Goal: Task Accomplishment & Management: Manage account settings

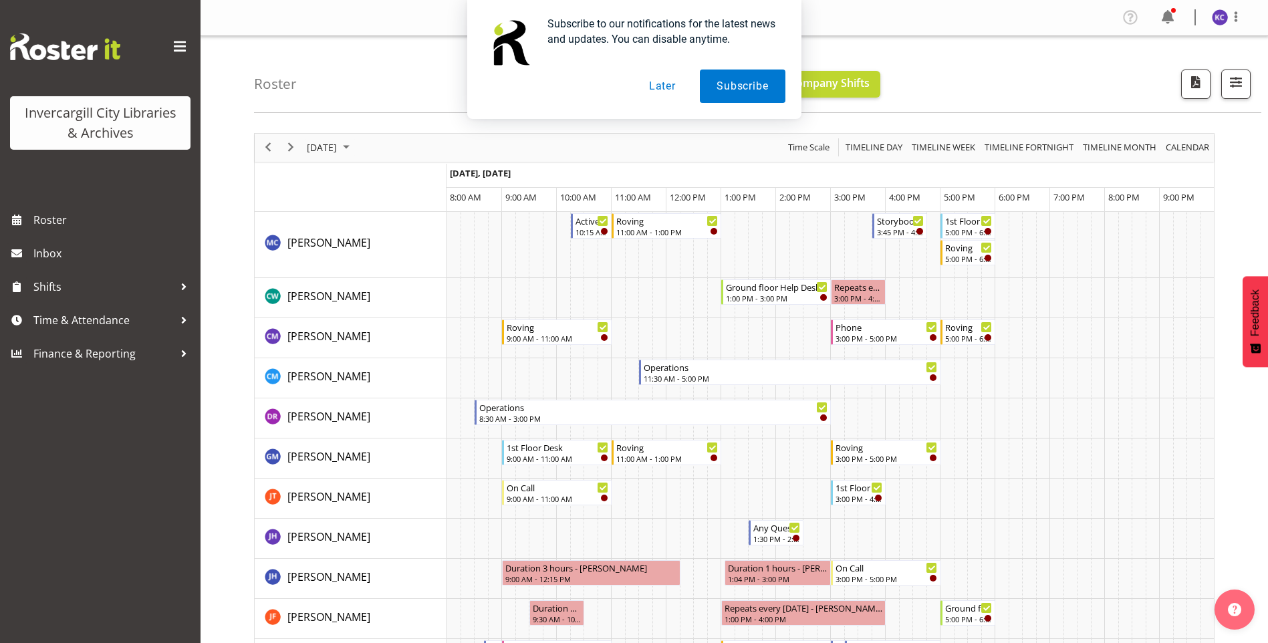
click at [640, 92] on button "Later" at bounding box center [662, 85] width 60 height 33
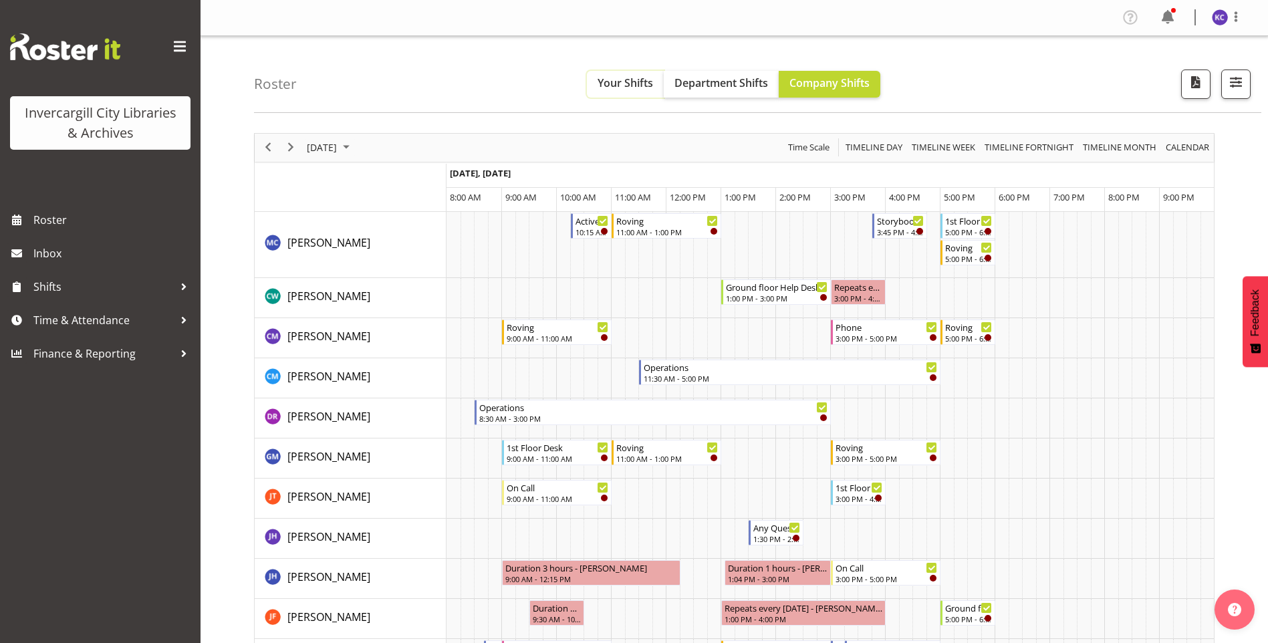
click at [632, 82] on span "Your Shifts" at bounding box center [624, 83] width 55 height 15
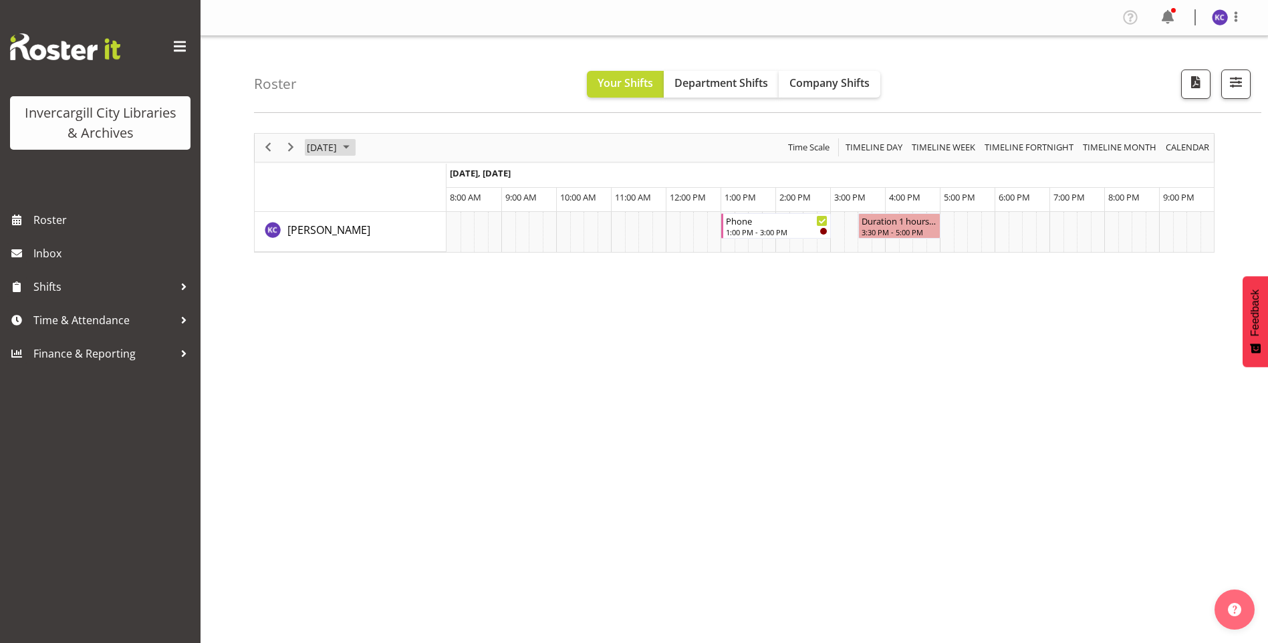
click at [338, 146] on span "September 16, 2025" at bounding box center [321, 147] width 33 height 17
click at [410, 276] on span "18" at bounding box center [406, 273] width 20 height 20
click at [1233, 95] on button "button" at bounding box center [1235, 83] width 29 height 29
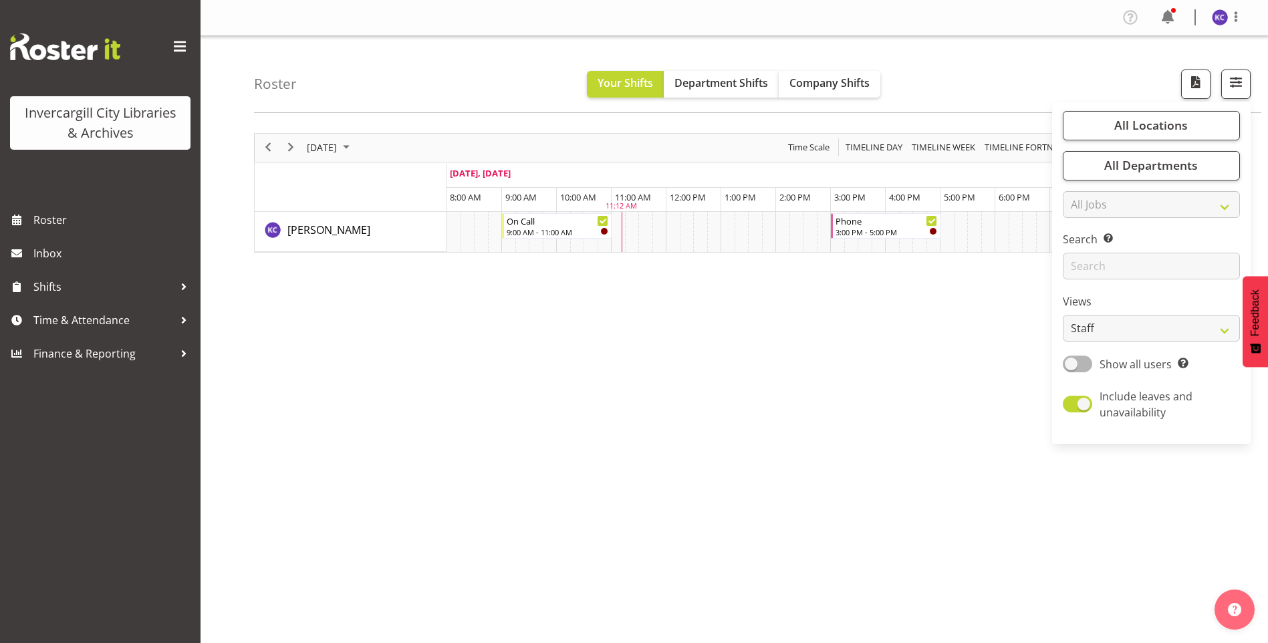
click at [1110, 77] on div "Roster Your Shifts Department Shifts Company Shifts All Locations Clear Bluff L…" at bounding box center [757, 74] width 1007 height 77
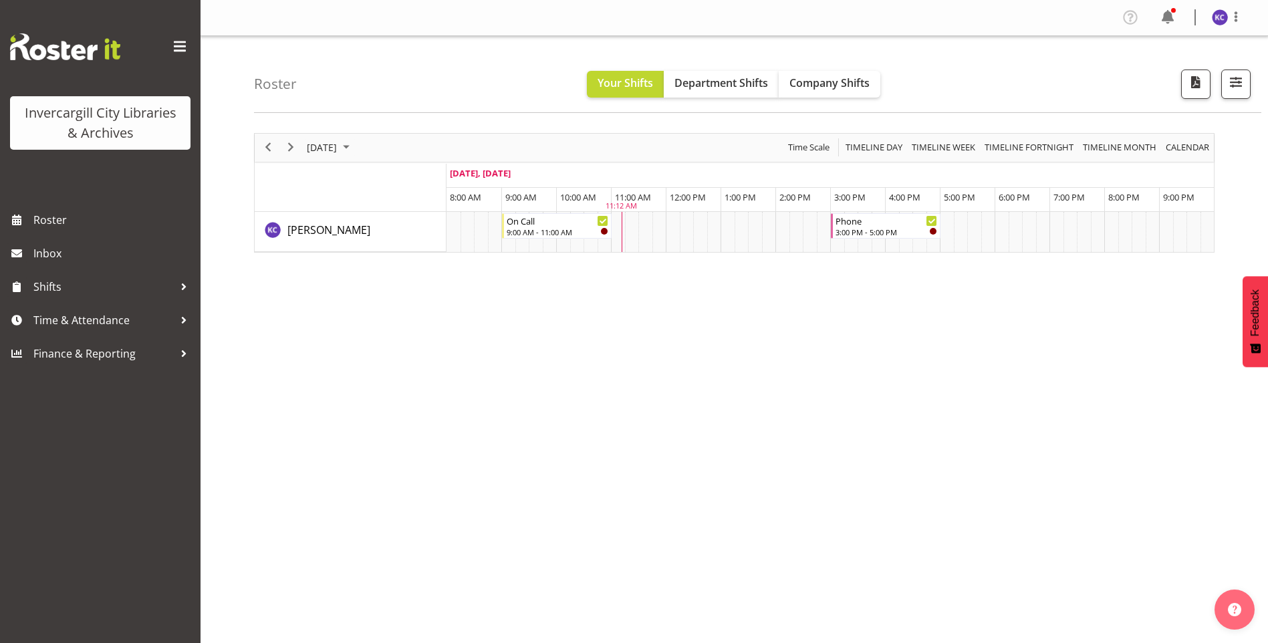
click at [174, 45] on span at bounding box center [179, 46] width 21 height 21
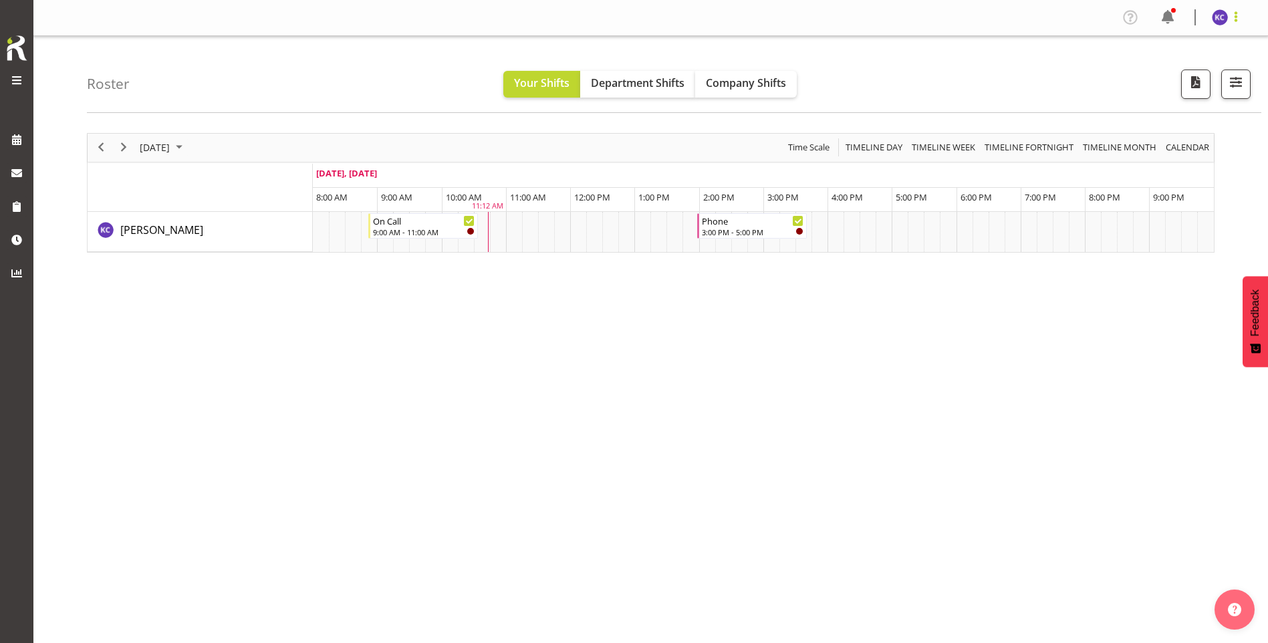
click at [1240, 13] on span at bounding box center [1236, 17] width 16 height 16
click at [14, 80] on span at bounding box center [17, 80] width 16 height 16
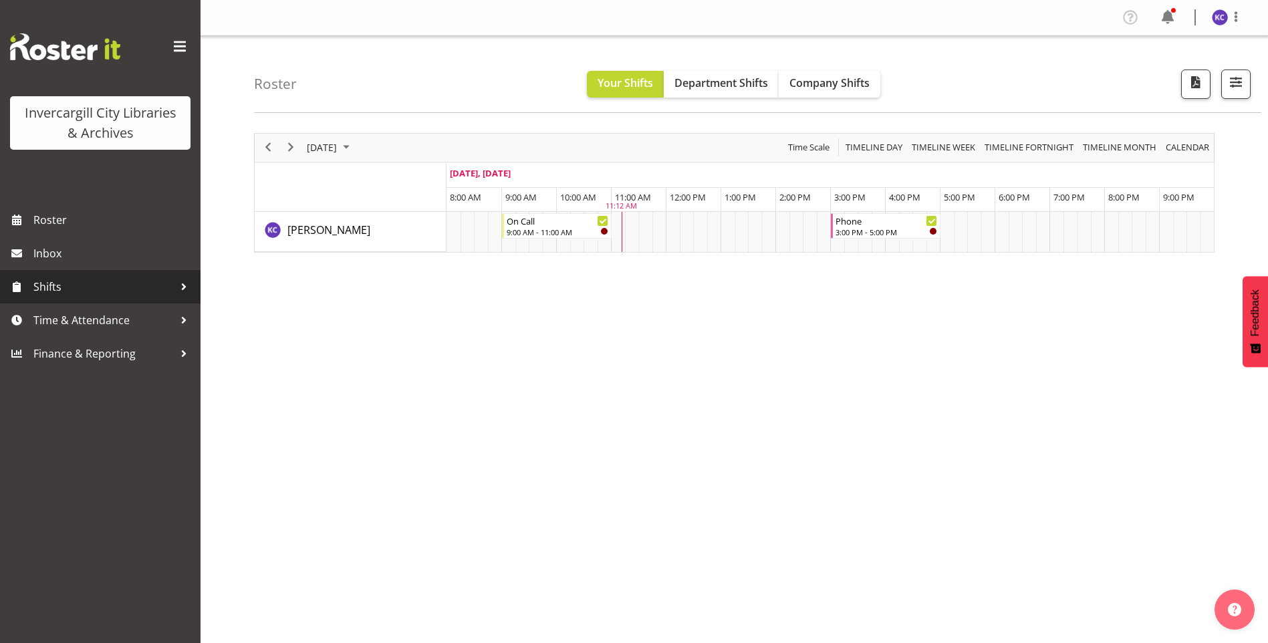
click at [70, 291] on span "Shifts" at bounding box center [103, 287] width 140 height 20
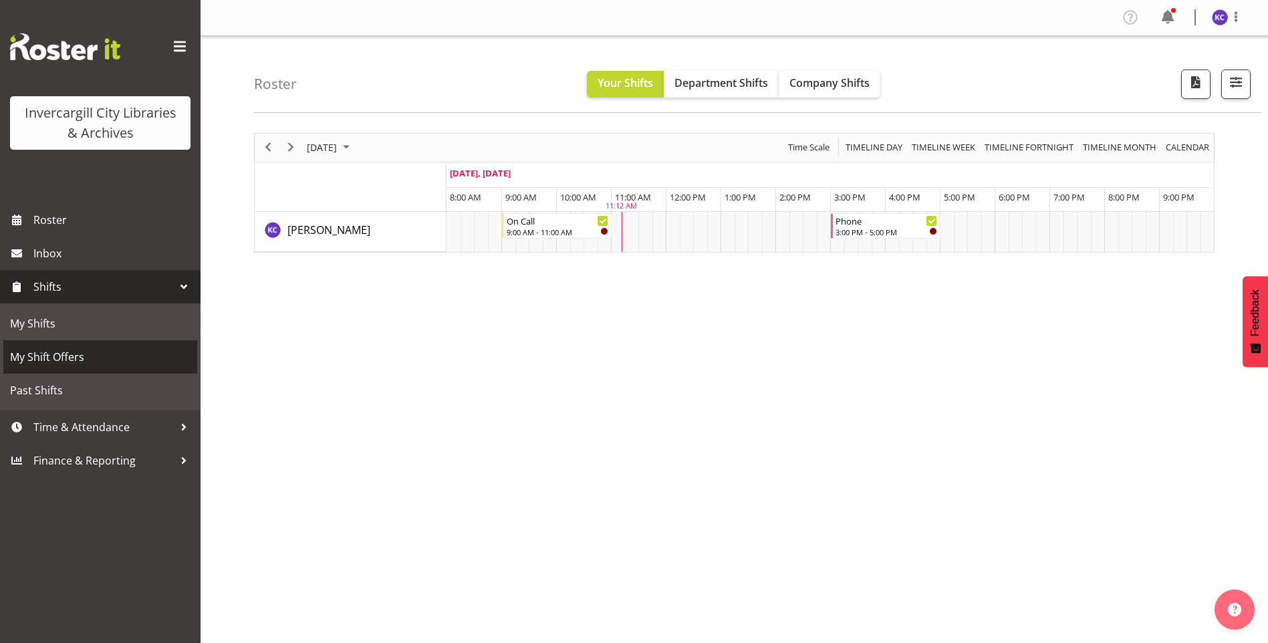
click at [51, 351] on span "My Shift Offers" at bounding box center [100, 357] width 180 height 20
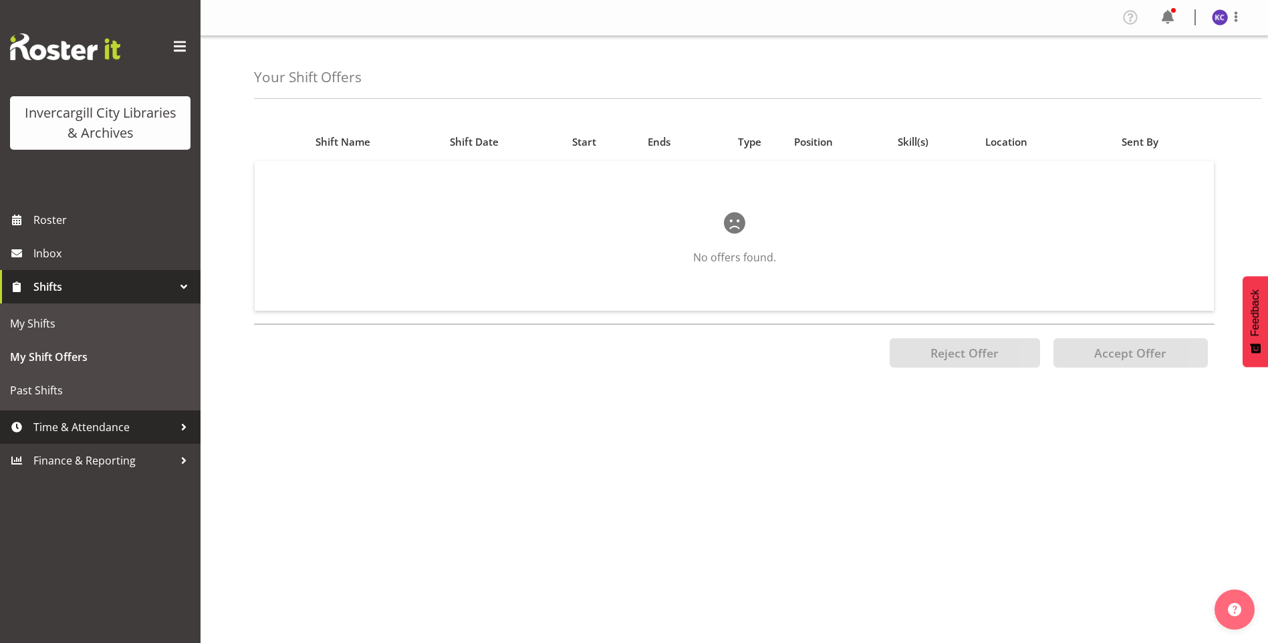
click at [104, 428] on span "Time & Attendance" at bounding box center [103, 427] width 140 height 20
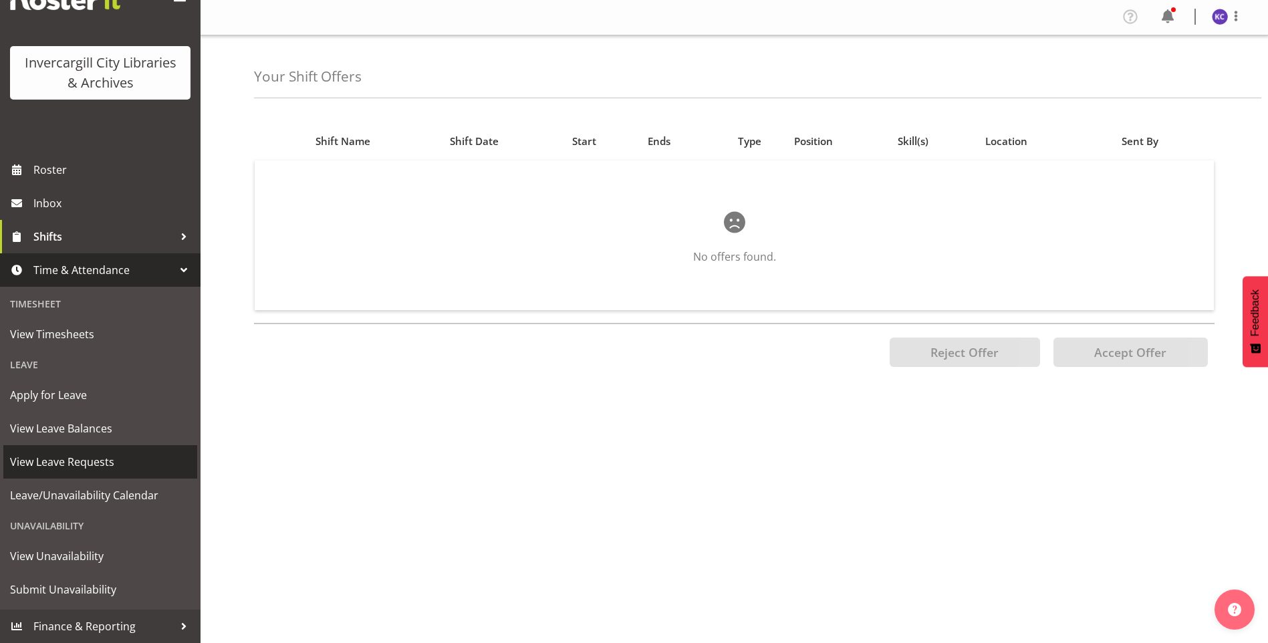
scroll to position [11, 0]
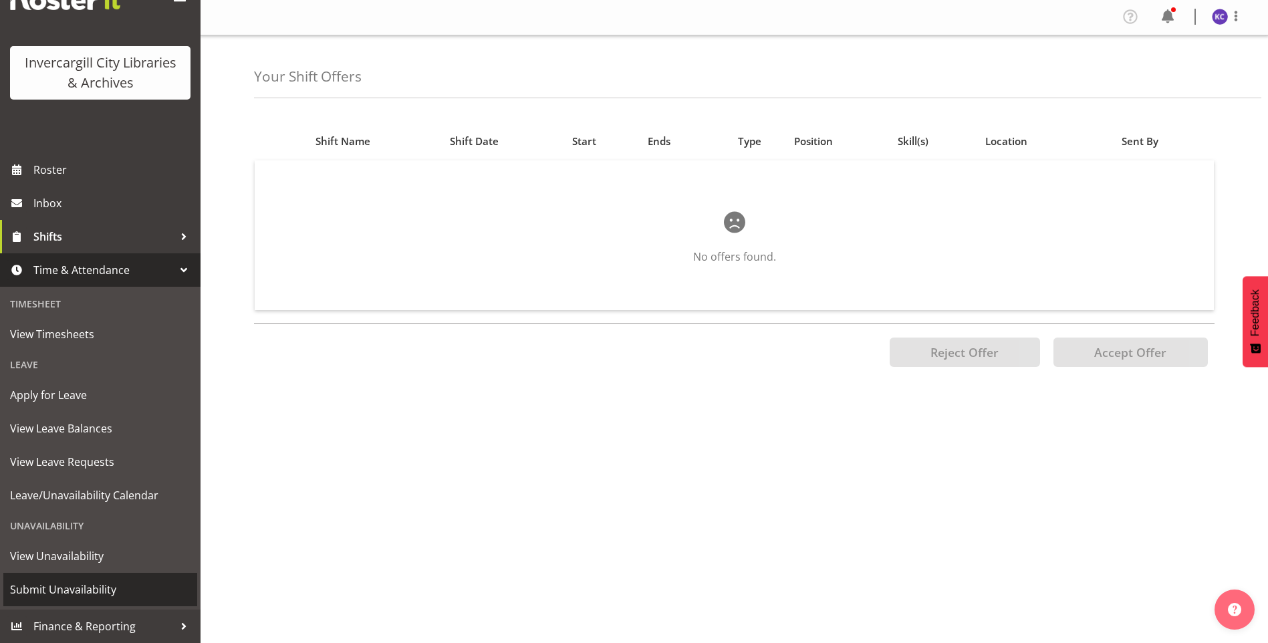
click at [84, 590] on span "Submit Unavailability" at bounding box center [100, 589] width 180 height 20
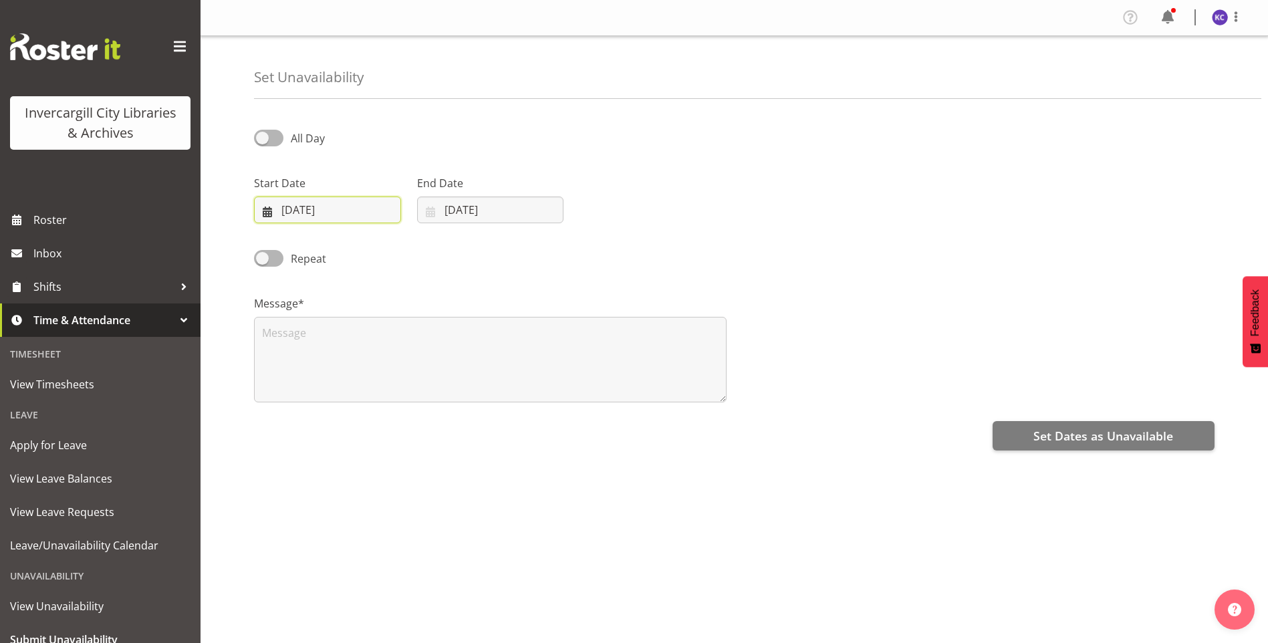
click at [360, 218] on input "18/09/2025" at bounding box center [327, 209] width 147 height 27
click at [558, 256] on div "Repeat" at bounding box center [734, 253] width 976 height 45
click at [269, 134] on span at bounding box center [268, 138] width 29 height 17
click at [263, 134] on input "All Day" at bounding box center [258, 138] width 9 height 9
checkbox input "true"
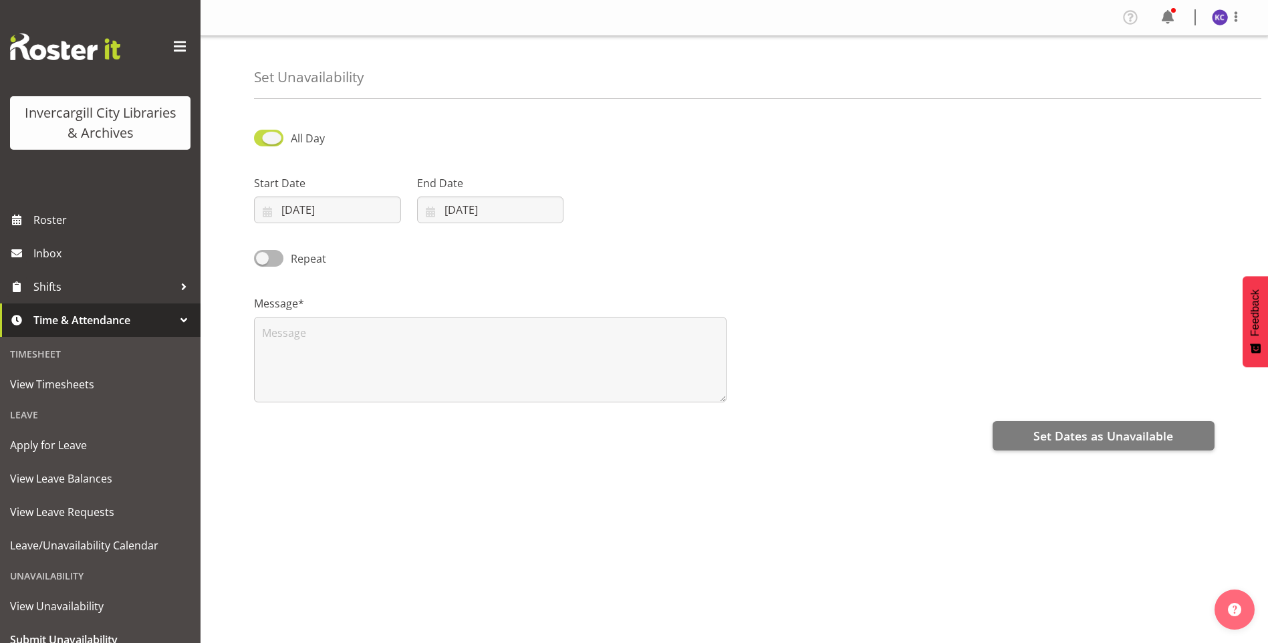
select select "11"
select select "12"
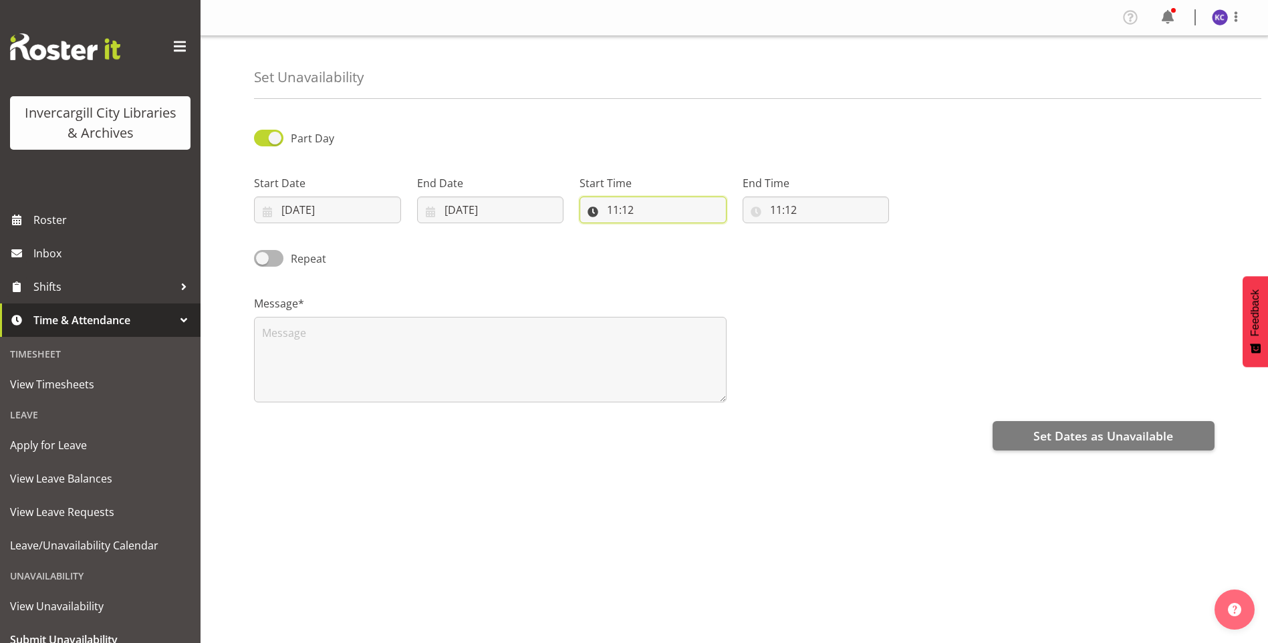
click at [623, 210] on input "11:12" at bounding box center [652, 209] width 147 height 27
click at [668, 247] on select "00 01 02 03 04 05 06 07 08 09 10 11 12 13 14 15 16 17 18 19 20 21 22 23" at bounding box center [671, 244] width 30 height 27
select select "12"
click at [656, 231] on select "00 01 02 03 04 05 06 07 08 09 10 11 12 13 14 15 16 17 18 19 20 21 22 23" at bounding box center [671, 244] width 30 height 27
type input "12:12"
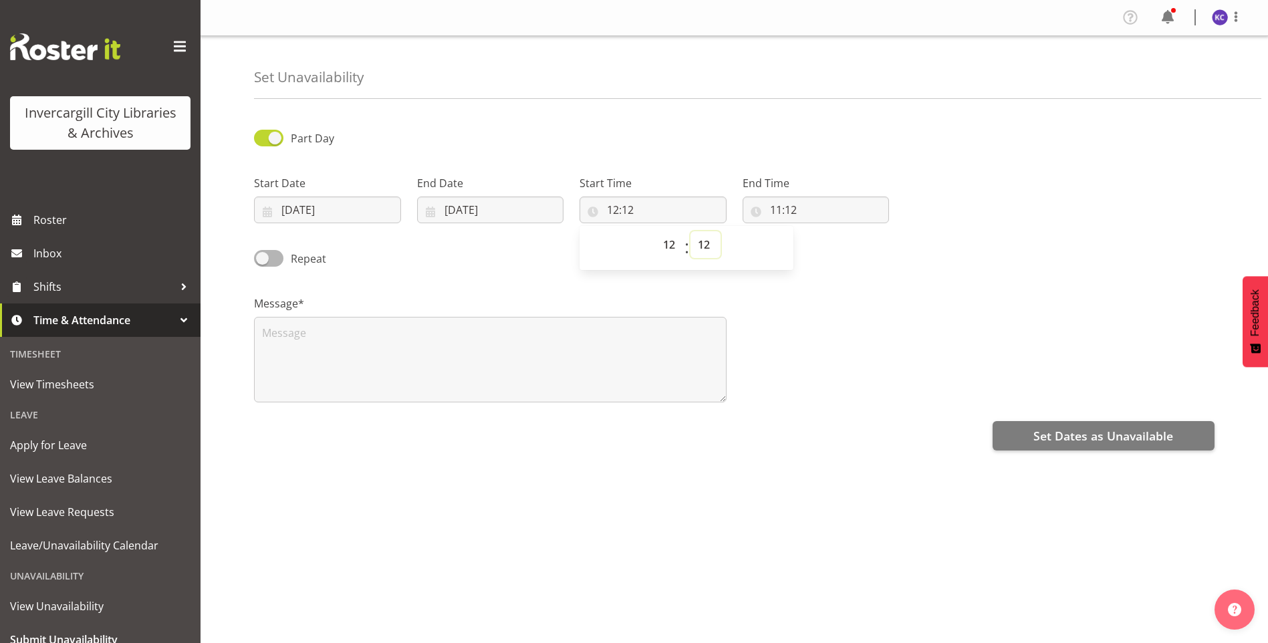
click at [701, 243] on select "00 01 02 03 04 05 06 07 08 09 10 11 12 13 14 15 16 17 18 19 20 21 22 23 24 25 2…" at bounding box center [705, 244] width 30 height 27
select select "30"
click at [690, 231] on select "00 01 02 03 04 05 06 07 08 09 10 11 12 13 14 15 16 17 18 19 20 21 22 23 24 25 2…" at bounding box center [705, 244] width 30 height 27
type input "12:30"
click at [772, 211] on input "11:12" at bounding box center [815, 209] width 147 height 27
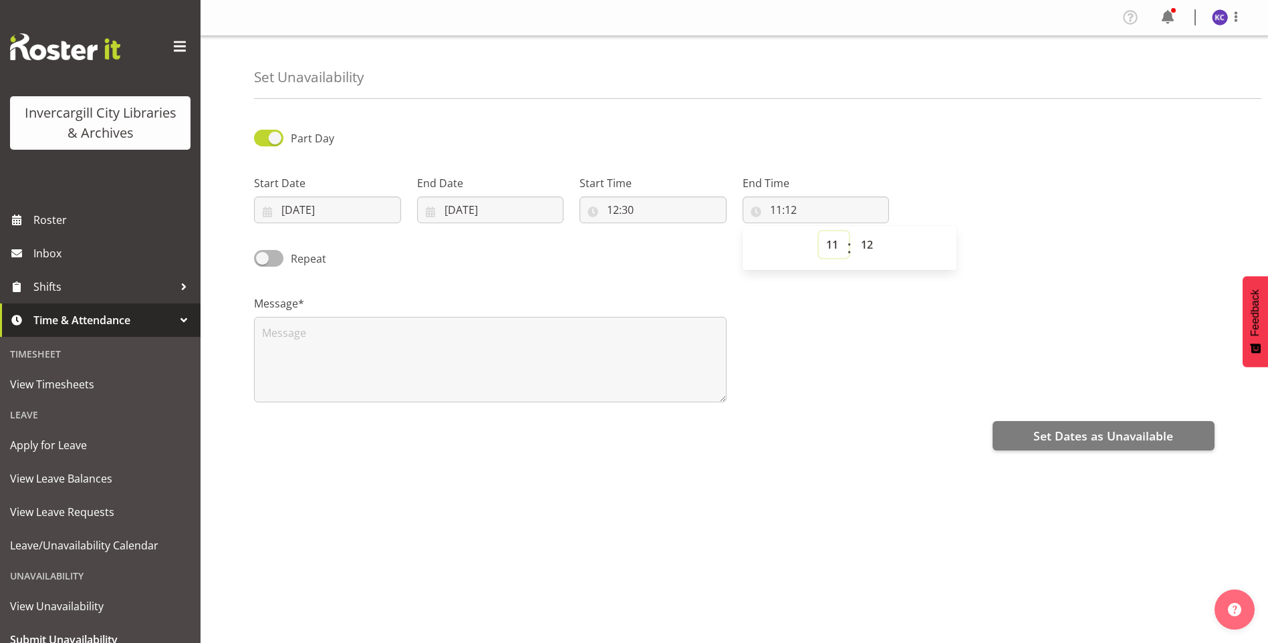
click at [834, 249] on select "00 01 02 03 04 05 06 07 08 09 10 11 12 13 14 15 16 17 18 19 20 21 22 23" at bounding box center [834, 244] width 30 height 27
select select "13"
click at [819, 231] on select "00 01 02 03 04 05 06 07 08 09 10 11 12 13 14 15 16 17 18 19 20 21 22 23" at bounding box center [834, 244] width 30 height 27
type input "13:12"
click at [865, 254] on select "00 01 02 03 04 05 06 07 08 09 10 11 12 13 14 15 16 17 18 19 20 21 22 23 24 25 2…" at bounding box center [868, 244] width 30 height 27
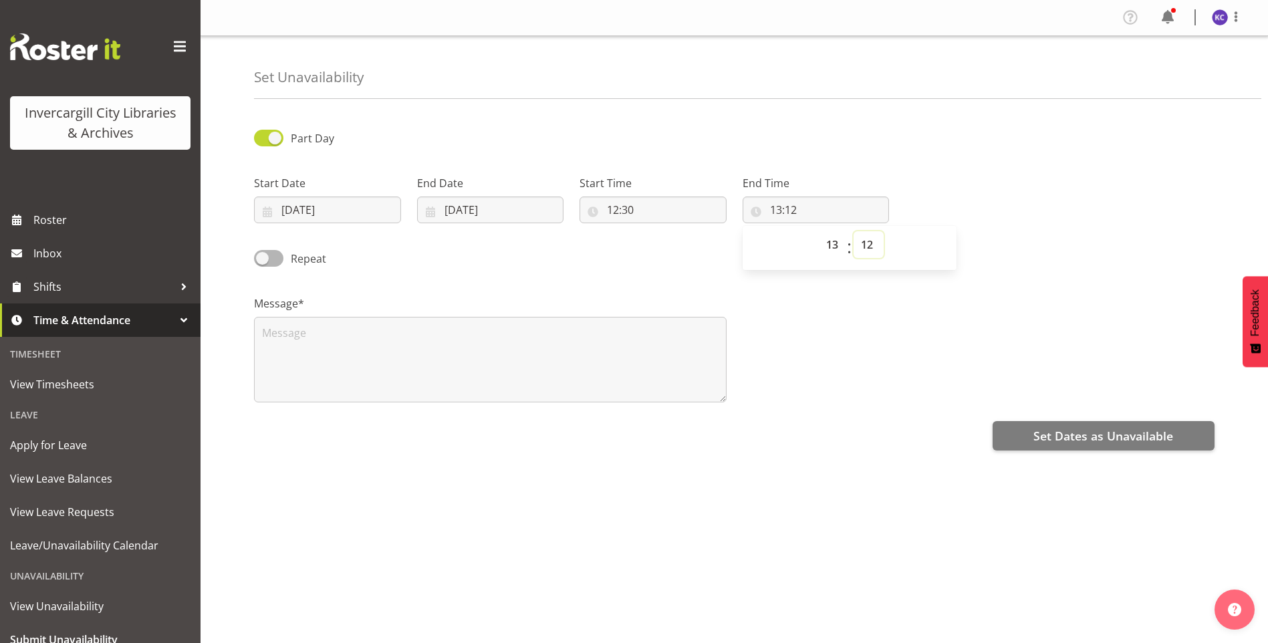
select select "0"
click at [853, 231] on select "00 01 02 03 04 05 06 07 08 09 10 11 12 13 14 15 16 17 18 19 20 21 22 23 24 25 2…" at bounding box center [868, 244] width 30 height 27
type input "13:00"
click at [356, 334] on textarea at bounding box center [490, 360] width 472 height 86
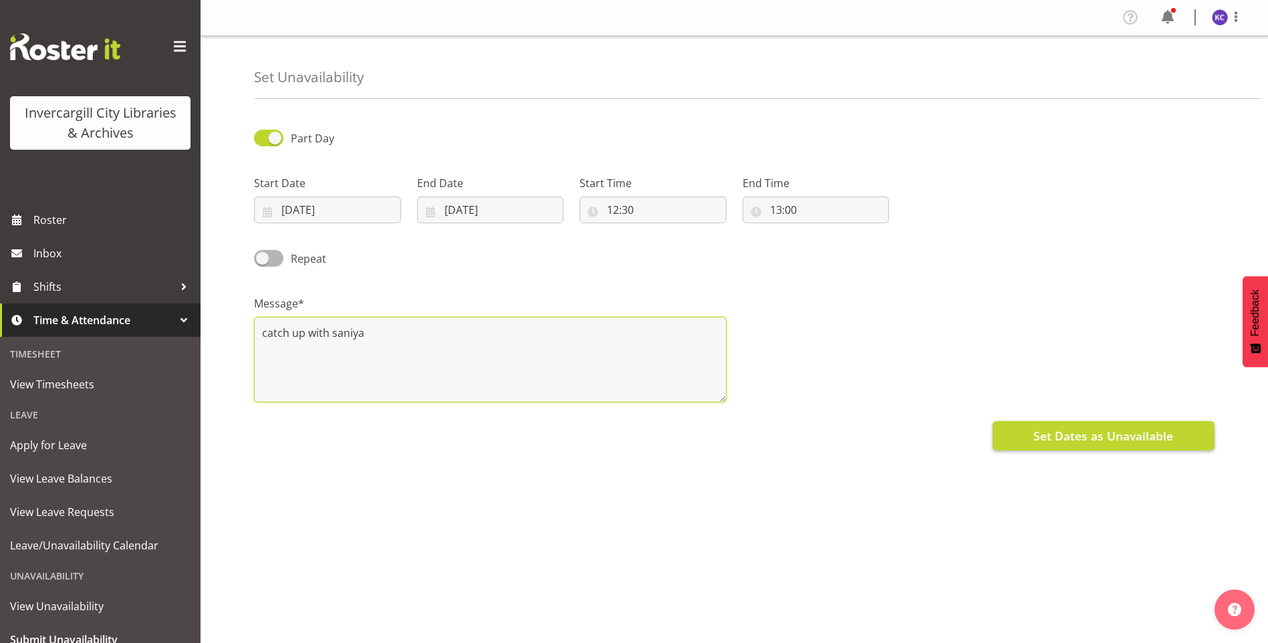
type textarea "catch up with saniya"
click at [1068, 437] on span "Set Dates as Unavailable" at bounding box center [1103, 435] width 140 height 17
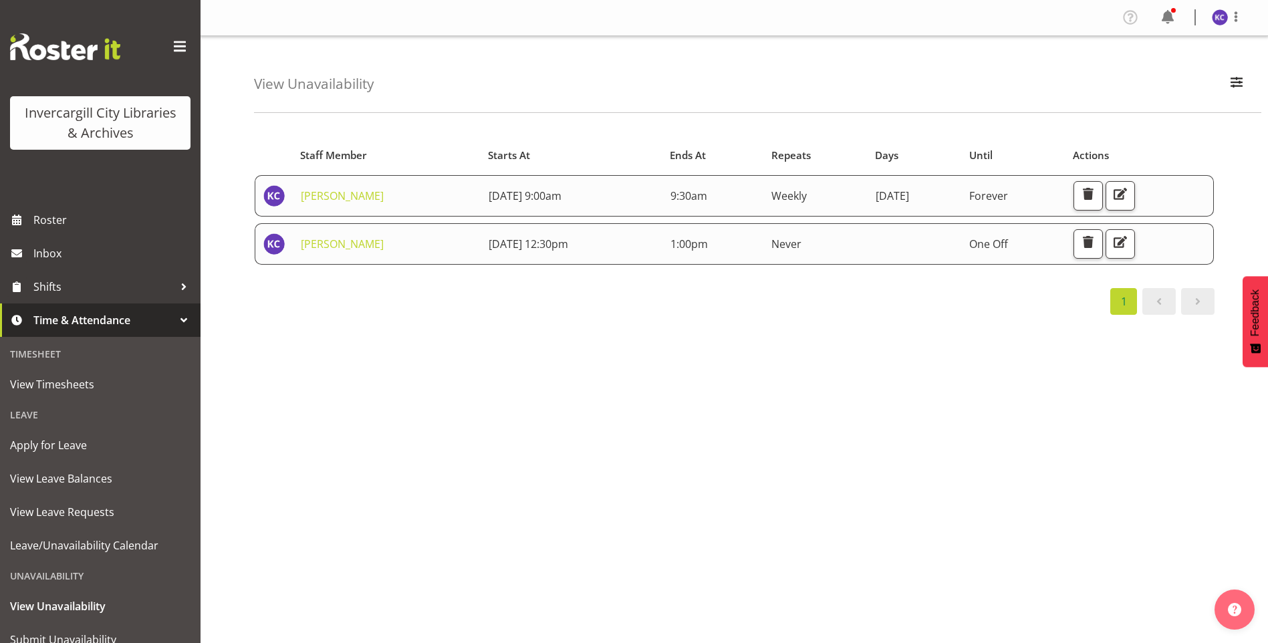
click at [1215, 85] on div "View Unavailability Search Search for a particular employee Showing current una…" at bounding box center [757, 74] width 1007 height 77
click at [1228, 85] on span "button" at bounding box center [1236, 82] width 17 height 17
click at [144, 321] on span "Time & Attendance" at bounding box center [103, 320] width 140 height 20
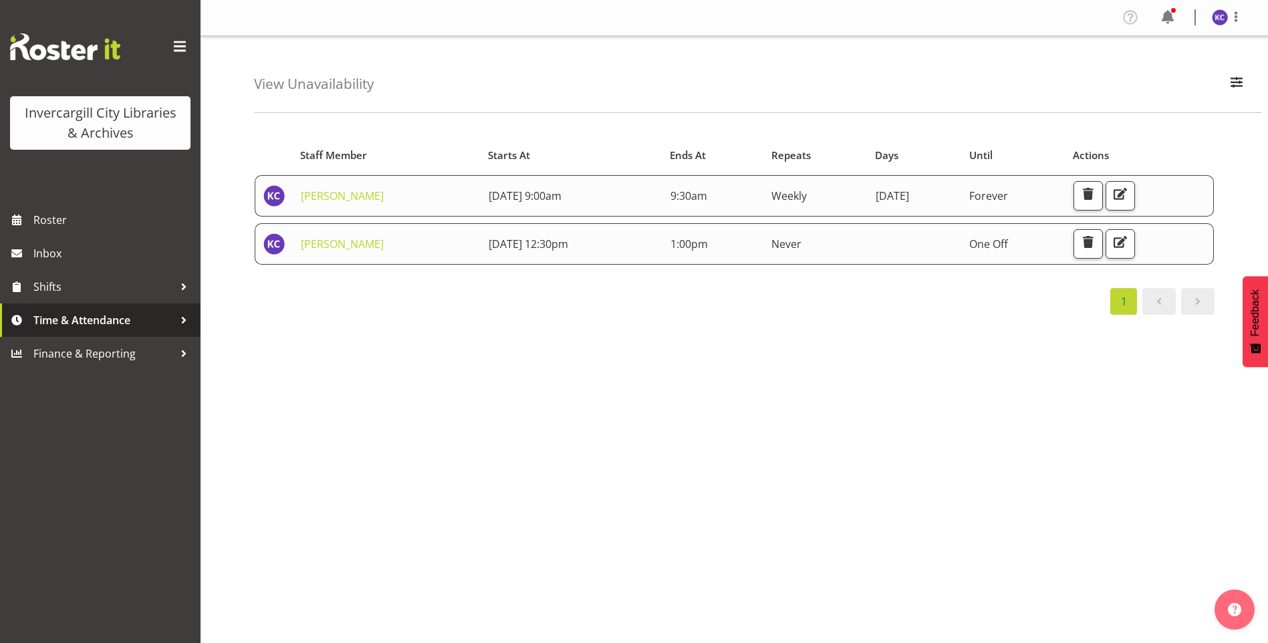
click at [147, 321] on span "Time & Attendance" at bounding box center [103, 320] width 140 height 20
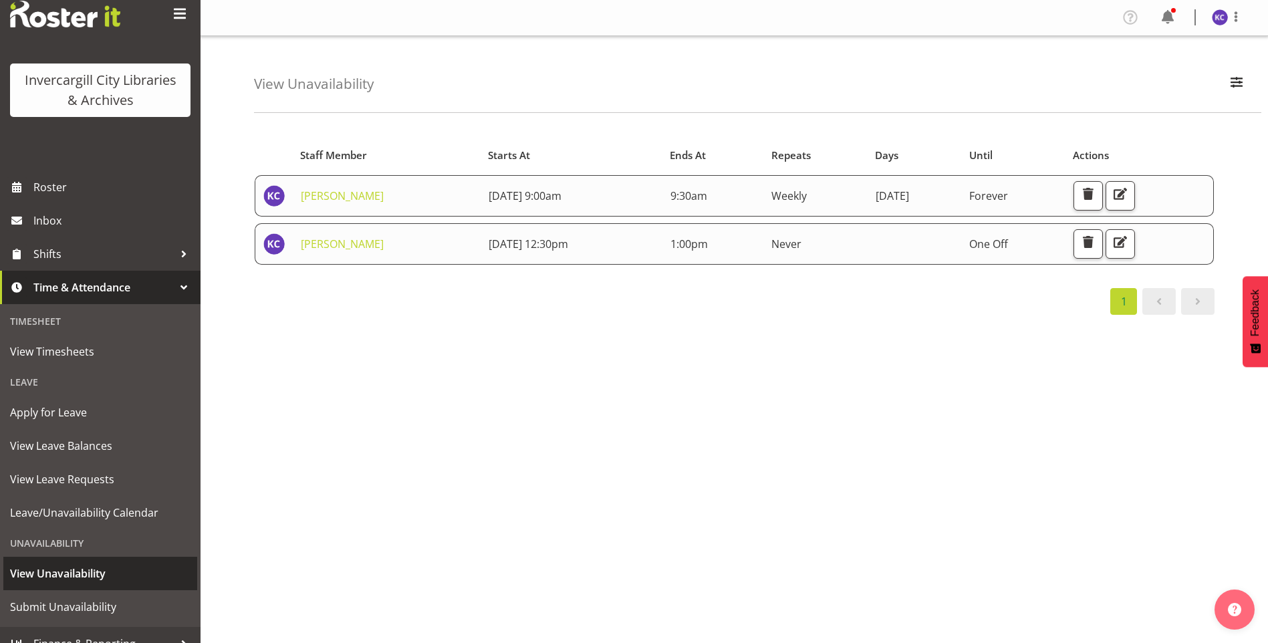
scroll to position [50, 0]
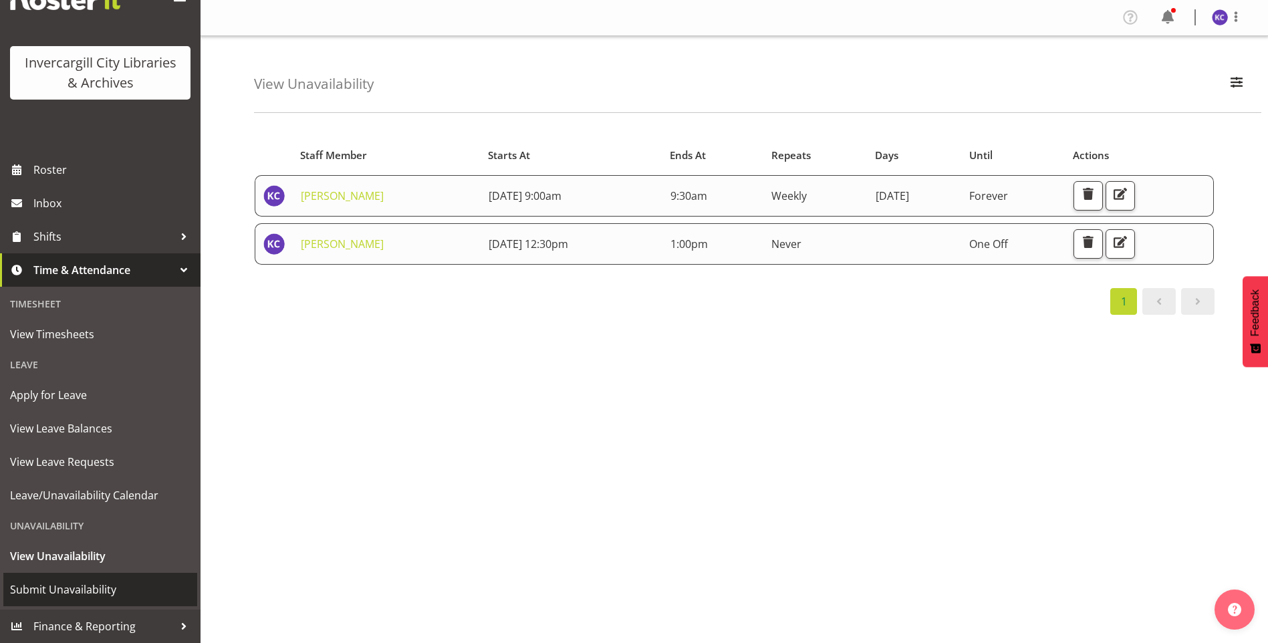
click at [87, 578] on link "Submit Unavailability" at bounding box center [100, 589] width 194 height 33
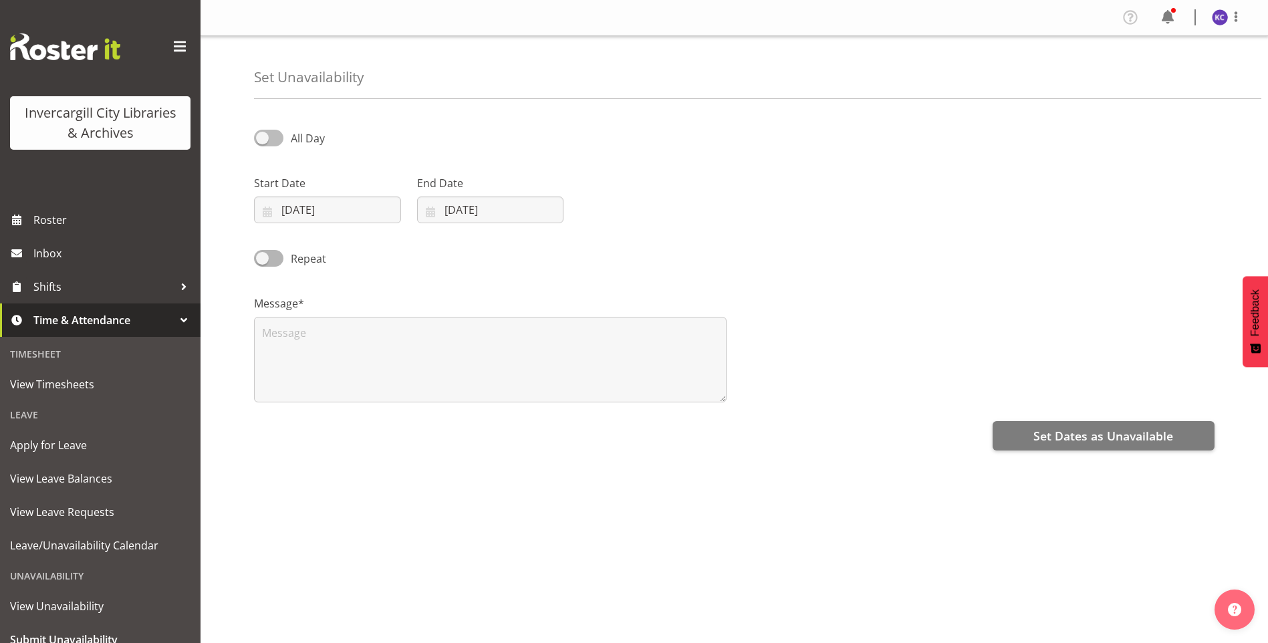
click at [275, 140] on span at bounding box center [268, 138] width 29 height 17
click at [263, 140] on input "All Day" at bounding box center [258, 138] width 9 height 9
checkbox input "true"
select select "11"
select select "13"
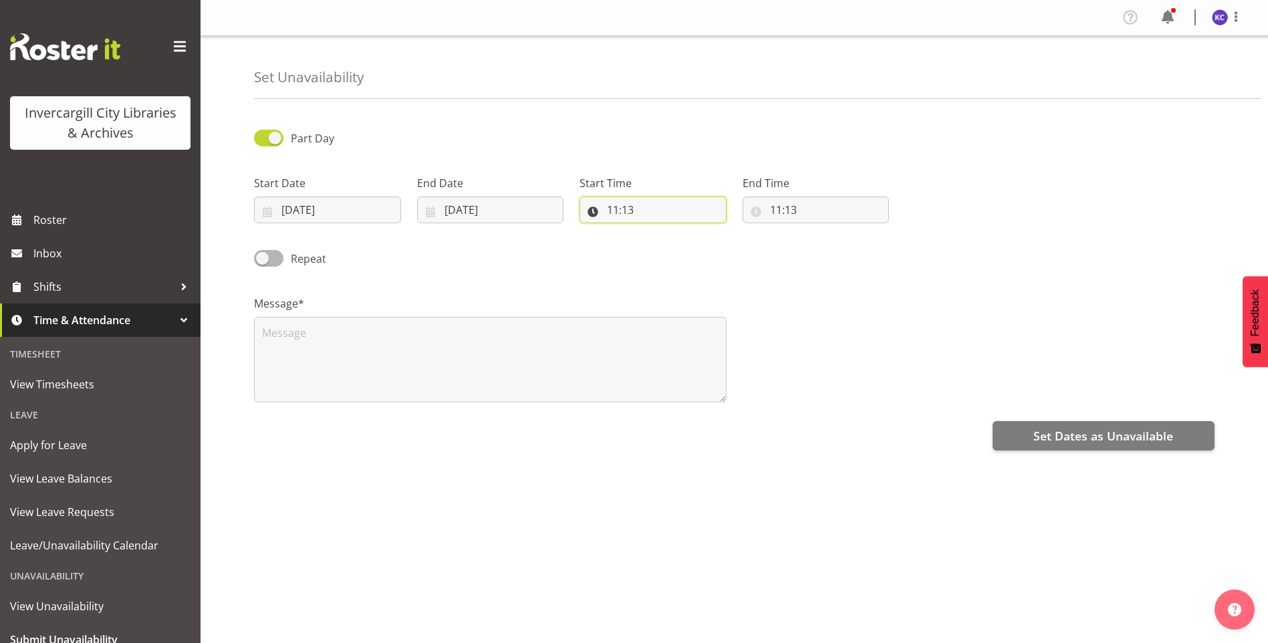
click at [682, 215] on input "11:13" at bounding box center [652, 209] width 147 height 27
click at [678, 250] on select "00 01 02 03 04 05 06 07 08 09 10 11 12 13 14 15 16 17 18 19 20 21 22 23" at bounding box center [671, 244] width 30 height 27
select select "13"
click at [656, 231] on select "00 01 02 03 04 05 06 07 08 09 10 11 12 13 14 15 16 17 18 19 20 21 22 23" at bounding box center [671, 244] width 30 height 27
type input "13:13"
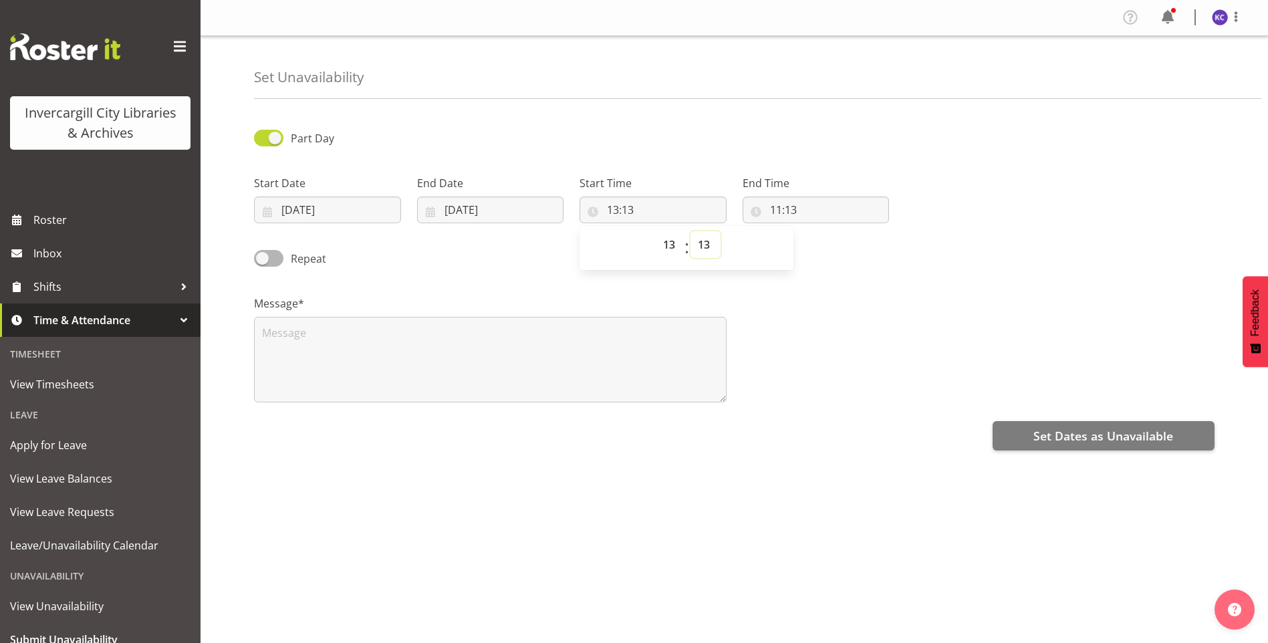
click at [706, 241] on select "00 01 02 03 04 05 06 07 08 09 10 11 12 13 14 15 16 17 18 19 20 21 22 23 24 25 2…" at bounding box center [705, 244] width 30 height 27
select select "0"
click at [690, 231] on select "00 01 02 03 04 05 06 07 08 09 10 11 12 13 14 15 16 17 18 19 20 21 22 23 24 25 2…" at bounding box center [705, 244] width 30 height 27
type input "13:00"
click at [769, 215] on input "11:13" at bounding box center [815, 209] width 147 height 27
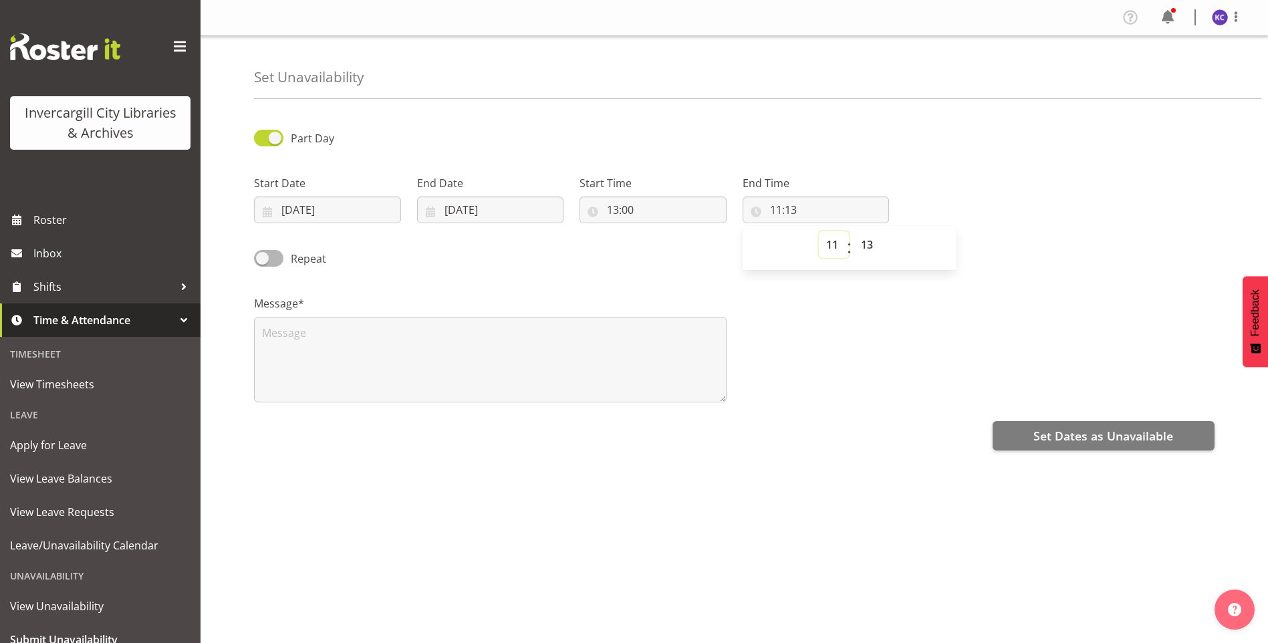
click at [826, 244] on select "00 01 02 03 04 05 06 07 08 09 10 11 12 13 14 15 16 17 18 19 20 21 22 23" at bounding box center [834, 244] width 30 height 27
select select "13"
click at [819, 231] on select "00 01 02 03 04 05 06 07 08 09 10 11 12 13 14 15 16 17 18 19 20 21 22 23" at bounding box center [834, 244] width 30 height 27
type input "13:13"
click at [867, 240] on select "00 01 02 03 04 05 06 07 08 09 10 11 12 13 14 15 16 17 18 19 20 21 22 23 24 25 2…" at bounding box center [868, 244] width 30 height 27
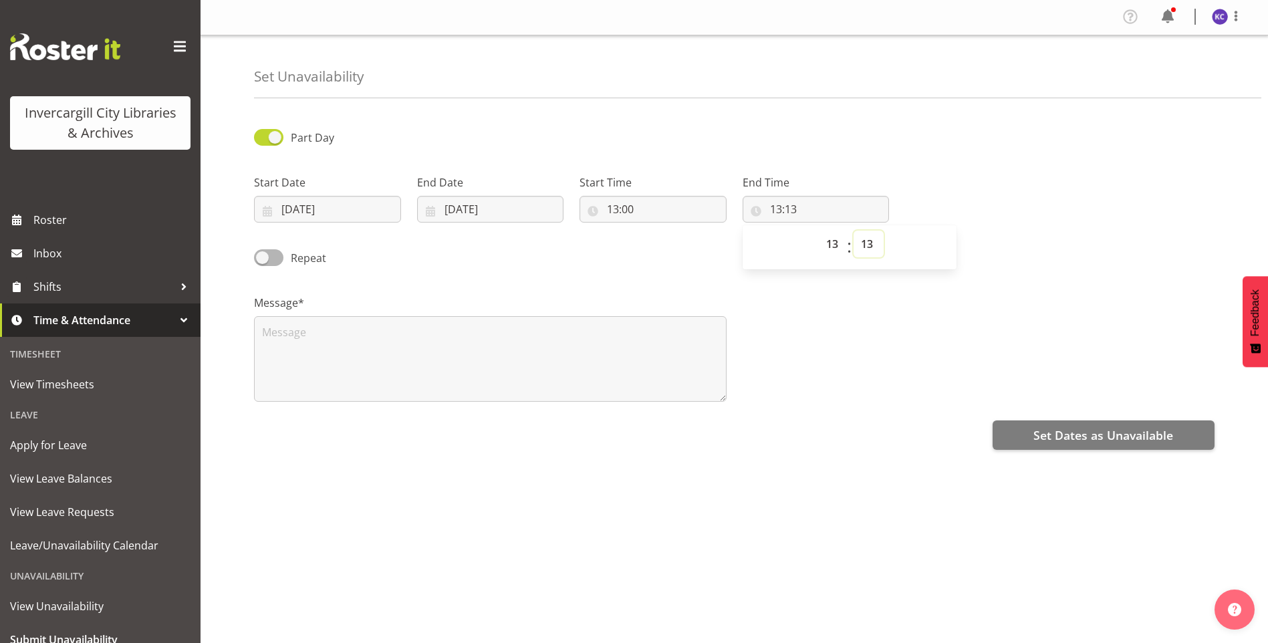
scroll to position [11, 0]
click at [873, 231] on select "00 01 02 03 04 05 06 07 08 09 10 11 12 13 14 15 16 17 18 19 20 21 22 23 24 25 2…" at bounding box center [868, 244] width 30 height 27
select select "30"
click at [853, 231] on select "00 01 02 03 04 05 06 07 08 09 10 11 12 13 14 15 16 17 18 19 20 21 22 23 24 25 2…" at bounding box center [868, 244] width 30 height 27
type input "13:30"
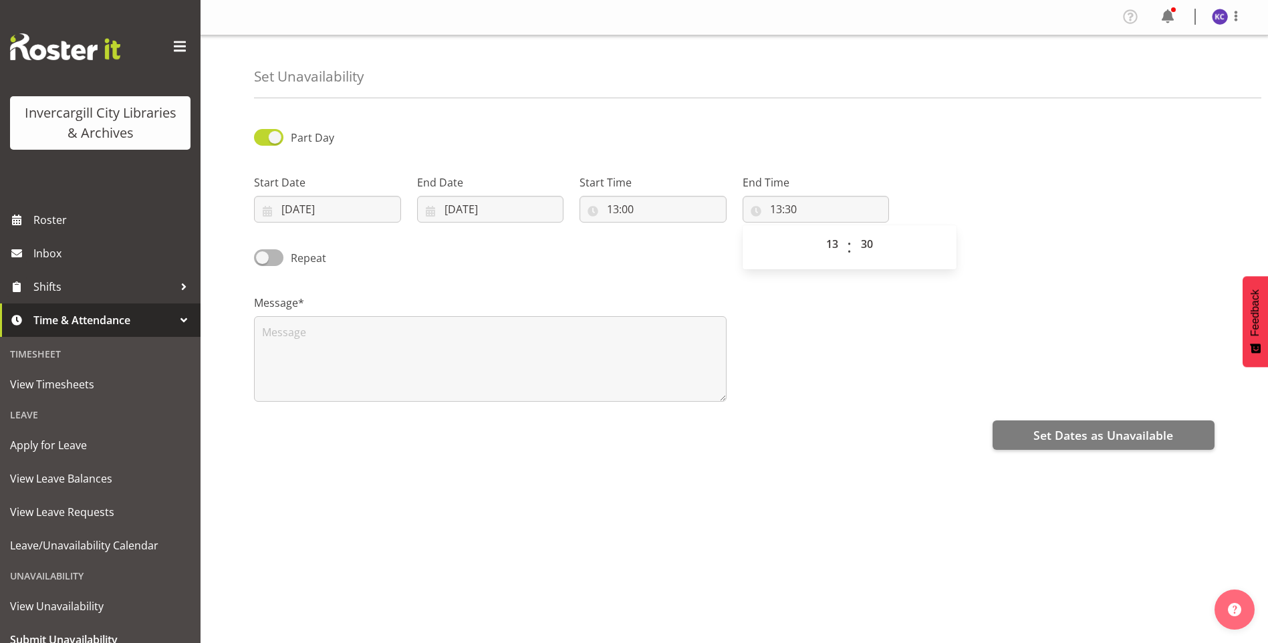
click at [549, 303] on div "Message*" at bounding box center [490, 348] width 472 height 107
click at [531, 330] on textarea at bounding box center [490, 359] width 472 height 86
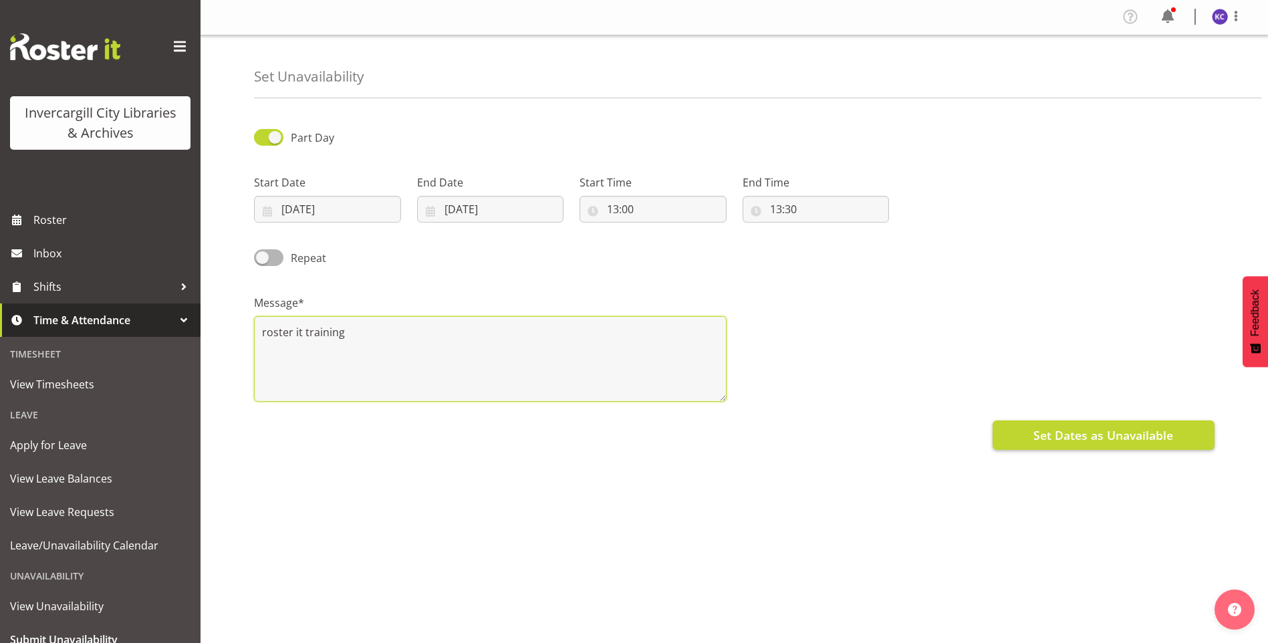
type textarea "roster it training"
click at [1135, 426] on span "Set Dates as Unavailable" at bounding box center [1103, 434] width 140 height 17
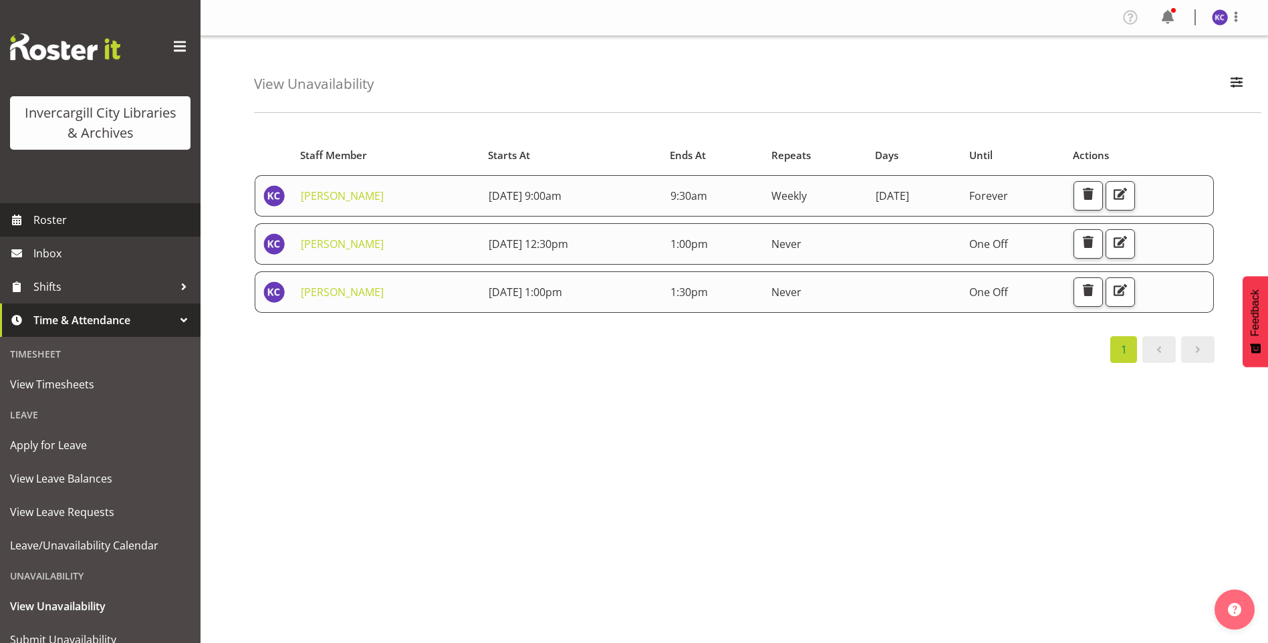
click at [47, 215] on span "Roster" at bounding box center [113, 220] width 160 height 20
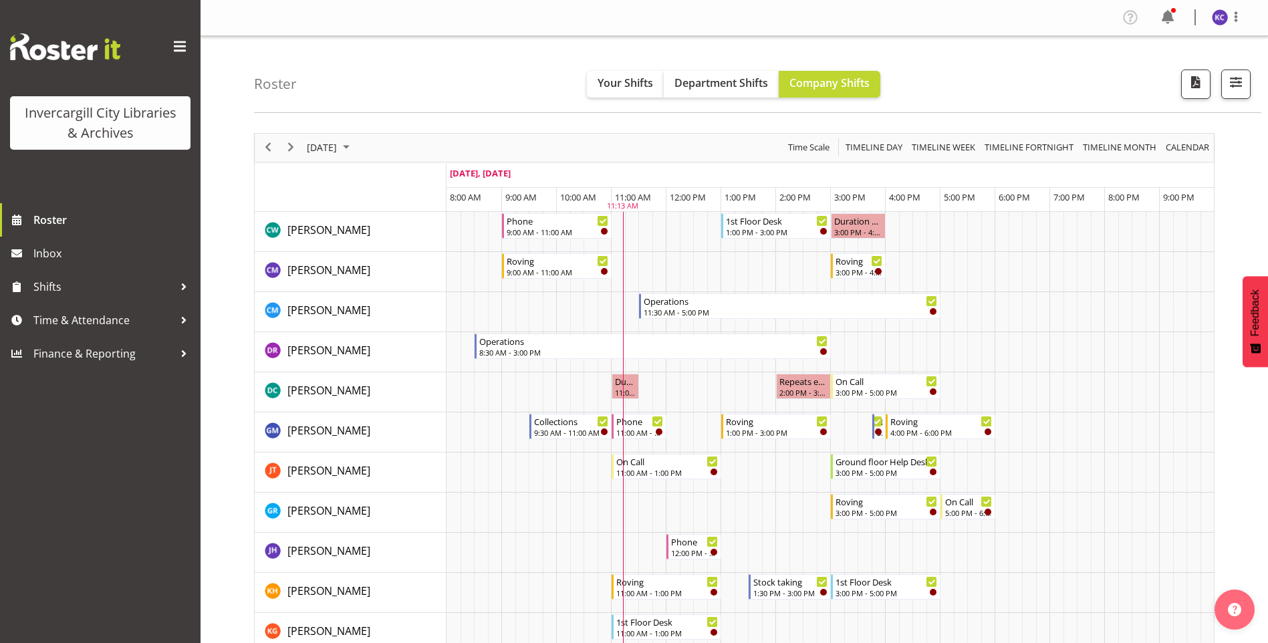
click at [604, 69] on div "Roster Your Shifts Department Shifts Company Shifts All Locations Clear Bluff L…" at bounding box center [757, 74] width 1007 height 77
click at [609, 80] on span "Your Shifts" at bounding box center [624, 83] width 55 height 15
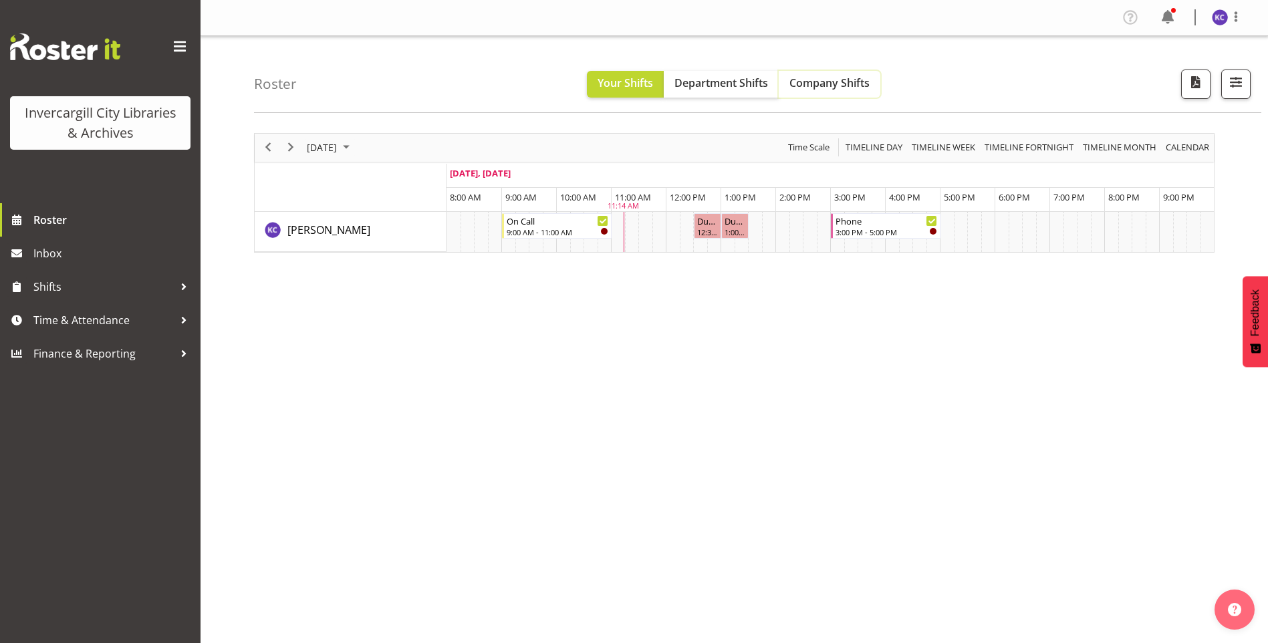
click at [819, 84] on span "Company Shifts" at bounding box center [829, 83] width 80 height 15
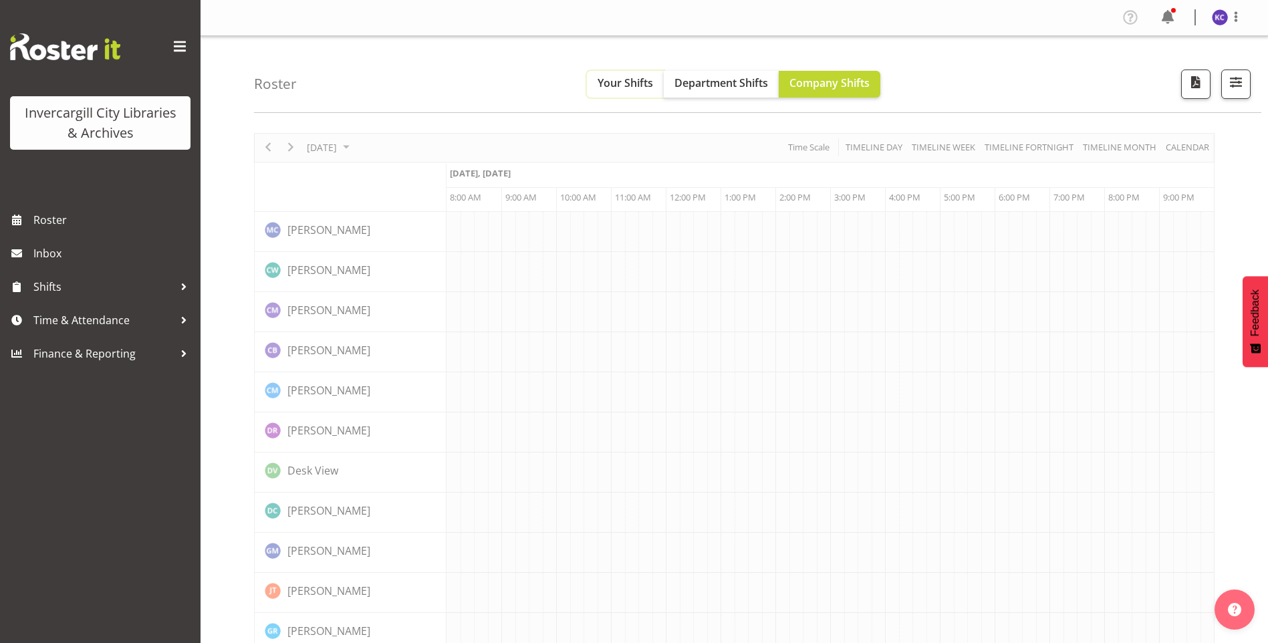
click at [607, 88] on span "Your Shifts" at bounding box center [624, 83] width 55 height 15
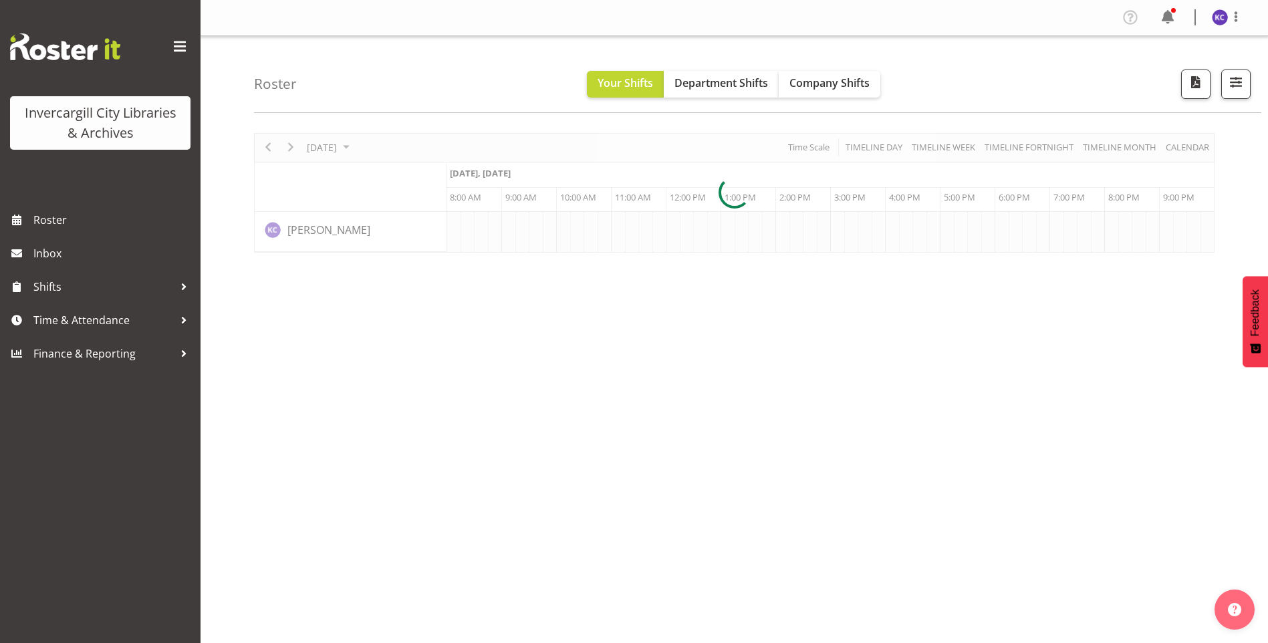
click at [334, 144] on div at bounding box center [734, 193] width 960 height 120
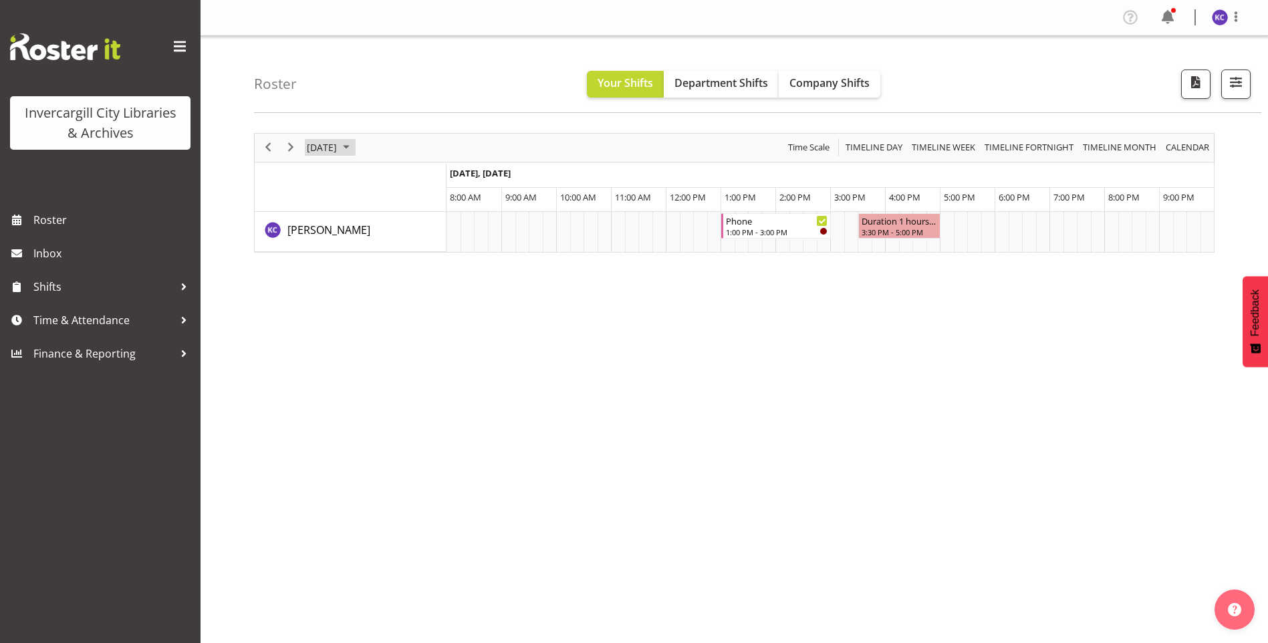
click at [338, 151] on span "September 16, 2025" at bounding box center [321, 147] width 33 height 17
click at [341, 287] on span "22" at bounding box center [342, 295] width 20 height 20
click at [519, 227] on div "9:00 AM - 9:30 AM" at bounding box center [516, 231] width 22 height 11
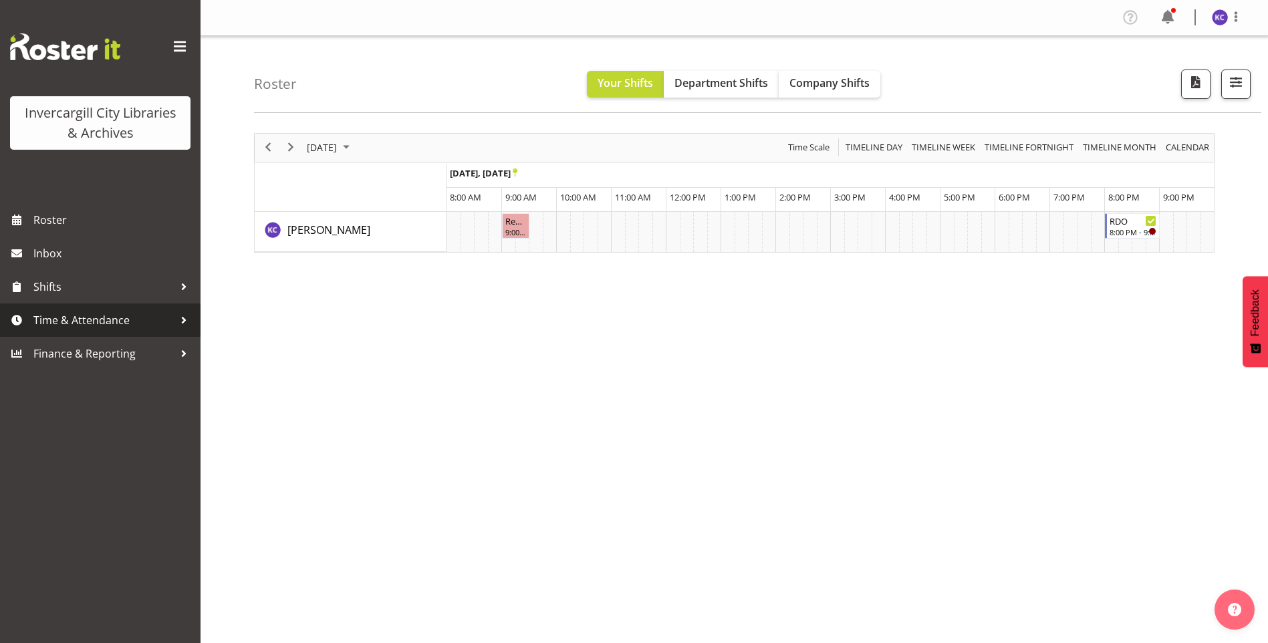
click at [85, 323] on span "Time & Attendance" at bounding box center [103, 320] width 140 height 20
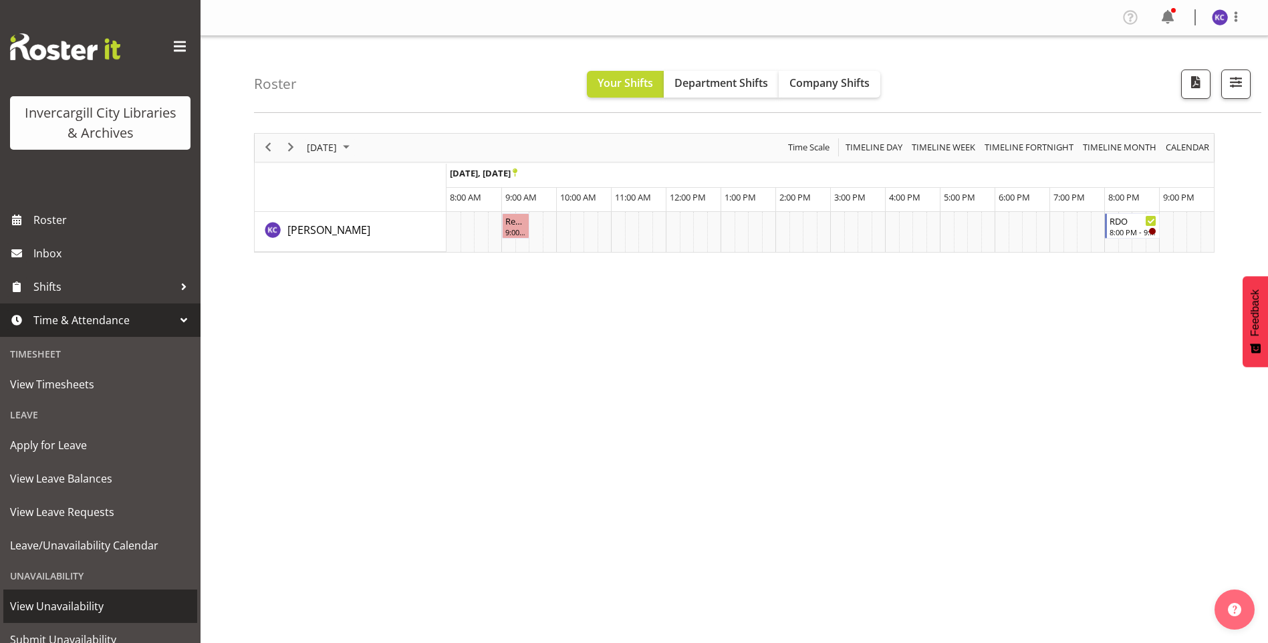
click at [80, 606] on span "View Unavailability" at bounding box center [100, 606] width 180 height 20
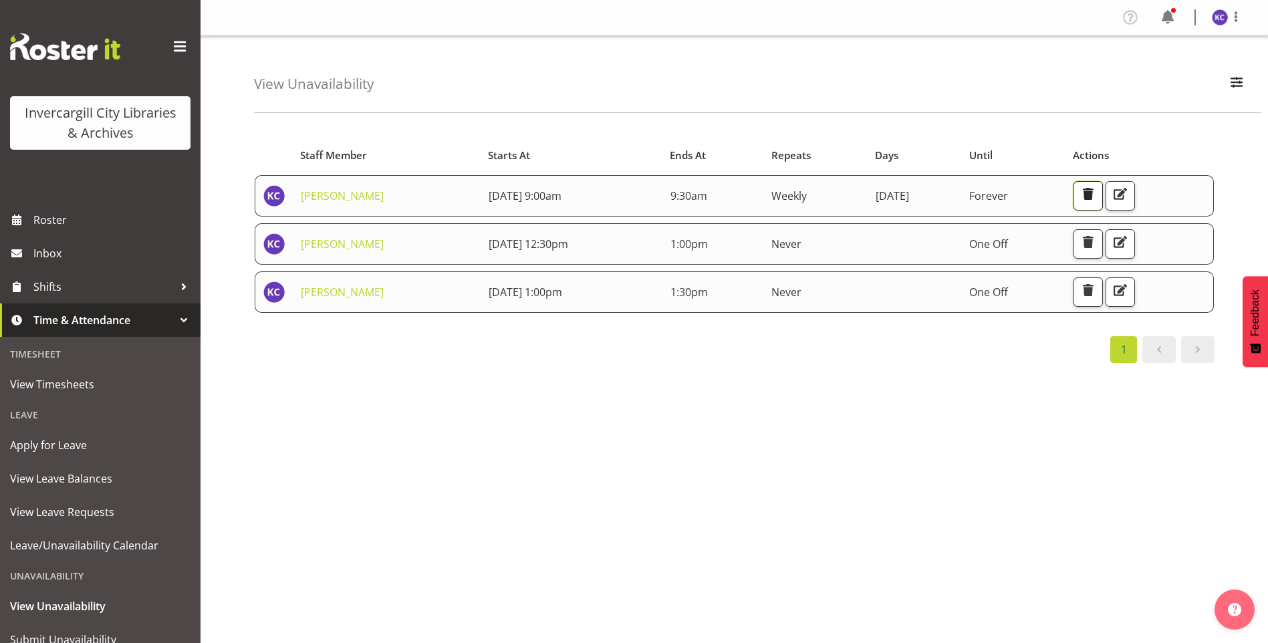
click at [1097, 194] on span "button" at bounding box center [1087, 193] width 17 height 17
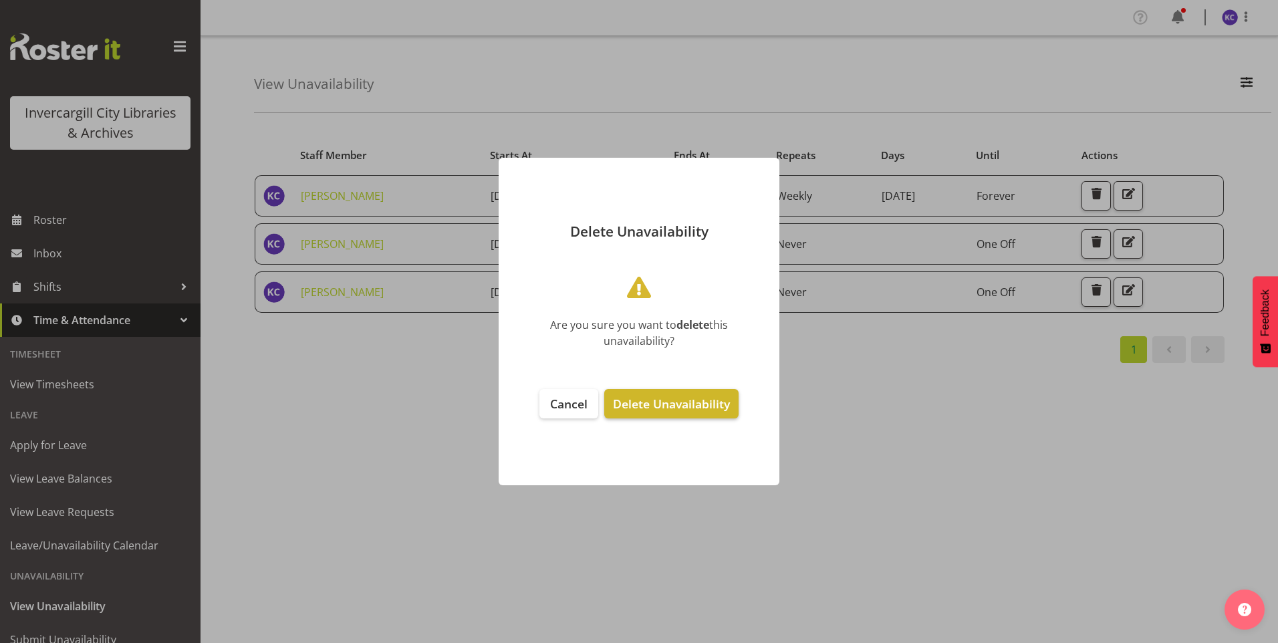
click at [645, 410] on span "Delete Unavailability" at bounding box center [671, 404] width 117 height 16
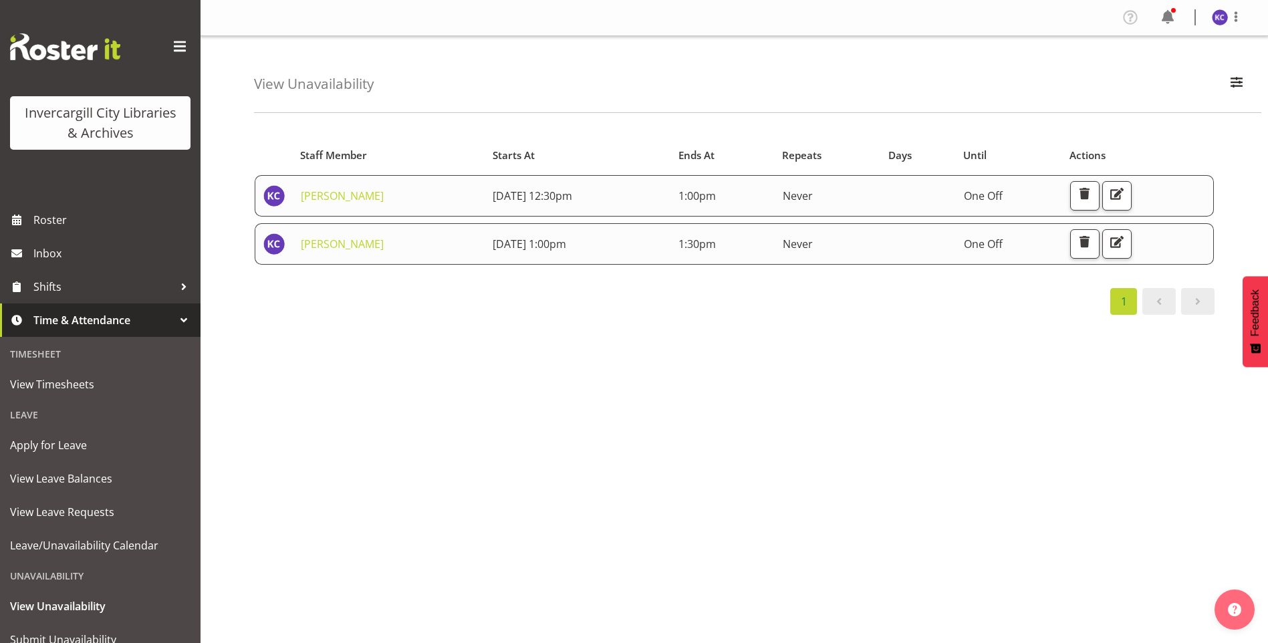
click at [118, 327] on span "Time & Attendance" at bounding box center [103, 320] width 140 height 20
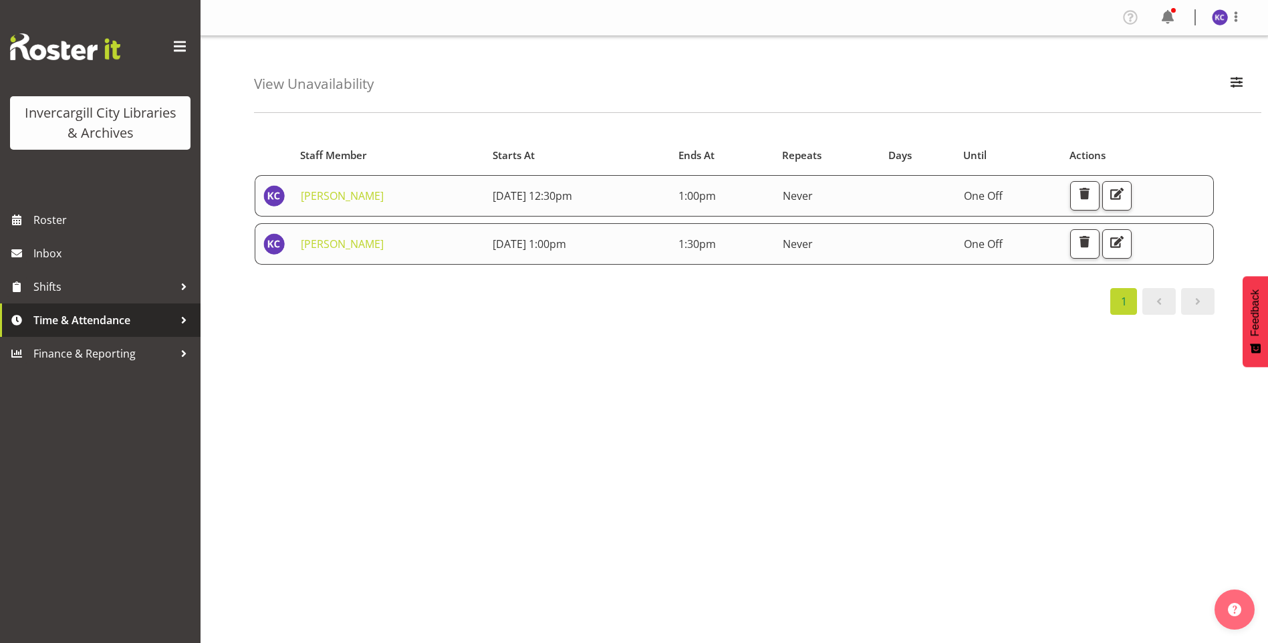
click at [118, 327] on span "Time & Attendance" at bounding box center [103, 320] width 140 height 20
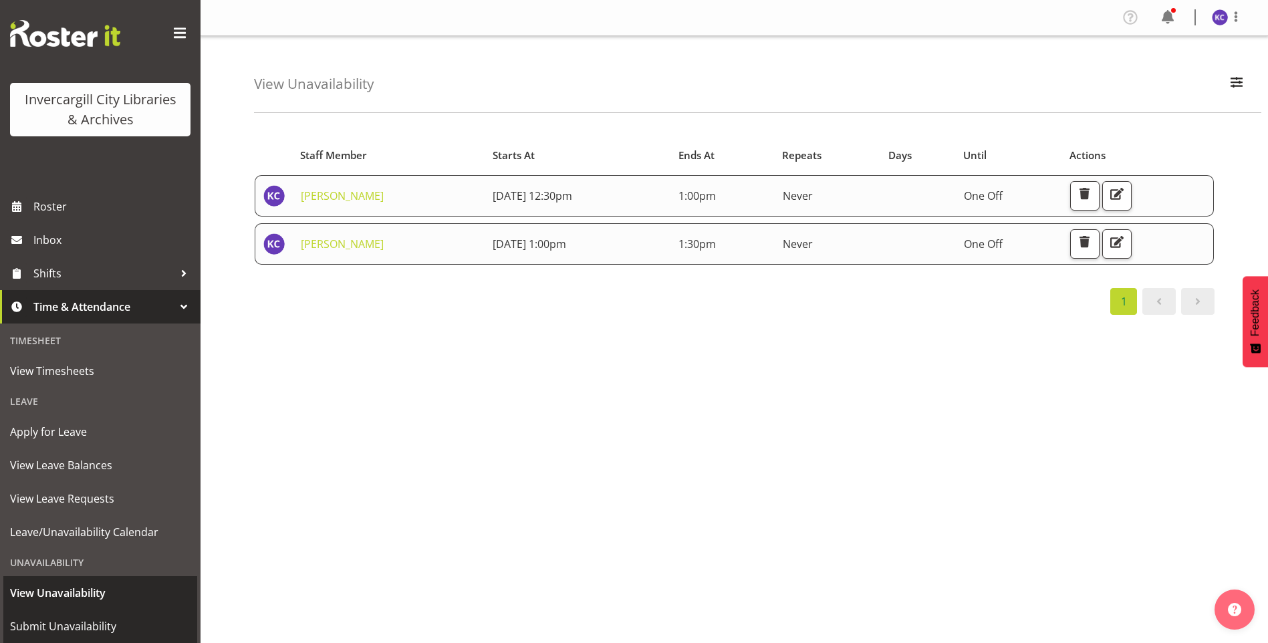
scroll to position [50, 0]
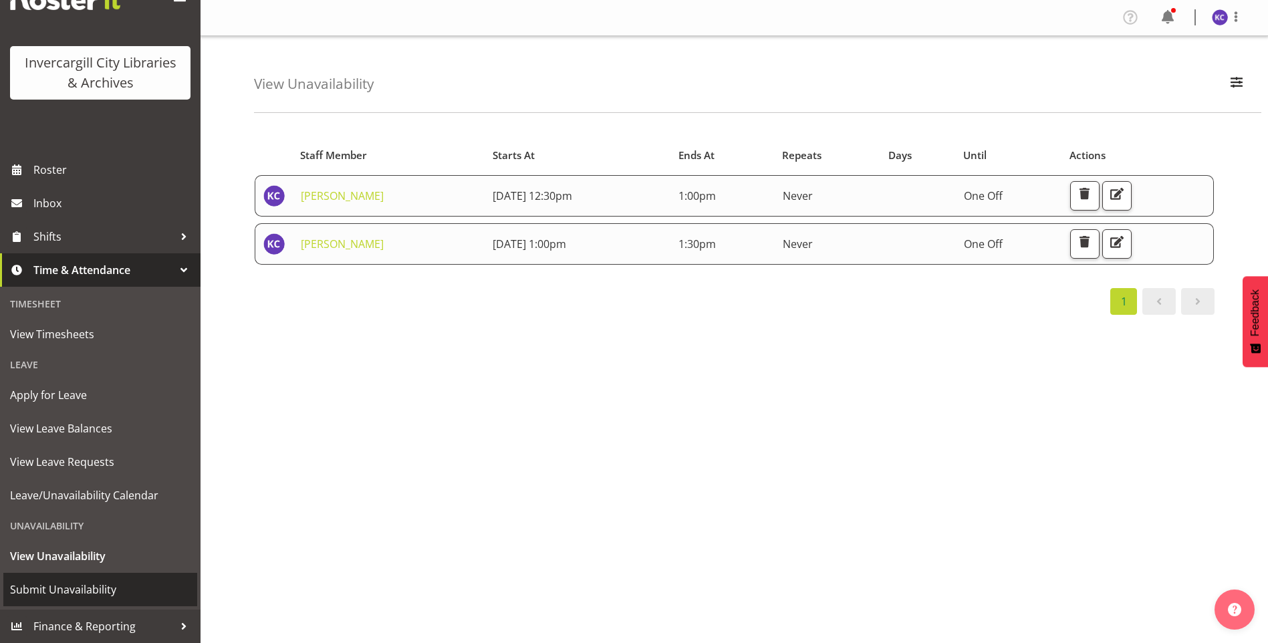
click at [76, 586] on span "Submit Unavailability" at bounding box center [100, 589] width 180 height 20
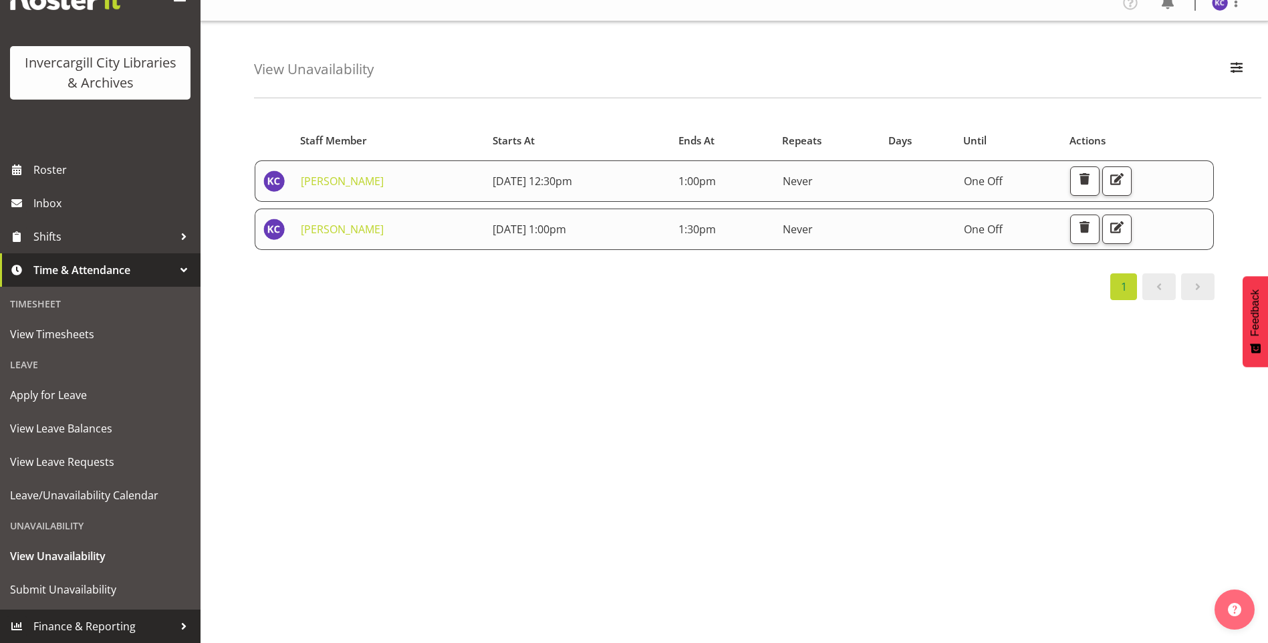
scroll to position [25, 0]
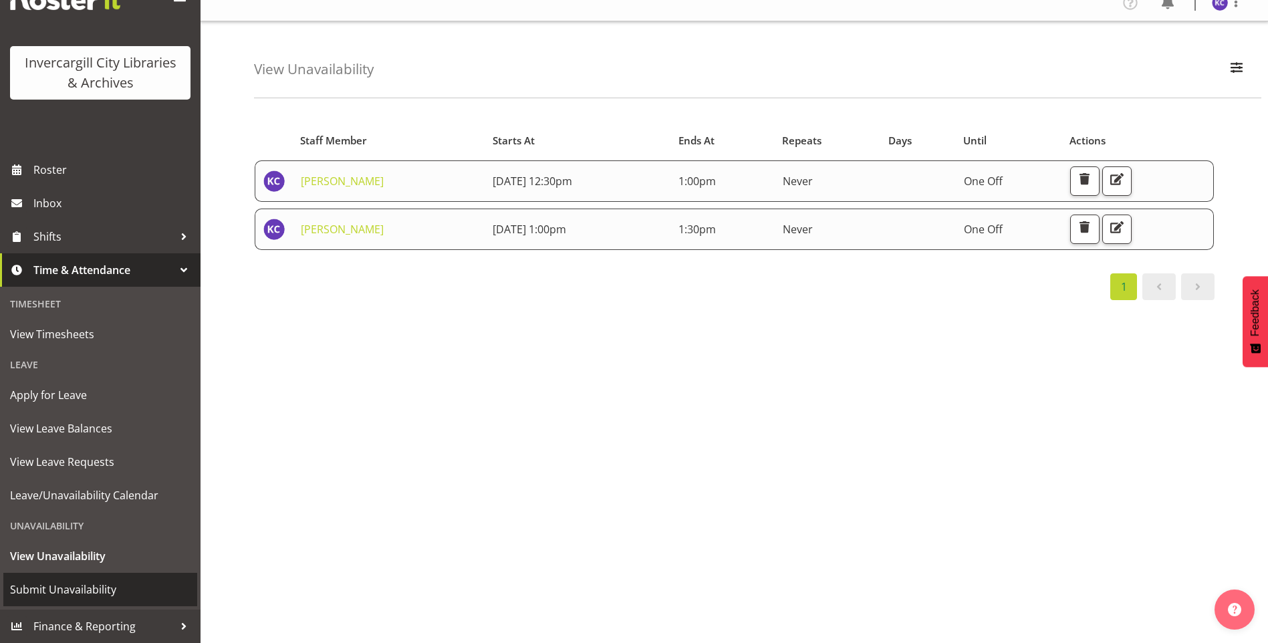
click at [124, 581] on span "Submit Unavailability" at bounding box center [100, 589] width 180 height 20
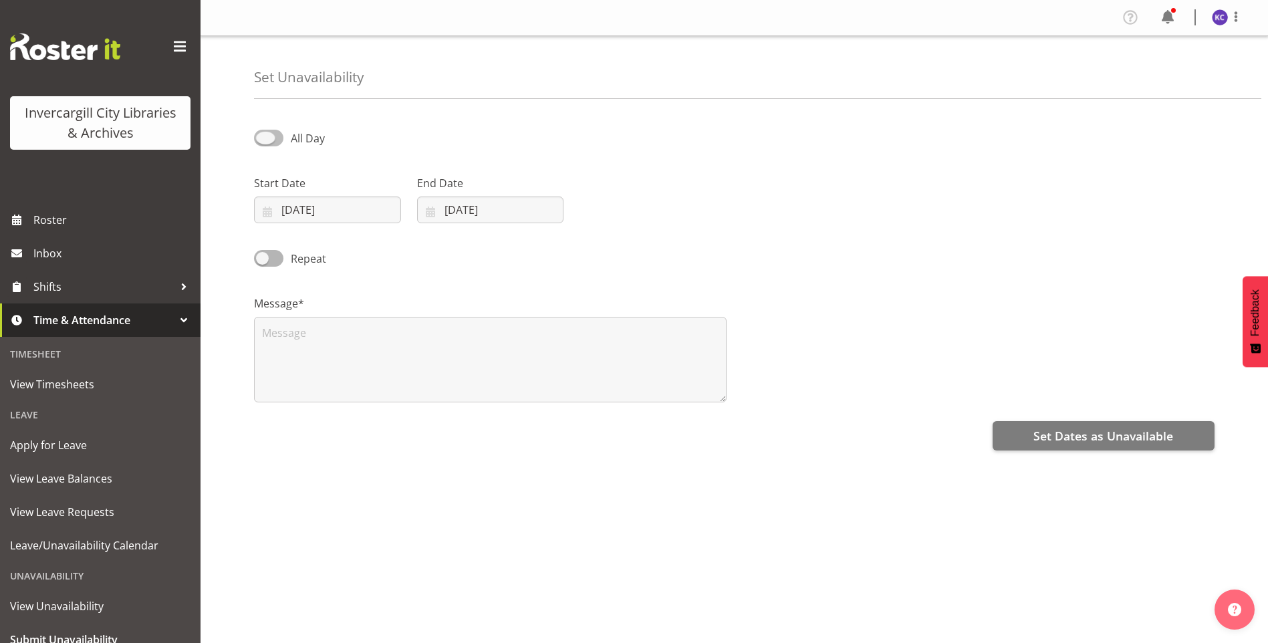
click at [277, 132] on span at bounding box center [268, 138] width 29 height 17
click at [263, 134] on input "All Day" at bounding box center [258, 138] width 9 height 9
checkbox input "true"
click at [331, 223] on input "[DATE]" at bounding box center [327, 209] width 147 height 27
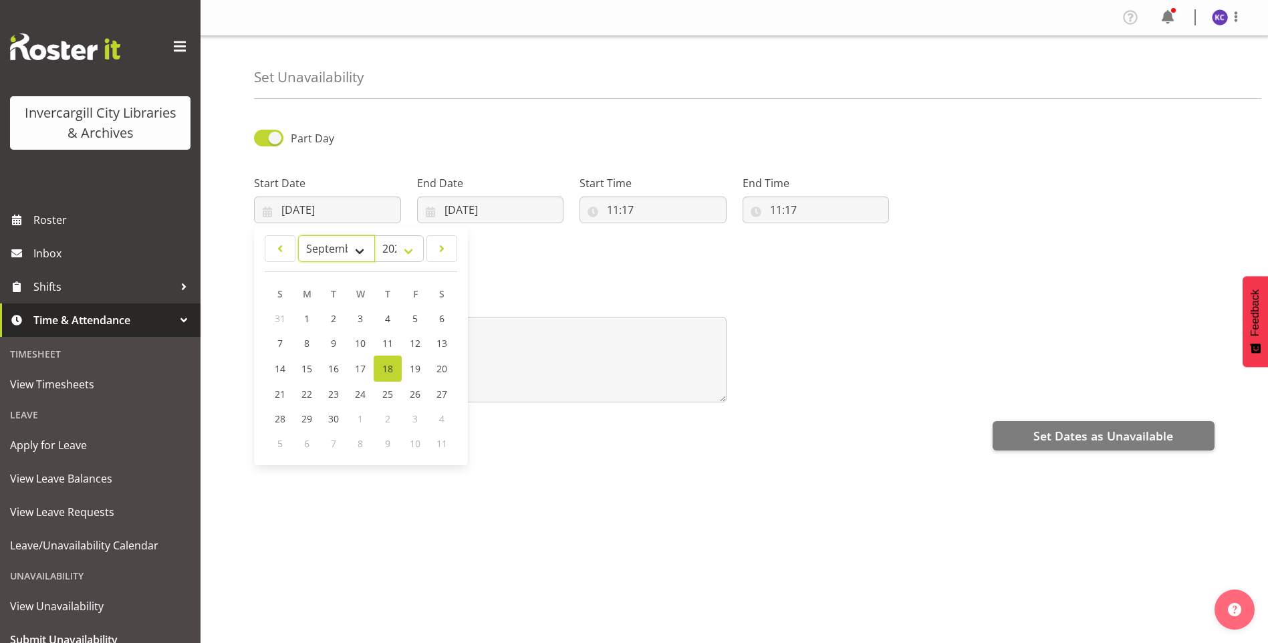
click at [335, 249] on select "January February March April May June July August September October November De…" at bounding box center [336, 248] width 77 height 27
select select "5"
click at [298, 235] on select "January February March April May June July August September October November De…" at bounding box center [336, 248] width 77 height 27
click at [305, 317] on span "2" at bounding box center [307, 318] width 5 height 13
type input "[DATE]"
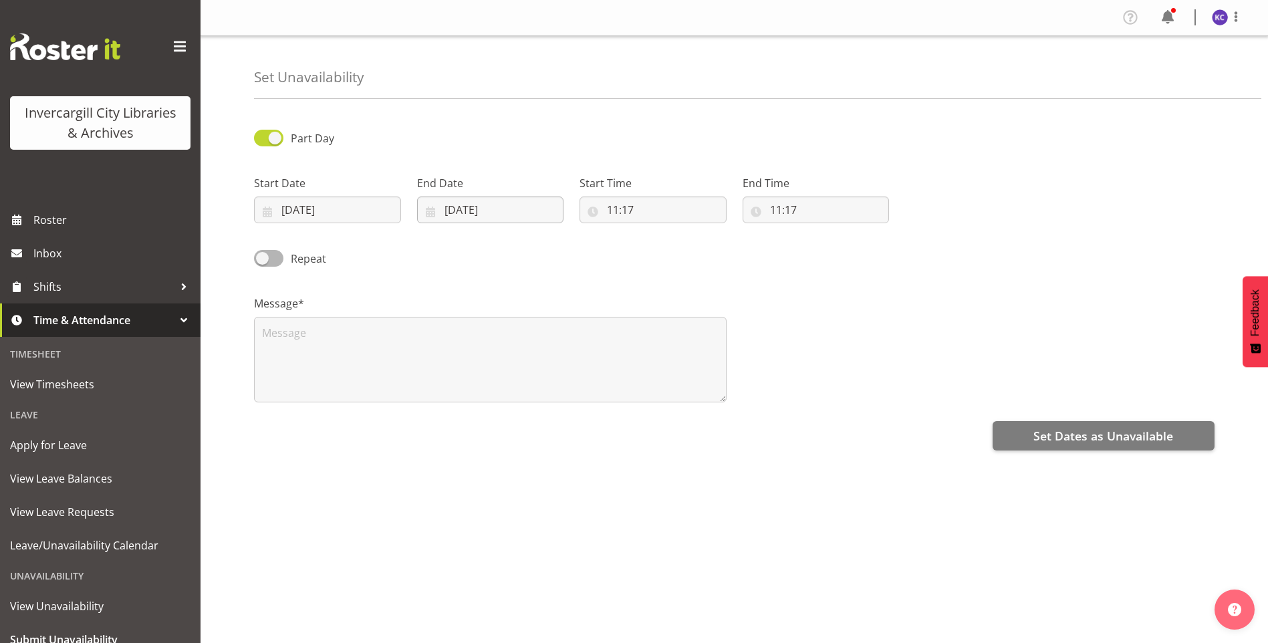
click at [511, 194] on div "End Date [DATE] January February March April May June July August September Oct…" at bounding box center [490, 199] width 147 height 48
click at [511, 227] on div "End Date [DATE] January February March April May June July August September Oct…" at bounding box center [490, 193] width 163 height 75
click at [500, 206] on input "[DATE]" at bounding box center [490, 209] width 147 height 27
click at [606, 249] on span at bounding box center [603, 249] width 13 height 16
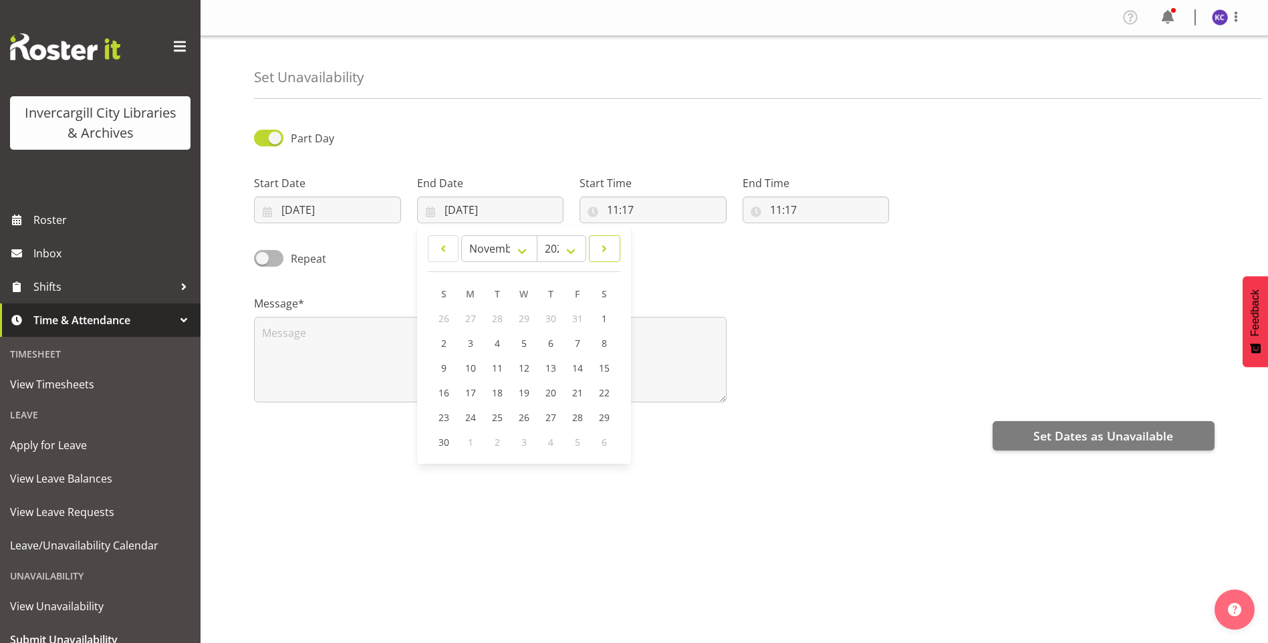
click at [606, 249] on span at bounding box center [603, 249] width 13 height 16
select select "11"
click at [530, 411] on link "31" at bounding box center [524, 417] width 27 height 25
type input "31/12/2025"
click at [608, 208] on input "11:17" at bounding box center [652, 209] width 147 height 27
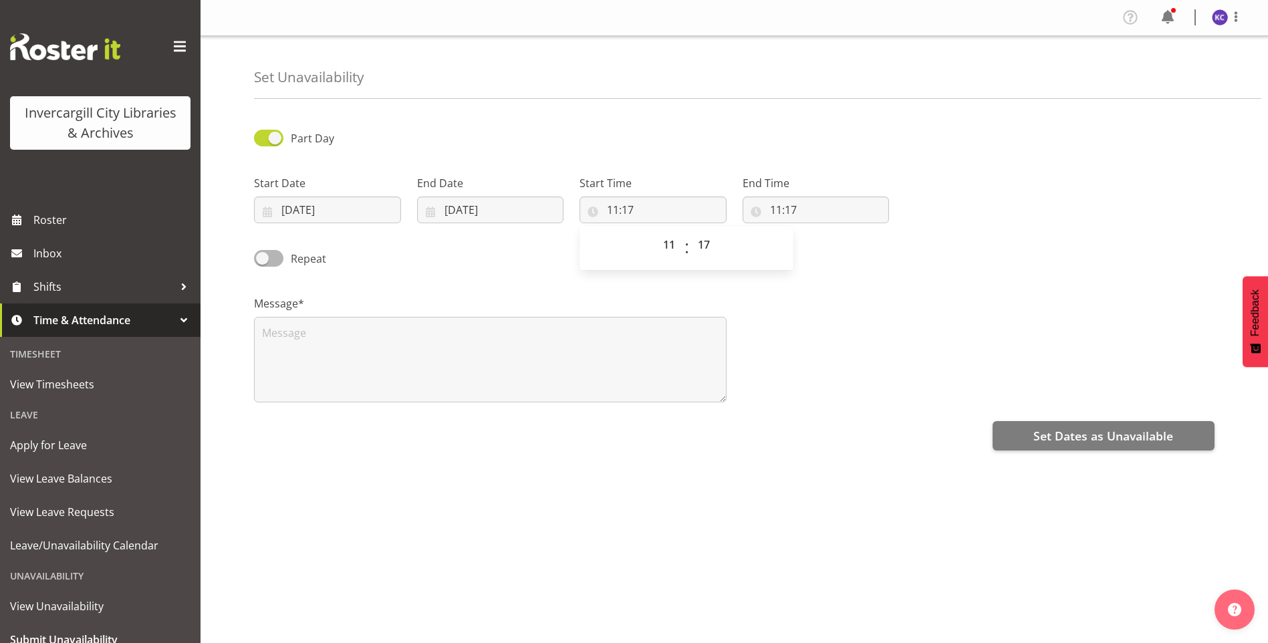
click at [388, 265] on div "Repeat" at bounding box center [368, 259] width 228 height 19
click at [309, 207] on input "[DATE]" at bounding box center [327, 209] width 147 height 27
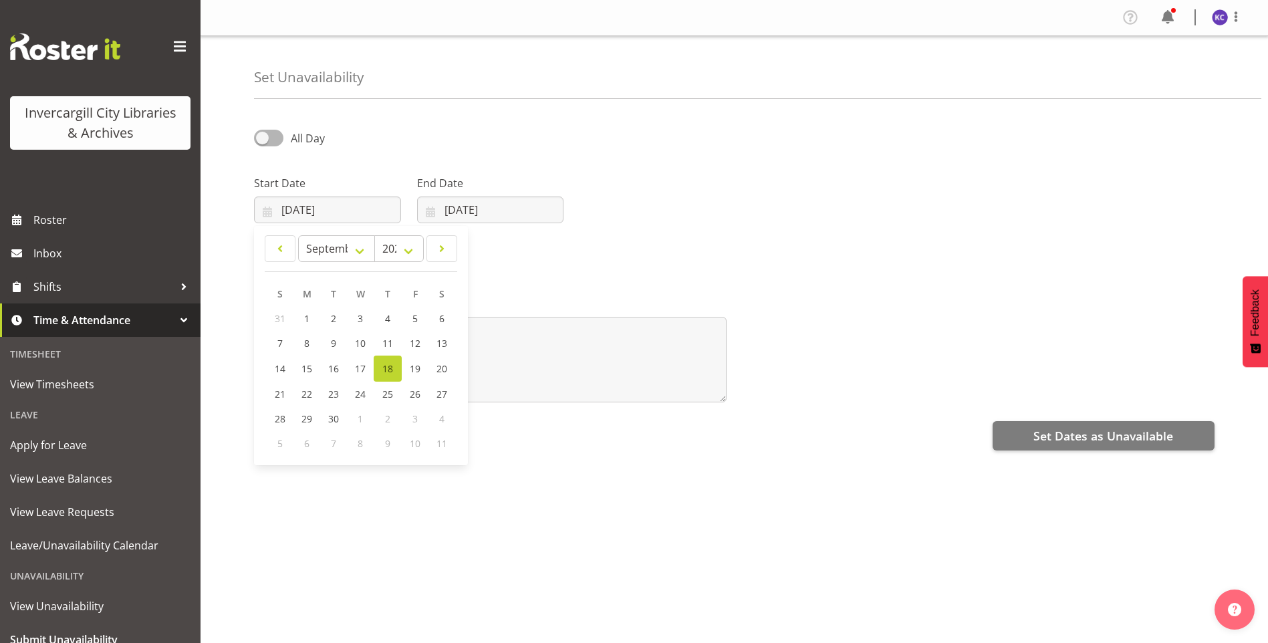
click at [340, 152] on div "All Day" at bounding box center [368, 133] width 244 height 45
click at [257, 257] on span at bounding box center [268, 258] width 29 height 17
click at [257, 257] on input "Repeat" at bounding box center [258, 258] width 9 height 9
checkbox input "true"
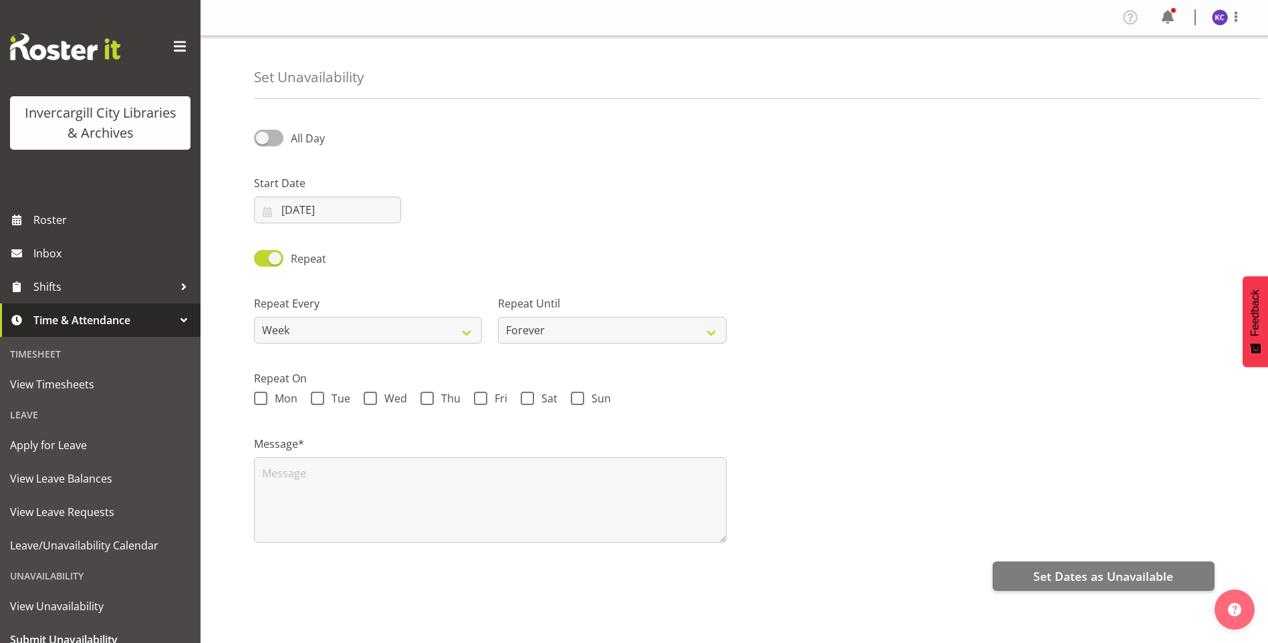
click at [277, 148] on div "All Day" at bounding box center [368, 139] width 228 height 19
click at [273, 141] on span at bounding box center [268, 138] width 29 height 17
click at [263, 141] on input "All Day" at bounding box center [258, 138] width 9 height 9
checkbox input "true"
click at [330, 223] on input "[DATE]" at bounding box center [327, 209] width 147 height 27
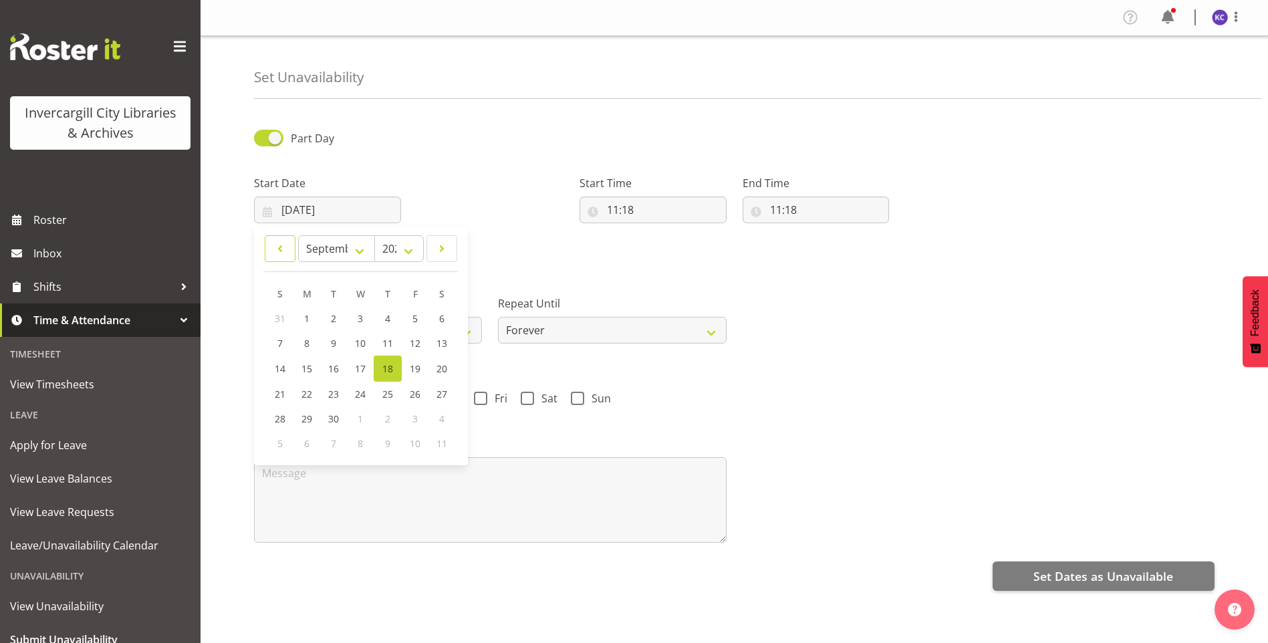
click at [279, 245] on span at bounding box center [279, 249] width 13 height 16
select select "5"
click at [313, 311] on link "2" at bounding box center [307, 318] width 27 height 25
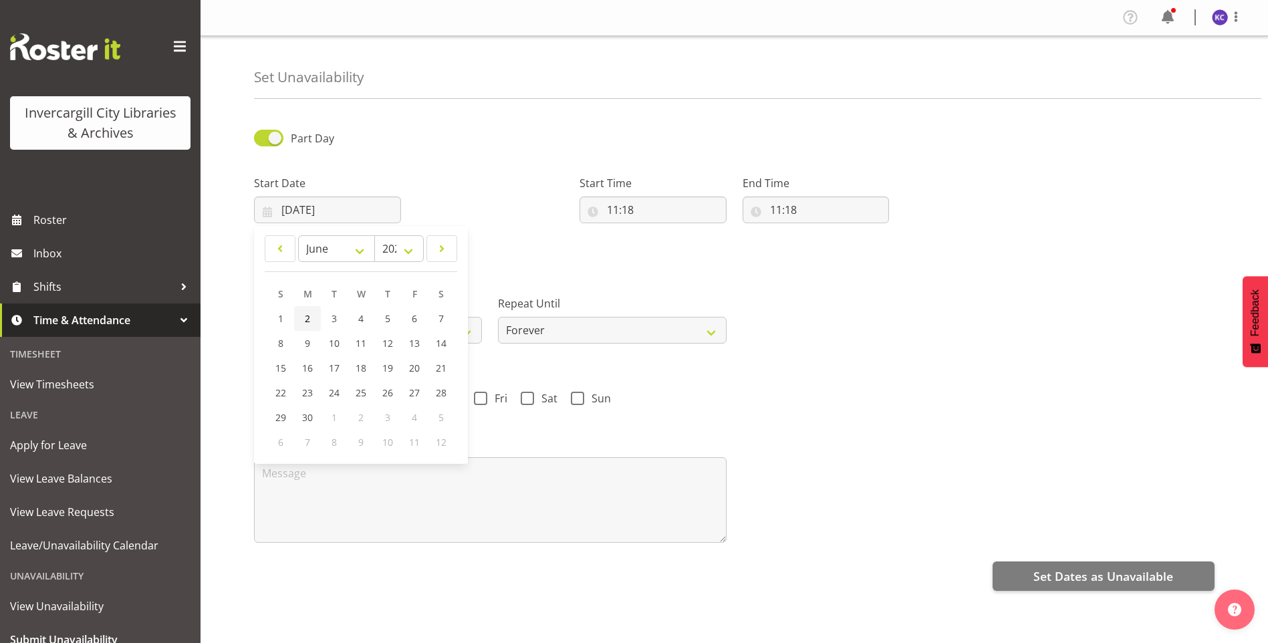
type input "[DATE]"
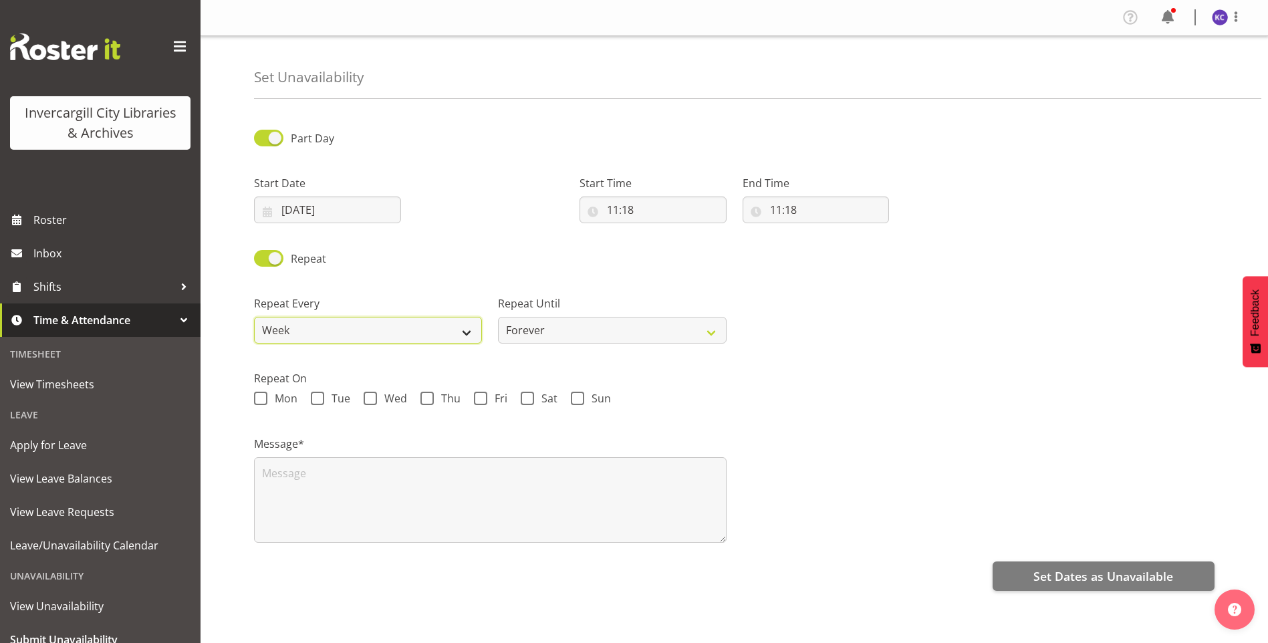
click at [379, 332] on select "Week 2 Weeks 3 Weeks 4 Weeks Month" at bounding box center [368, 330] width 228 height 27
select select "2weeks"
click at [254, 317] on select "Week 2 Weeks 3 Weeks 4 Weeks Month" at bounding box center [368, 330] width 228 height 27
click at [647, 208] on input "11:18" at bounding box center [652, 209] width 147 height 27
click at [702, 238] on select "00 01 02 03 04 05 06 07 08 09 10 11 12 13 14 15 16 17 18 19 20 21 22 23 24 25 2…" at bounding box center [705, 244] width 30 height 27
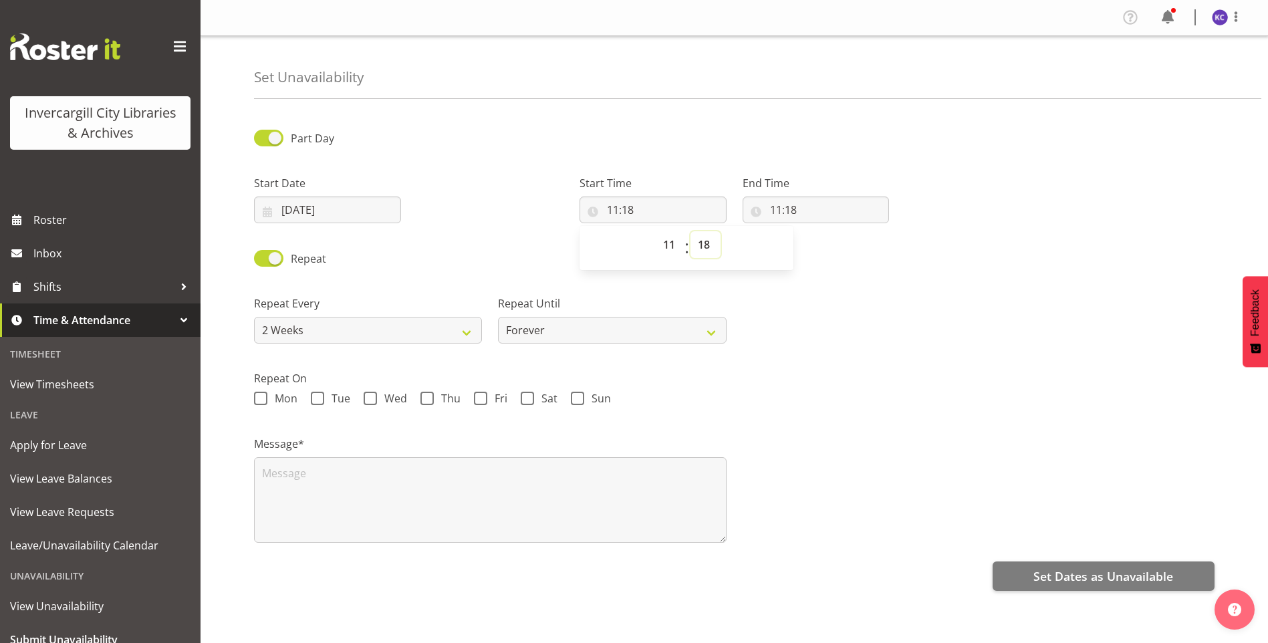
select select "0"
click at [690, 231] on select "00 01 02 03 04 05 06 07 08 09 10 11 12 13 14 15 16 17 18 19 20 21 22 23 24 25 2…" at bounding box center [705, 244] width 30 height 27
type input "11:00"
click at [780, 204] on input "11:18" at bounding box center [815, 209] width 147 height 27
drag, startPoint x: 780, startPoint y: 204, endPoint x: 825, endPoint y: 242, distance: 59.3
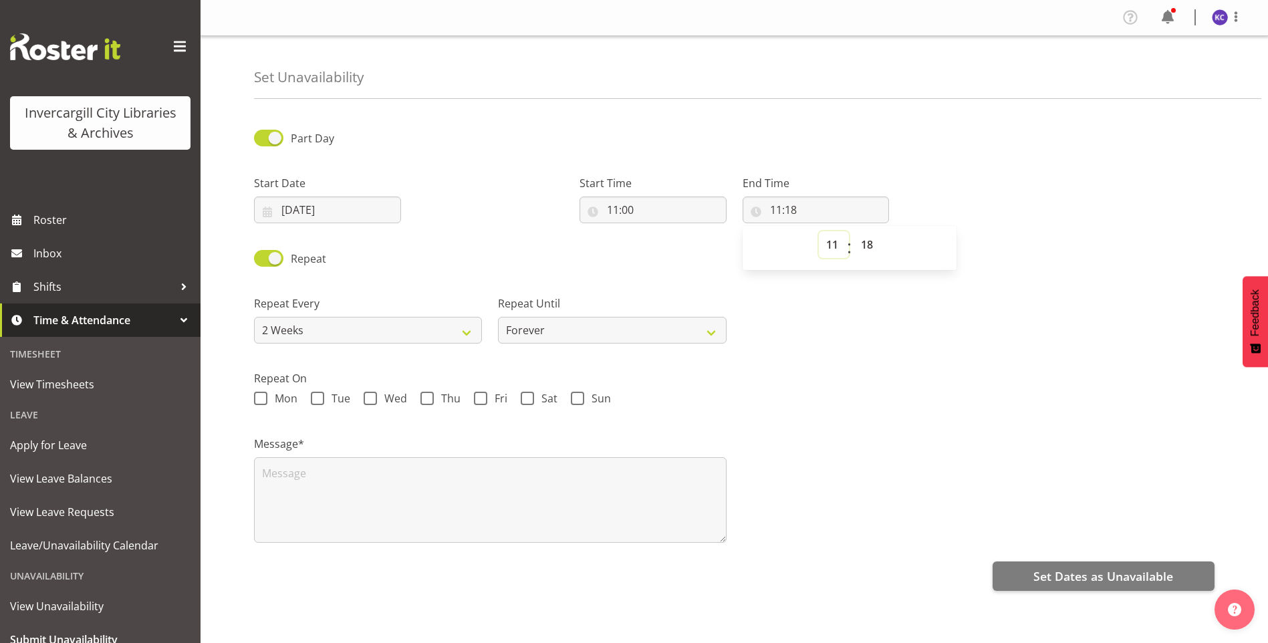
click at [825, 242] on select "00 01 02 03 04 05 06 07 08 09 10 11 12 13 14 15 16 17 18 19 20 21 22 23" at bounding box center [834, 244] width 30 height 27
select select "13"
click at [819, 231] on select "00 01 02 03 04 05 06 07 08 09 10 11 12 13 14 15 16 17 18 19 20 21 22 23" at bounding box center [834, 244] width 30 height 27
type input "13:18"
drag, startPoint x: 837, startPoint y: 246, endPoint x: 835, endPoint y: 259, distance: 12.8
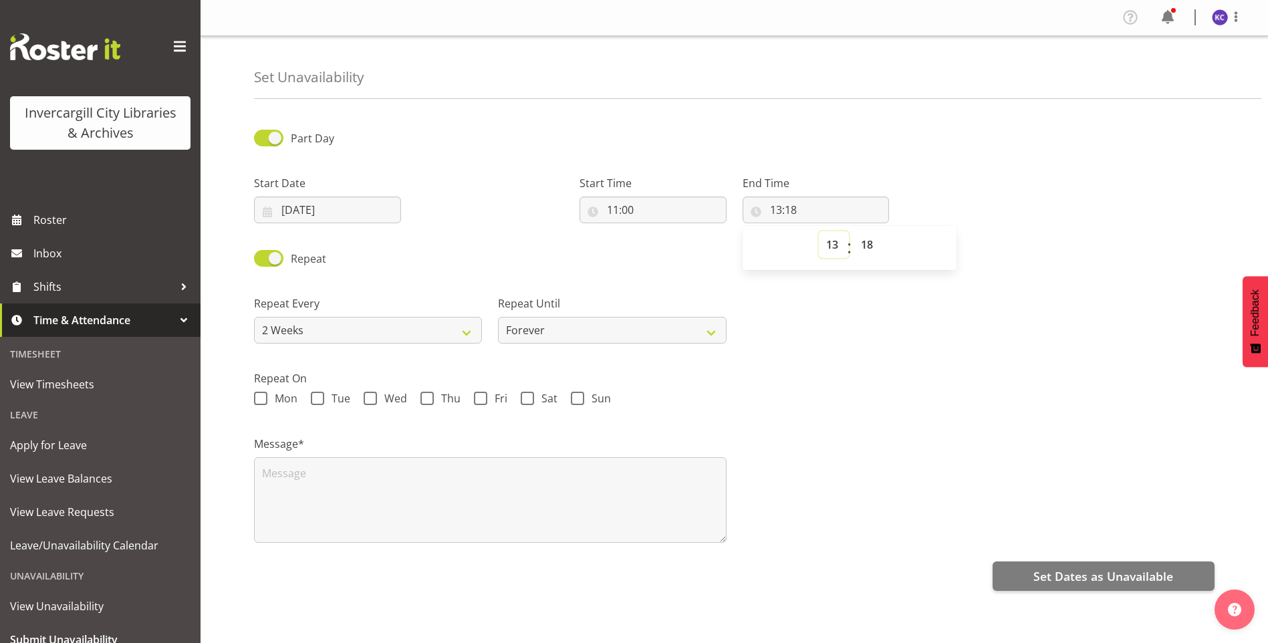
click at [837, 246] on select "00 01 02 03 04 05 06 07 08 09 10 11 12 13 14 15 16 17 18 19 20 21 22 23" at bounding box center [834, 244] width 30 height 27
select select "12"
click at [819, 231] on select "00 01 02 03 04 05 06 07 08 09 10 11 12 13 14 15 16 17 18 19 20 21 22 23" at bounding box center [834, 244] width 30 height 27
type input "12:18"
click at [871, 241] on select "00 01 02 03 04 05 06 07 08 09 10 11 12 13 14 15 16 17 18 19 20 21 22 23 24 25 2…" at bounding box center [868, 244] width 30 height 27
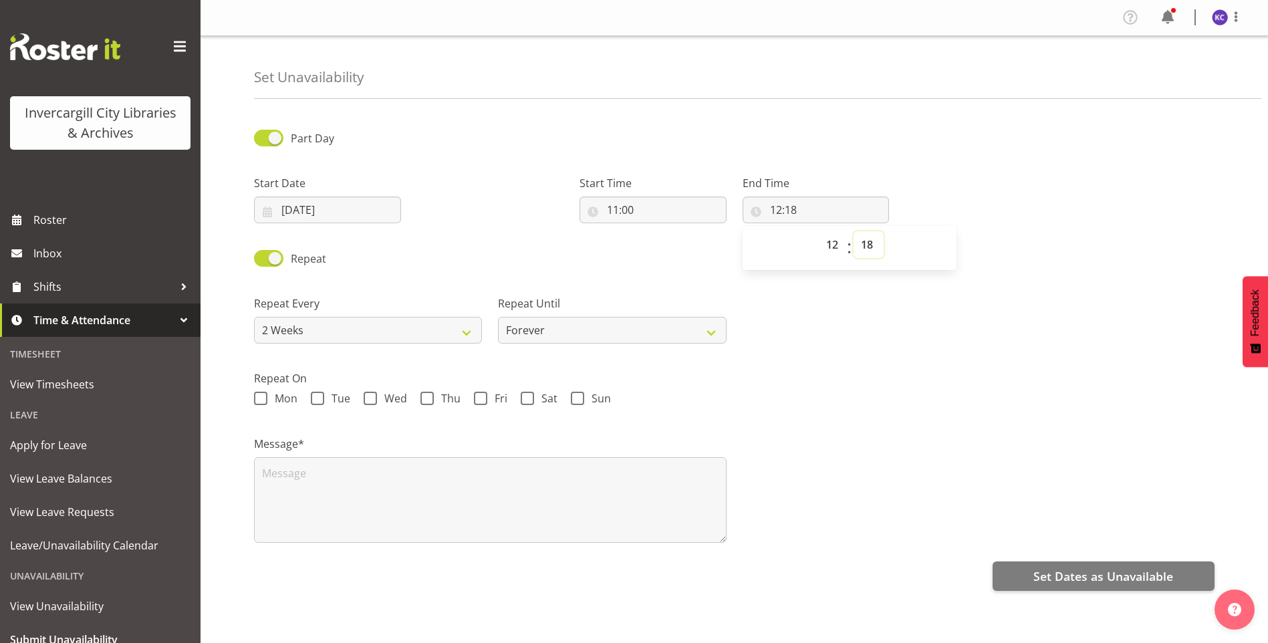
select select "0"
click at [853, 231] on select "00 01 02 03 04 05 06 07 08 09 10 11 12 13 14 15 16 17 18 19 20 21 22 23 24 25 2…" at bounding box center [868, 244] width 30 height 27
type input "12:00"
click at [311, 482] on textarea at bounding box center [490, 500] width 472 height 86
click at [443, 397] on span "Thu" at bounding box center [447, 398] width 27 height 13
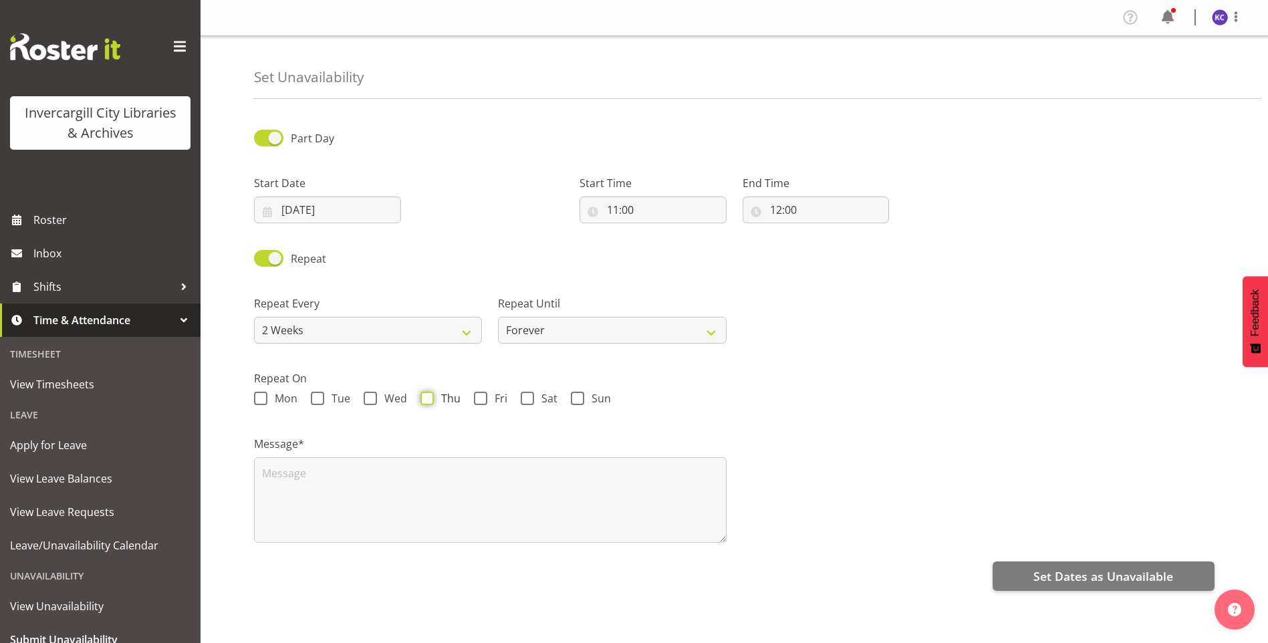
click at [429, 397] on input "Thu" at bounding box center [424, 398] width 9 height 9
checkbox input "true"
click at [434, 472] on textarea at bounding box center [490, 500] width 472 height 86
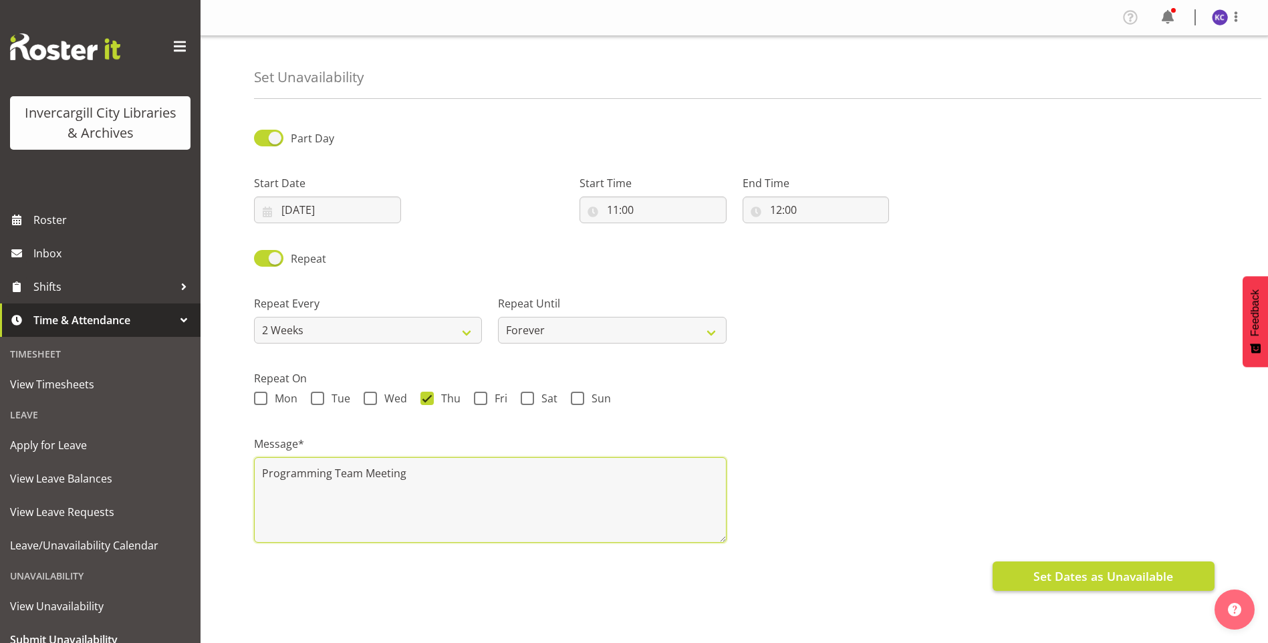
type textarea "Programming Team Meeting"
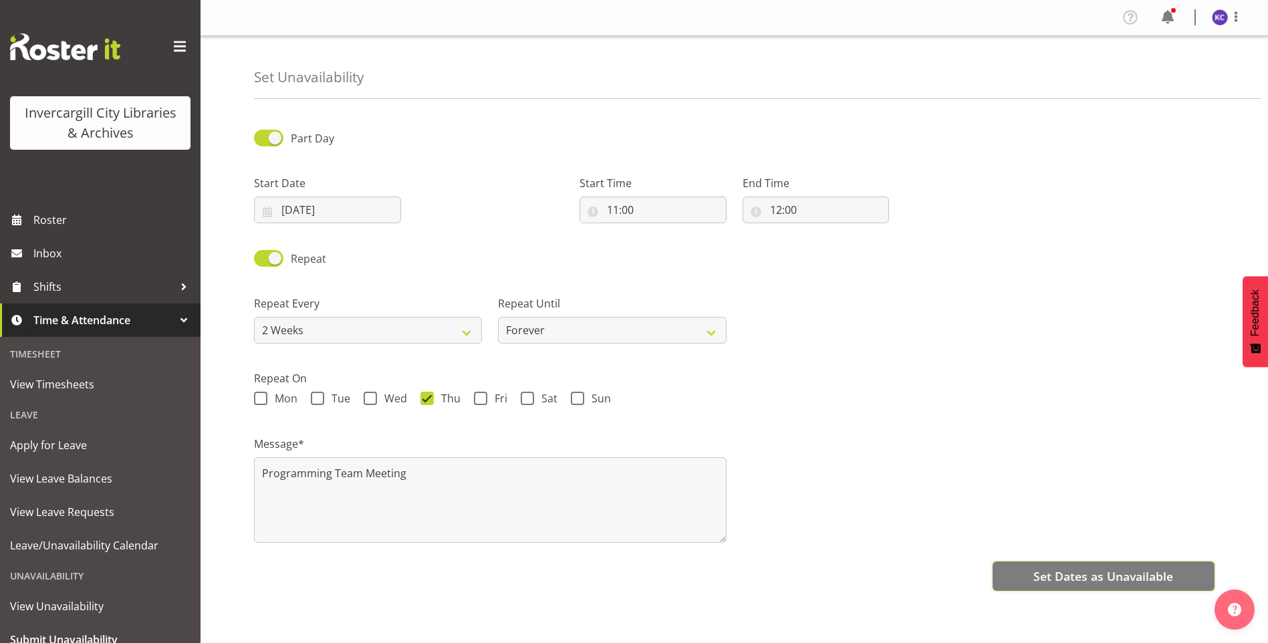
click at [1058, 568] on span "Set Dates as Unavailable" at bounding box center [1103, 575] width 140 height 17
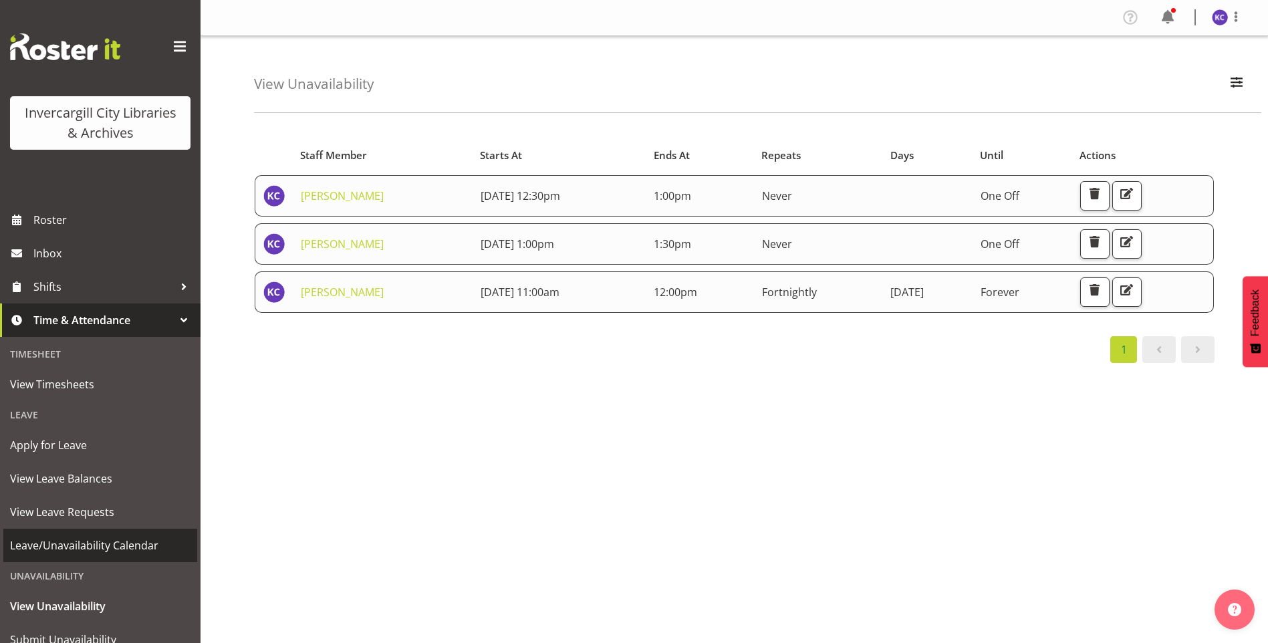
scroll to position [50, 0]
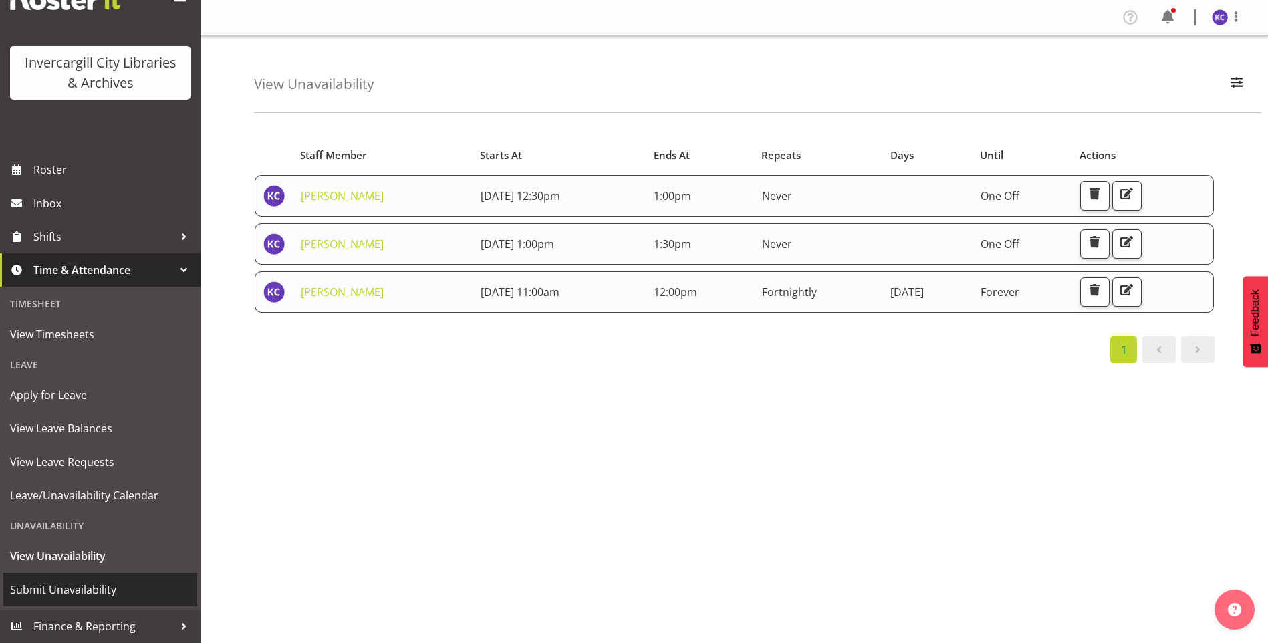
click at [84, 590] on span "Submit Unavailability" at bounding box center [100, 589] width 180 height 20
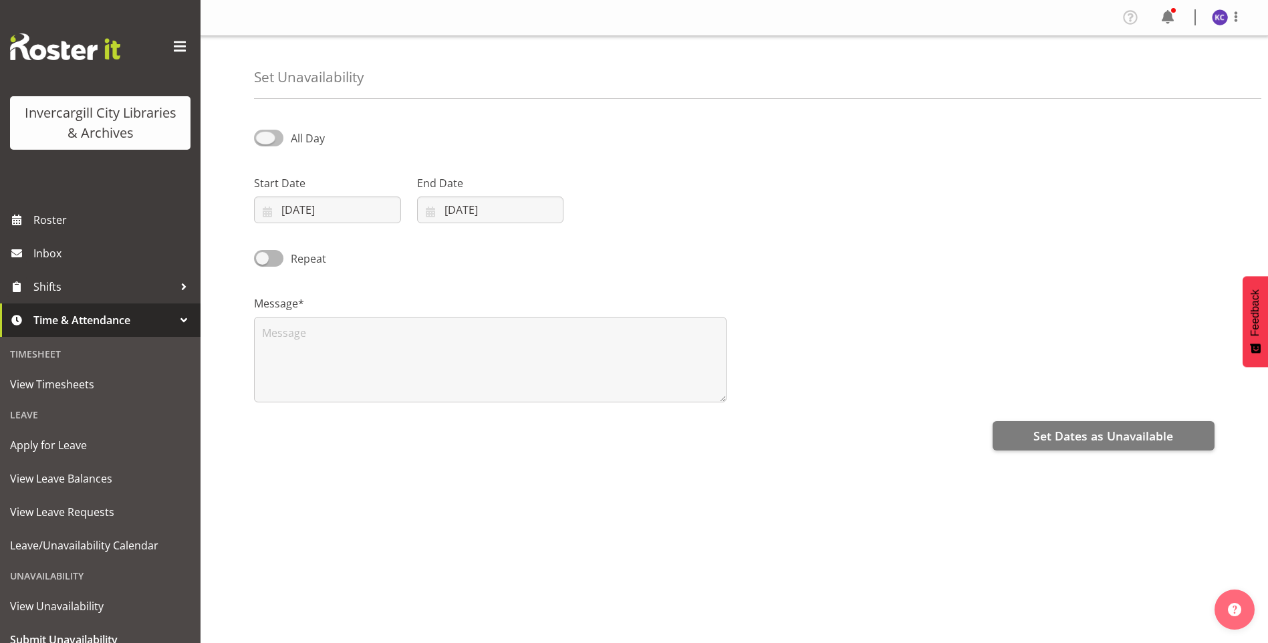
click at [280, 138] on span at bounding box center [268, 138] width 29 height 17
click at [263, 138] on input "All Day" at bounding box center [258, 138] width 9 height 9
checkbox input "true"
click at [275, 259] on span at bounding box center [268, 258] width 29 height 17
click at [263, 259] on input "Repeat" at bounding box center [258, 258] width 9 height 9
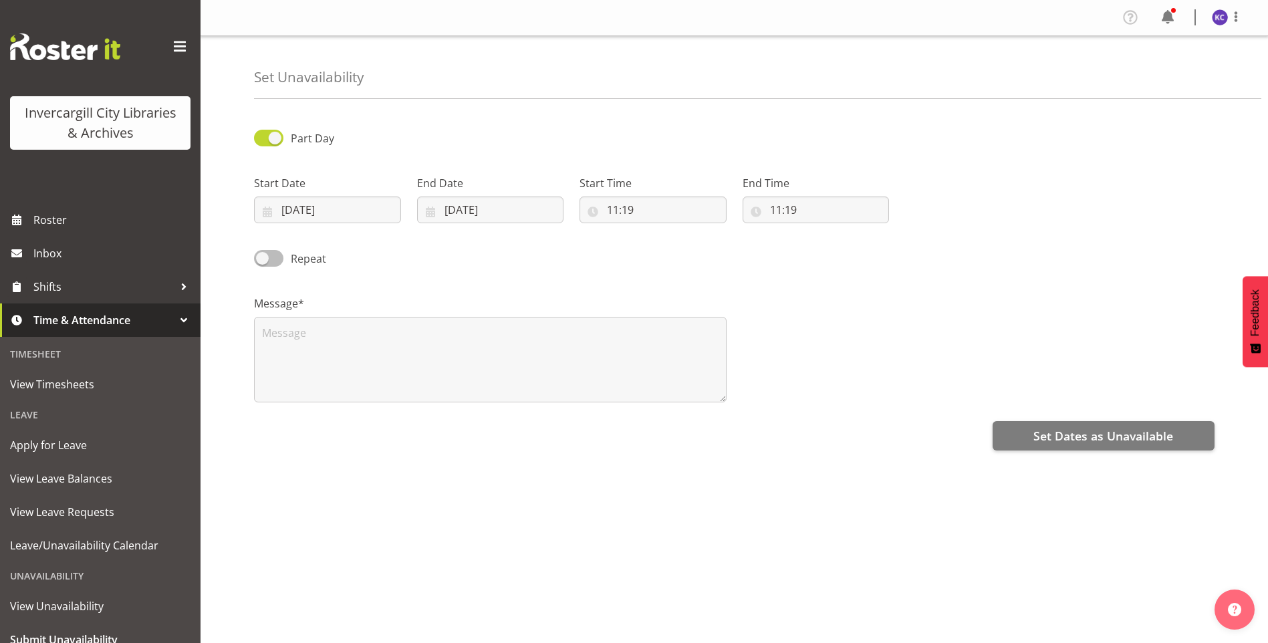
checkbox input "true"
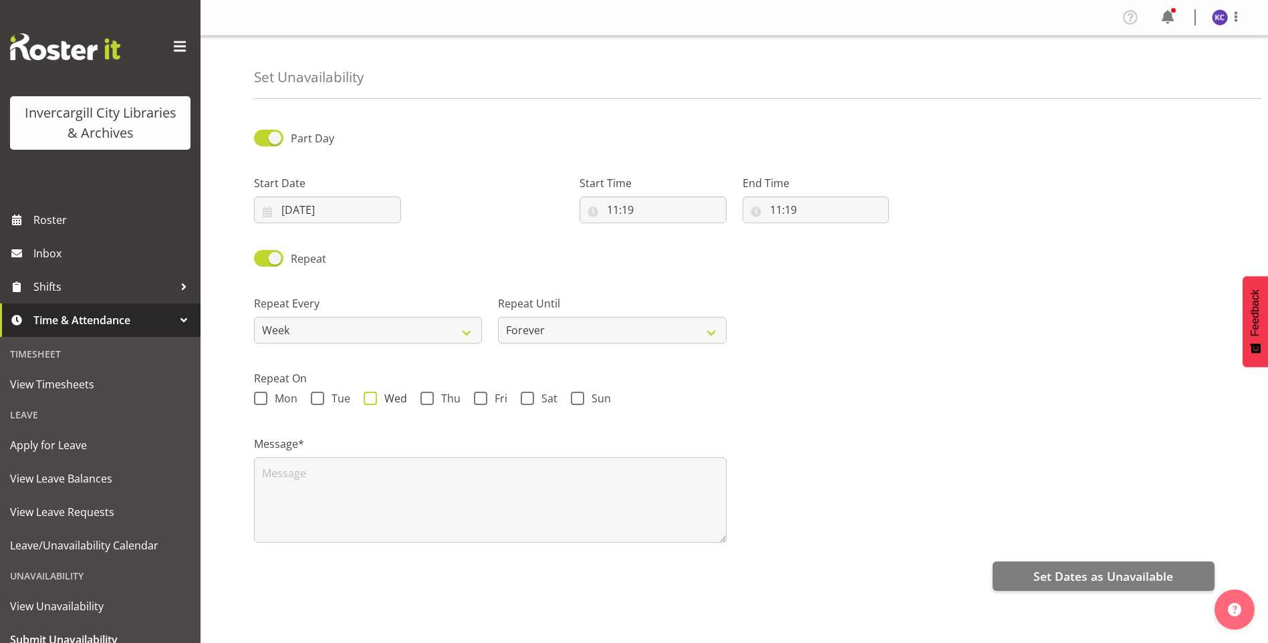
click at [382, 398] on span "Wed" at bounding box center [392, 398] width 30 height 13
click at [372, 398] on input "Wed" at bounding box center [368, 398] width 9 height 9
checkbox input "true"
click at [335, 199] on input "18/09/2025" at bounding box center [327, 209] width 147 height 27
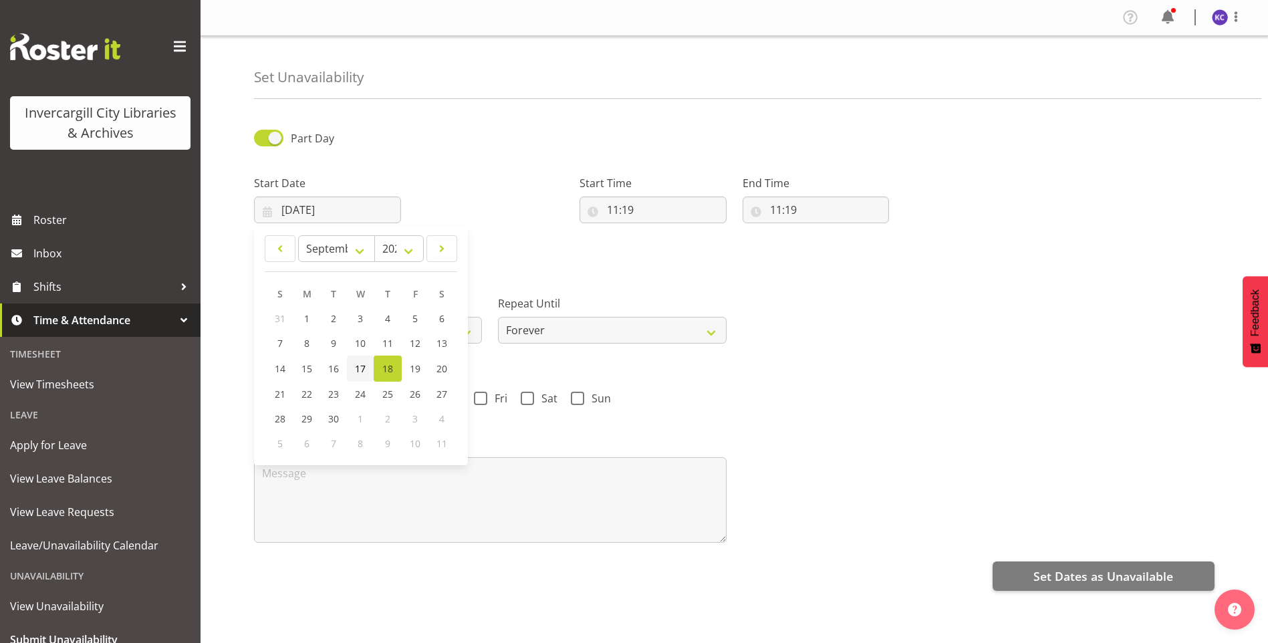
click at [357, 366] on span "17" at bounding box center [360, 368] width 11 height 13
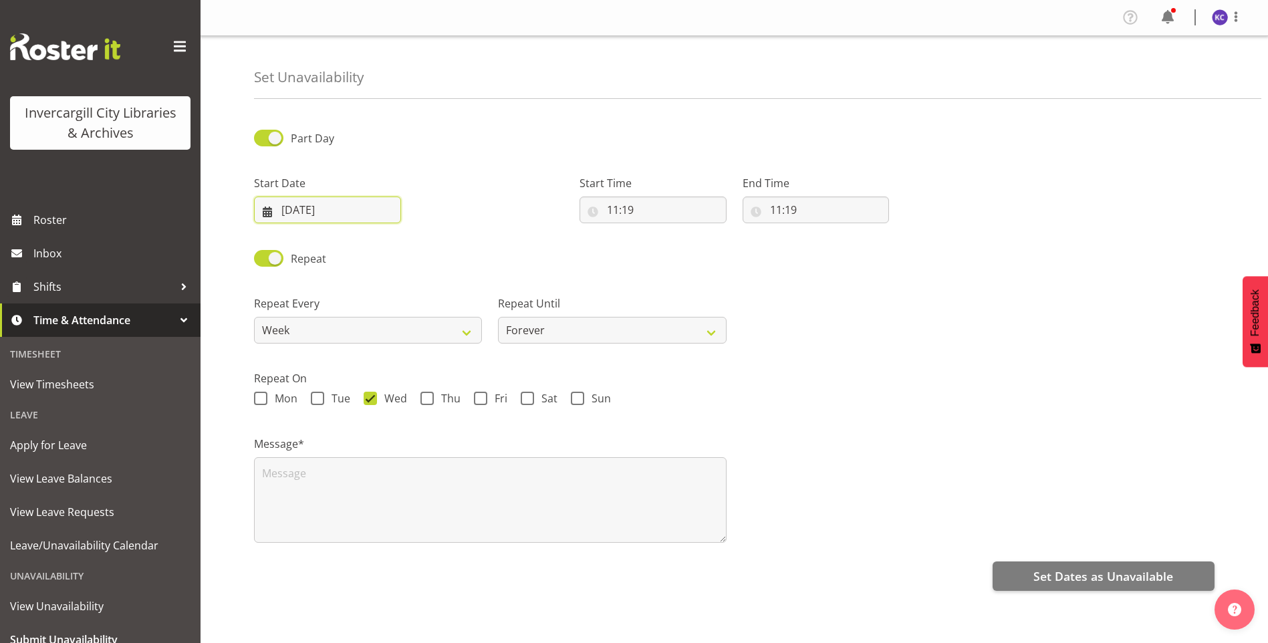
click at [347, 210] on input "17/09/2025" at bounding box center [327, 209] width 147 height 27
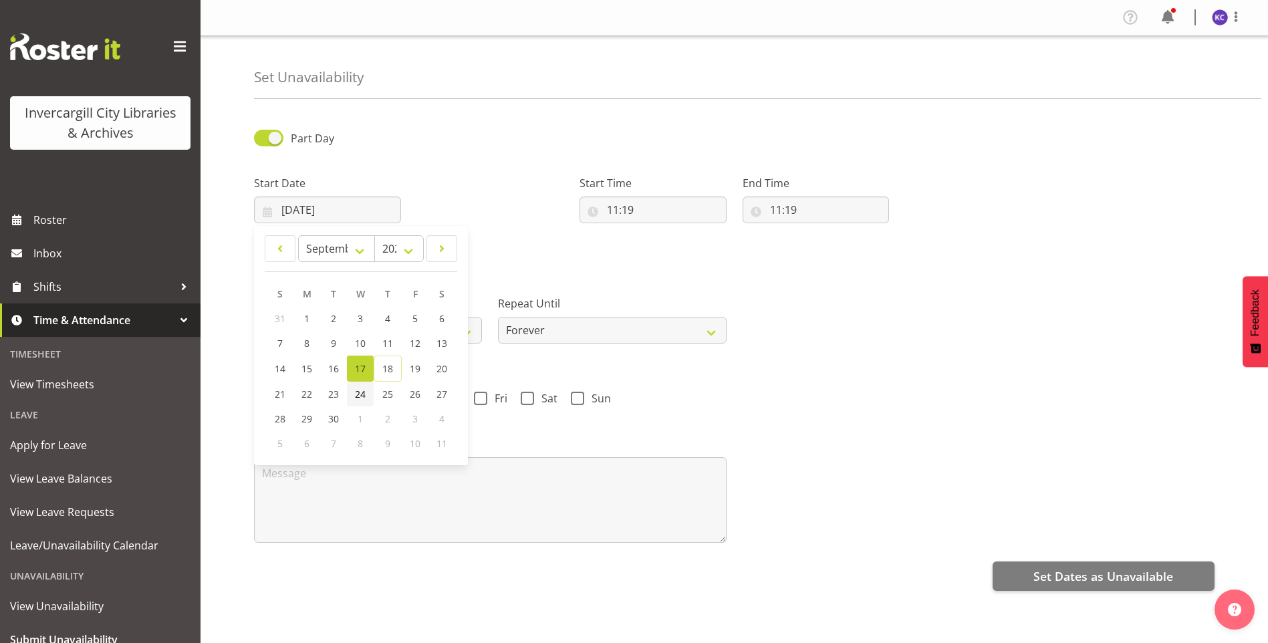
click at [356, 389] on span "24" at bounding box center [360, 394] width 11 height 13
type input "24/09/2025"
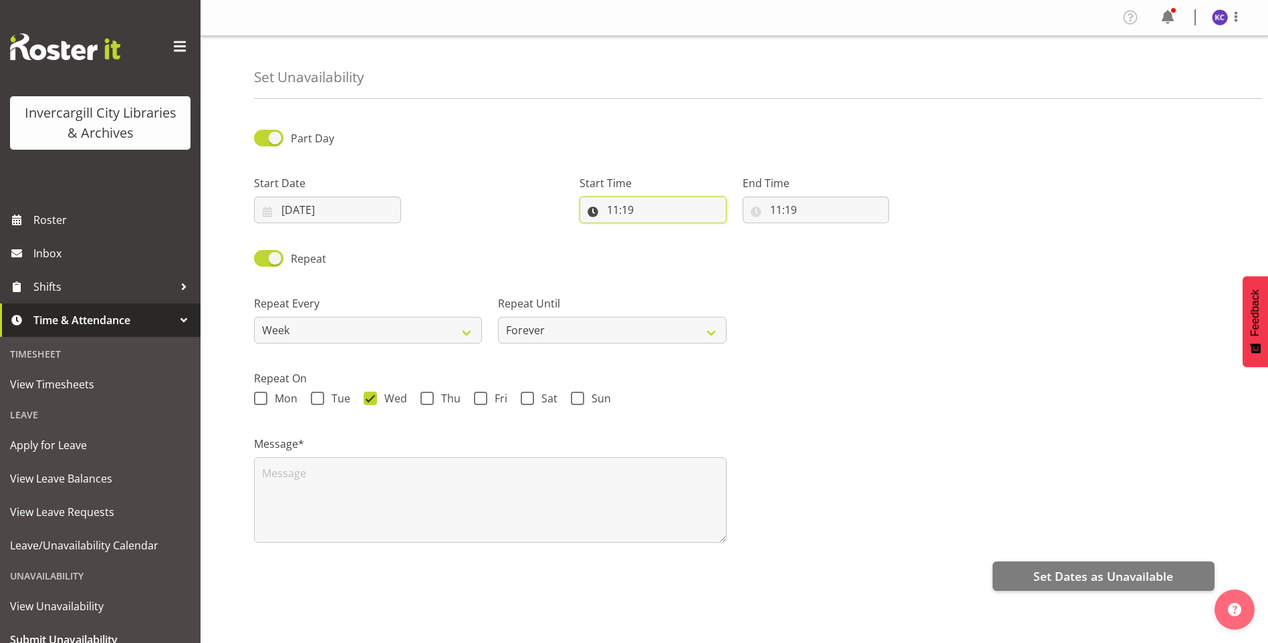
click at [677, 204] on input "11:19" at bounding box center [652, 209] width 147 height 27
click at [674, 247] on select "00 01 02 03 04 05 06 07 08 09 10 11 12 13 14 15 16 17 18 19 20 21 22 23" at bounding box center [671, 244] width 30 height 27
select select "9"
click at [656, 231] on select "00 01 02 03 04 05 06 07 08 09 10 11 12 13 14 15 16 17 18 19 20 21 22 23" at bounding box center [671, 244] width 30 height 27
type input "09:19"
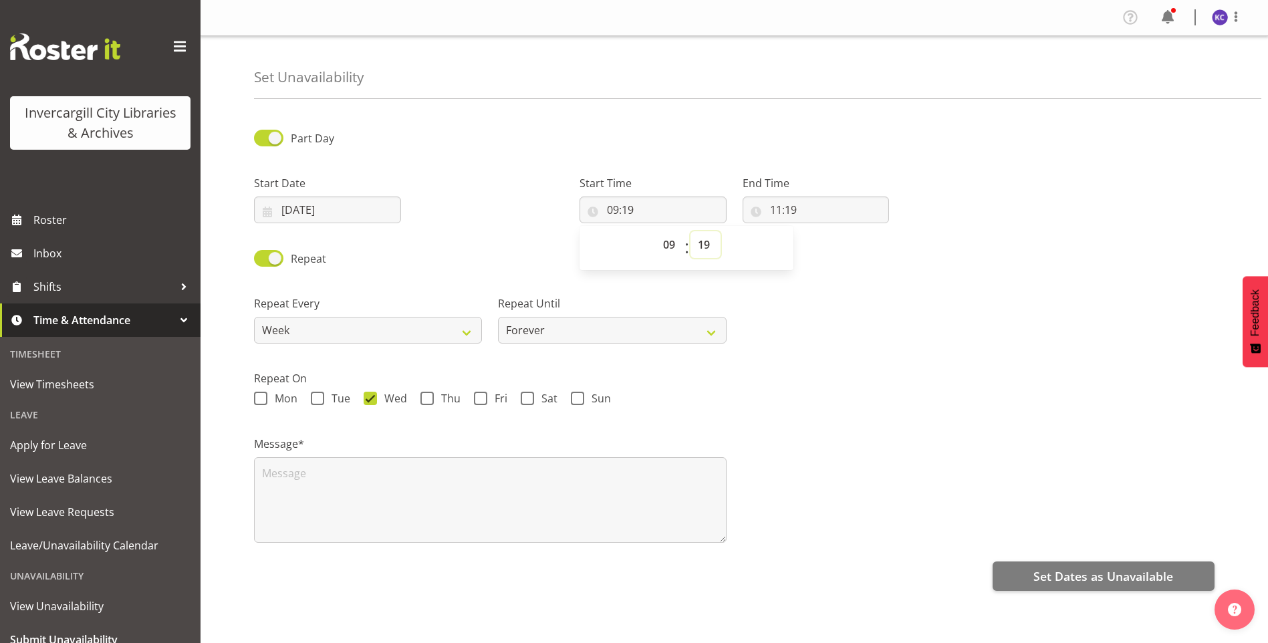
click at [704, 241] on select "00 01 02 03 04 05 06 07 08 09 10 11 12 13 14 15 16 17 18 19 20 21 22 23 24 25 2…" at bounding box center [705, 244] width 30 height 27
select select "0"
click at [690, 231] on select "00 01 02 03 04 05 06 07 08 09 10 11 12 13 14 15 16 17 18 19 20 21 22 23 24 25 2…" at bounding box center [705, 244] width 30 height 27
type input "09:00"
click at [772, 205] on input "11:19" at bounding box center [815, 209] width 147 height 27
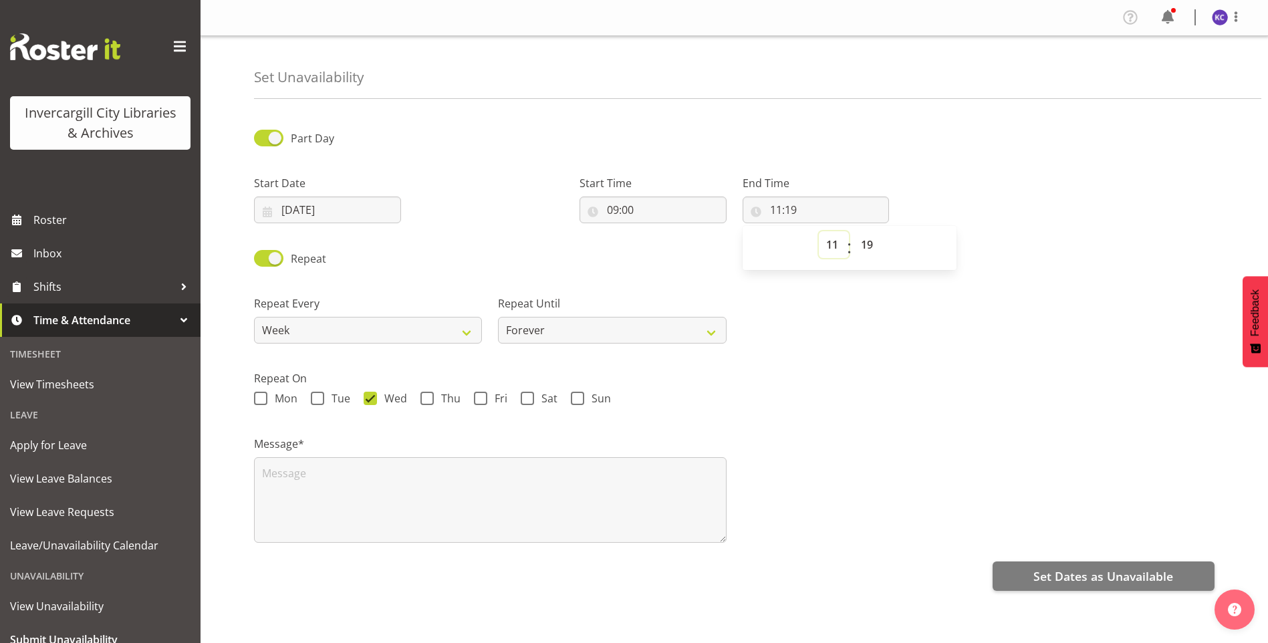
drag, startPoint x: 823, startPoint y: 246, endPoint x: 832, endPoint y: 247, distance: 9.5
click at [825, 246] on select "00 01 02 03 04 05 06 07 08 09 10 11 12 13 14 15 16 17 18 19 20 21 22 23" at bounding box center [834, 244] width 30 height 27
select select "10"
click at [819, 231] on select "00 01 02 03 04 05 06 07 08 09 10 11 12 13 14 15 16 17 18 19 20 21 22 23" at bounding box center [834, 244] width 30 height 27
type input "10:19"
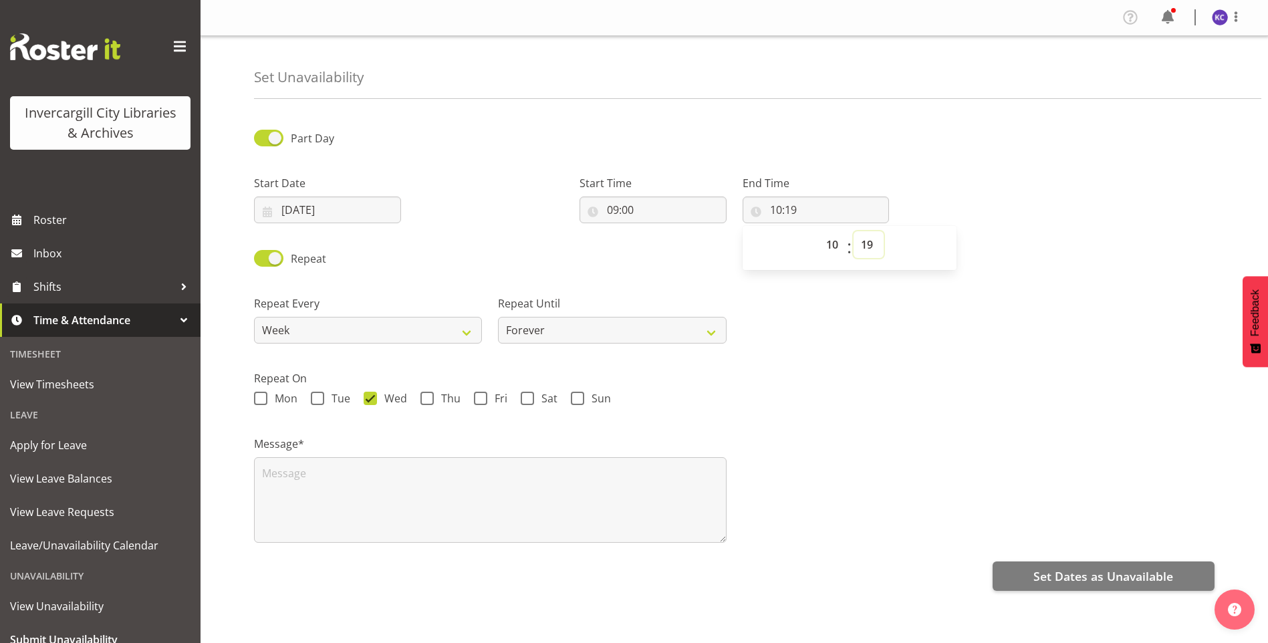
click at [862, 243] on select "00 01 02 03 04 05 06 07 08 09 10 11 12 13 14 15 16 17 18 19 20 21 22 23 24 25 2…" at bounding box center [868, 244] width 30 height 27
select select "0"
click at [853, 231] on select "00 01 02 03 04 05 06 07 08 09 10 11 12 13 14 15 16 17 18 19 20 21 22 23 24 25 2…" at bounding box center [868, 244] width 30 height 27
type input "10:00"
click at [544, 488] on textarea at bounding box center [490, 500] width 472 height 86
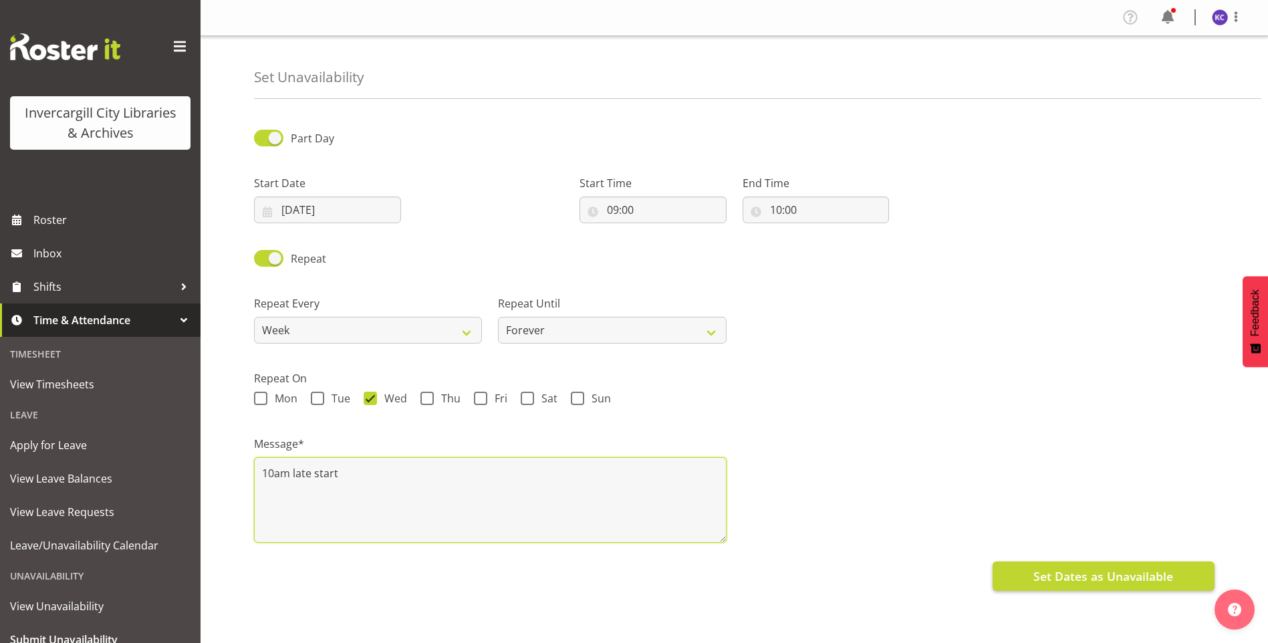
type textarea "10am late start"
click at [1064, 564] on button "Set Dates as Unavailable" at bounding box center [1103, 575] width 222 height 29
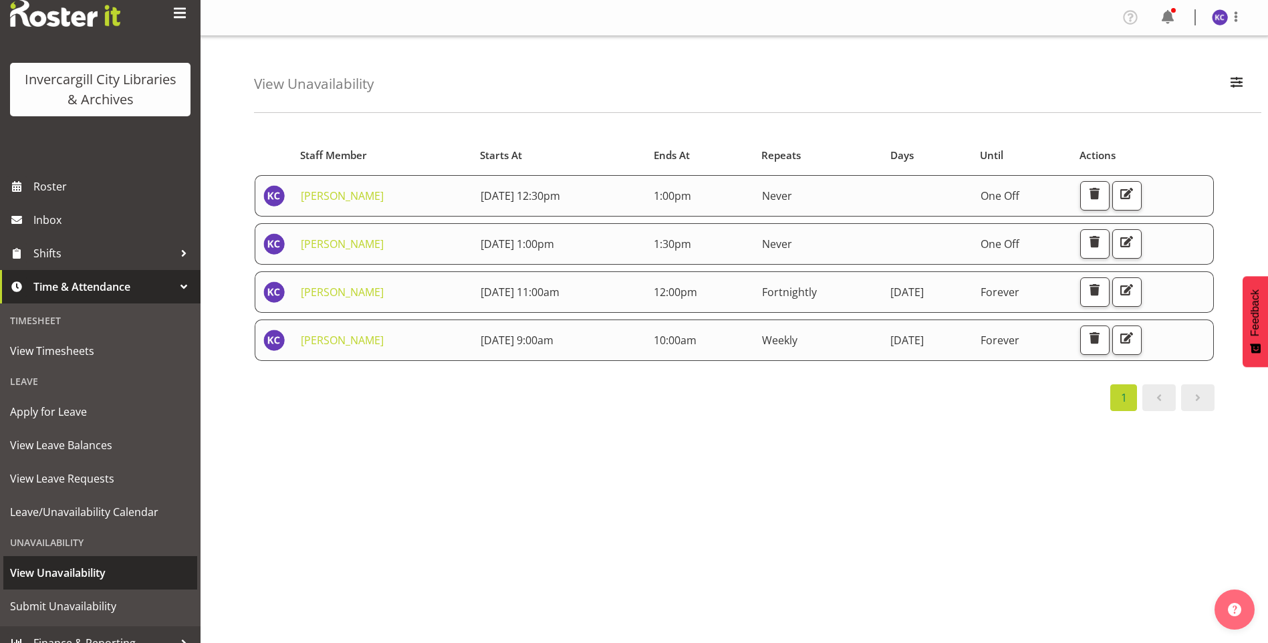
scroll to position [50, 0]
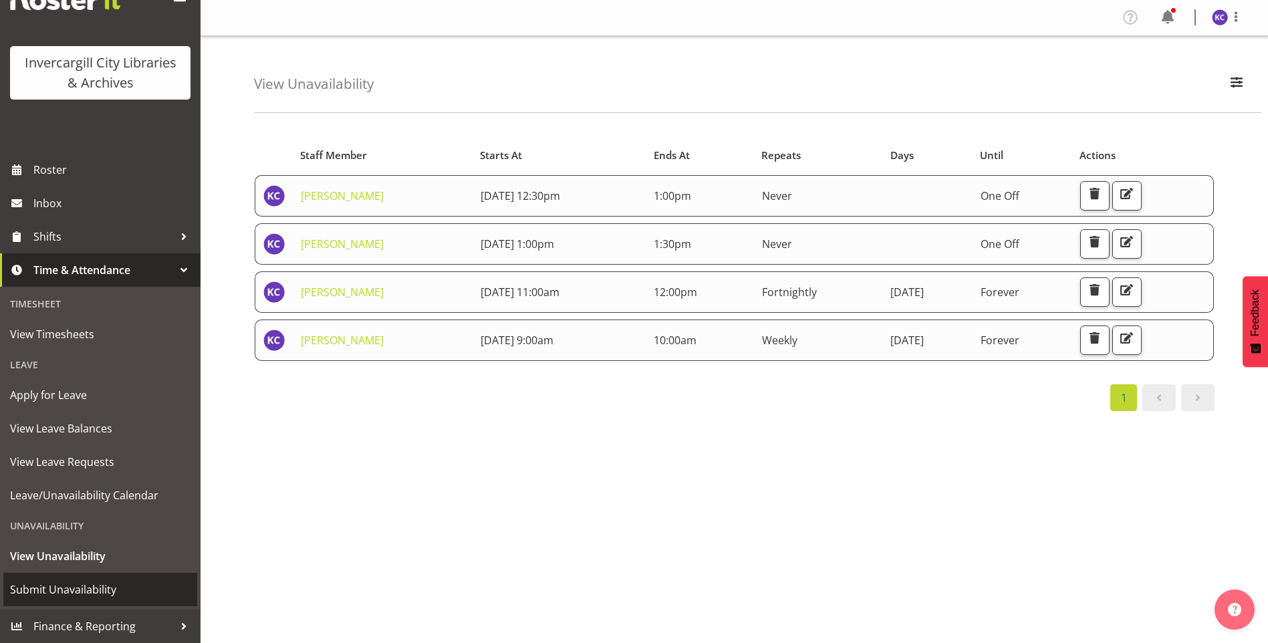
click at [80, 592] on span "Submit Unavailability" at bounding box center [100, 589] width 180 height 20
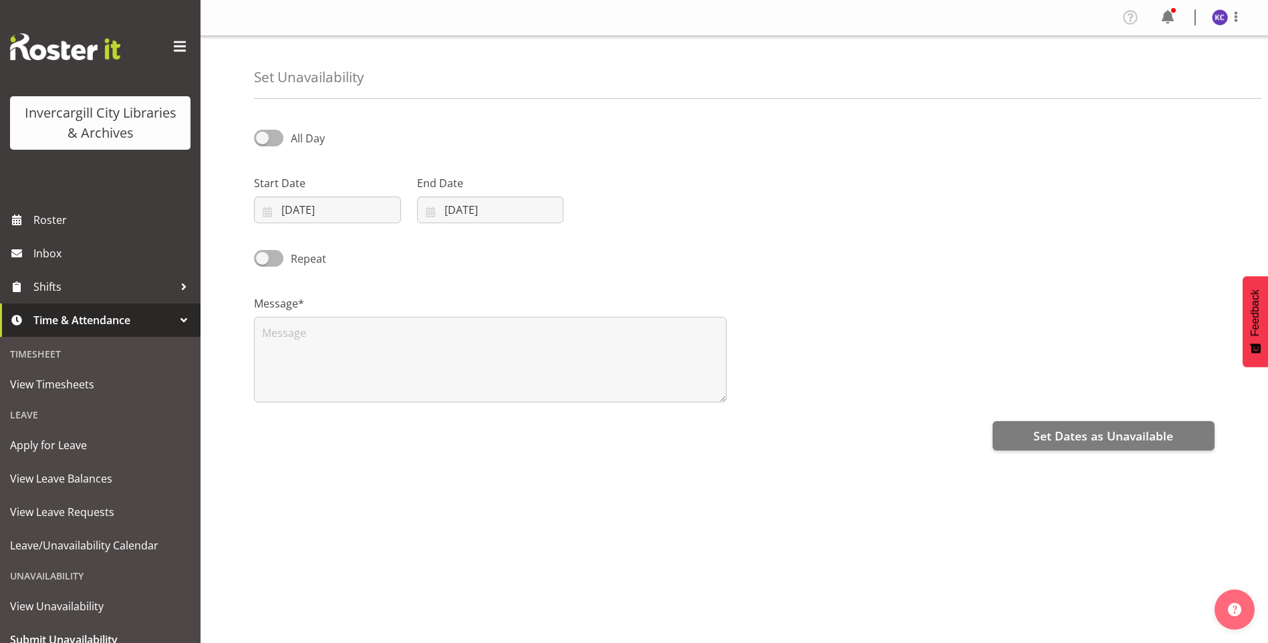
select select "8"
select select "2025"
click at [261, 133] on span at bounding box center [268, 138] width 29 height 17
click at [261, 134] on input "All Day" at bounding box center [258, 138] width 9 height 9
checkbox input "true"
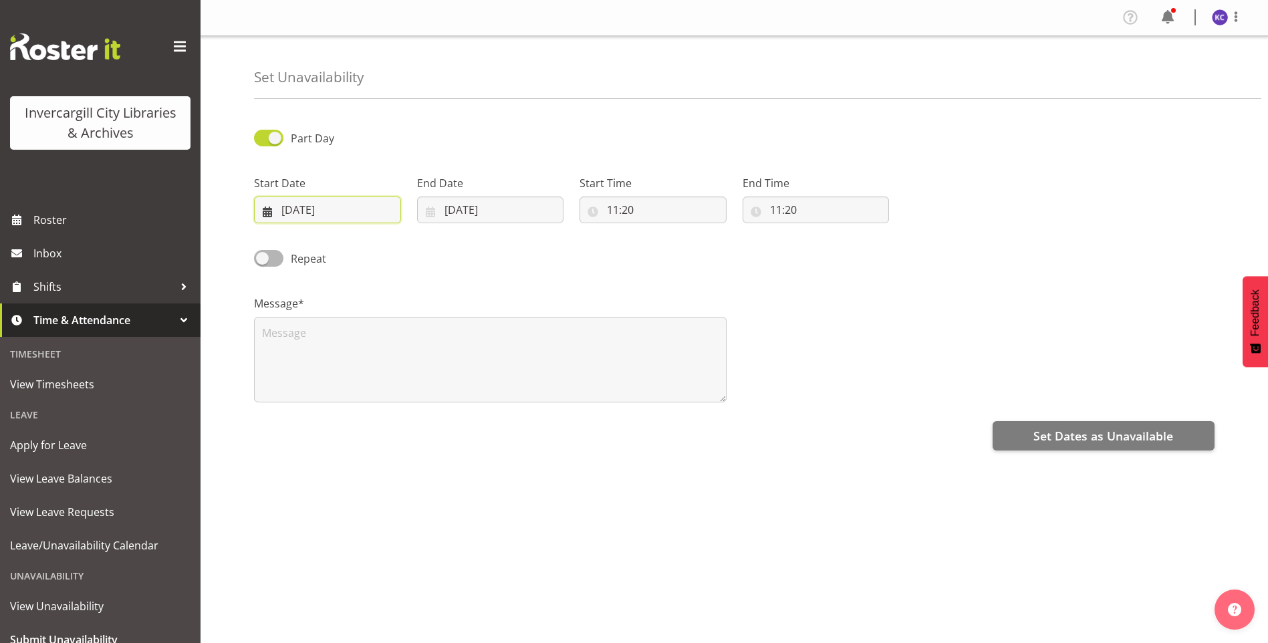
click at [301, 217] on input "18/09/2025" at bounding box center [327, 209] width 147 height 27
click at [420, 398] on span "26" at bounding box center [415, 394] width 11 height 13
type input "26/09/2025"
click at [483, 208] on input "18/09/2025" at bounding box center [490, 209] width 147 height 27
click at [579, 398] on span "26" at bounding box center [578, 394] width 11 height 13
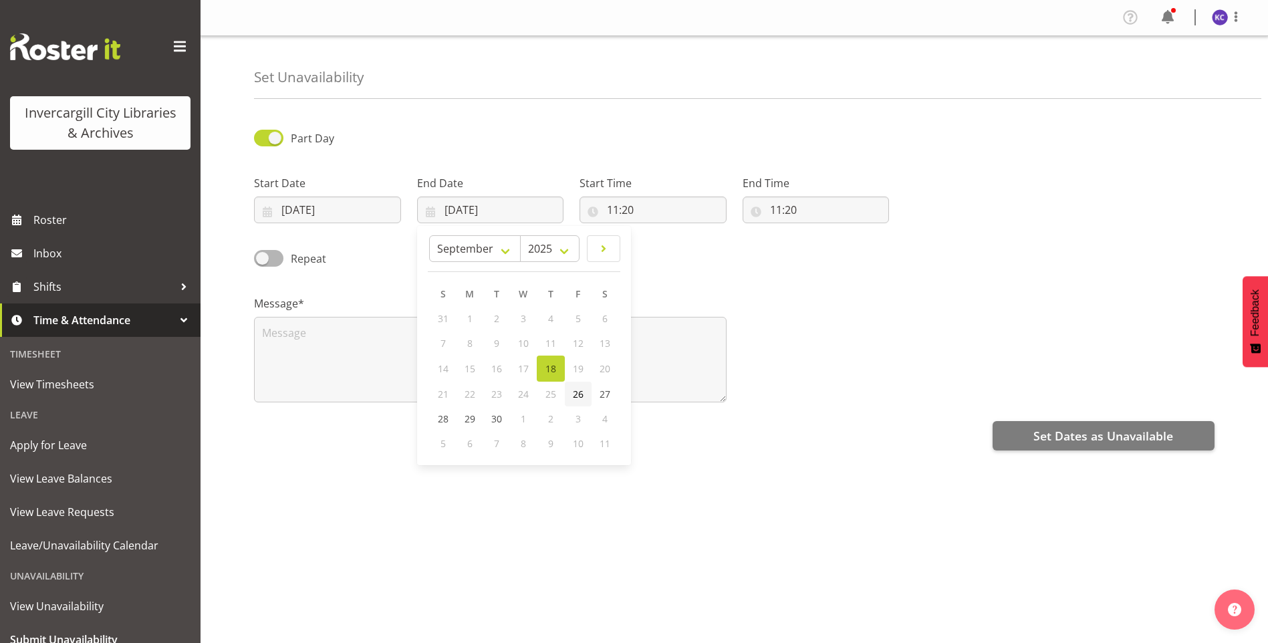
type input "26/09/2025"
click at [644, 209] on input "11:20" at bounding box center [652, 209] width 147 height 27
click at [660, 242] on select "00 01 02 03 04 05 06 07 08 09 10 11 12 13 14 15 16 17 18 19 20 21 22 23" at bounding box center [671, 244] width 30 height 27
select select "15"
click at [656, 231] on select "00 01 02 03 04 05 06 07 08 09 10 11 12 13 14 15 16 17 18 19 20 21 22 23" at bounding box center [671, 244] width 30 height 27
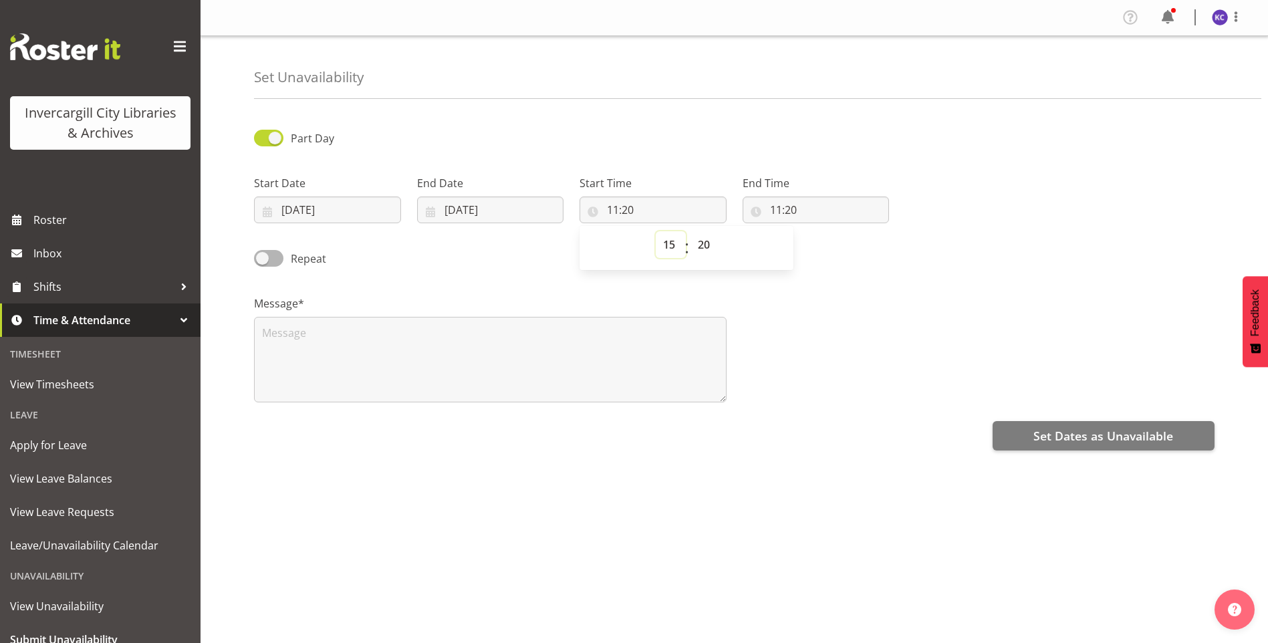
type input "15:20"
click at [711, 237] on select "00 01 02 03 04 05 06 07 08 09 10 11 12 13 14 15 16 17 18 19 20 21 22 23 24 25 2…" at bounding box center [705, 244] width 30 height 27
select select "0"
click at [690, 231] on select "00 01 02 03 04 05 06 07 08 09 10 11 12 13 14 15 16 17 18 19 20 21 22 23 24 25 2…" at bounding box center [705, 244] width 30 height 27
type input "15:00"
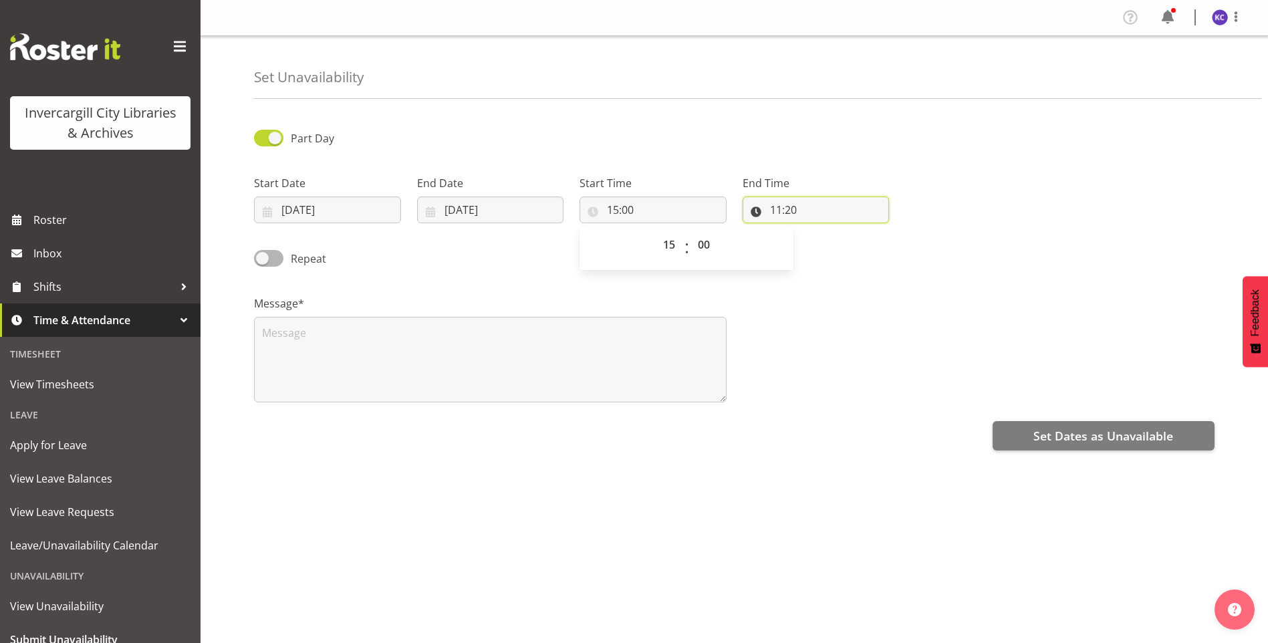
click at [786, 206] on input "11:20" at bounding box center [815, 209] width 147 height 27
click at [831, 244] on select "00 01 02 03 04 05 06 07 08 09 10 11 12 13 14 15 16 17 18 19 20 21 22 23" at bounding box center [834, 244] width 30 height 27
select select "17"
click at [819, 231] on select "00 01 02 03 04 05 06 07 08 09 10 11 12 13 14 15 16 17 18 19 20 21 22 23" at bounding box center [834, 244] width 30 height 27
type input "17:20"
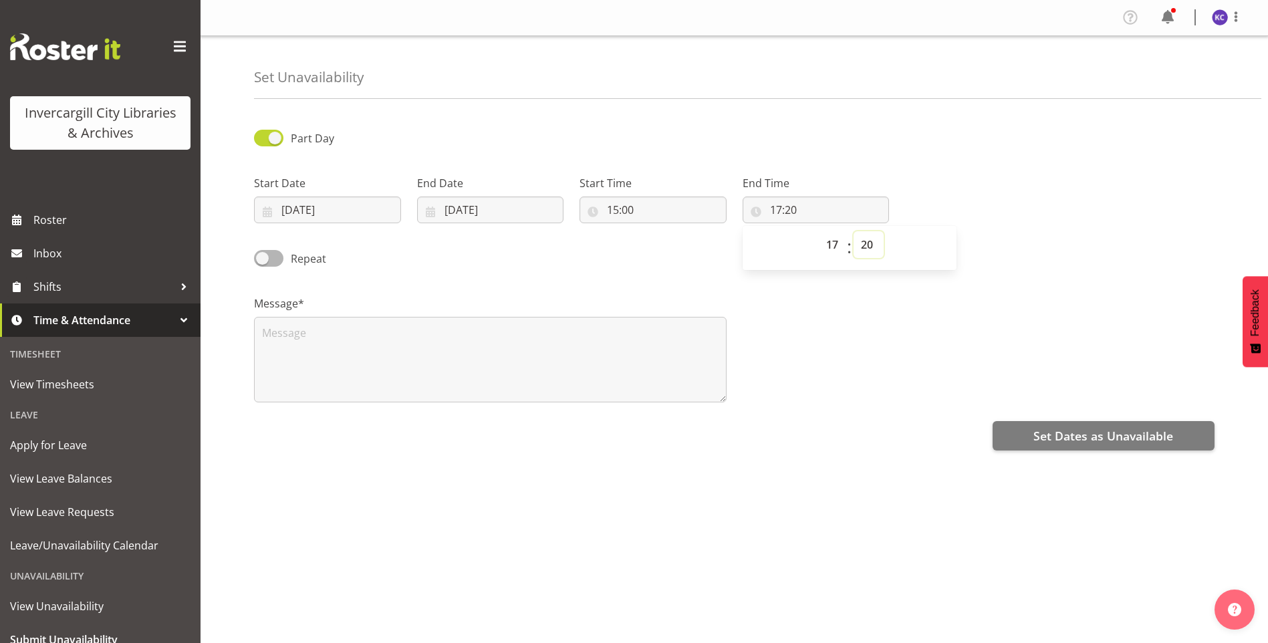
drag, startPoint x: 868, startPoint y: 244, endPoint x: 869, endPoint y: 251, distance: 7.4
click at [868, 244] on select "00 01 02 03 04 05 06 07 08 09 10 11 12 13 14 15 16 17 18 19 20 21 22 23 24 25 2…" at bounding box center [868, 244] width 30 height 27
select select "0"
click at [853, 231] on select "00 01 02 03 04 05 06 07 08 09 10 11 12 13 14 15 16 17 18 19 20 21 22 23 24 25 2…" at bounding box center [868, 244] width 30 height 27
type input "17:00"
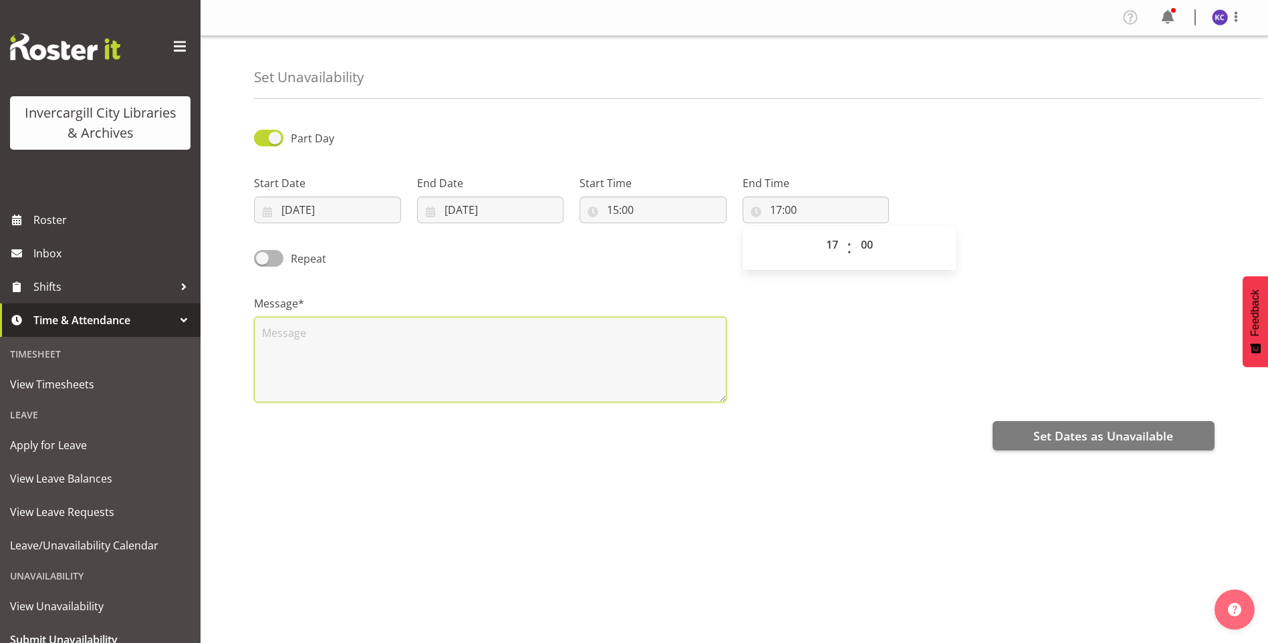
click at [494, 327] on textarea at bounding box center [490, 360] width 472 height 86
type textarea "3pm early finish"
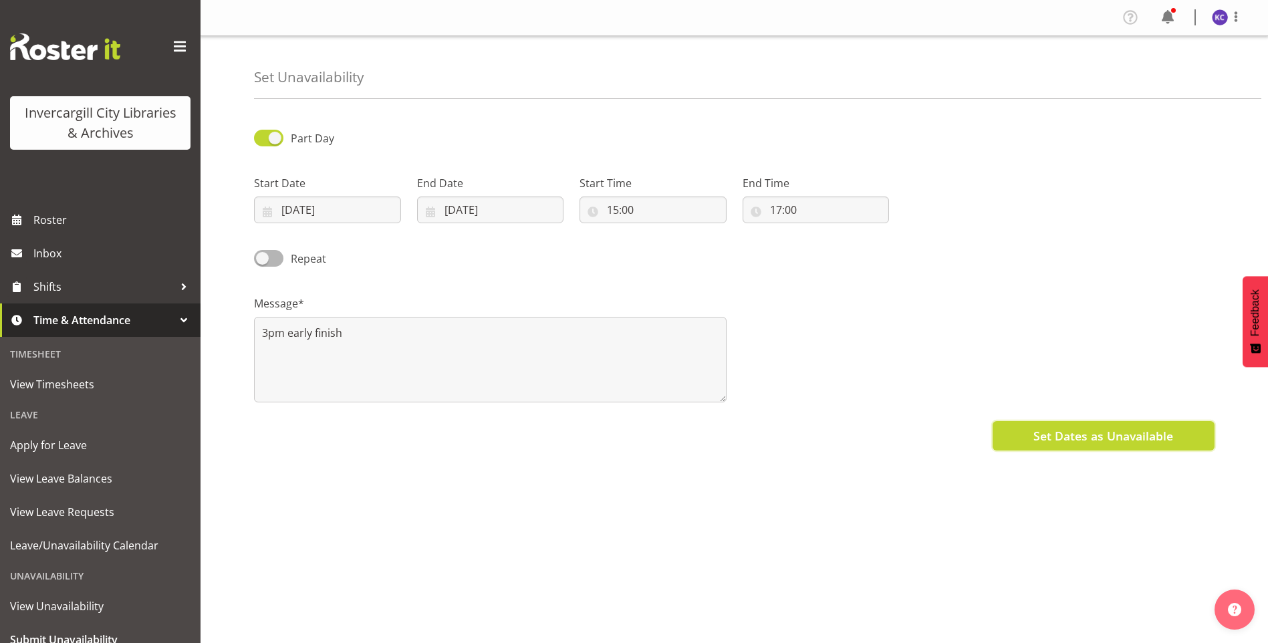
click at [1183, 431] on button "Set Dates as Unavailable" at bounding box center [1103, 435] width 222 height 29
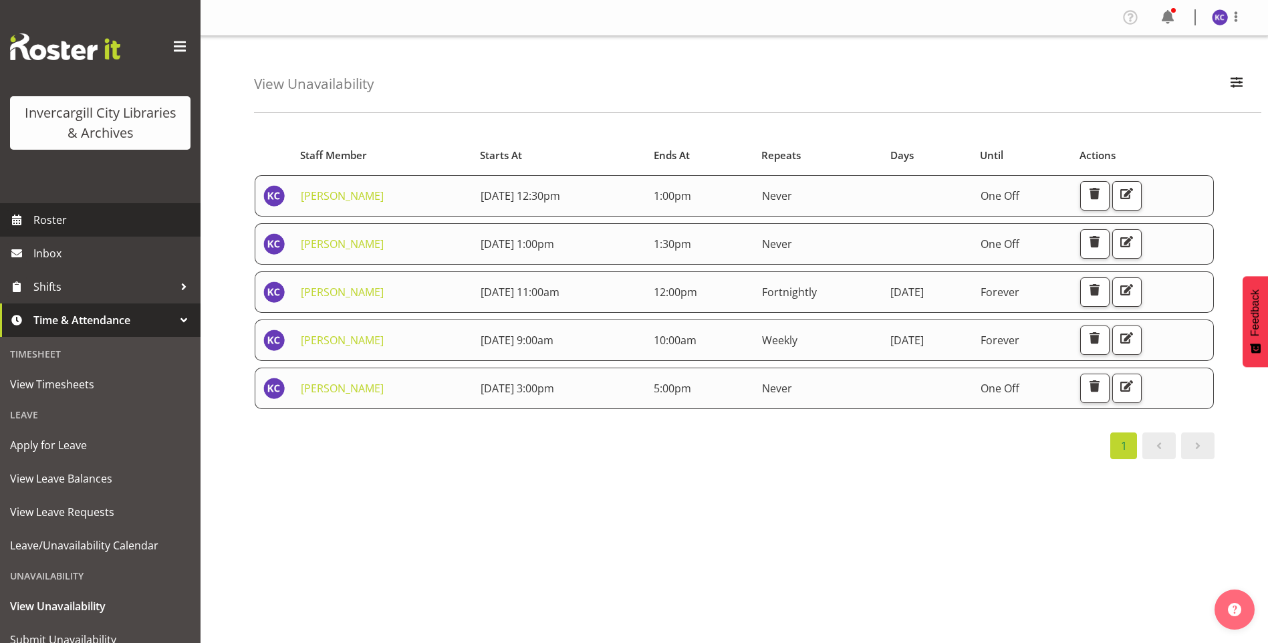
click at [71, 221] on span "Roster" at bounding box center [113, 220] width 160 height 20
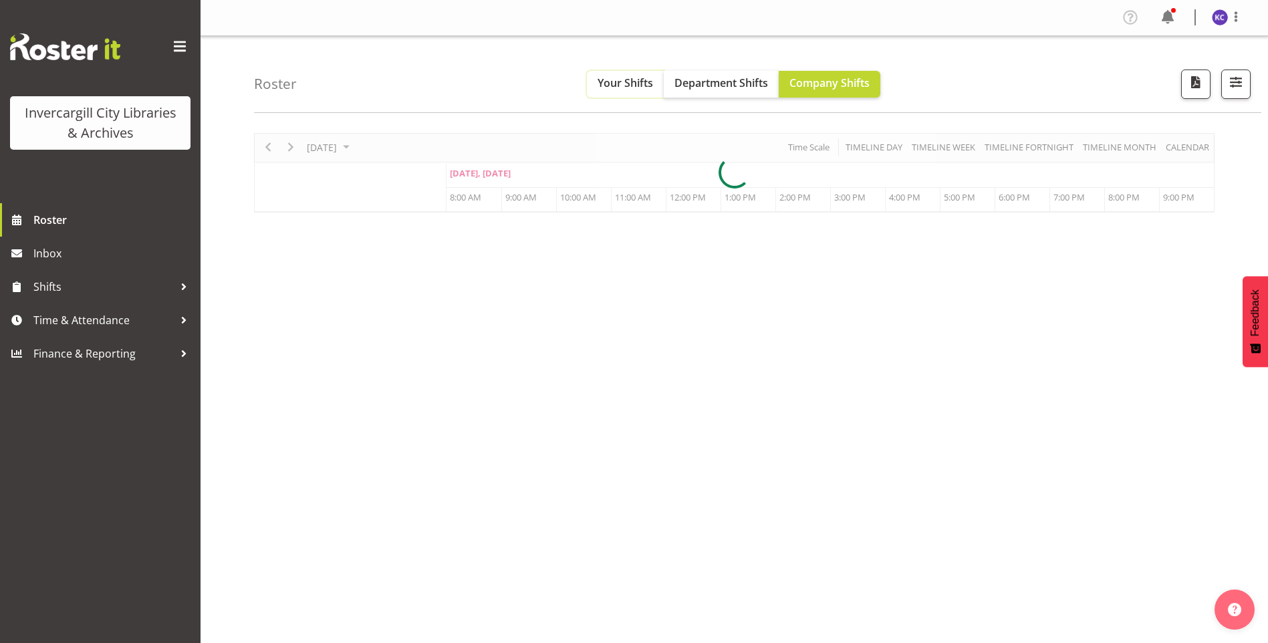
click at [640, 90] on span "Your Shifts" at bounding box center [624, 83] width 55 height 15
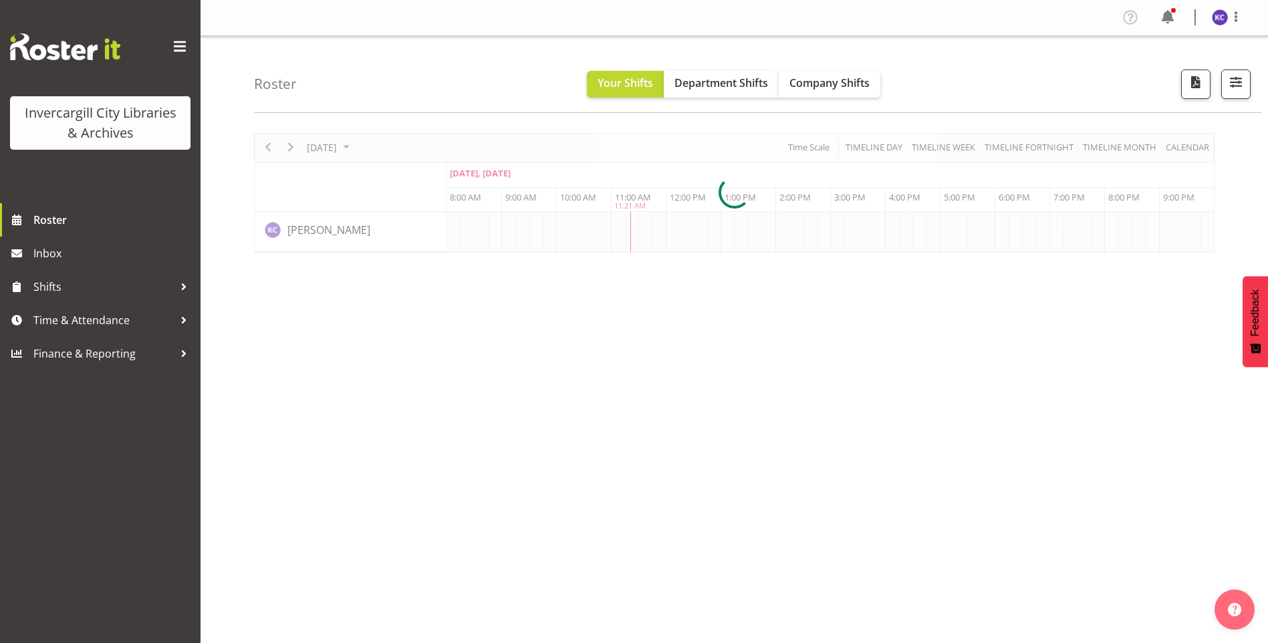
click at [354, 140] on div at bounding box center [734, 193] width 960 height 120
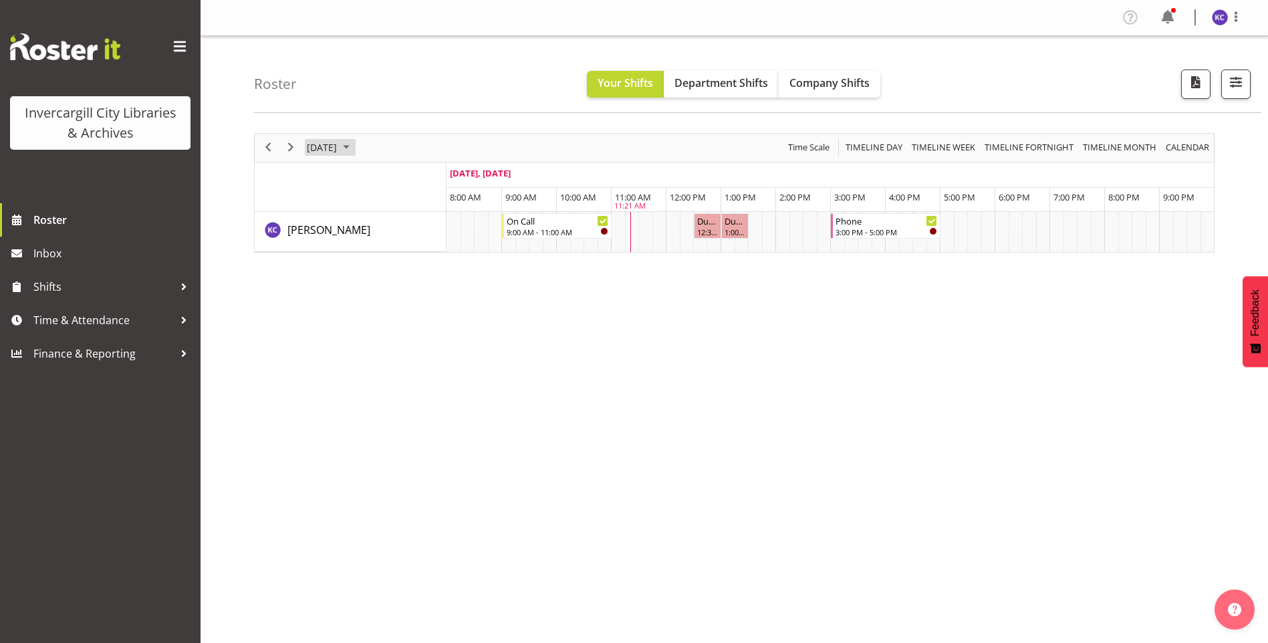
click at [338, 144] on span "September 18, 2025" at bounding box center [321, 147] width 33 height 17
click at [424, 289] on span "26" at bounding box center [428, 295] width 20 height 20
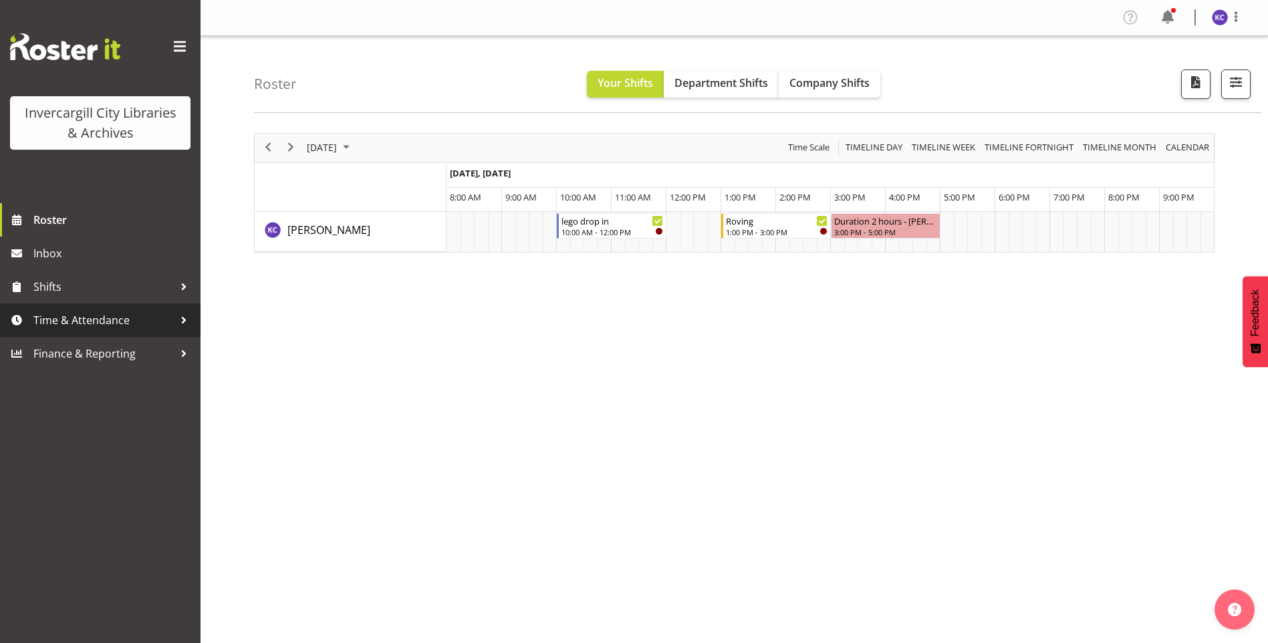
click at [89, 321] on span "Time & Attendance" at bounding box center [103, 320] width 140 height 20
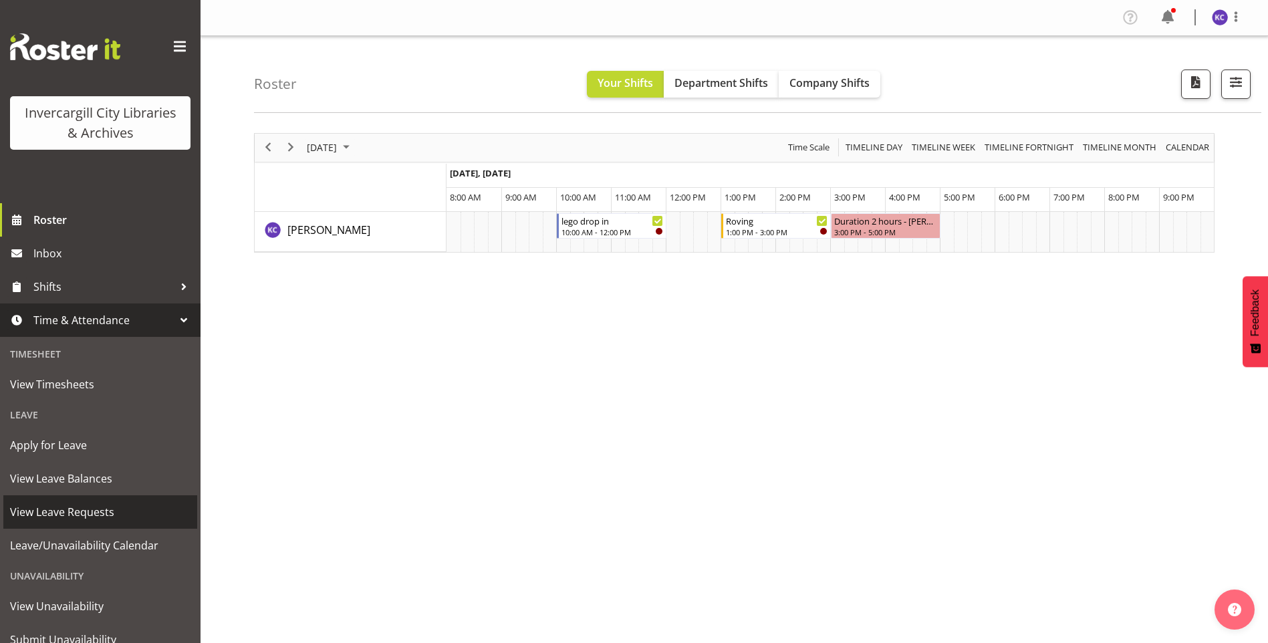
scroll to position [50, 0]
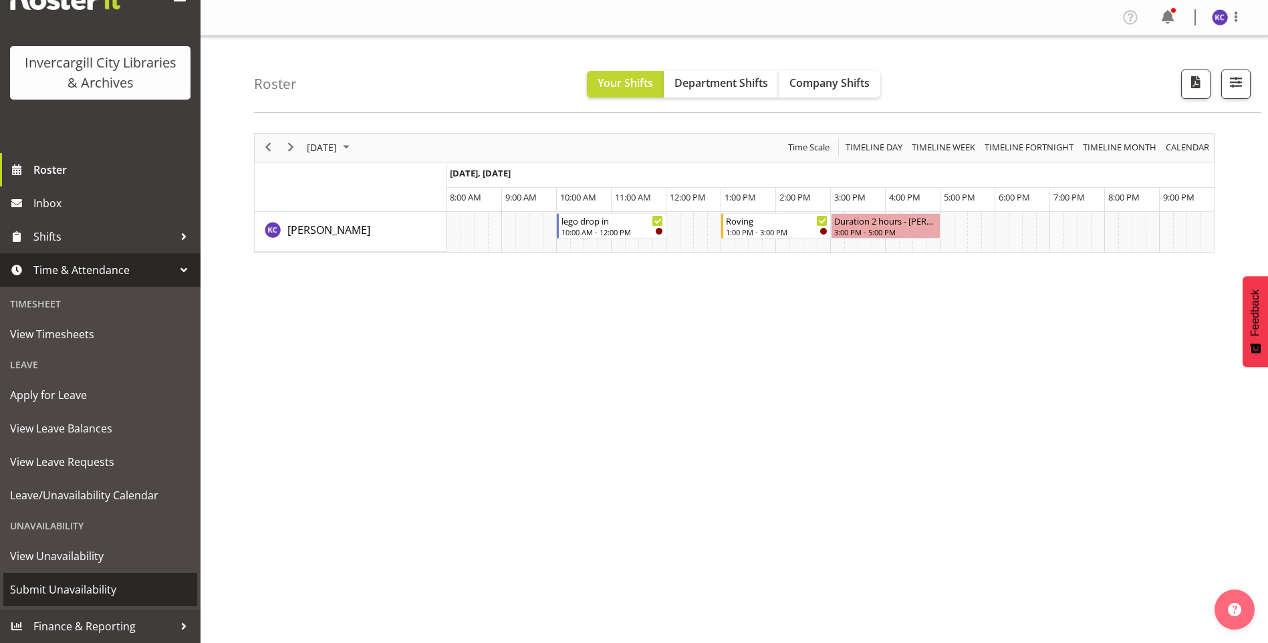
click at [73, 593] on span "Submit Unavailability" at bounding box center [100, 589] width 180 height 20
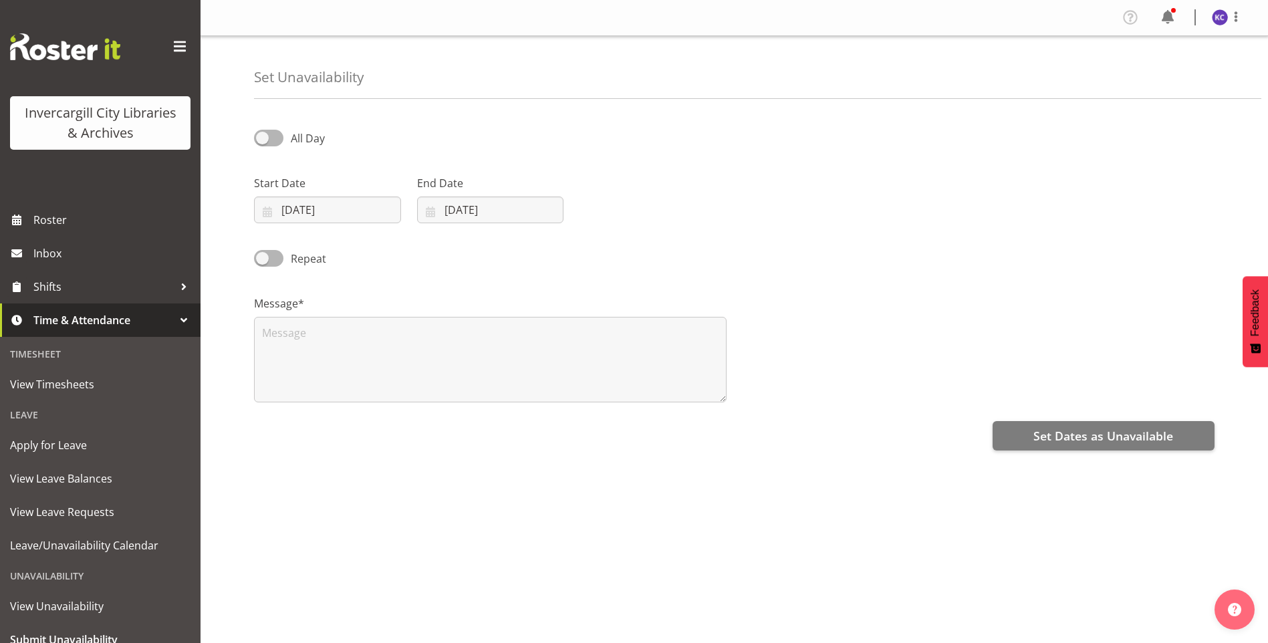
select select "8"
select select "2025"
click at [266, 126] on div "All Day" at bounding box center [368, 133] width 244 height 45
click at [281, 136] on span at bounding box center [268, 138] width 29 height 17
click at [263, 136] on input "All Day" at bounding box center [258, 138] width 9 height 9
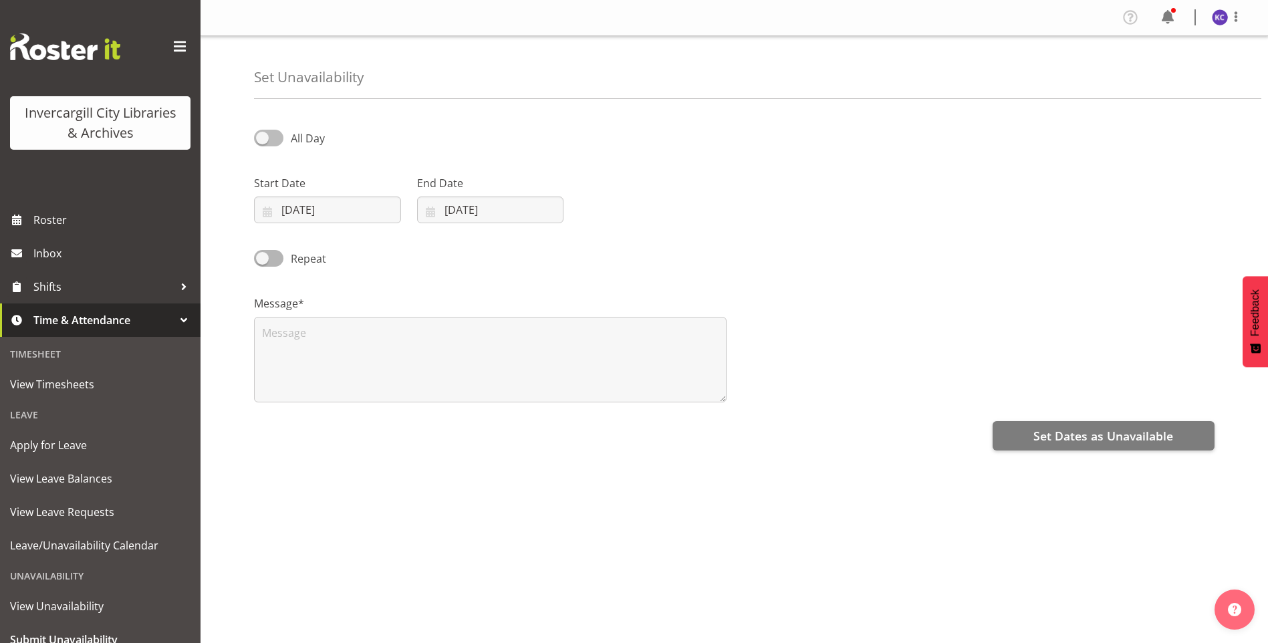
checkbox input "true"
click at [386, 212] on input "18/09/2025" at bounding box center [327, 209] width 147 height 27
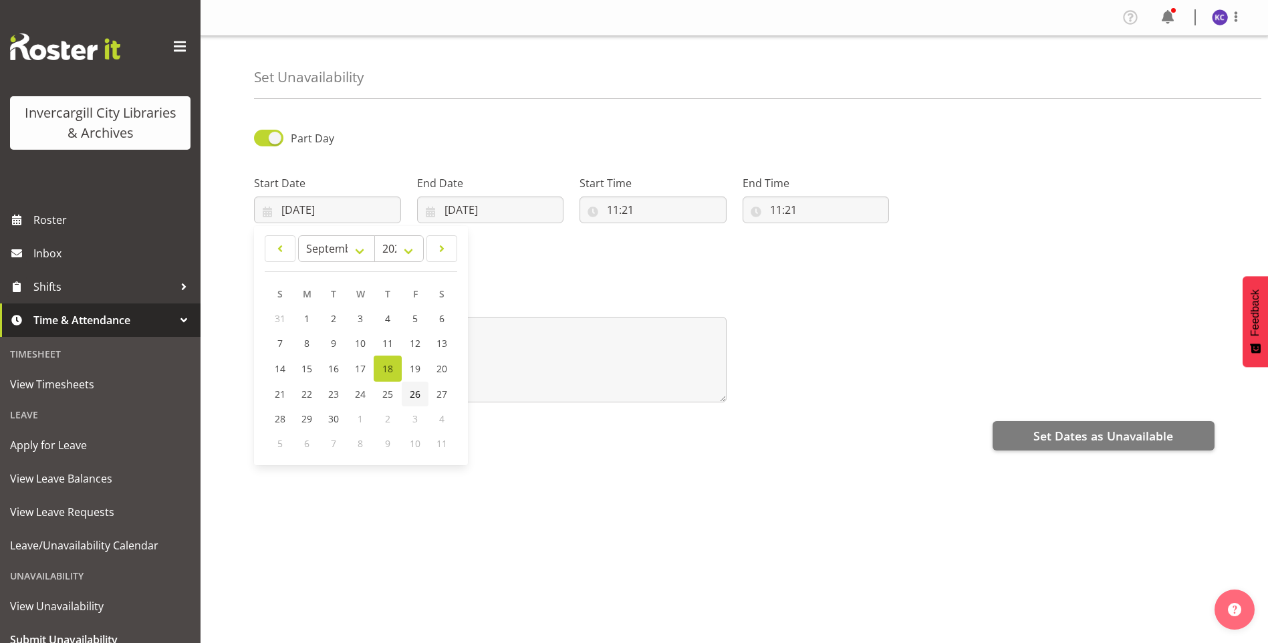
click at [422, 390] on link "26" at bounding box center [415, 394] width 27 height 25
type input "26/09/2025"
click at [482, 221] on input "18/09/2025" at bounding box center [490, 209] width 147 height 27
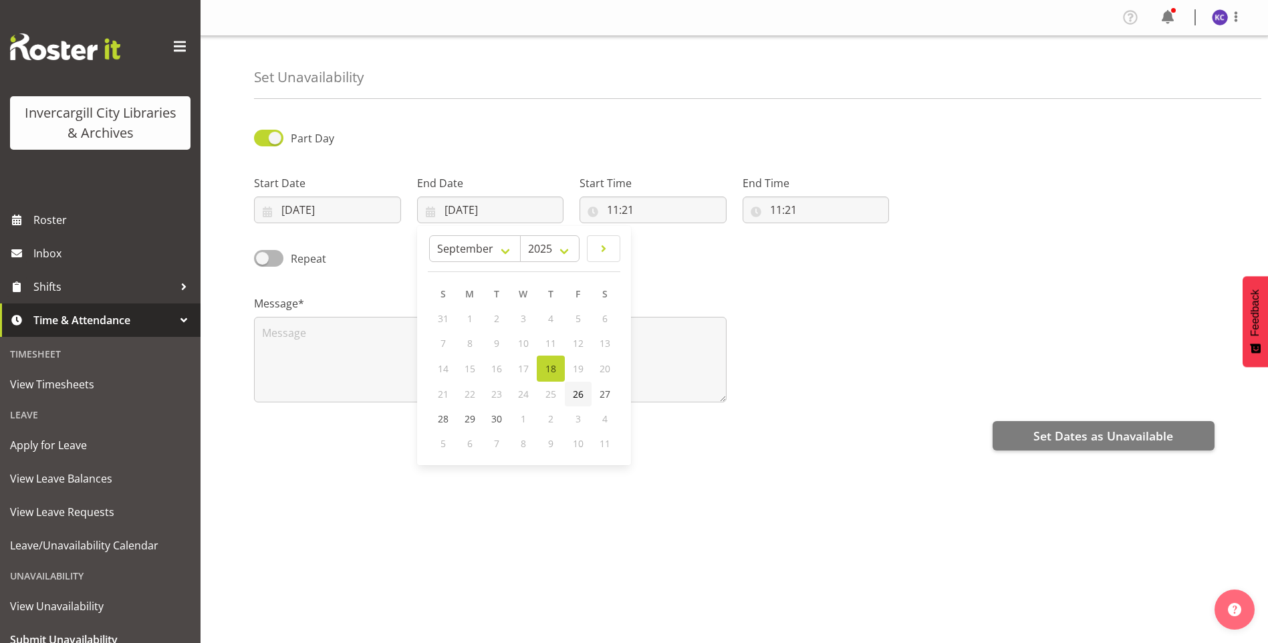
click at [577, 392] on span "26" at bounding box center [578, 394] width 11 height 13
type input "26/09/2025"
click at [621, 205] on input "11:21" at bounding box center [652, 209] width 147 height 27
drag, startPoint x: 706, startPoint y: 242, endPoint x: 680, endPoint y: 243, distance: 26.1
click at [706, 242] on select "00 01 02 03 04 05 06 07 08 09 10 11 12 13 14 15 16 17 18 19 20 21 22 23 24 25 2…" at bounding box center [705, 244] width 30 height 27
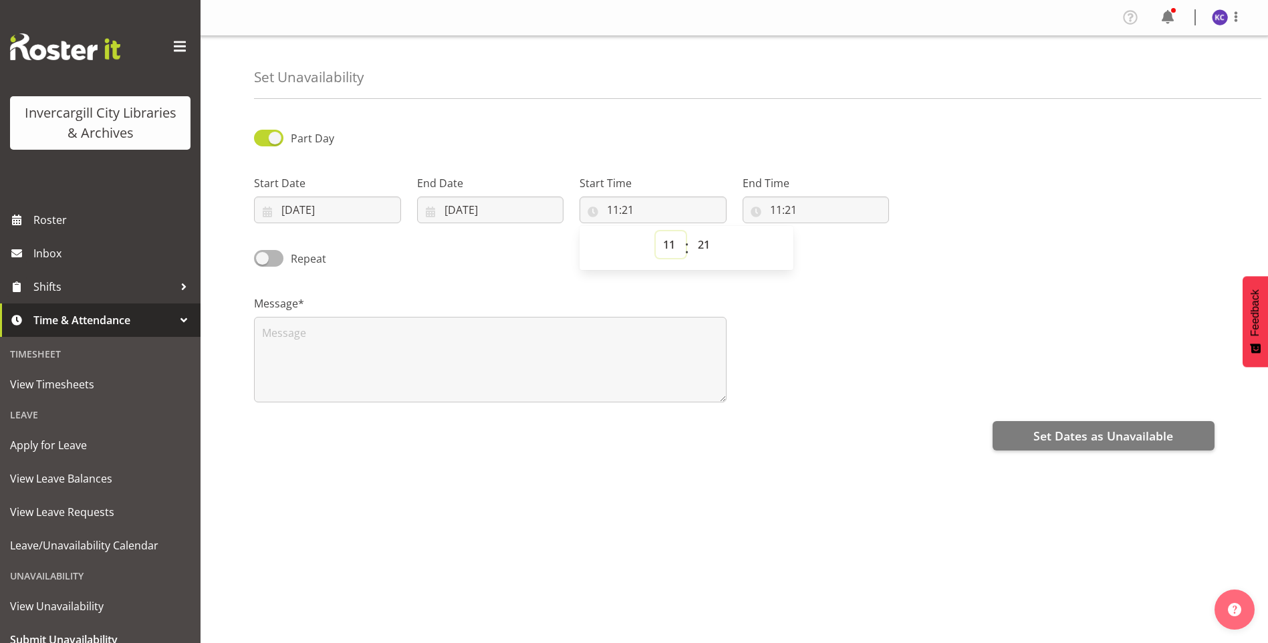
click at [670, 245] on select "00 01 02 03 04 05 06 07 08 09 10 11 12 13 14 15 16 17 18 19 20 21 22 23" at bounding box center [671, 244] width 30 height 27
select select "10"
click at [656, 231] on select "00 01 02 03 04 05 06 07 08 09 10 11 12 13 14 15 16 17 18 19 20 21 22 23" at bounding box center [671, 244] width 30 height 27
type input "10:21"
click at [704, 235] on select "00 01 02 03 04 05 06 07 08 09 10 11 12 13 14 15 16 17 18 19 20 21 22 23 24 25 2…" at bounding box center [705, 244] width 30 height 27
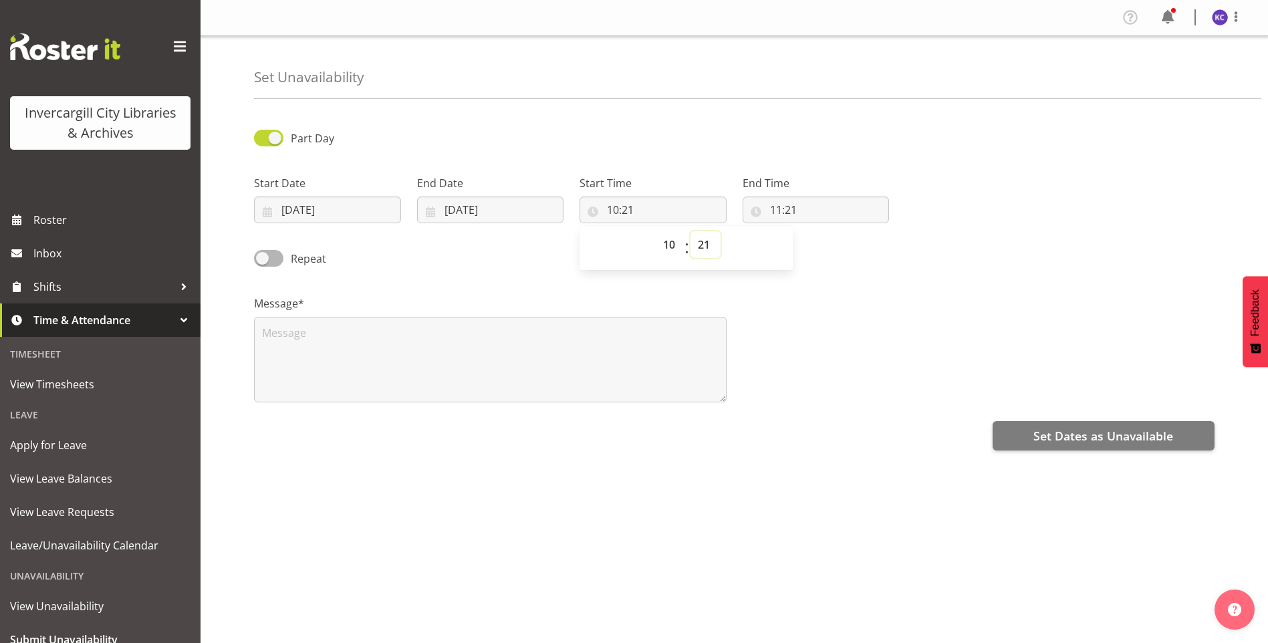
select select "30"
click at [690, 231] on select "00 01 02 03 04 05 06 07 08 09 10 11 12 13 14 15 16 17 18 19 20 21 22 23 24 25 2…" at bounding box center [705, 244] width 30 height 27
type input "10:30"
click at [778, 216] on input "11:21" at bounding box center [815, 209] width 147 height 27
click at [857, 245] on select "00 01 02 03 04 05 06 07 08 09 10 11 12 13 14 15 16 17 18 19 20 21 22 23 24 25 2…" at bounding box center [868, 244] width 30 height 27
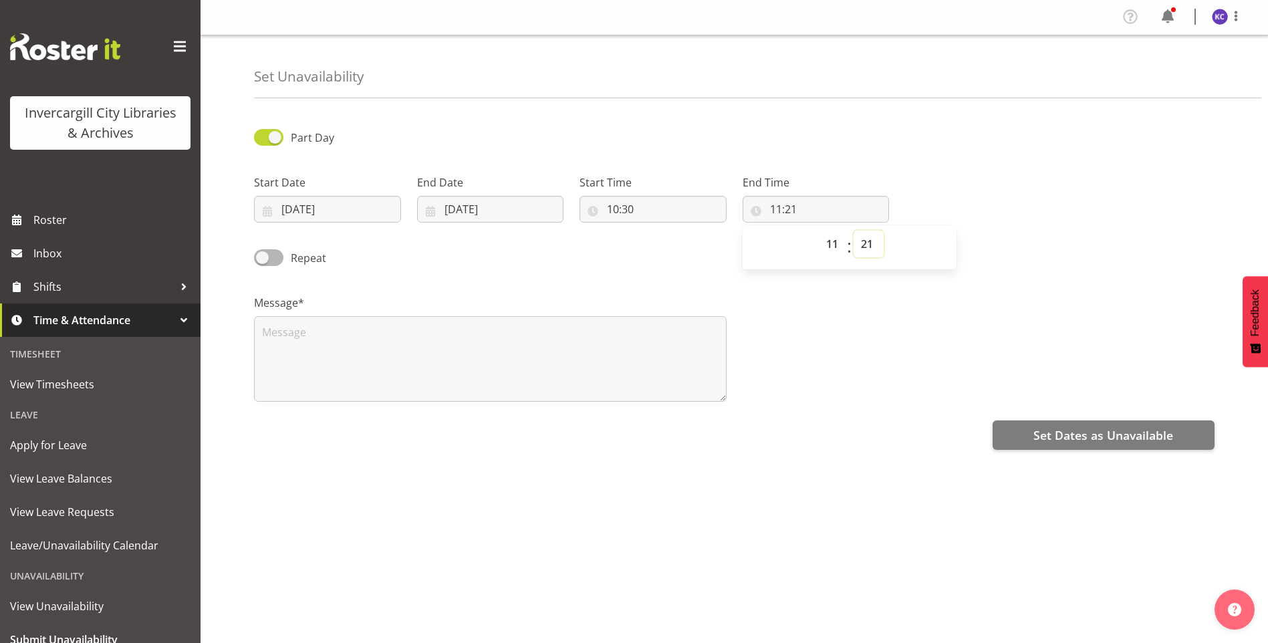
scroll to position [11, 0]
click at [871, 237] on select "00 01 02 03 04 05 06 07 08 09 10 11 12 13 14 15 16 17 18 19 20 21 22 23 24 25 2…" at bounding box center [868, 244] width 30 height 27
select select "30"
click at [853, 231] on select "00 01 02 03 04 05 06 07 08 09 10 11 12 13 14 15 16 17 18 19 20 21 22 23 24 25 2…" at bounding box center [868, 244] width 30 height 27
type input "11:30"
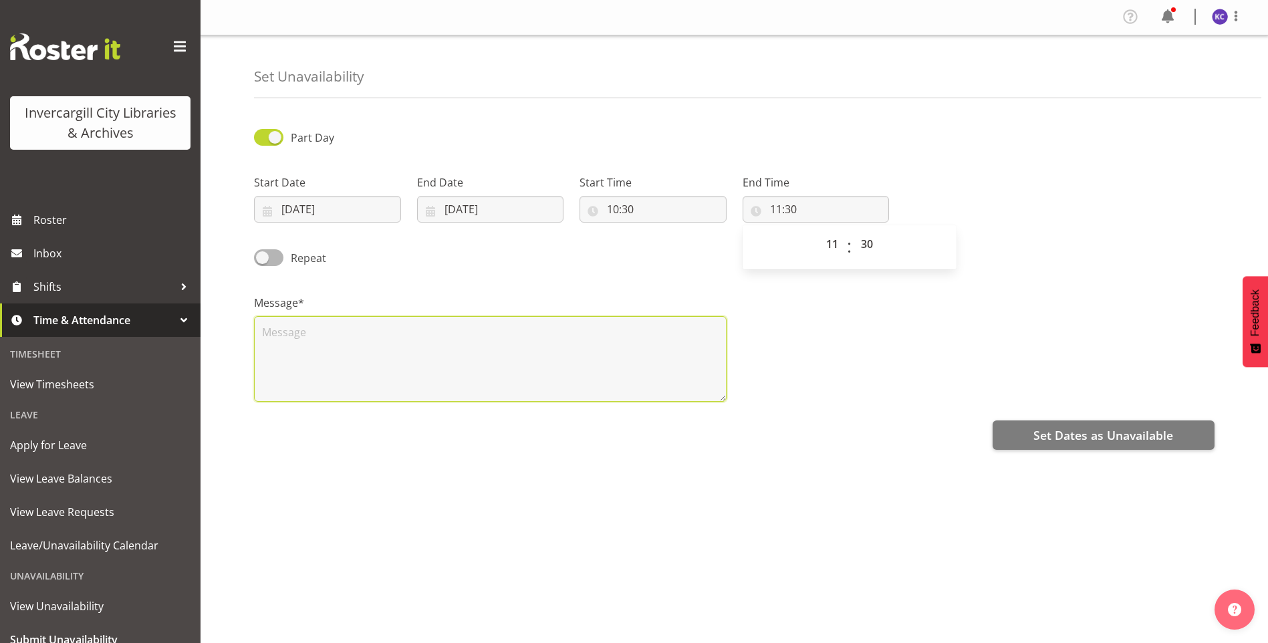
click at [562, 317] on textarea at bounding box center [490, 359] width 472 height 86
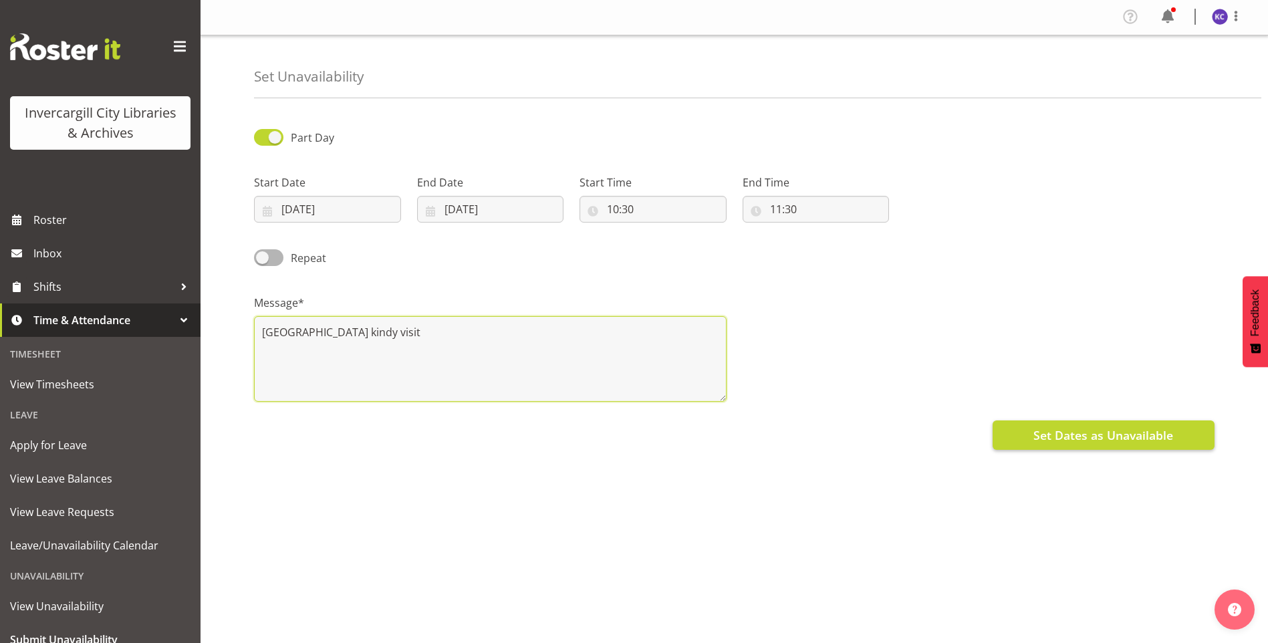
type textarea "Kew pacific island kindy visit"
click at [1061, 426] on span "Set Dates as Unavailable" at bounding box center [1103, 434] width 140 height 17
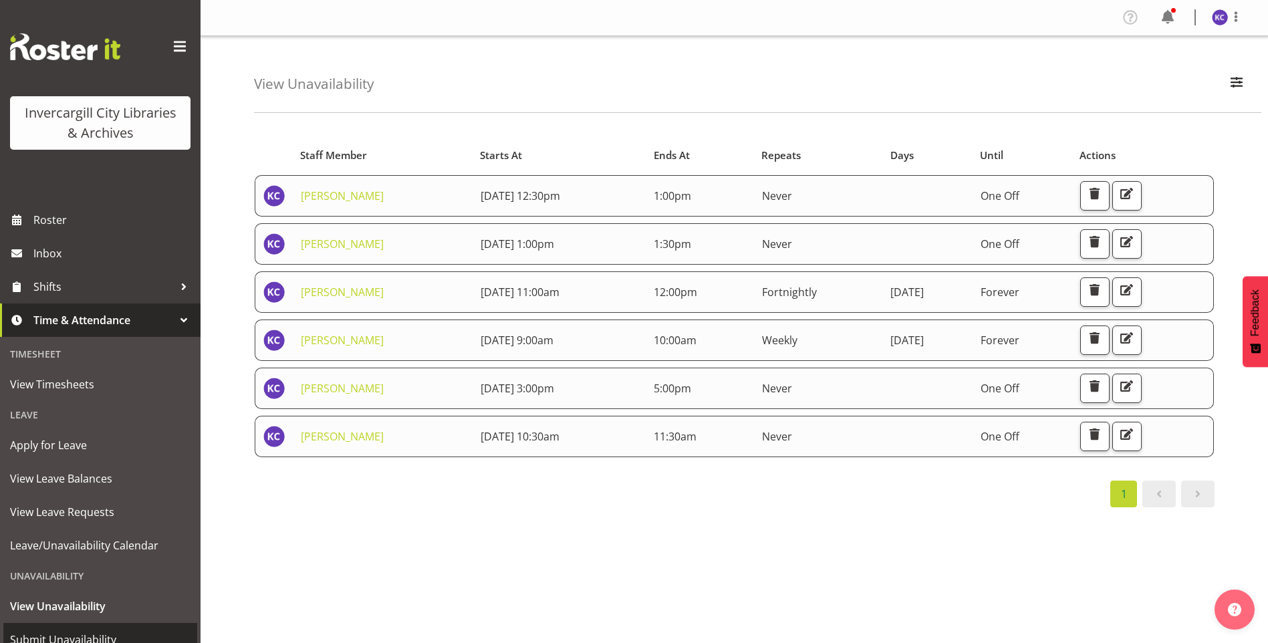
click at [88, 623] on link "Submit Unavailability" at bounding box center [100, 639] width 194 height 33
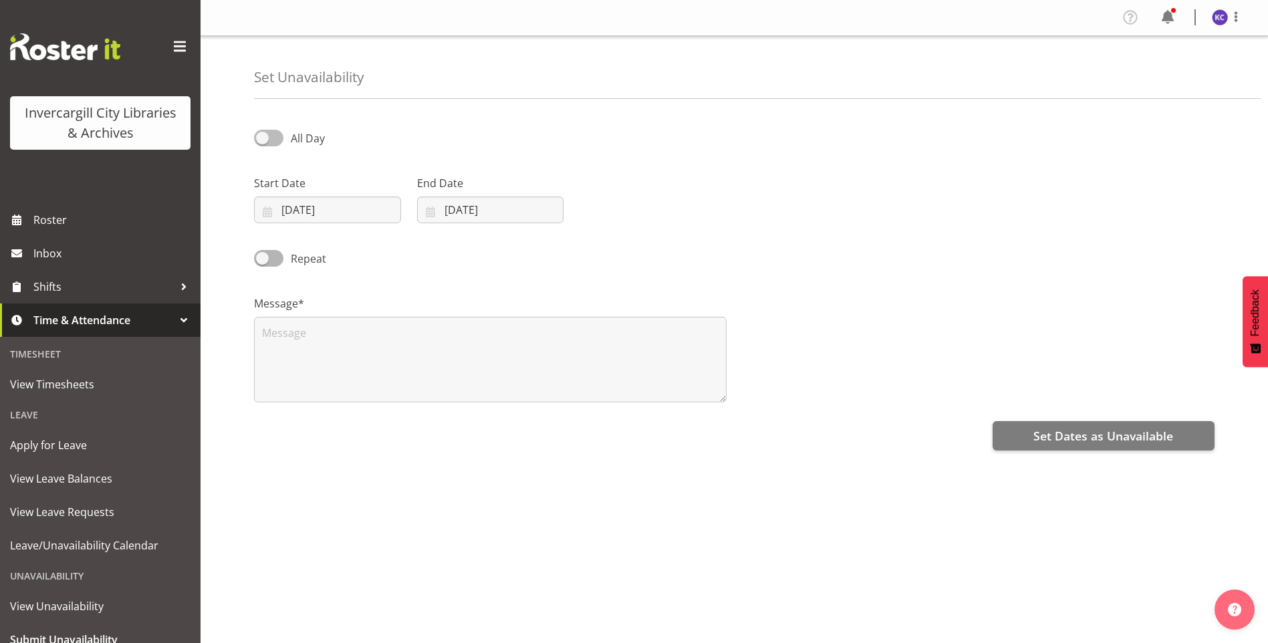
click at [265, 136] on span at bounding box center [268, 138] width 29 height 17
click at [263, 136] on input "All Day" at bounding box center [258, 138] width 9 height 9
checkbox input "true"
click at [315, 214] on input "[DATE]" at bounding box center [327, 209] width 147 height 27
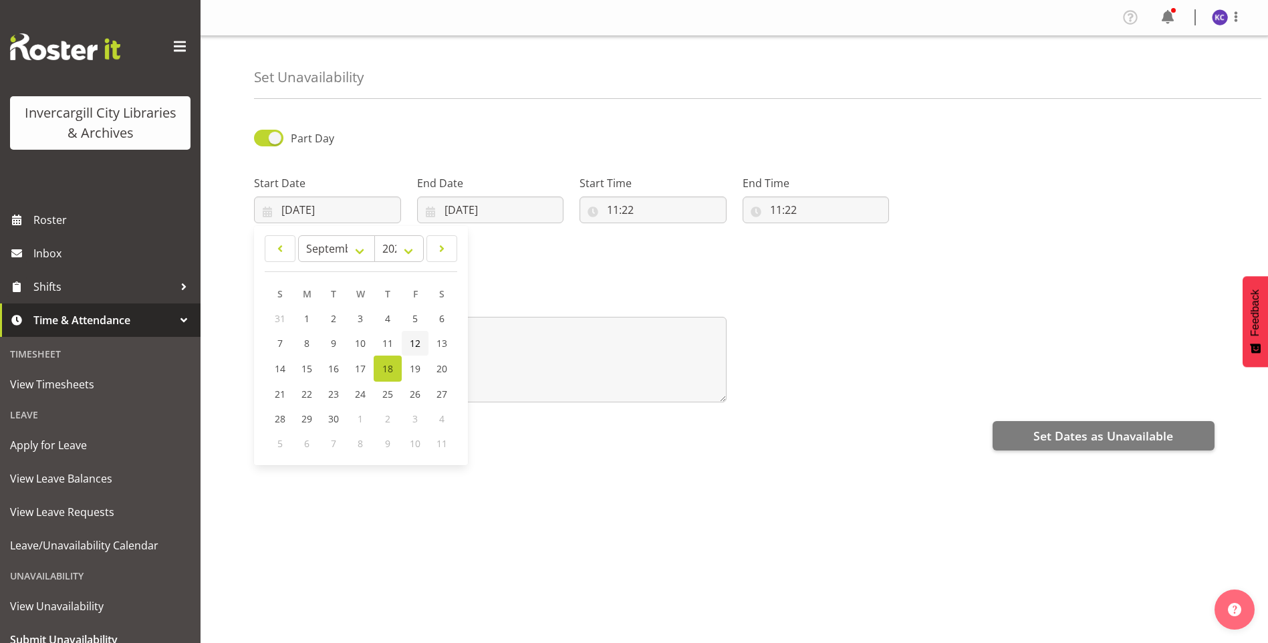
click at [418, 337] on span "12" at bounding box center [415, 343] width 11 height 13
type input "[DATE]"
click at [459, 212] on input "[DATE]" at bounding box center [490, 209] width 147 height 27
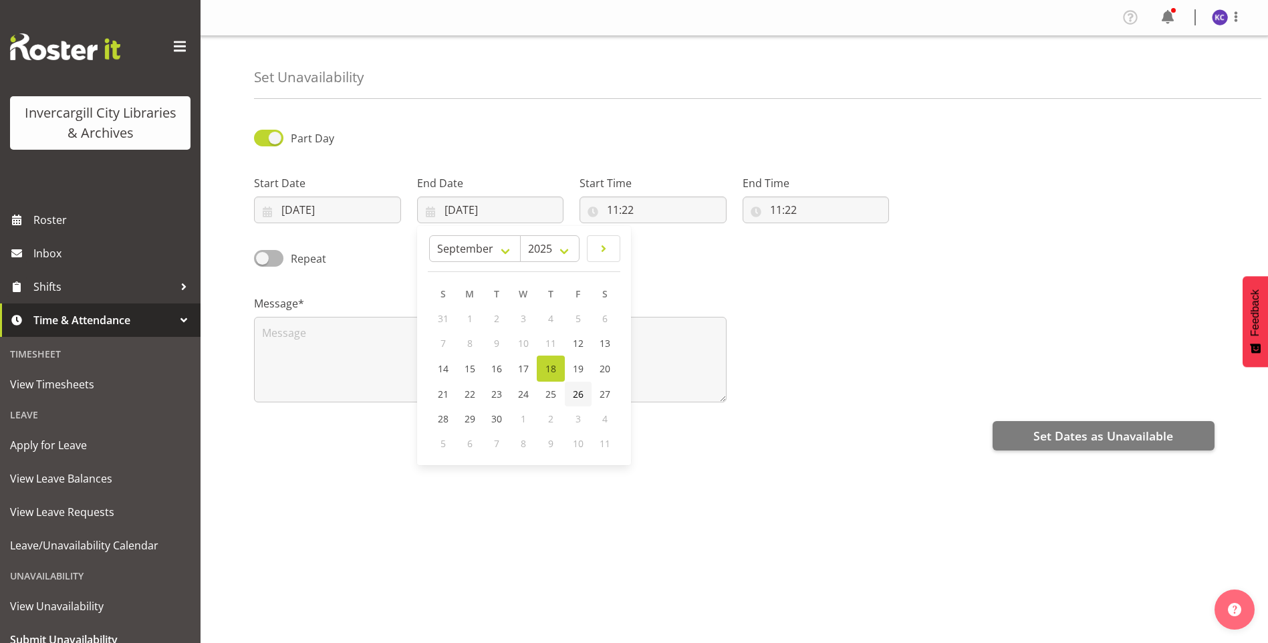
click at [573, 394] on span "26" at bounding box center [578, 394] width 11 height 13
type input "[DATE]"
click at [276, 254] on span at bounding box center [268, 258] width 29 height 17
click at [263, 254] on input "Repeat" at bounding box center [258, 258] width 9 height 9
checkbox input "true"
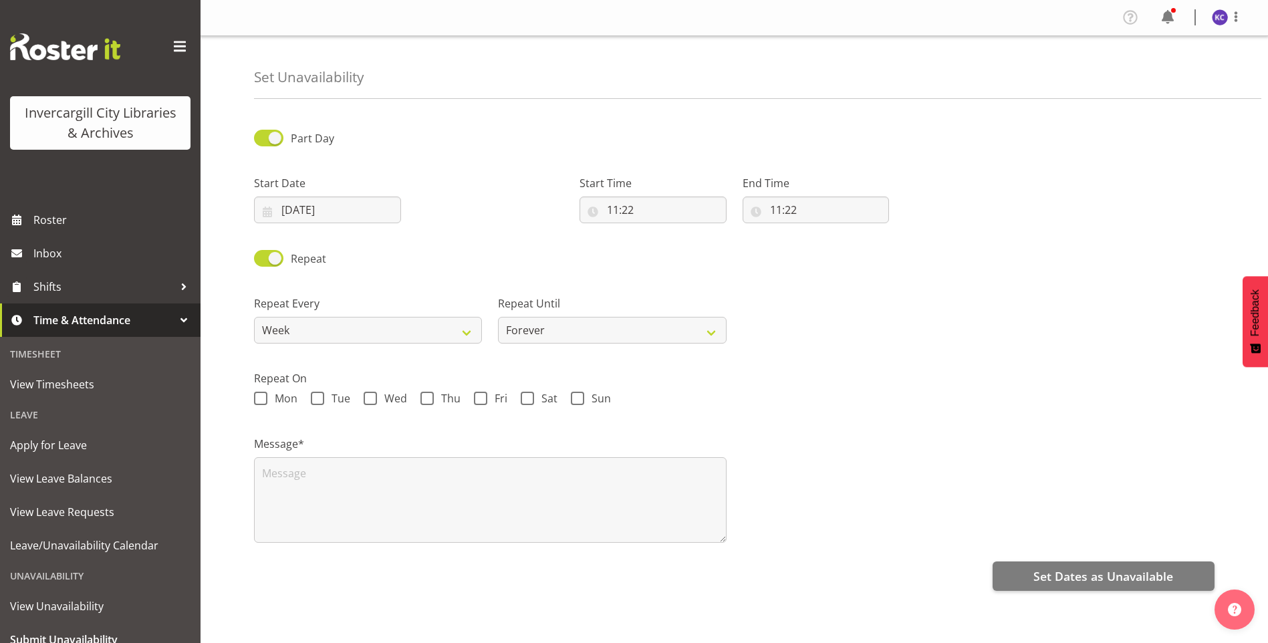
click at [468, 396] on div "Mon Tue Wed Thu Fri Sat Sun" at bounding box center [734, 400] width 960 height 17
click at [473, 395] on div "Mon Tue Wed Thu Fri Sat Sun" at bounding box center [734, 400] width 960 height 17
click at [476, 395] on span at bounding box center [480, 398] width 13 height 13
click at [476, 395] on input "Fri" at bounding box center [478, 398] width 9 height 9
checkbox input "true"
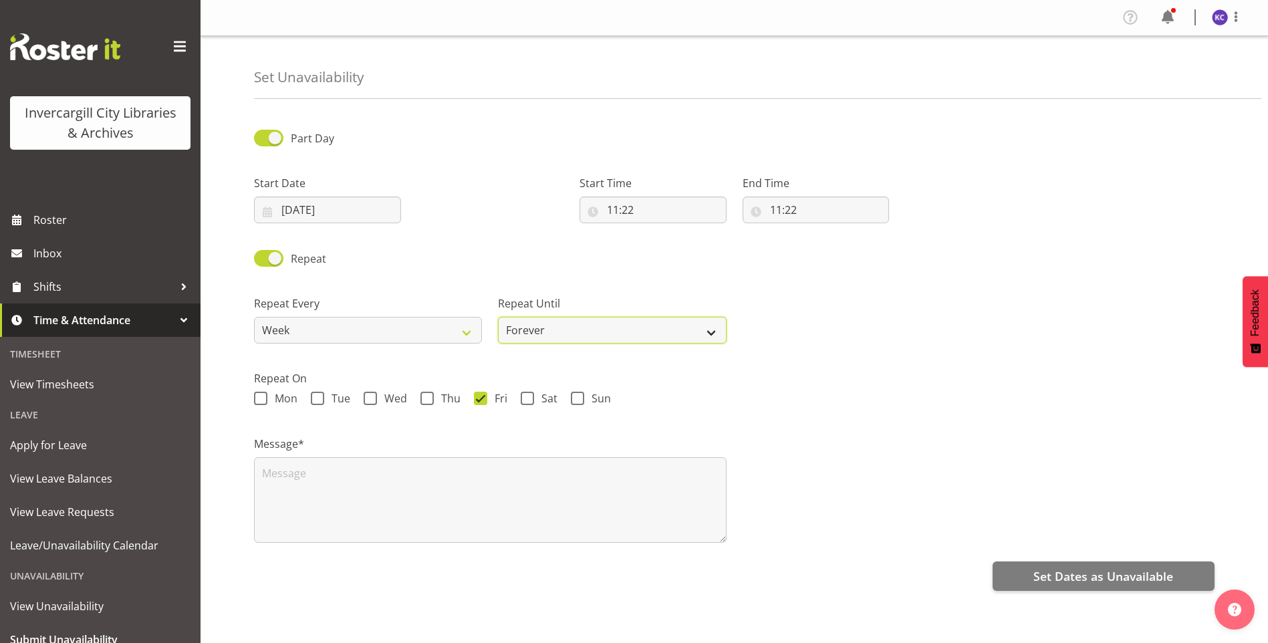
click at [547, 337] on select "Forever On a date" at bounding box center [612, 330] width 228 height 27
select select "date"
click at [498, 317] on select "Forever On a date" at bounding box center [612, 330] width 228 height 27
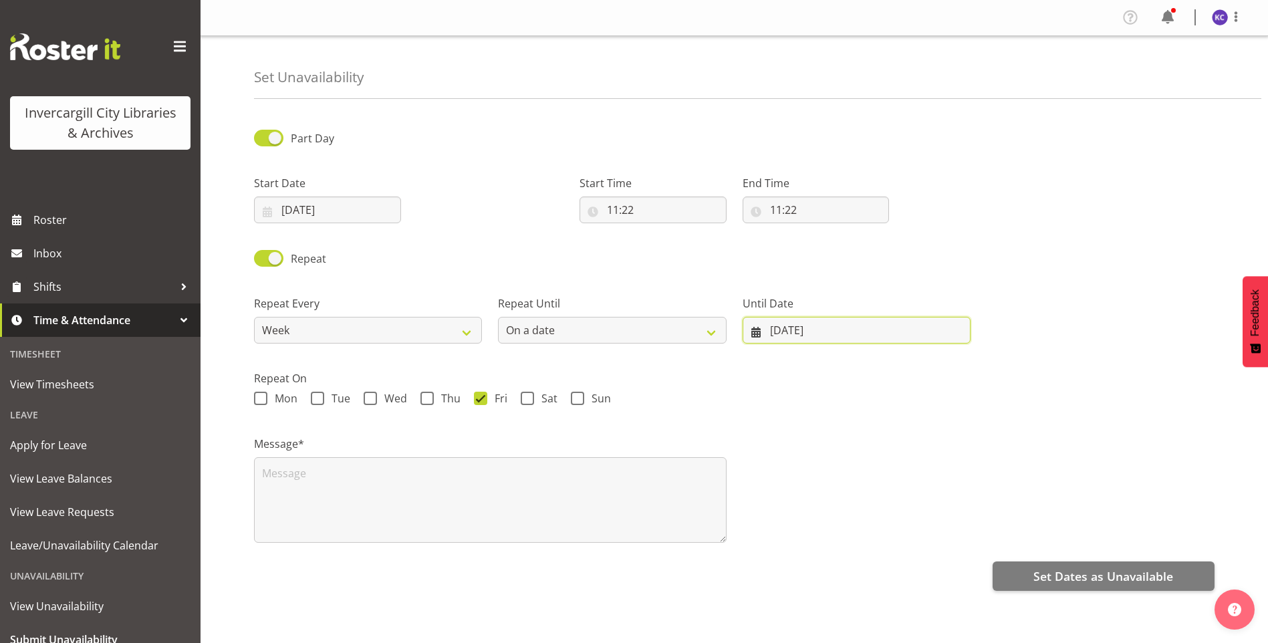
click at [771, 329] on input "18/09/2025" at bounding box center [856, 330] width 228 height 27
click at [904, 519] on span "26" at bounding box center [903, 514] width 11 height 13
type input "26/09/2025"
click at [500, 231] on div at bounding box center [490, 193] width 163 height 75
click at [627, 206] on input "11:22" at bounding box center [652, 209] width 147 height 27
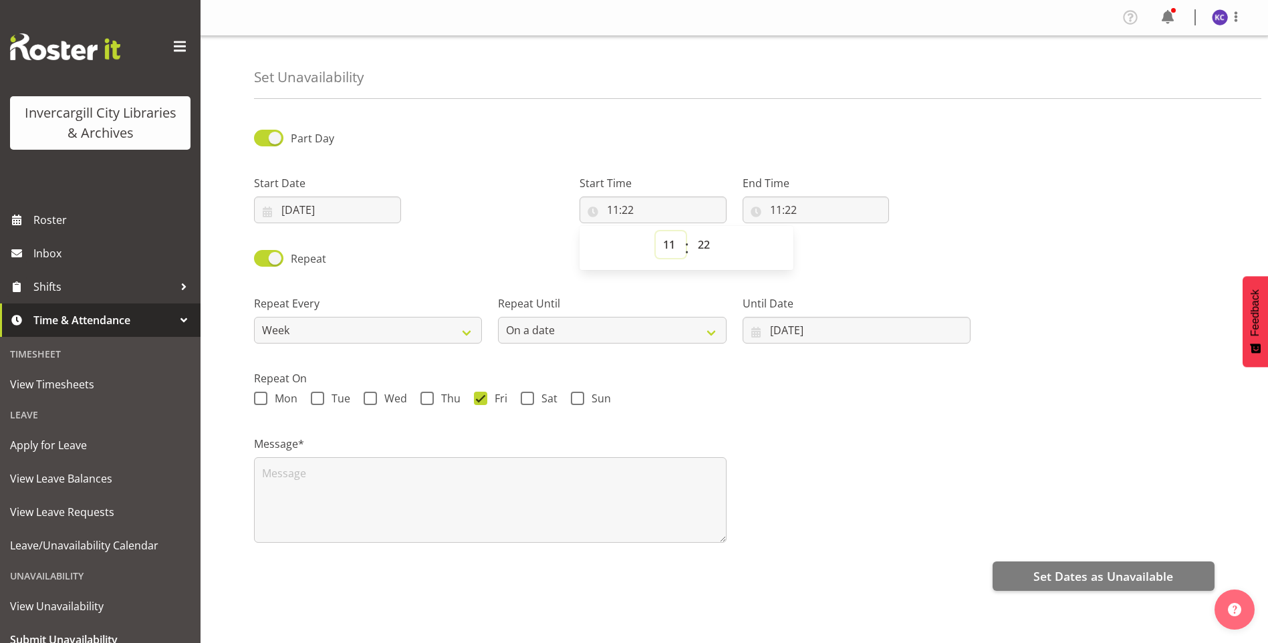
click at [669, 246] on select "00 01 02 03 04 05 06 07 08 09 10 11 12 13 14 15 16 17 18 19 20 21 22 23" at bounding box center [671, 244] width 30 height 27
select select "15"
click at [656, 231] on select "00 01 02 03 04 05 06 07 08 09 10 11 12 13 14 15 16 17 18 19 20 21 22 23" at bounding box center [671, 244] width 30 height 27
type input "15:22"
click at [705, 236] on select "00 01 02 03 04 05 06 07 08 09 10 11 12 13 14 15 16 17 18 19 20 21 22 23 24 25 2…" at bounding box center [705, 244] width 30 height 27
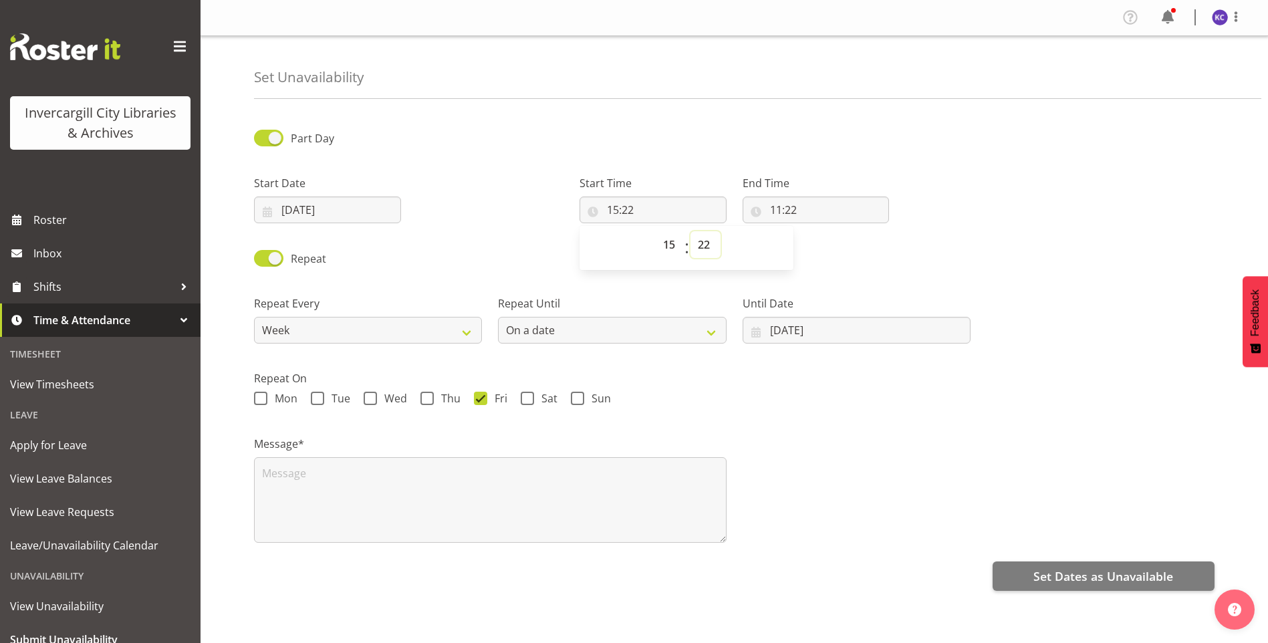
select select "15"
click at [690, 231] on select "00 01 02 03 04 05 06 07 08 09 10 11 12 13 14 15 16 17 18 19 20 21 22 23 24 25 2…" at bounding box center [705, 244] width 30 height 27
type input "15:15"
click at [769, 208] on input "11:22" at bounding box center [815, 209] width 147 height 27
click at [827, 240] on select "00 01 02 03 04 05 06 07 08 09 10 11 12 13 14 15 16 17 18 19 20 21 22 23" at bounding box center [834, 244] width 30 height 27
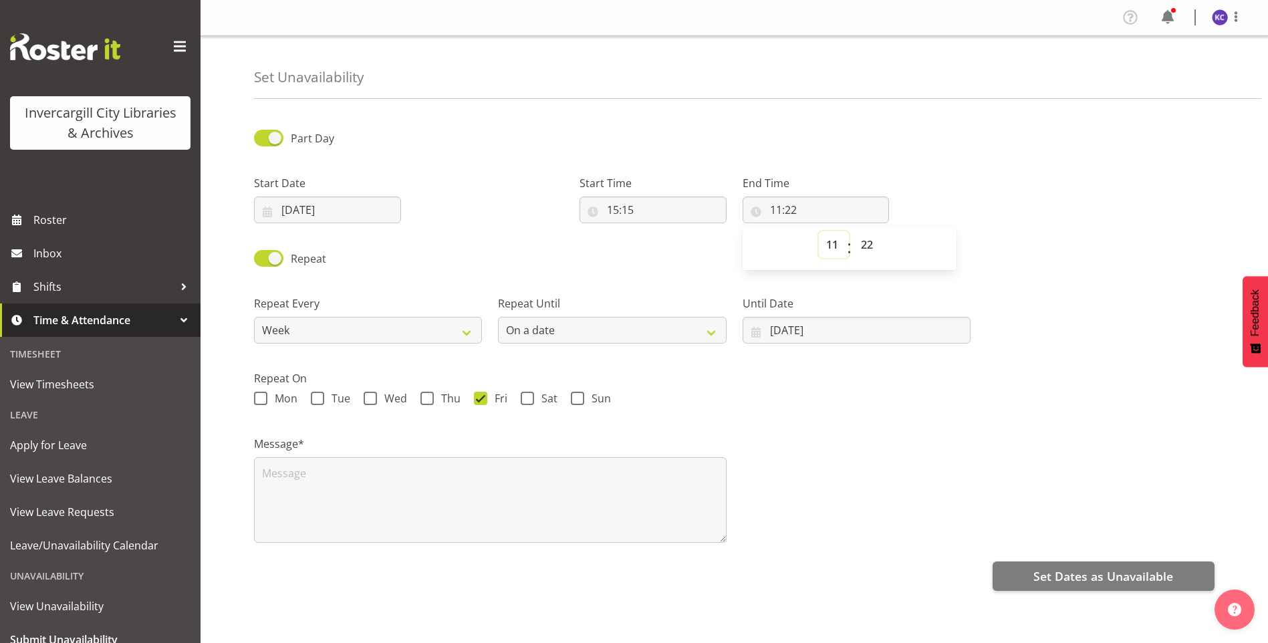
select select "17"
click at [819, 231] on select "00 01 02 03 04 05 06 07 08 09 10 11 12 13 14 15 16 17 18 19 20 21 22 23" at bounding box center [834, 244] width 30 height 27
type input "17:22"
click at [877, 244] on select "00 01 02 03 04 05 06 07 08 09 10 11 12 13 14 15 16 17 18 19 20 21 22 23 24 25 2…" at bounding box center [868, 244] width 30 height 27
select select "45"
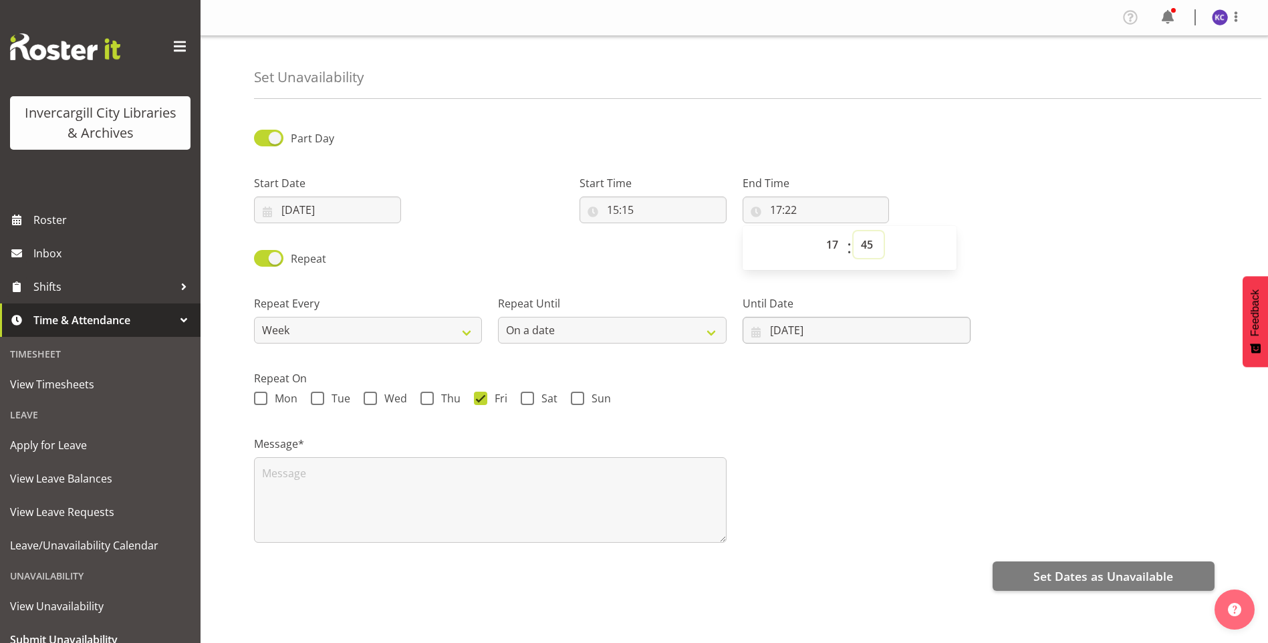
click at [853, 231] on select "00 01 02 03 04 05 06 07 08 09 10 11 12 13 14 15 16 17 18 19 20 21 22 23 24 25 2…" at bounding box center [868, 244] width 30 height 27
type input "17:45"
click at [716, 289] on div "Repeat Until Forever On a date" at bounding box center [612, 314] width 244 height 75
click at [353, 488] on textarea at bounding box center [490, 500] width 472 height 86
click at [349, 469] on textarea at bounding box center [490, 500] width 472 height 86
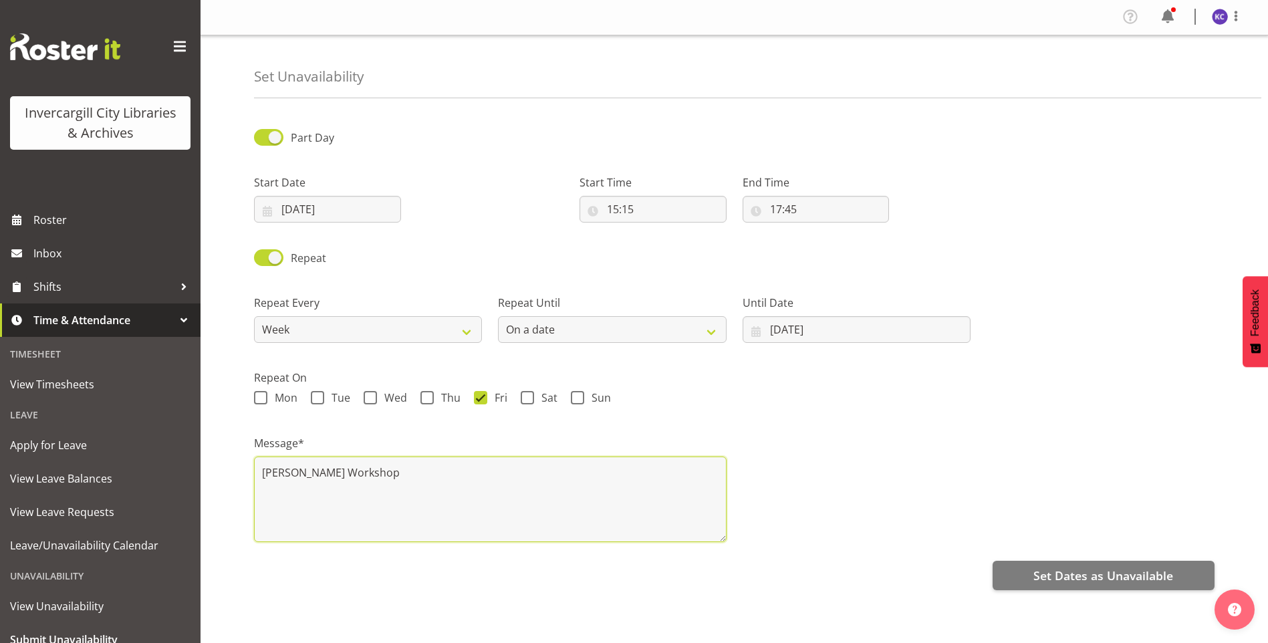
scroll to position [11, 0]
type textarea "Clay Doll Workshop"
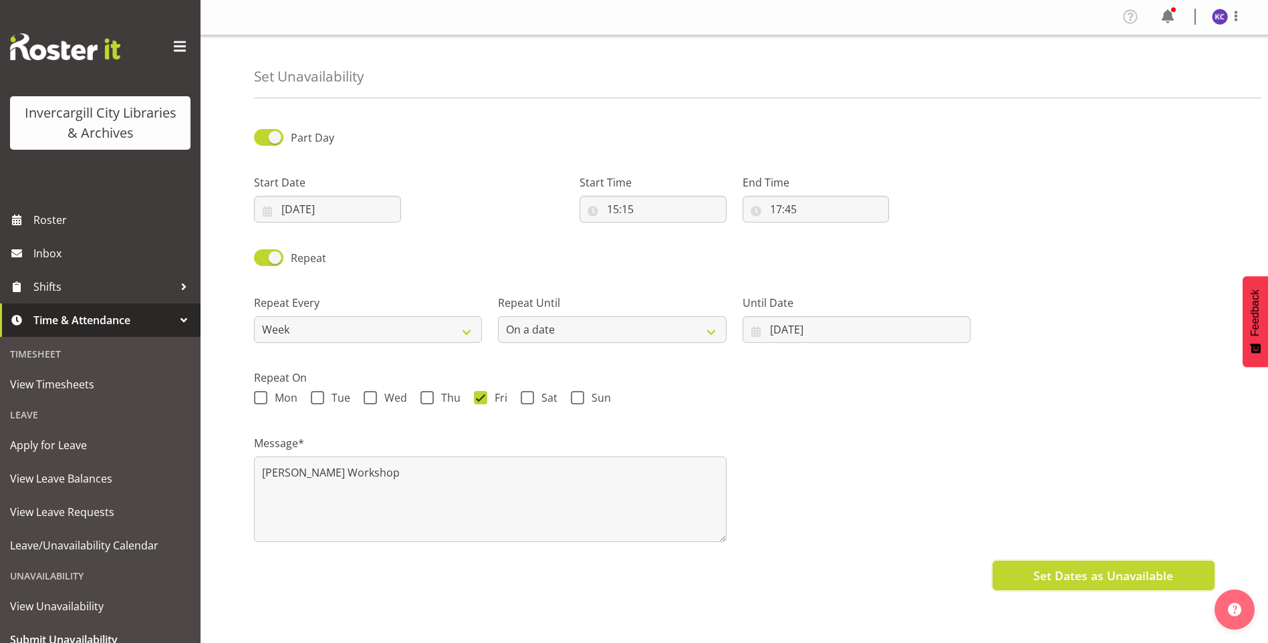
click at [1038, 567] on span "Set Dates as Unavailable" at bounding box center [1103, 575] width 140 height 17
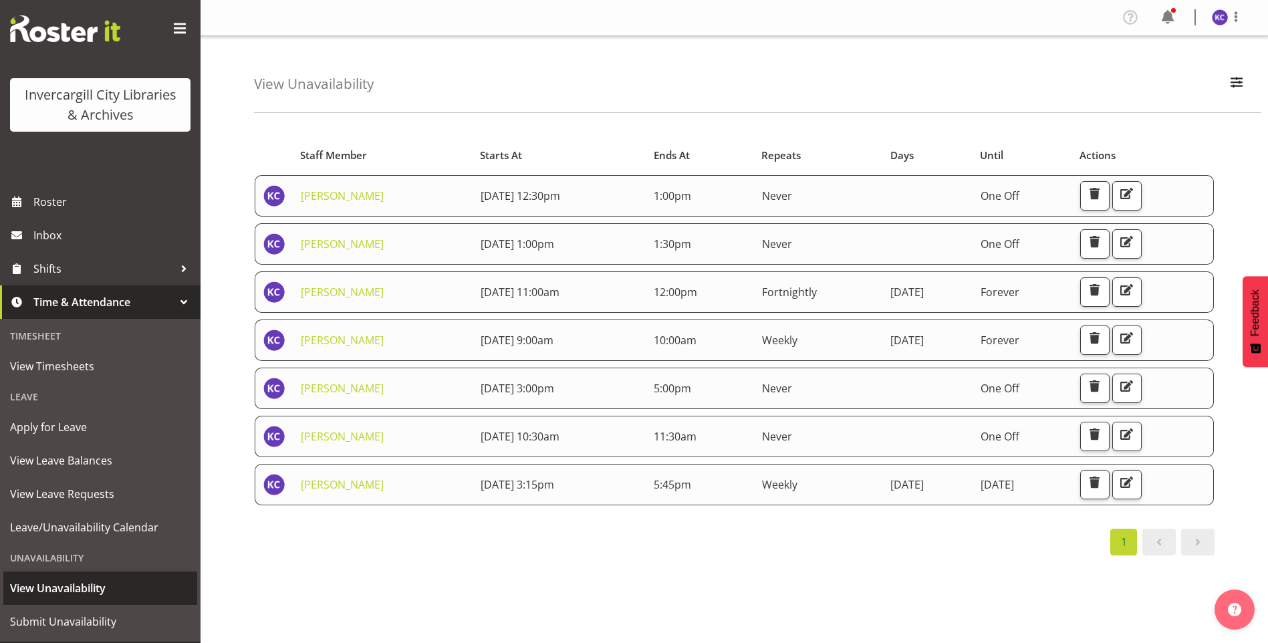
scroll to position [50, 0]
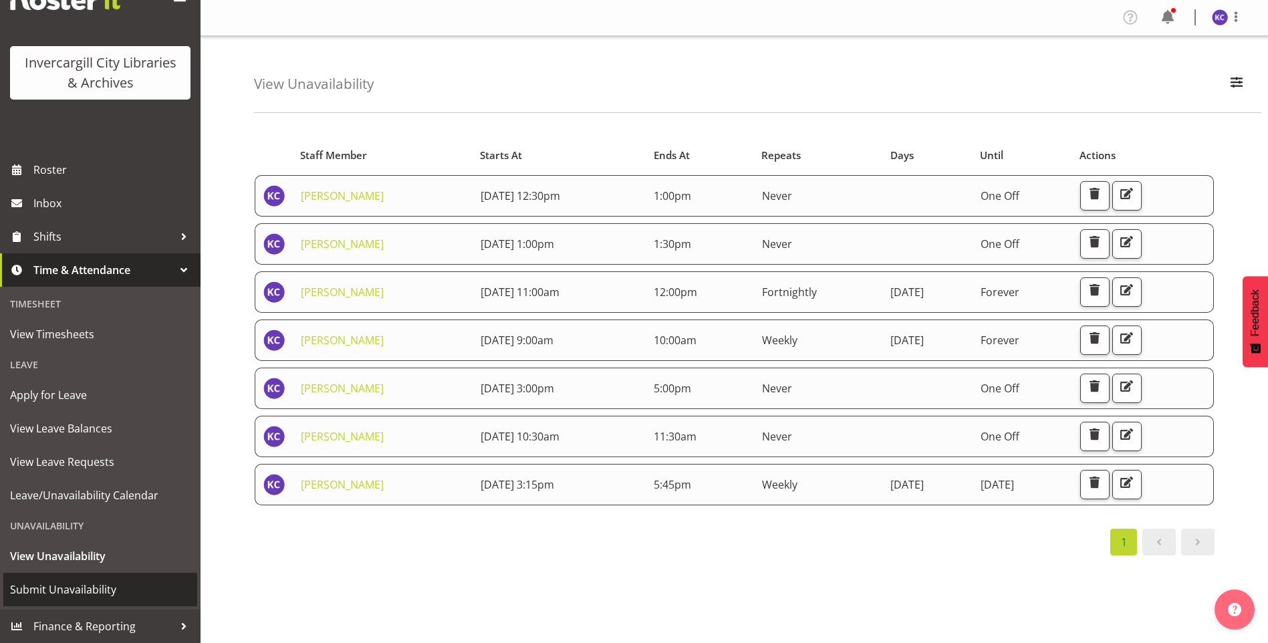
click at [59, 600] on link "Submit Unavailability" at bounding box center [100, 589] width 194 height 33
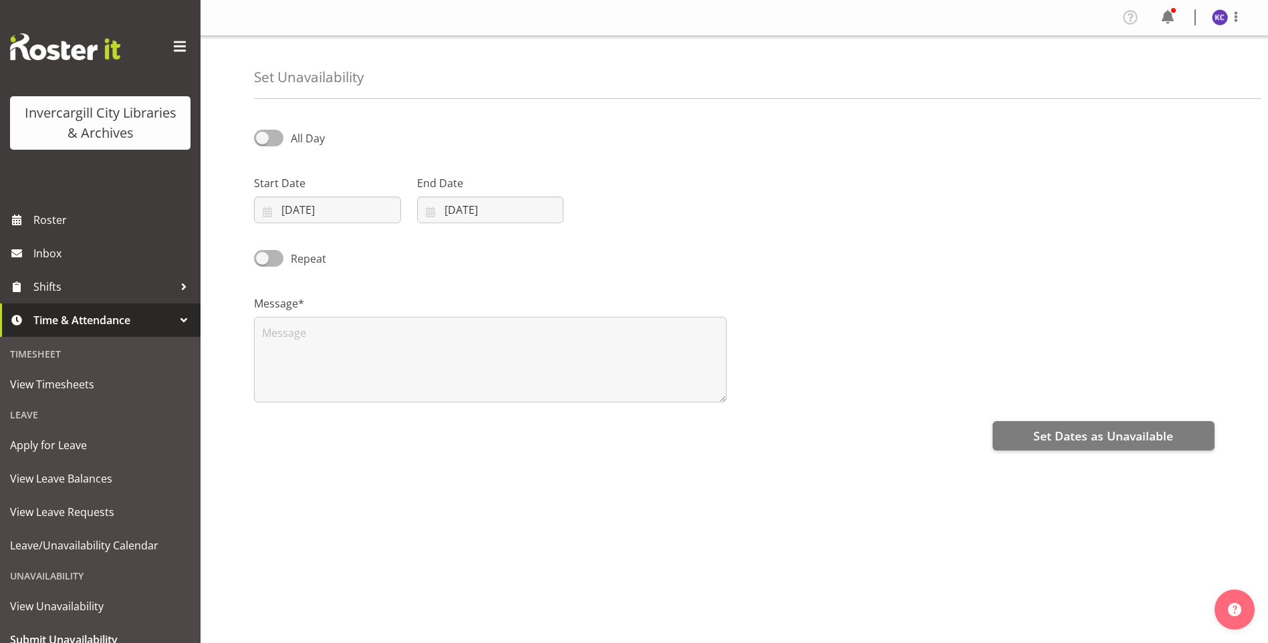
select select "8"
select select "2025"
click at [266, 124] on div "All Day" at bounding box center [368, 133] width 244 height 45
drag, startPoint x: 268, startPoint y: 136, endPoint x: 275, endPoint y: 179, distance: 43.4
click at [269, 137] on span at bounding box center [268, 138] width 29 height 17
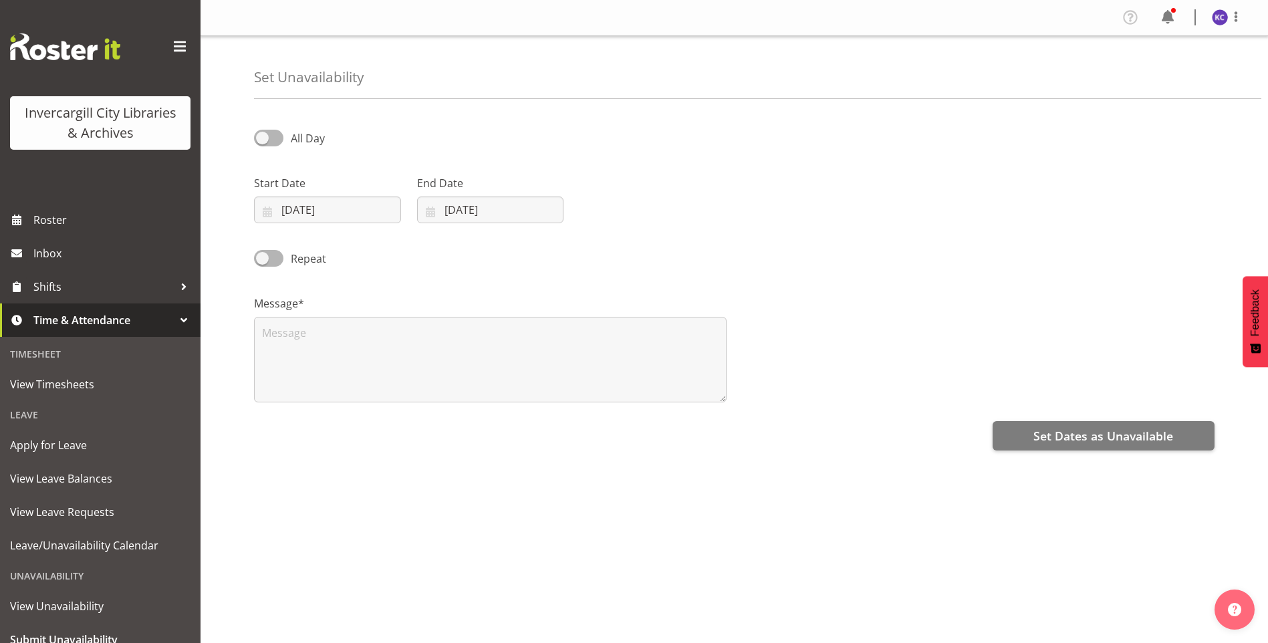
click at [263, 137] on input "All Day" at bounding box center [258, 138] width 9 height 9
checkbox input "true"
click at [270, 258] on span at bounding box center [268, 258] width 29 height 17
click at [263, 258] on input "Repeat" at bounding box center [258, 258] width 9 height 9
checkbox input "true"
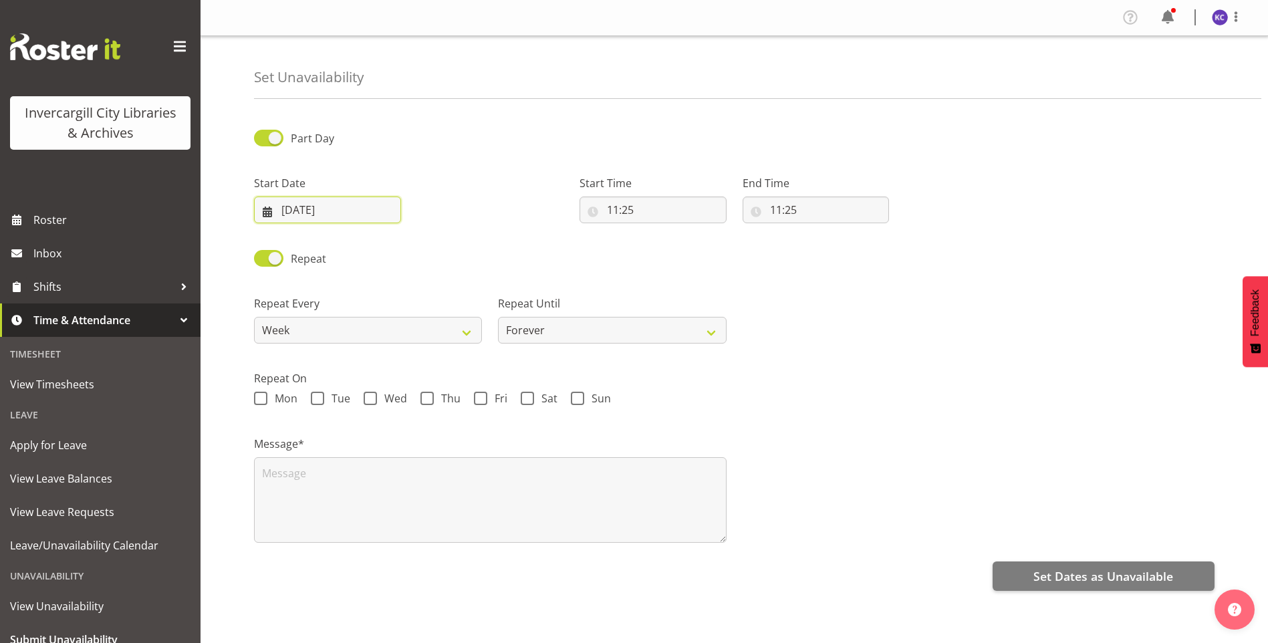
click at [320, 204] on input "[DATE]" at bounding box center [327, 209] width 147 height 27
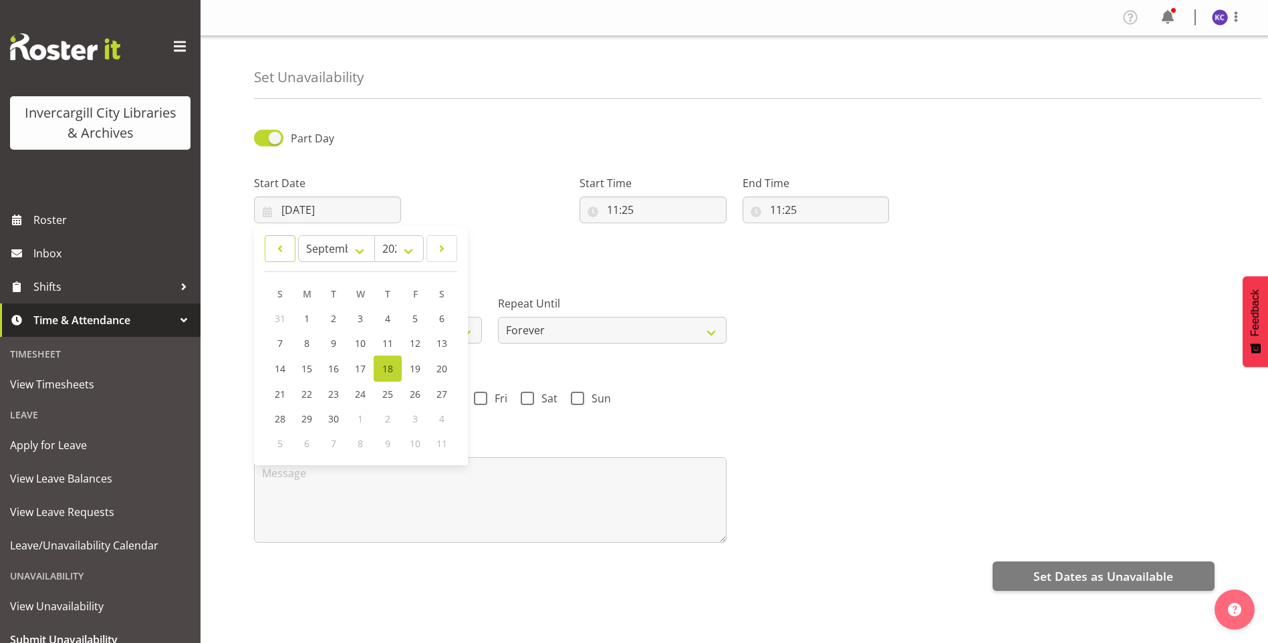
click at [273, 244] on link at bounding box center [280, 248] width 31 height 27
select select "6"
click at [358, 335] on link "9" at bounding box center [360, 343] width 27 height 25
type input "[DATE]"
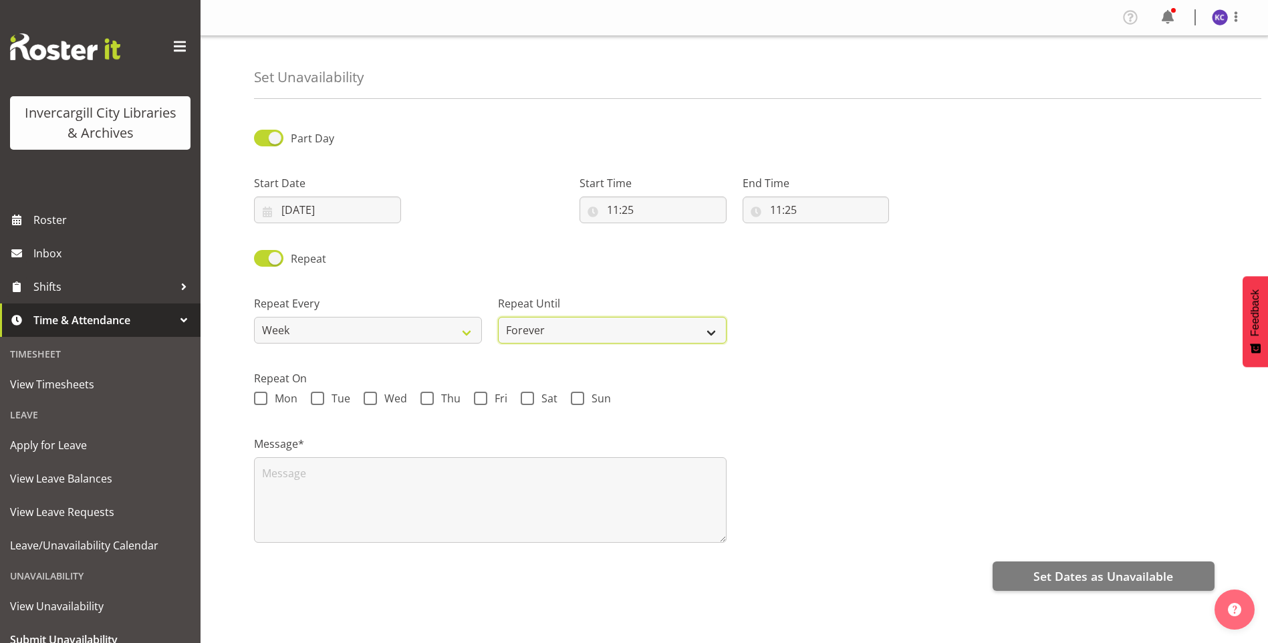
click at [526, 325] on select "Forever On a date" at bounding box center [612, 330] width 228 height 27
select select "date"
click at [498, 317] on select "Forever On a date" at bounding box center [612, 330] width 228 height 27
select select "8"
select select "2025"
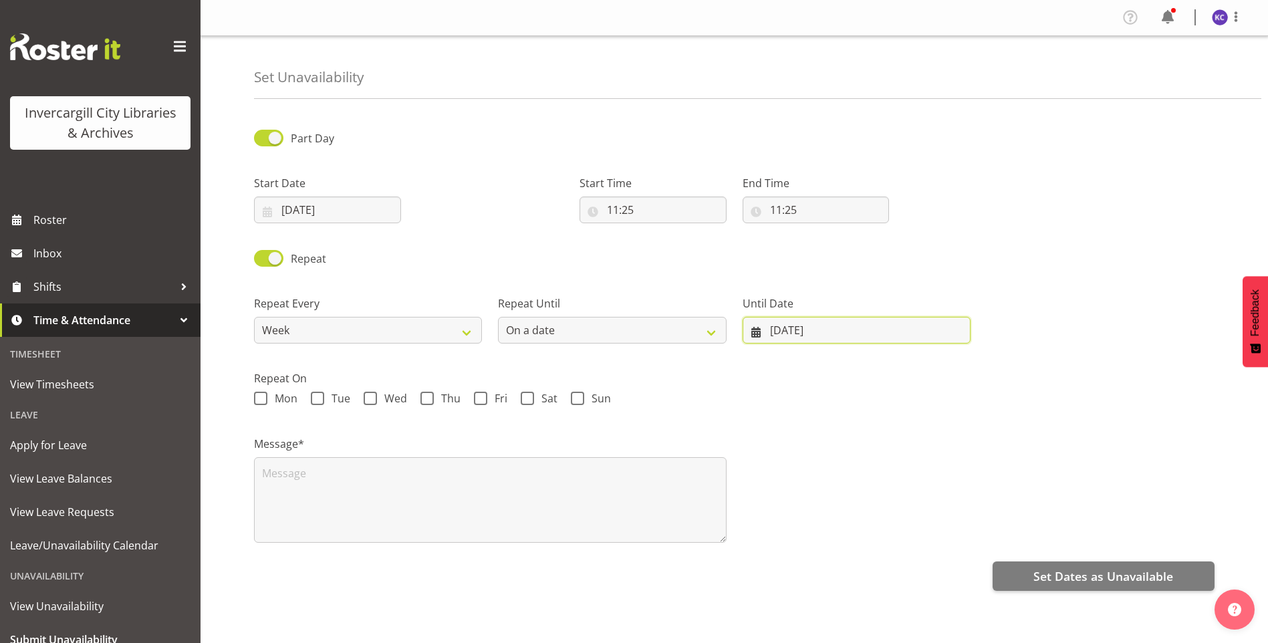
click at [810, 329] on input "[DATE]" at bounding box center [856, 330] width 228 height 27
click at [944, 370] on span at bounding box center [943, 369] width 15 height 16
select select "9"
click at [867, 442] on link "1" at bounding box center [856, 438] width 27 height 25
type input "[DATE]"
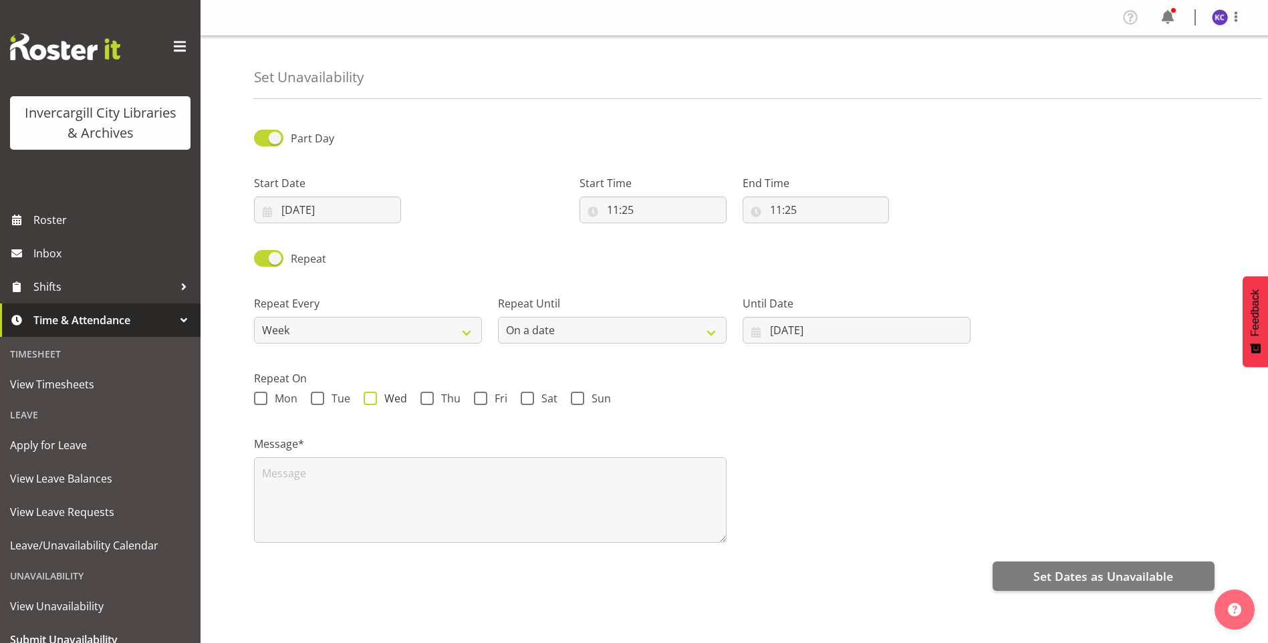
click at [372, 397] on span at bounding box center [370, 398] width 13 height 13
click at [372, 397] on input "Wed" at bounding box center [368, 398] width 9 height 9
checkbox input "true"
click at [620, 209] on input "11:25" at bounding box center [652, 209] width 147 height 27
click at [677, 245] on select "00 01 02 03 04 05 06 07 08 09 10 11 12 13 14 15 16 17 18 19 20 21 22 23" at bounding box center [671, 244] width 30 height 27
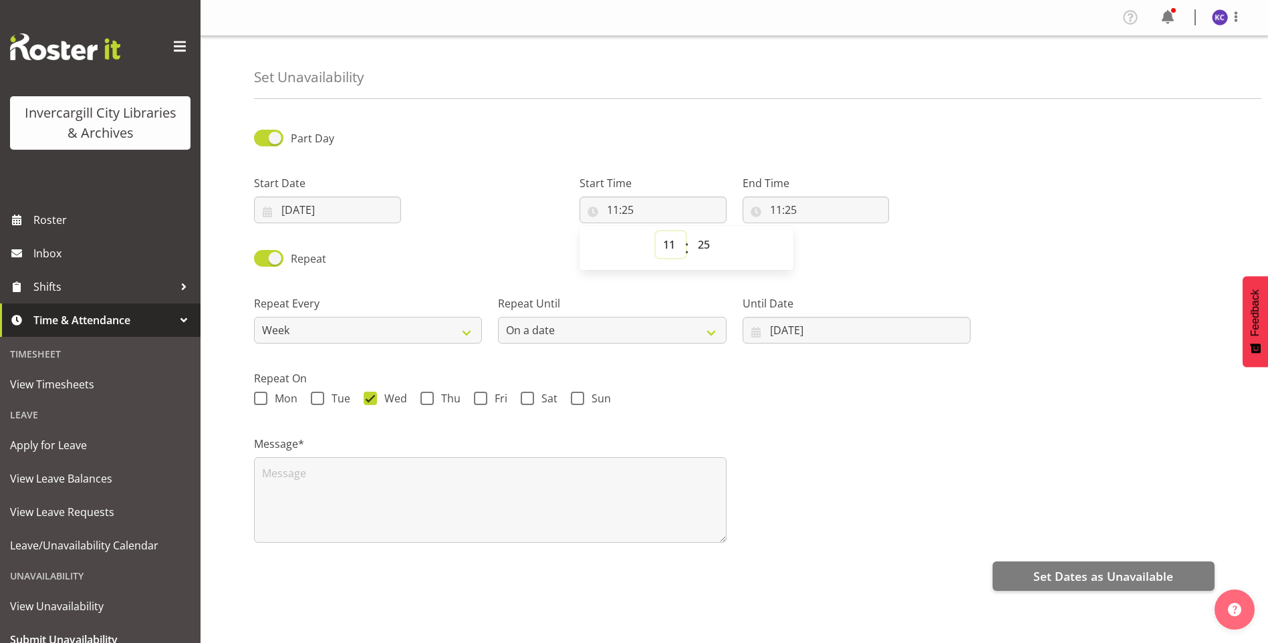
select select "13"
click at [656, 231] on select "00 01 02 03 04 05 06 07 08 09 10 11 12 13 14 15 16 17 18 19 20 21 22 23" at bounding box center [671, 244] width 30 height 27
type input "13:25"
click at [700, 247] on select "00 01 02 03 04 05 06 07 08 09 10 11 12 13 14 15 16 17 18 19 20 21 22 23 24 25 2…" at bounding box center [705, 244] width 30 height 27
select select "0"
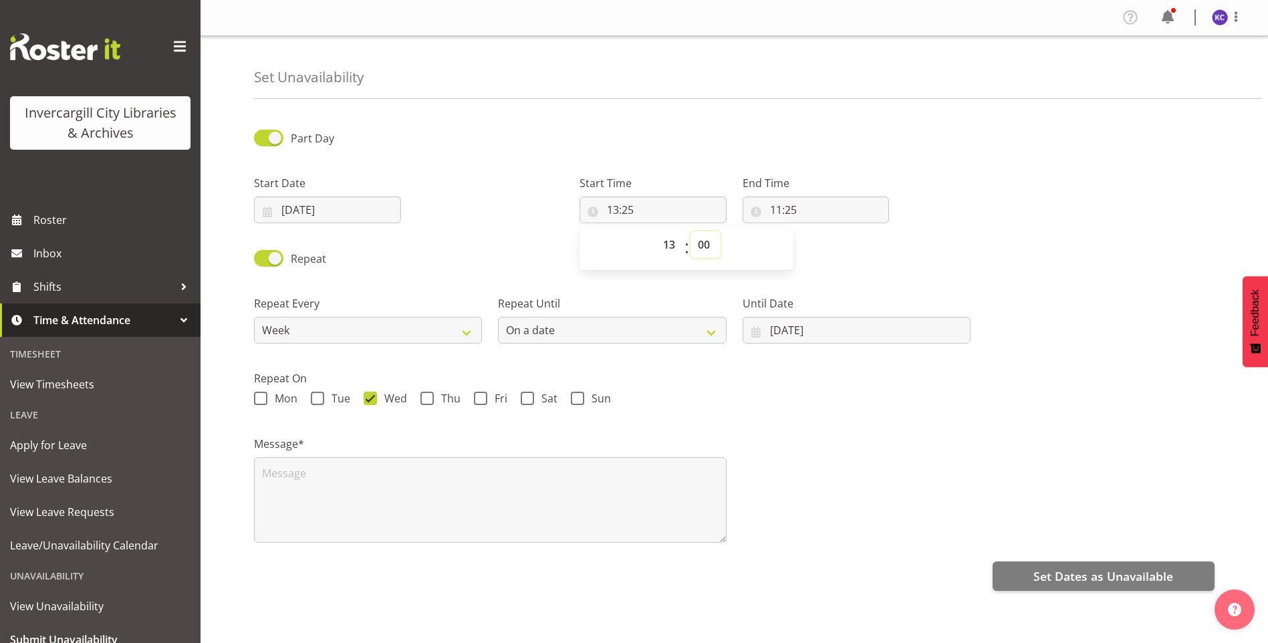
click at [690, 231] on select "00 01 02 03 04 05 06 07 08 09 10 11 12 13 14 15 16 17 18 19 20 21 22 23 24 25 2…" at bounding box center [705, 244] width 30 height 27
type input "13:00"
click at [778, 203] on input "11:25" at bounding box center [815, 209] width 147 height 27
click at [831, 250] on select "00 01 02 03 04 05 06 07 08 09 10 11 12 13 14 15 16 17 18 19 20 21 22 23" at bounding box center [834, 244] width 30 height 27
select select "14"
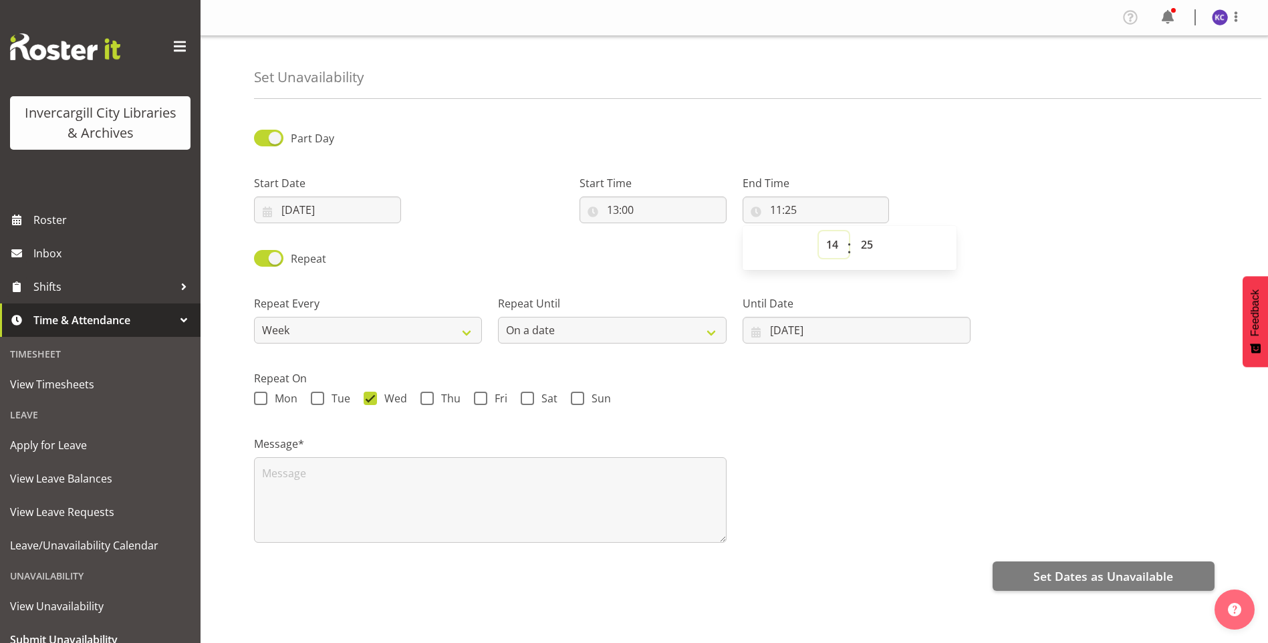
click at [819, 231] on select "00 01 02 03 04 05 06 07 08 09 10 11 12 13 14 15 16 17 18 19 20 21 22 23" at bounding box center [834, 244] width 30 height 27
type input "14:25"
click at [863, 246] on select "00 01 02 03 04 05 06 07 08 09 10 11 12 13 14 15 16 17 18 19 20 21 22 23 24 25 2…" at bounding box center [868, 244] width 30 height 27
select select "0"
click at [853, 231] on select "00 01 02 03 04 05 06 07 08 09 10 11 12 13 14 15 16 17 18 19 20 21 22 23 24 25 2…" at bounding box center [868, 244] width 30 height 27
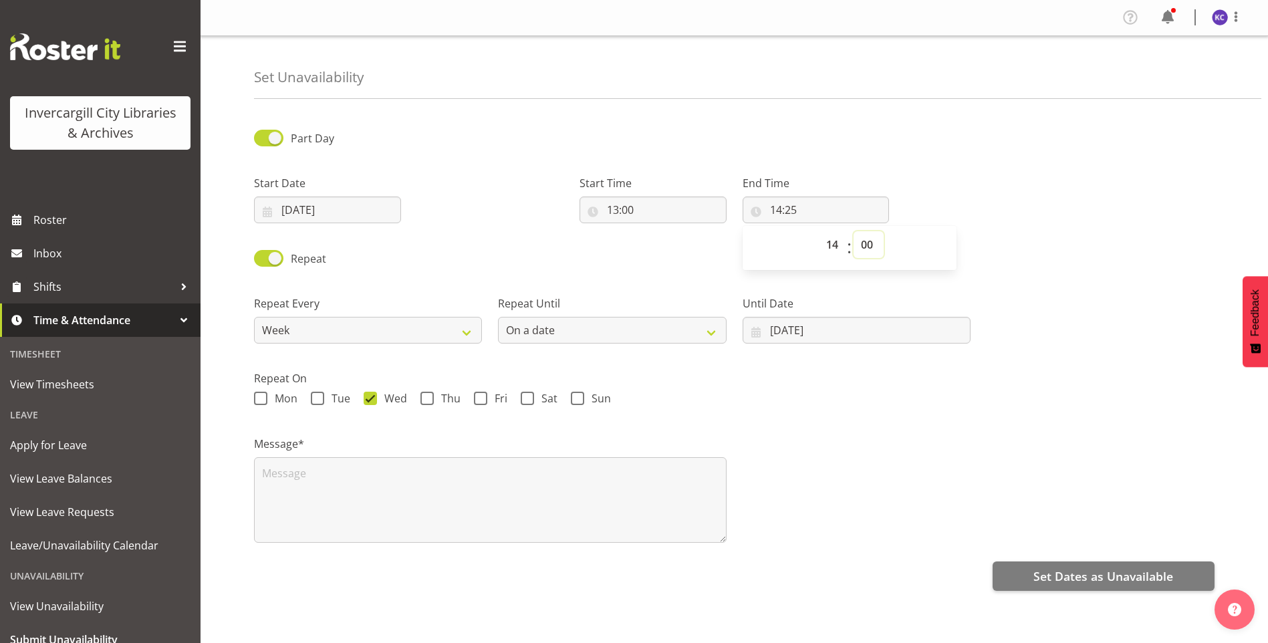
type input "14:00"
click at [828, 247] on select "00 01 02 03 04 05 06 07 08 09 10 11 12 13 14 15 16 17 18 19 20 21 22 23" at bounding box center [834, 244] width 30 height 27
select select "13"
click at [819, 231] on select "00 01 02 03 04 05 06 07 08 09 10 11 12 13 14 15 16 17 18 19 20 21 22 23" at bounding box center [834, 244] width 30 height 27
type input "13:00"
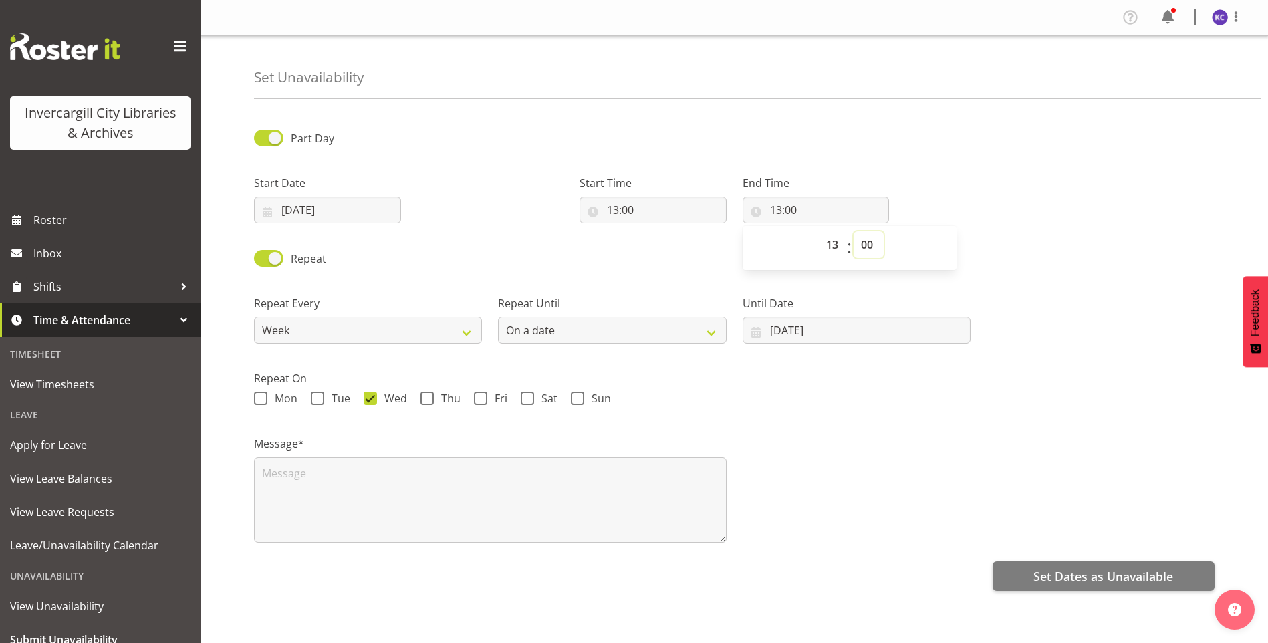
click at [857, 247] on select "00 01 02 03 04 05 06 07 08 09 10 11 12 13 14 15 16 17 18 19 20 21 22 23 24 25 2…" at bounding box center [868, 244] width 30 height 27
select select "30"
click at [853, 231] on select "00 01 02 03 04 05 06 07 08 09 10 11 12 13 14 15 16 17 18 19 20 21 22 23 24 25 2…" at bounding box center [868, 244] width 30 height 27
type input "13:30"
click at [633, 253] on div "Repeat" at bounding box center [734, 253] width 976 height 45
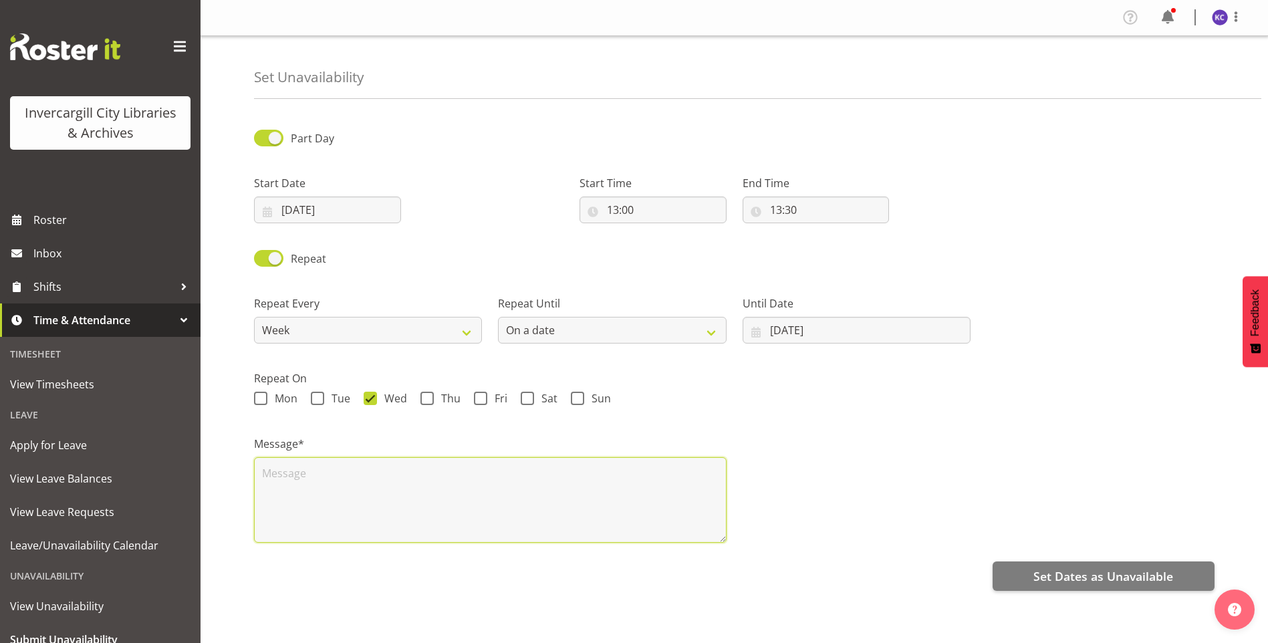
click at [378, 494] on textarea at bounding box center [490, 500] width 472 height 86
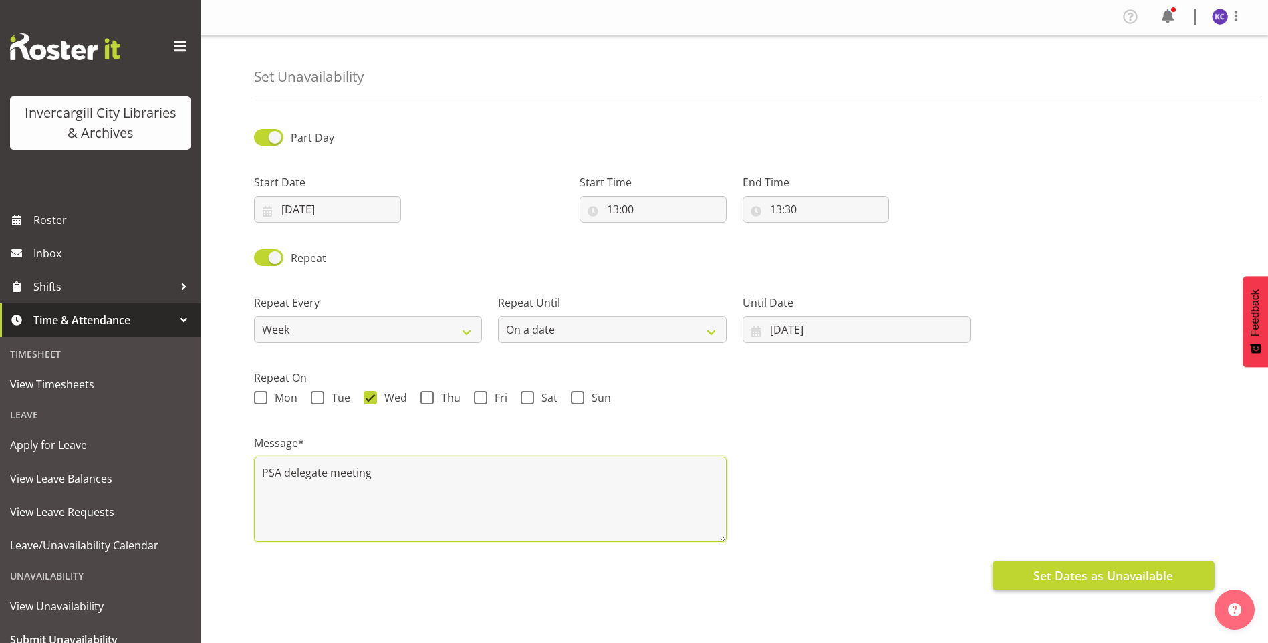
type textarea "PSA delegate meeting"
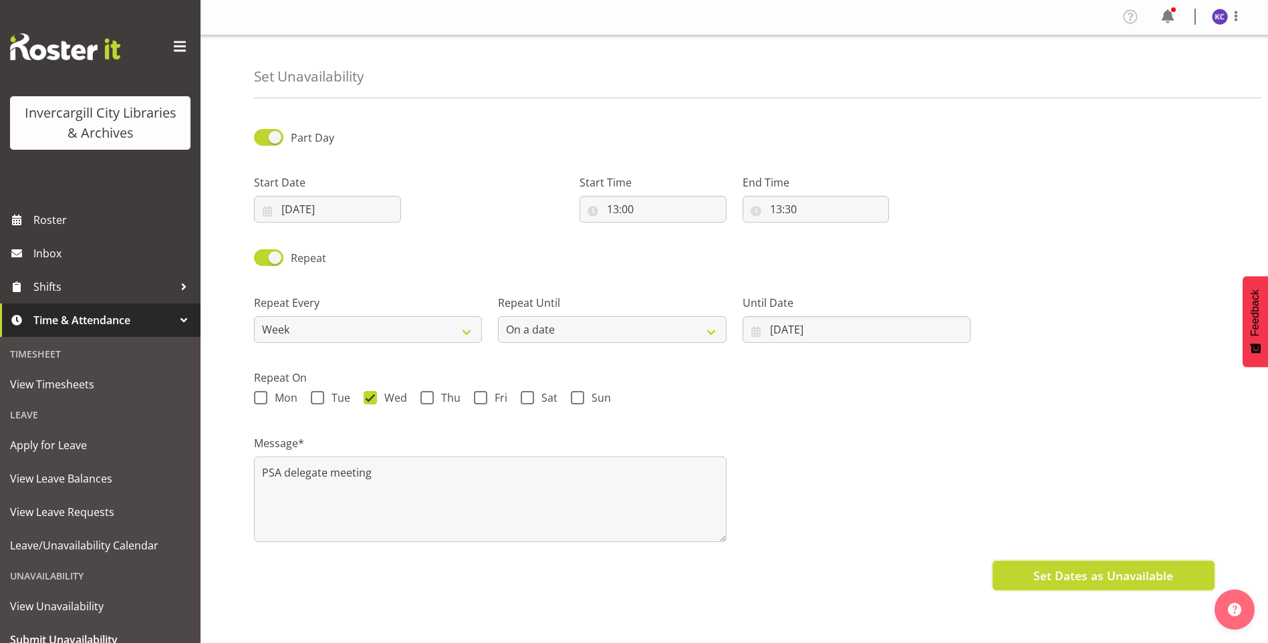
click at [1055, 567] on span "Set Dates as Unavailable" at bounding box center [1103, 575] width 140 height 17
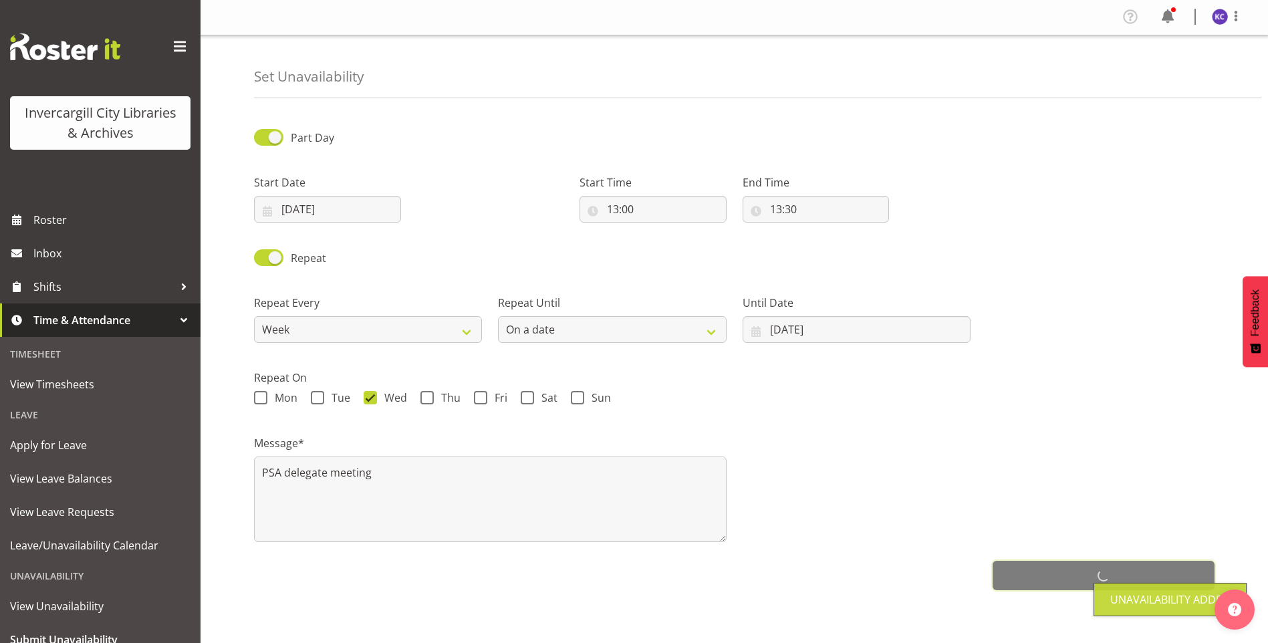
scroll to position [0, 0]
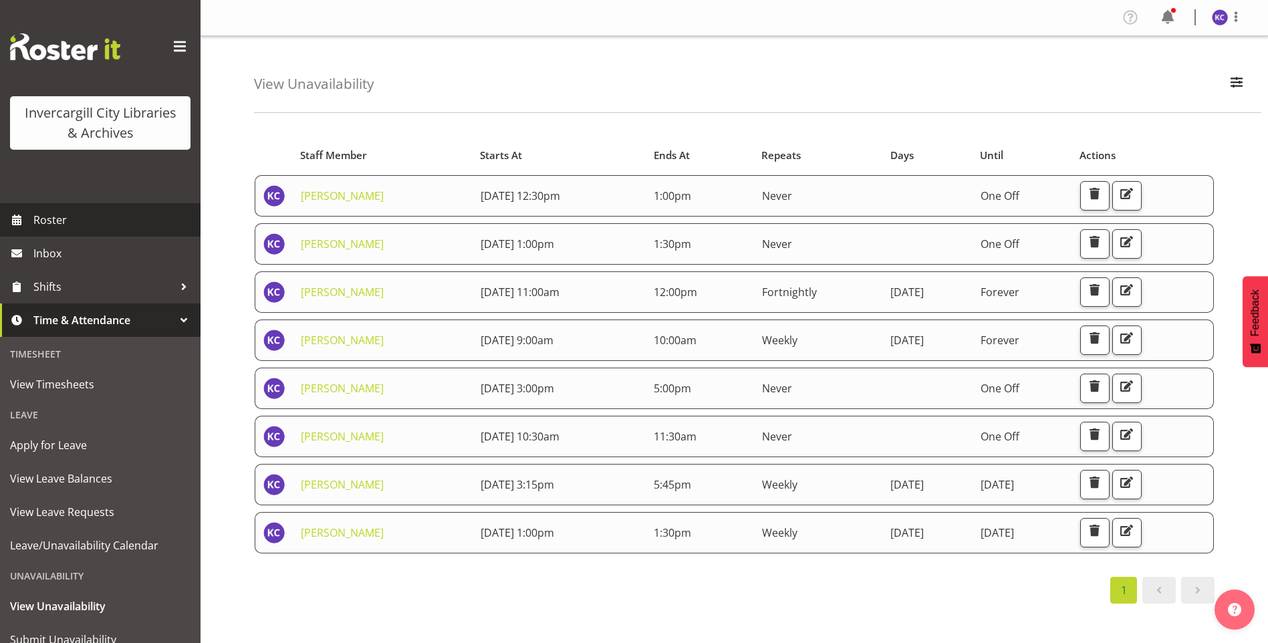
click at [53, 215] on span "Roster" at bounding box center [113, 220] width 160 height 20
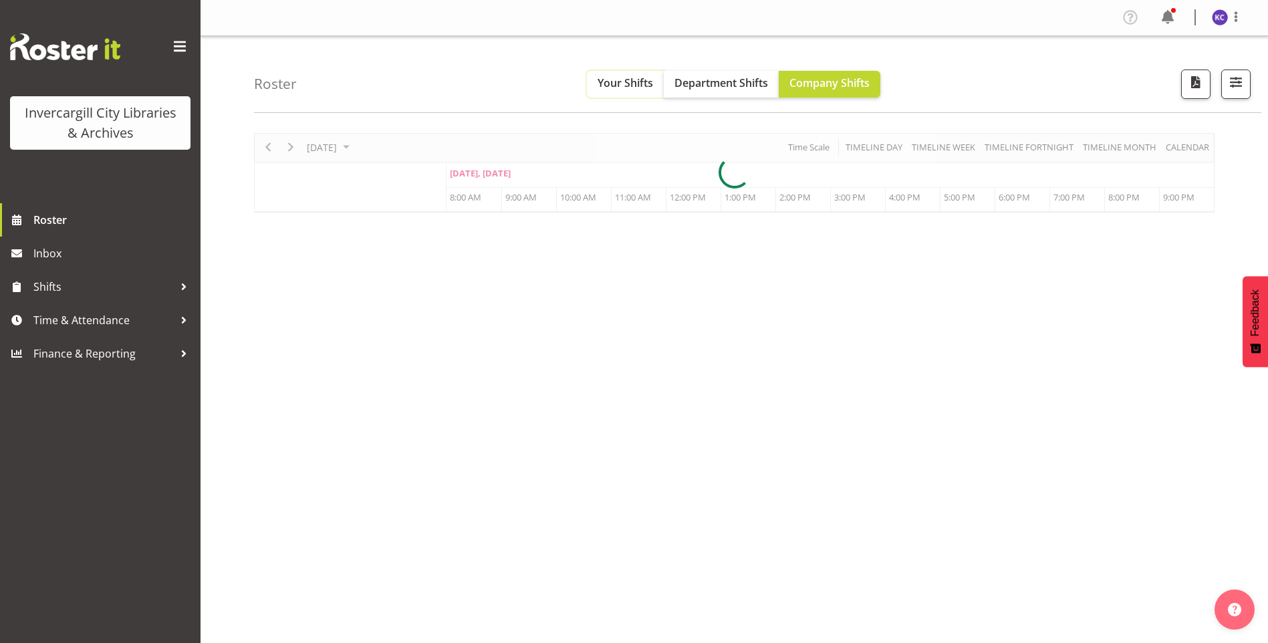
click at [628, 90] on span "Your Shifts" at bounding box center [624, 83] width 55 height 15
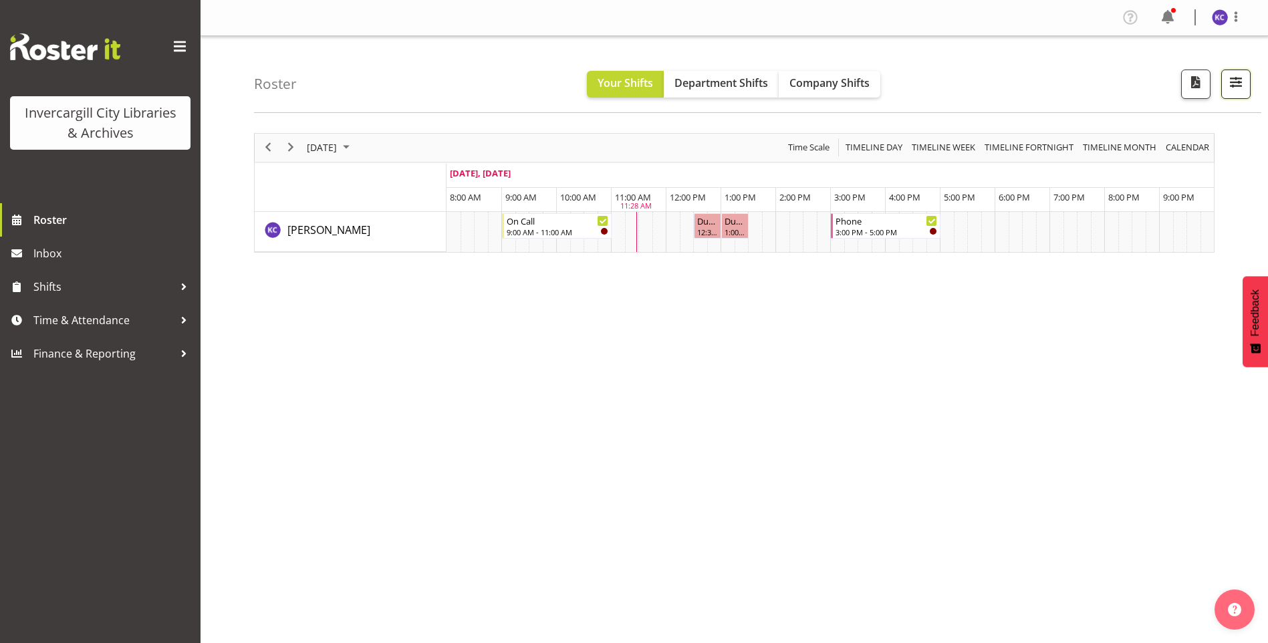
click at [1249, 93] on button "button" at bounding box center [1235, 83] width 29 height 29
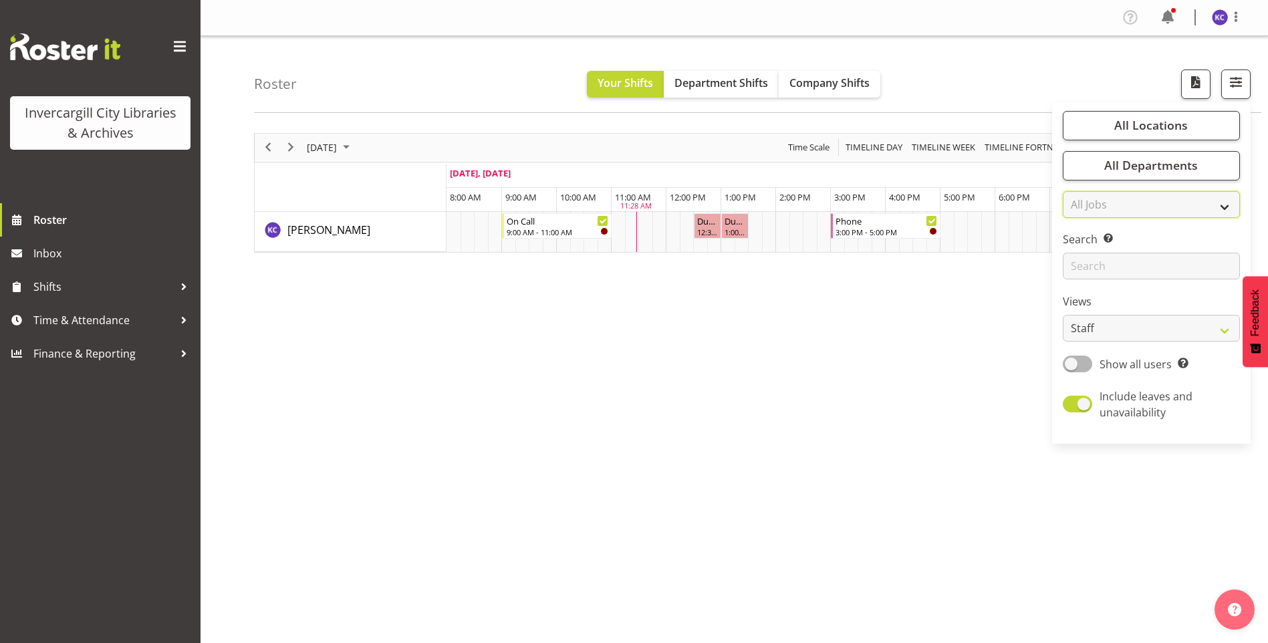
click at [1135, 198] on select "All Jobs All Jobs" at bounding box center [1150, 204] width 177 height 27
click at [994, 69] on div "Roster Your Shifts Department Shifts Company Shifts All Locations [GEOGRAPHIC_D…" at bounding box center [757, 74] width 1007 height 77
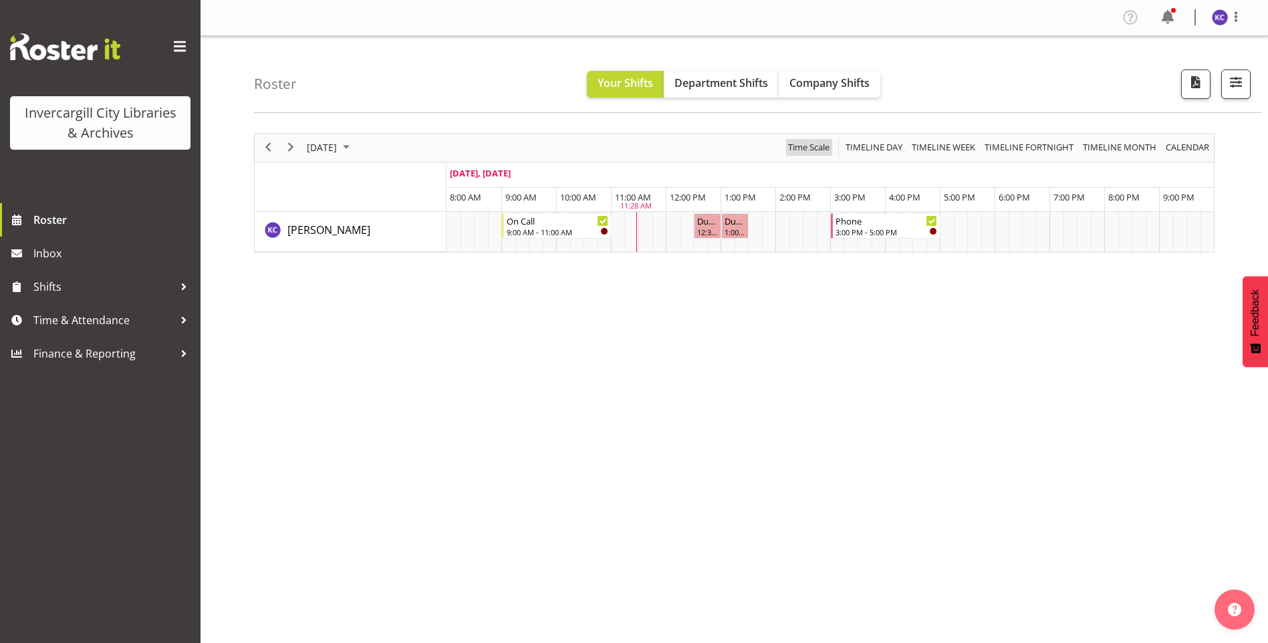
click at [813, 144] on span "Time Scale" at bounding box center [809, 147] width 44 height 17
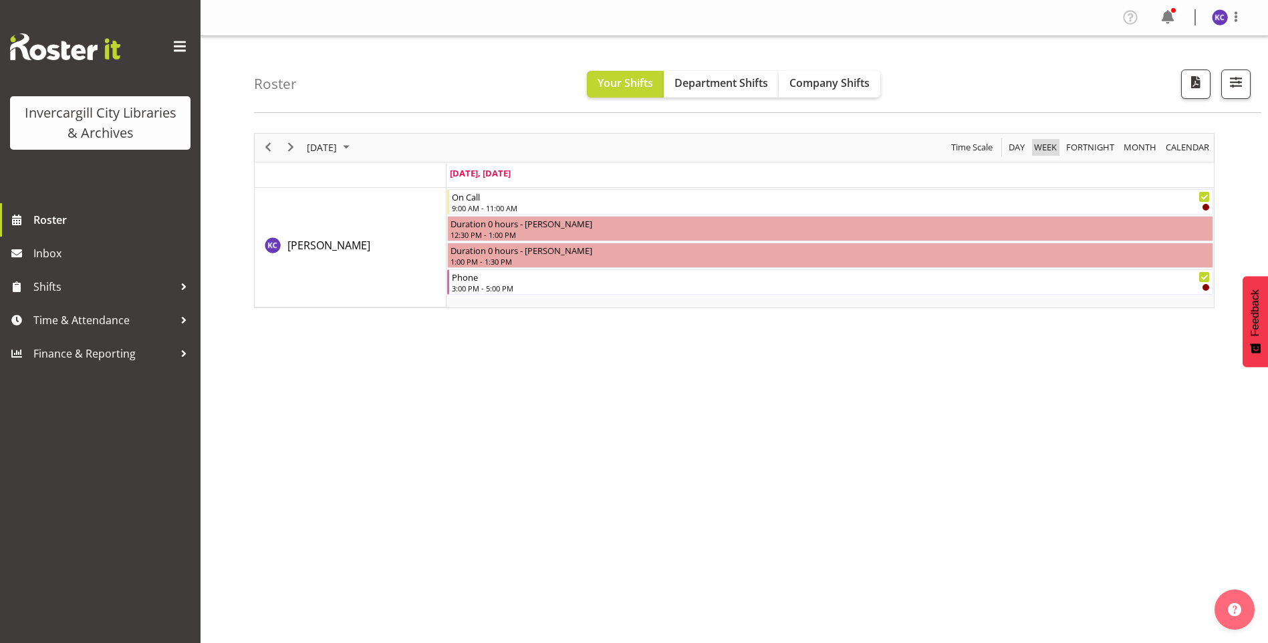
click at [1042, 152] on span "Week" at bounding box center [1044, 147] width 25 height 17
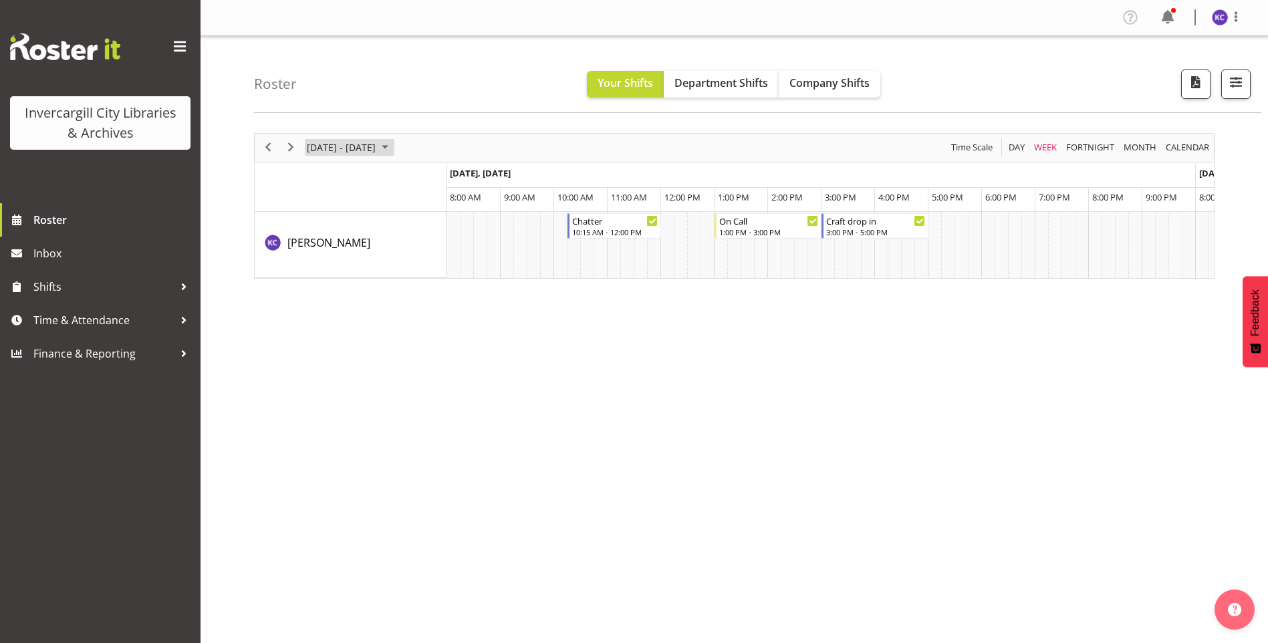
click at [357, 152] on span "September 15 - 21, 2025" at bounding box center [341, 147] width 72 height 17
click at [319, 291] on span "22" at bounding box center [321, 295] width 20 height 20
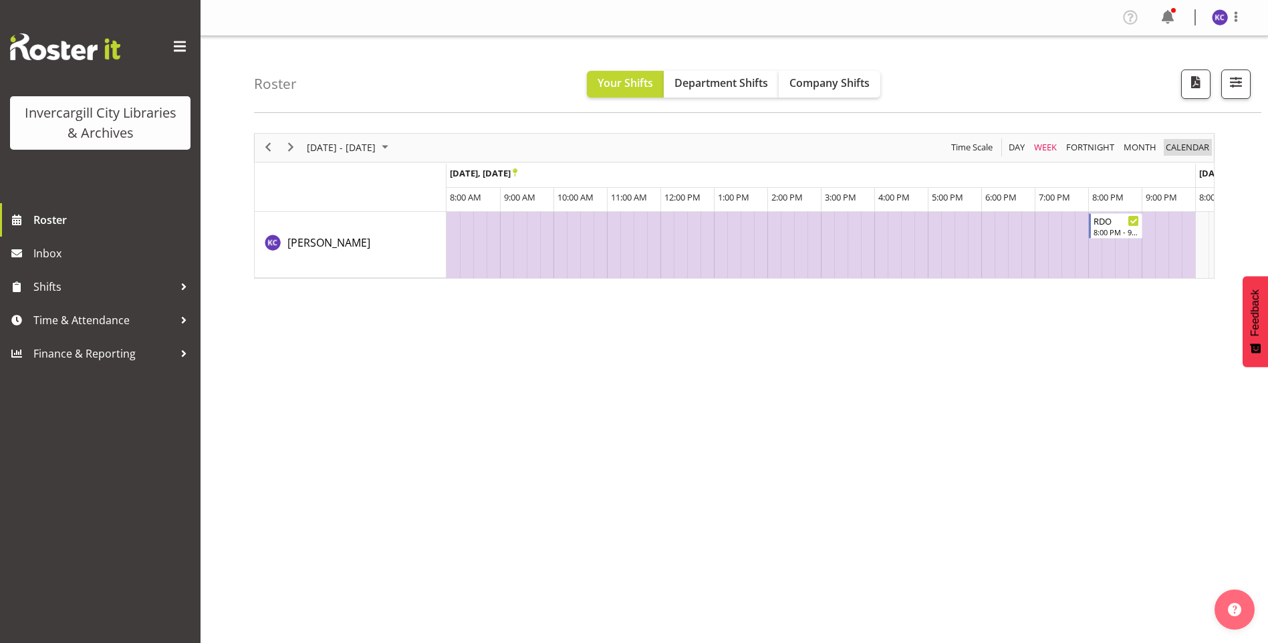
click at [1170, 149] on span "calendar" at bounding box center [1187, 147] width 46 height 17
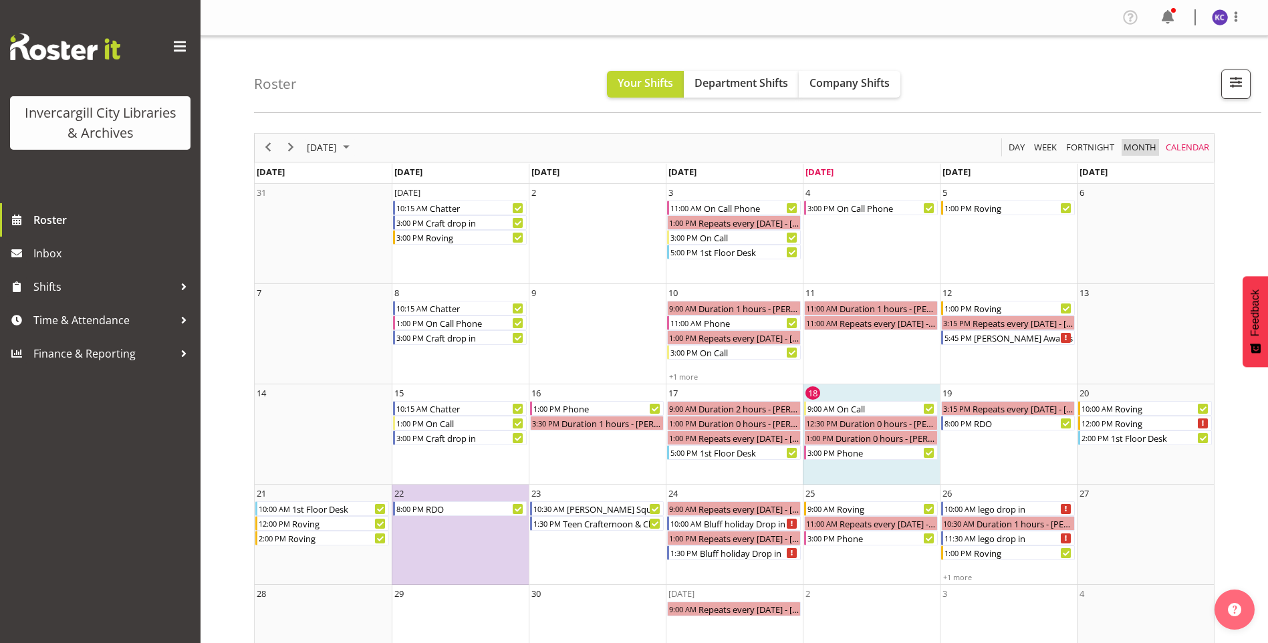
click at [1128, 156] on div "Month" at bounding box center [1140, 148] width 42 height 28
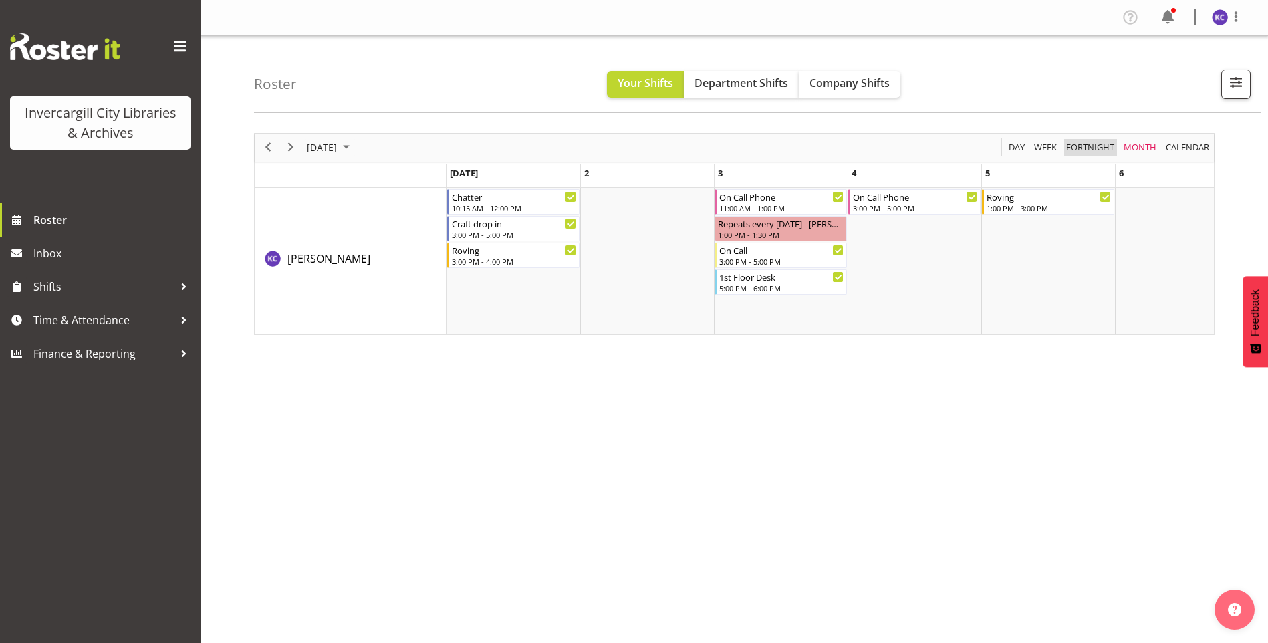
click at [1087, 152] on span "Fortnight" at bounding box center [1089, 147] width 51 height 17
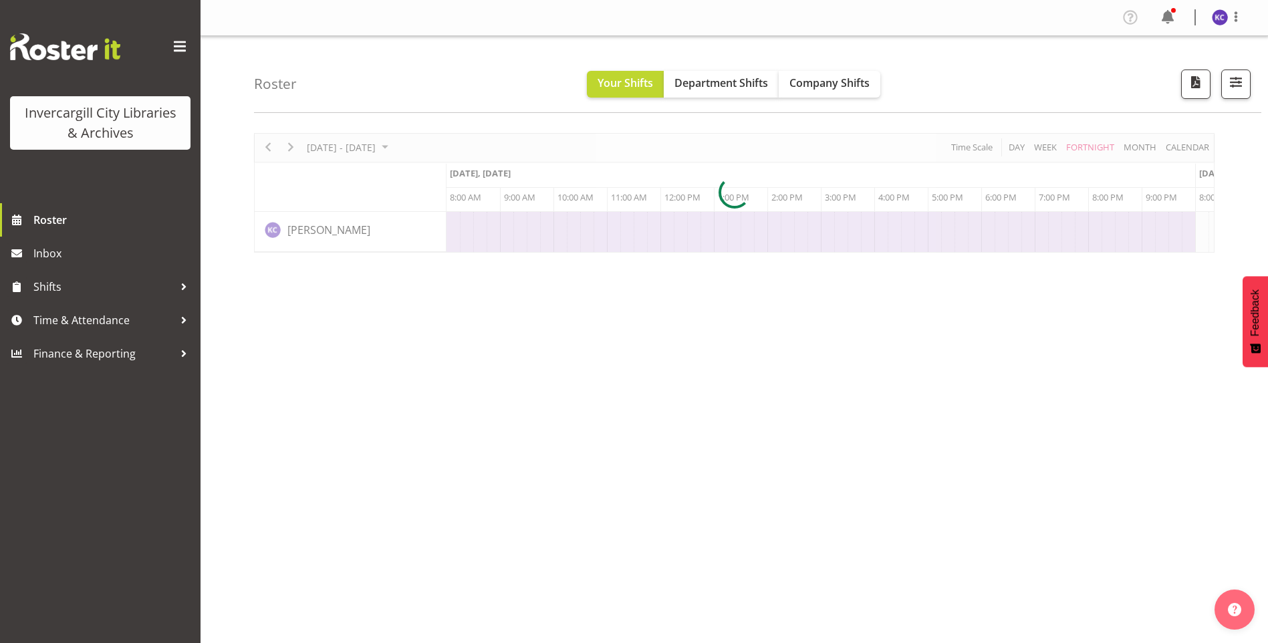
click at [1193, 148] on div at bounding box center [734, 193] width 960 height 120
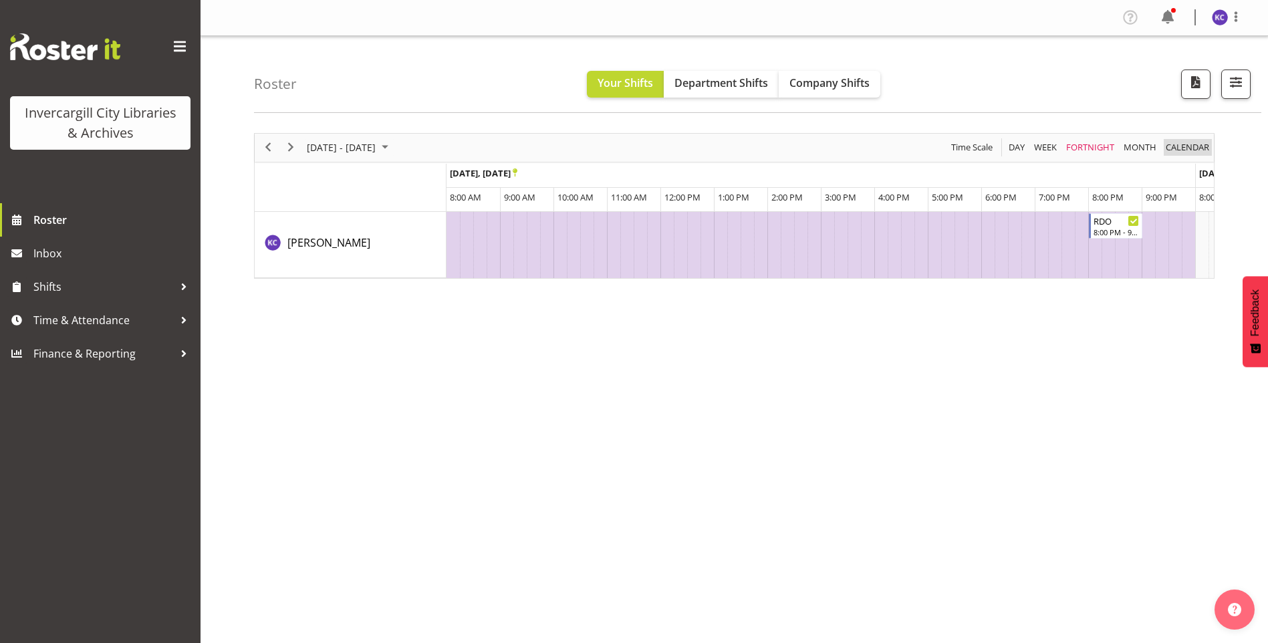
click at [1175, 142] on span "calendar" at bounding box center [1187, 147] width 46 height 17
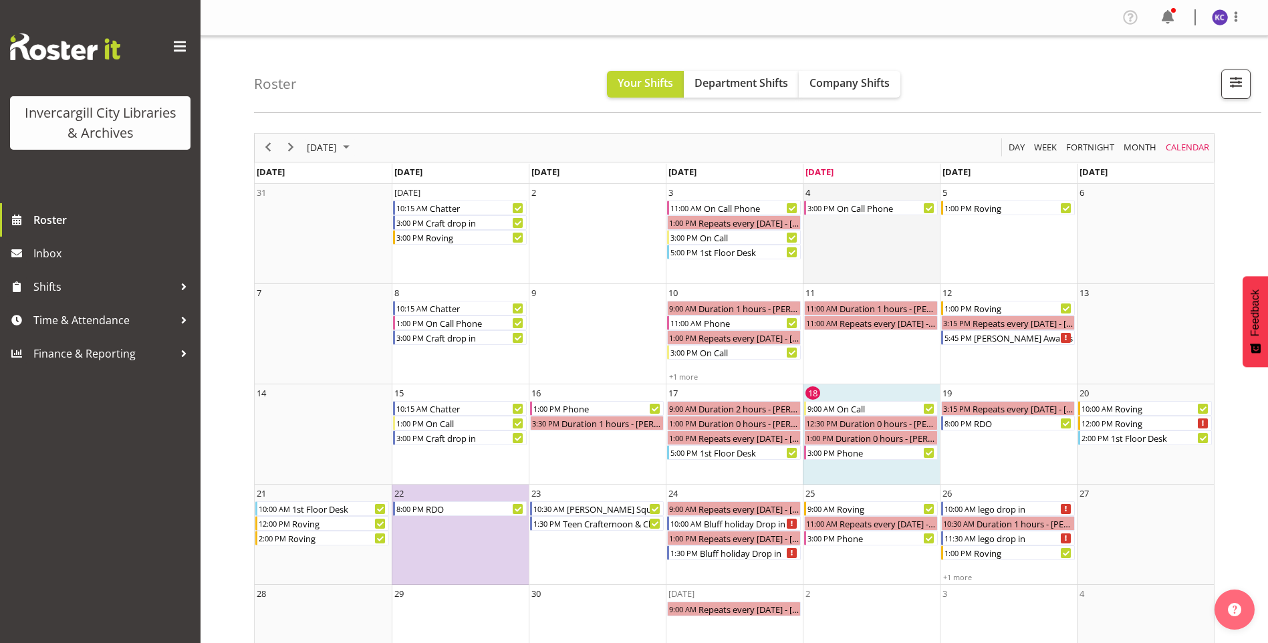
click at [835, 243] on td "4 3:00 PM On Call Phone" at bounding box center [871, 234] width 137 height 100
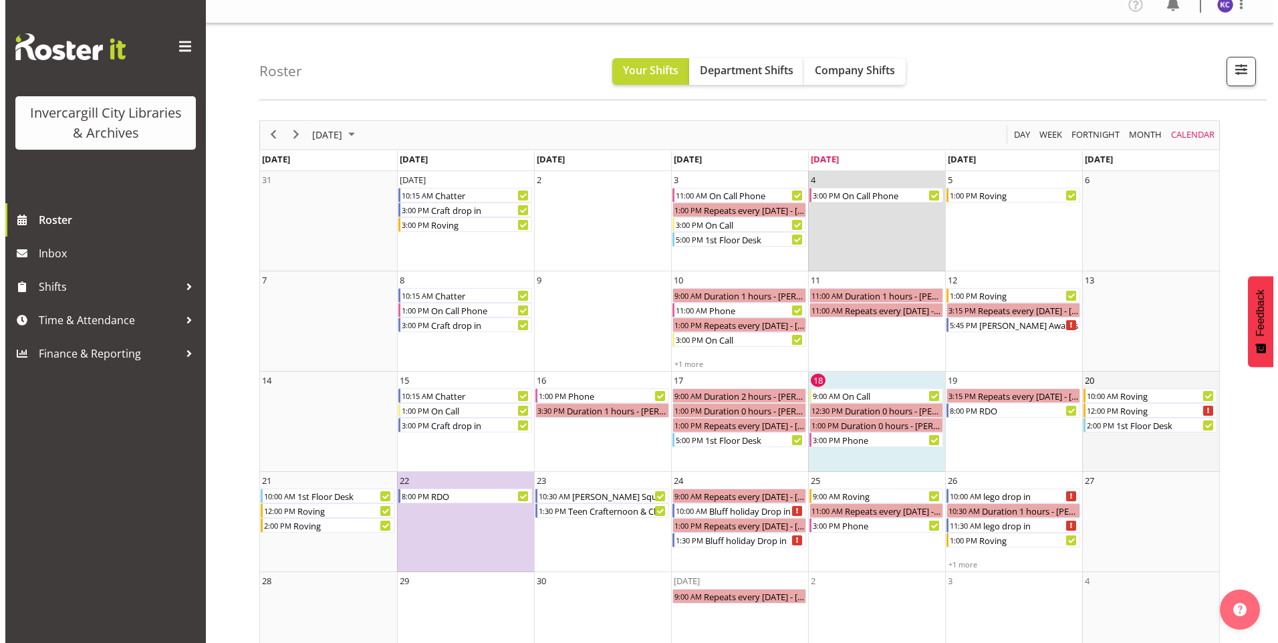
scroll to position [53, 0]
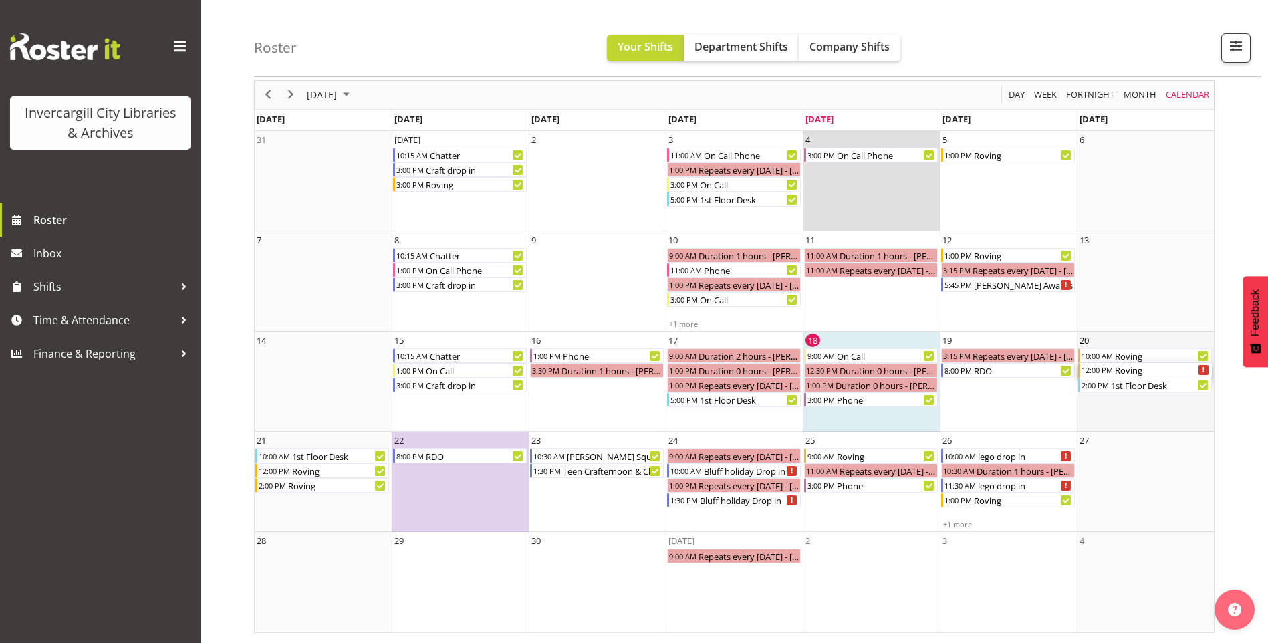
click at [1178, 371] on div "Roving" at bounding box center [1162, 370] width 98 height 15
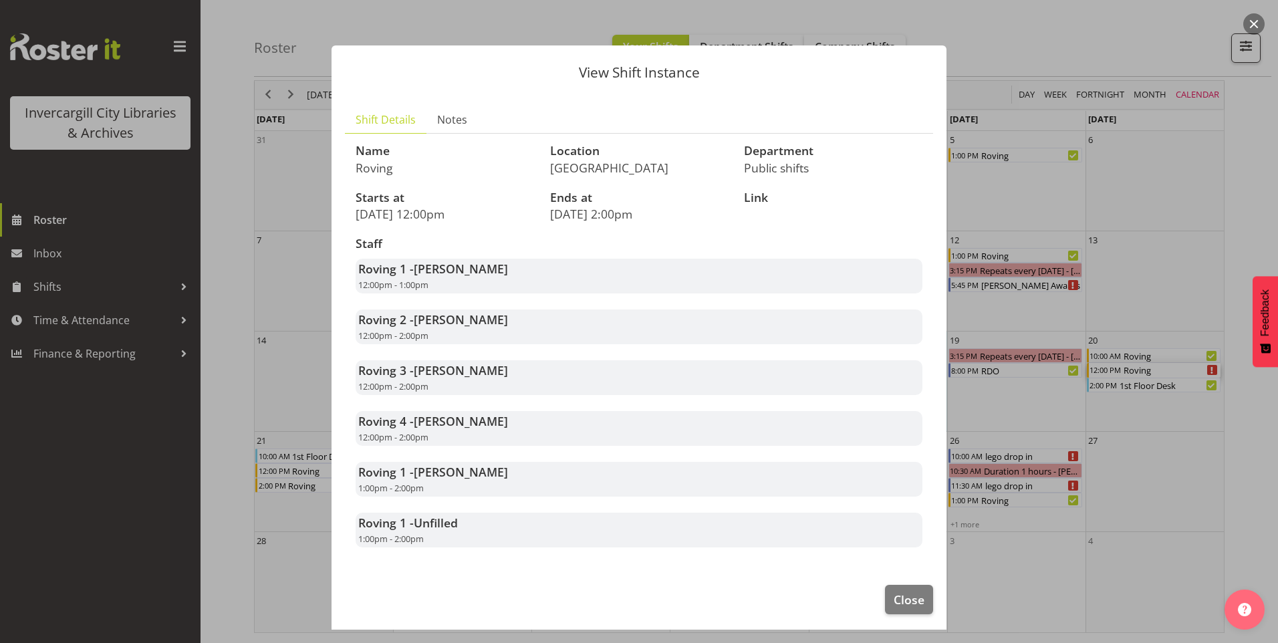
scroll to position [0, 0]
click at [895, 611] on button "Close" at bounding box center [909, 600] width 48 height 29
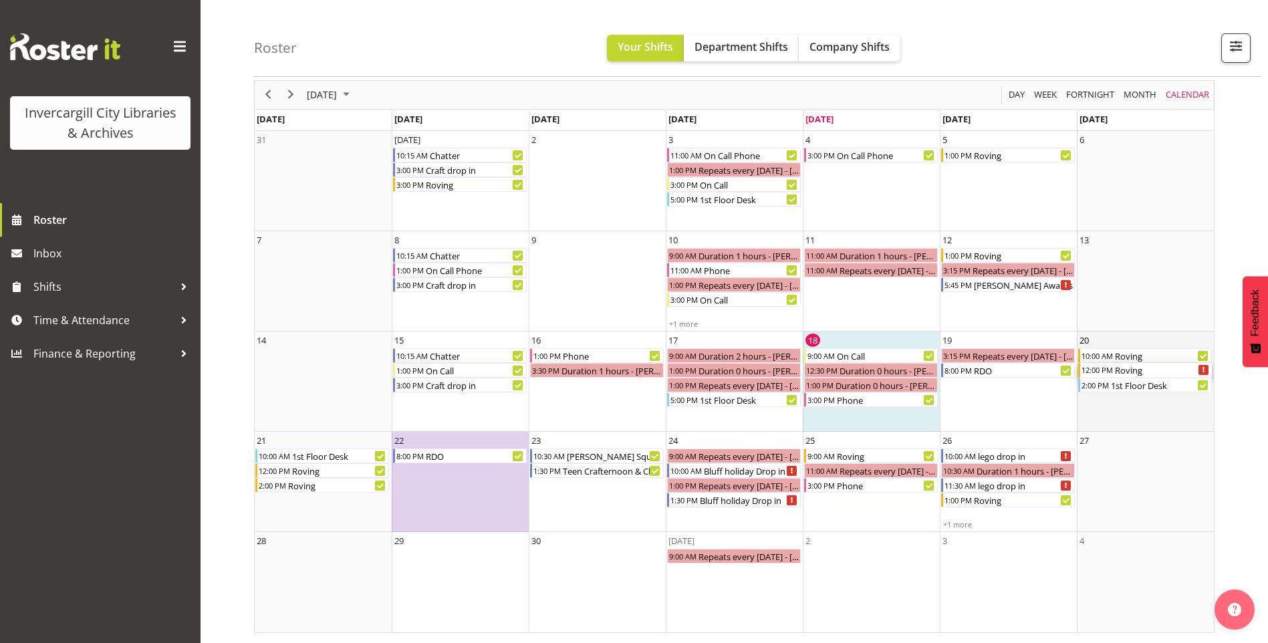
click at [1126, 370] on div "Roving" at bounding box center [1162, 370] width 98 height 15
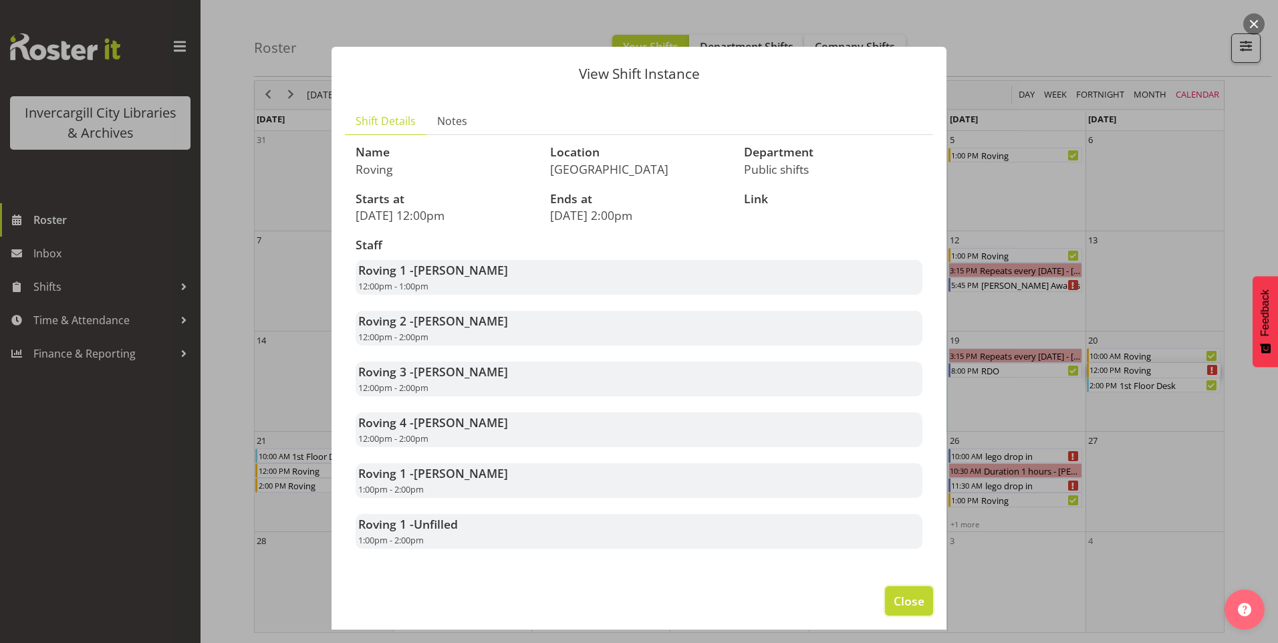
click at [905, 586] on button "Close" at bounding box center [909, 600] width 48 height 29
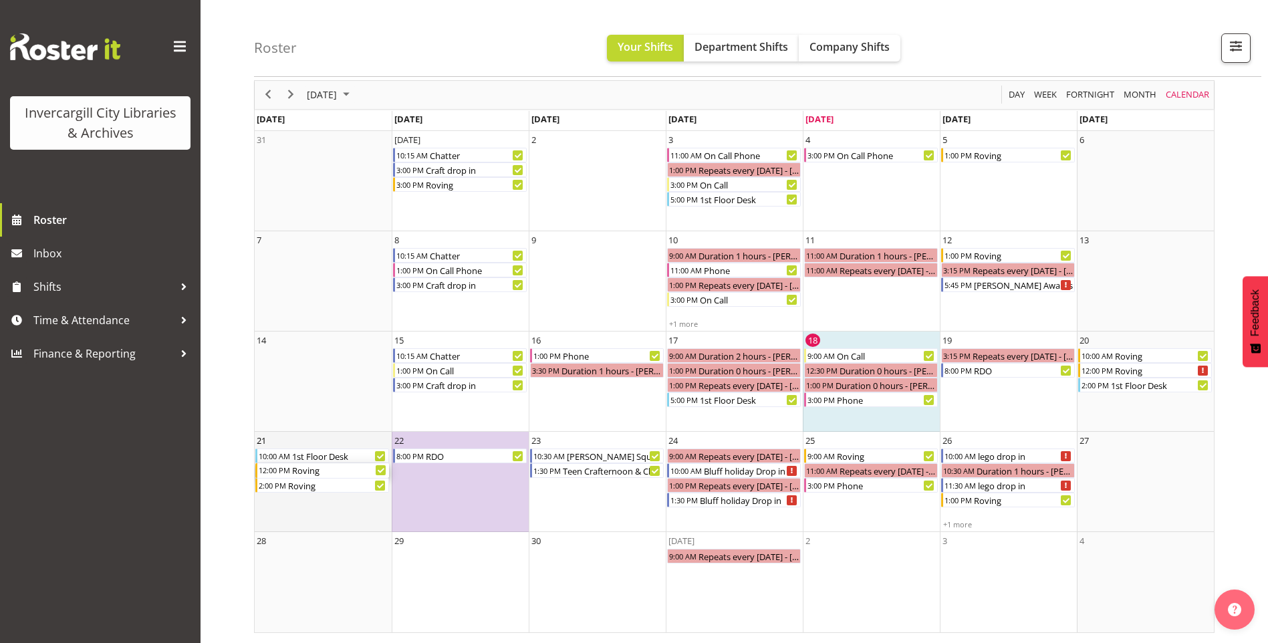
click at [327, 474] on div "Roving" at bounding box center [340, 470] width 98 height 15
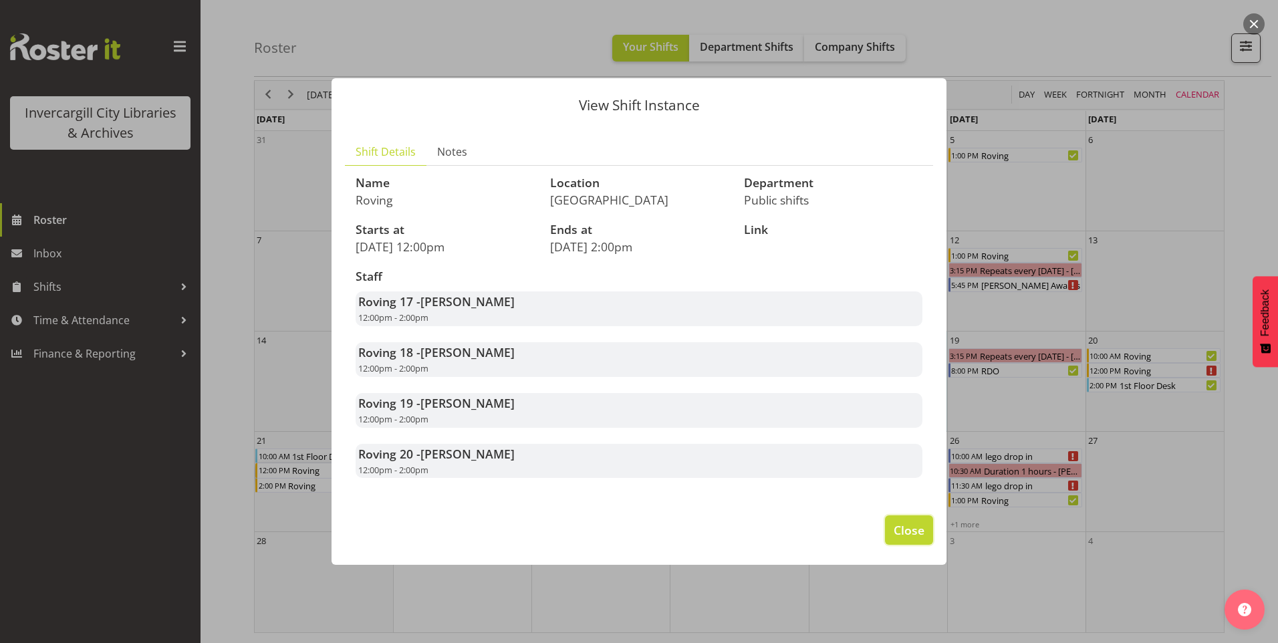
click at [912, 529] on span "Close" at bounding box center [908, 529] width 31 height 17
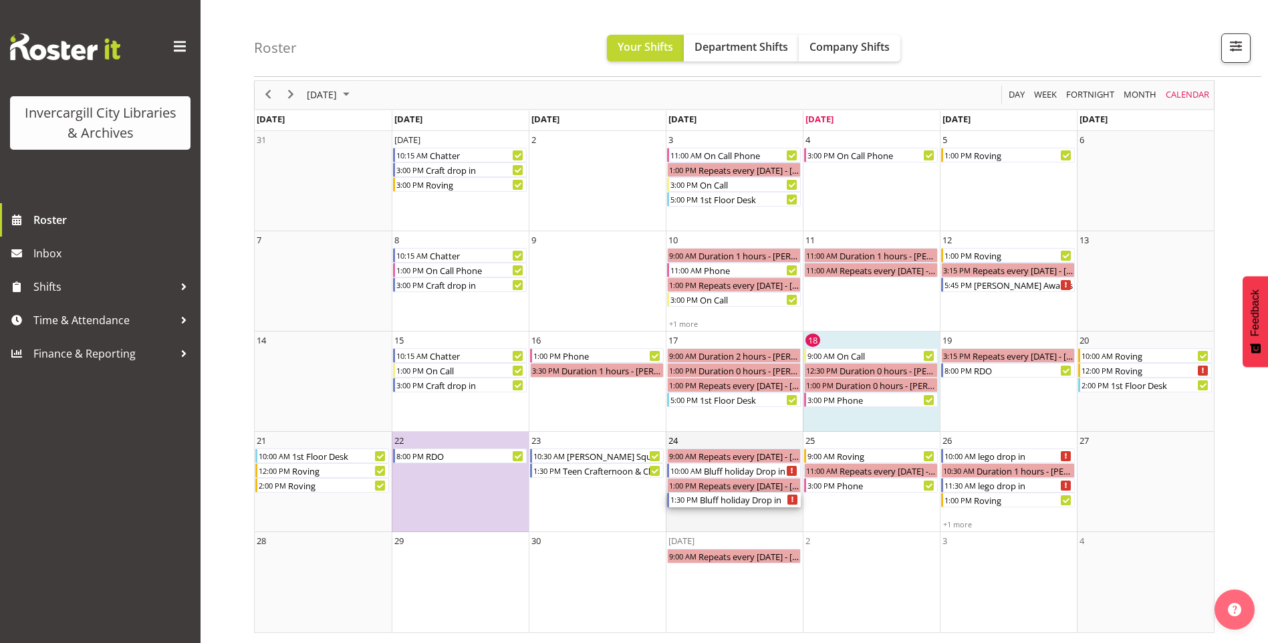
click at [704, 505] on div "Bluff holiday Drop in" at bounding box center [749, 499] width 102 height 15
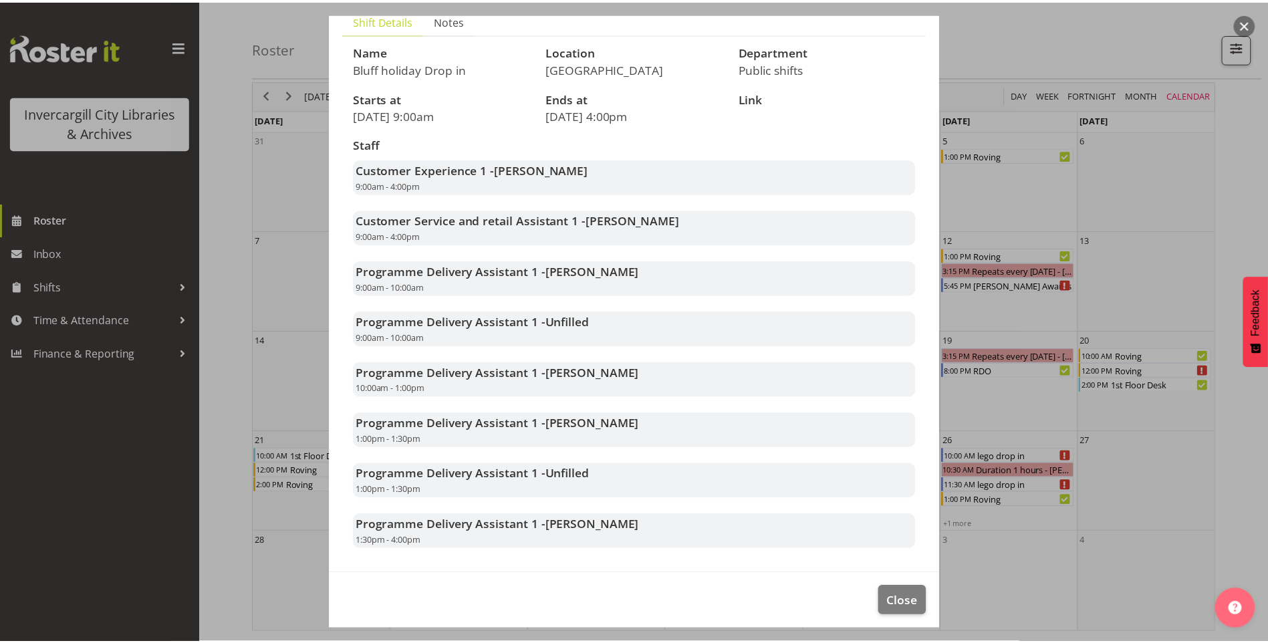
scroll to position [108, 0]
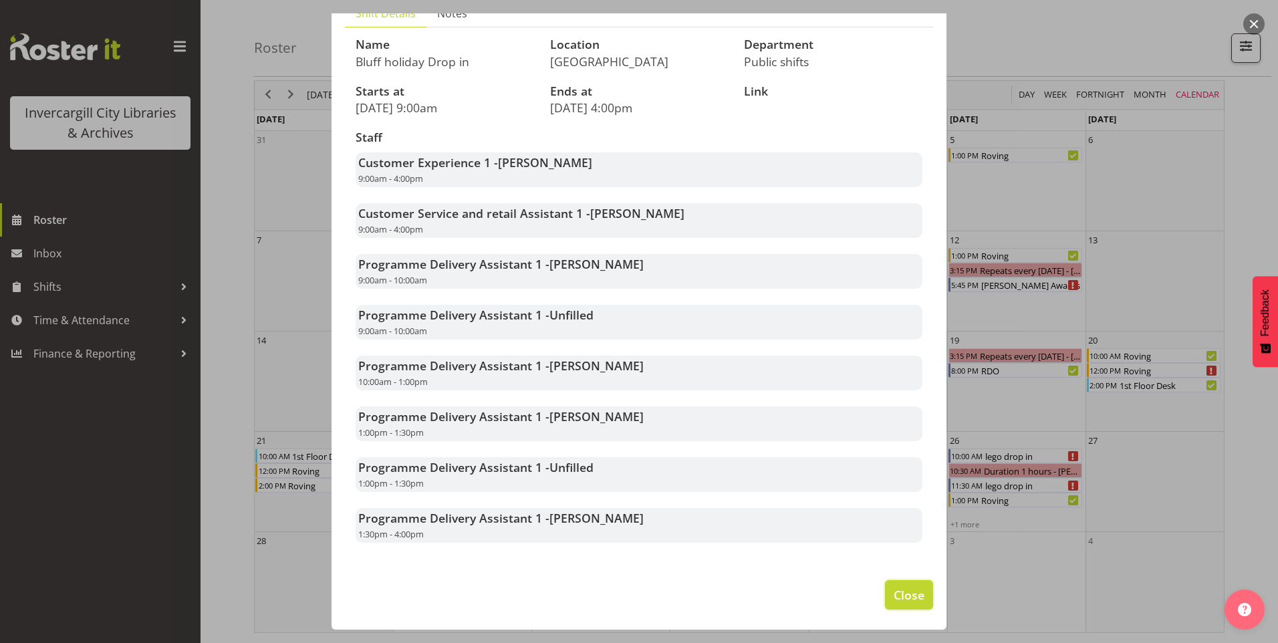
click at [893, 595] on span "Close" at bounding box center [908, 594] width 31 height 17
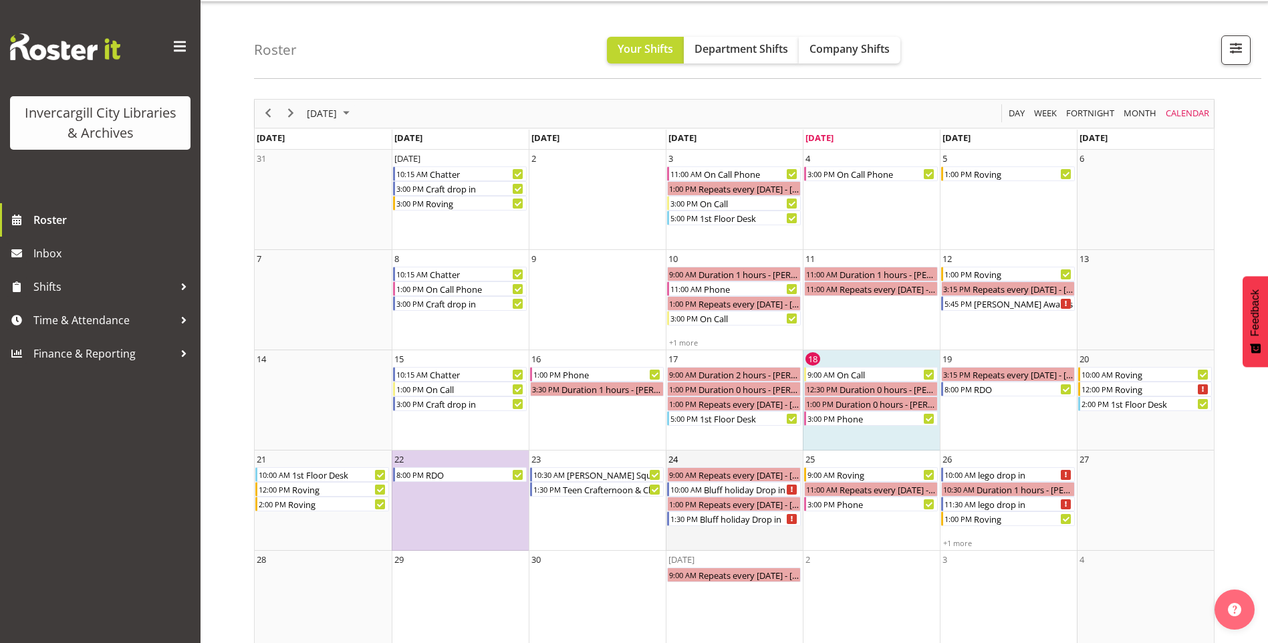
scroll to position [53, 0]
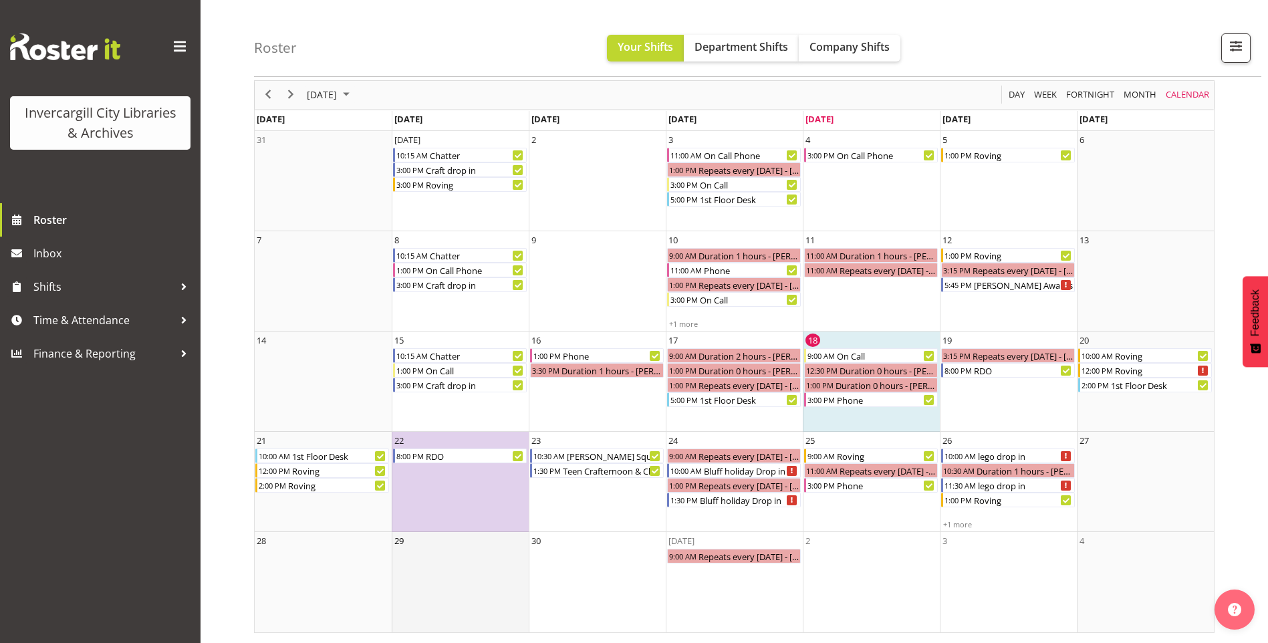
click at [442, 603] on td "29" at bounding box center [460, 582] width 137 height 100
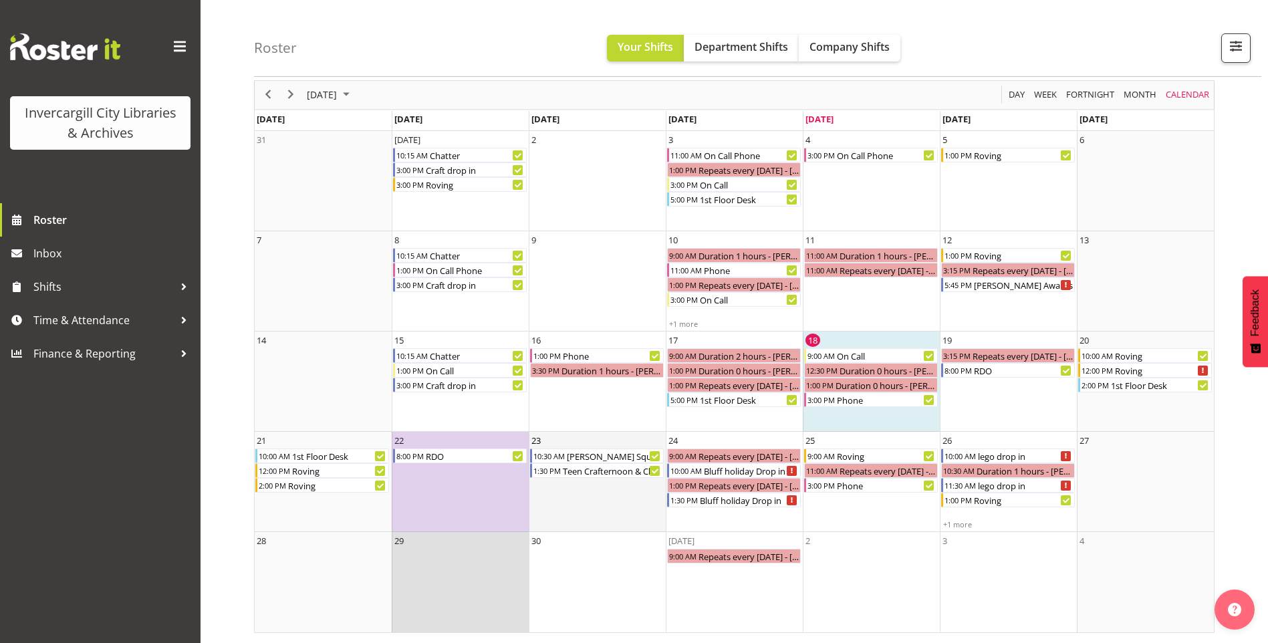
click at [593, 499] on td "23 10:30 AM Russell Square holiday Outreach 1:30 PM Teen Crafternoon & Chill" at bounding box center [597, 482] width 137 height 100
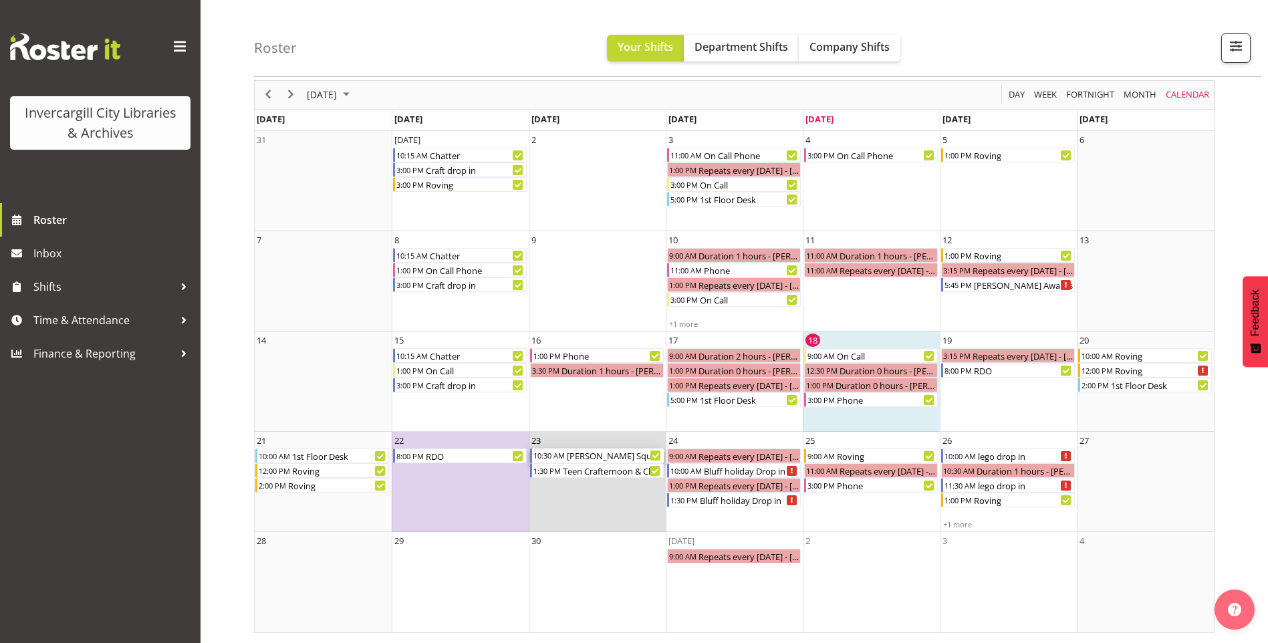
click at [610, 454] on div "Russell Square holiday Outreach" at bounding box center [614, 455] width 98 height 15
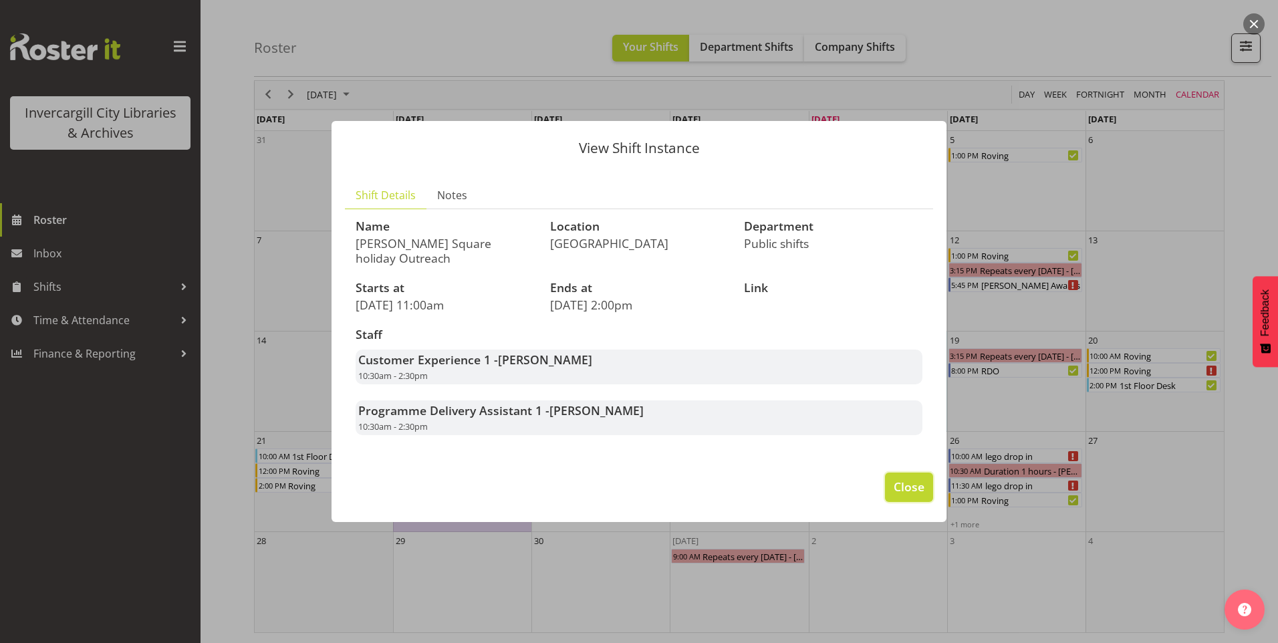
click at [924, 484] on button "Close" at bounding box center [909, 486] width 48 height 29
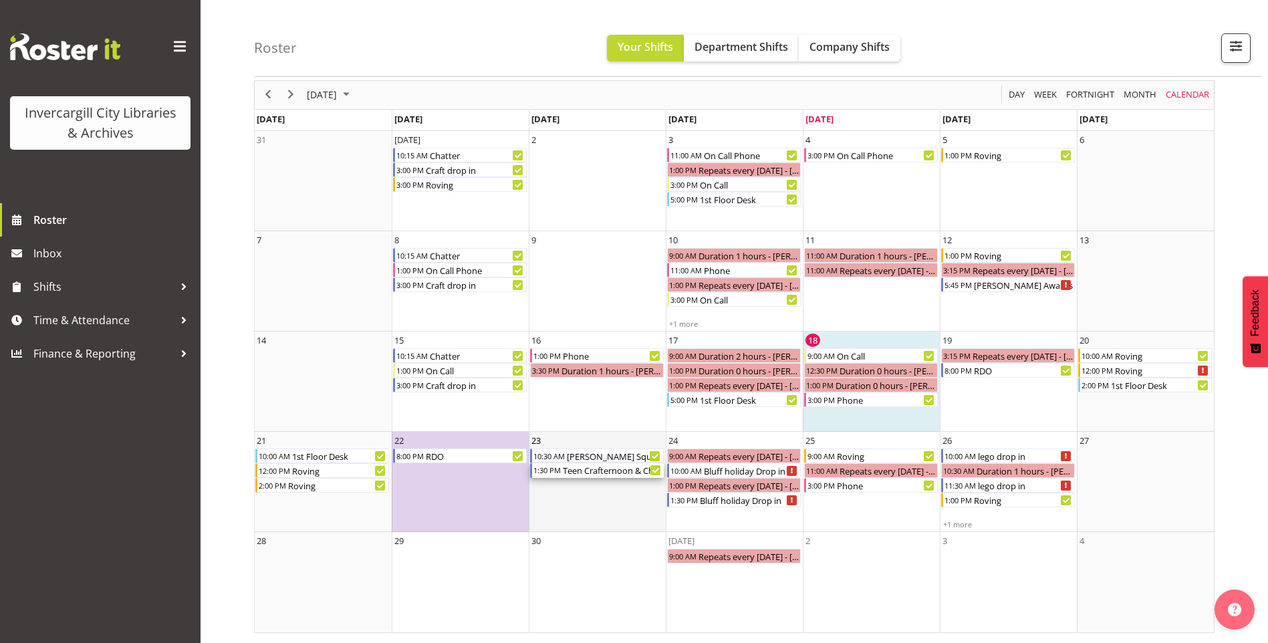
click at [567, 469] on div "Teen Crafternoon & Chill" at bounding box center [612, 470] width 102 height 15
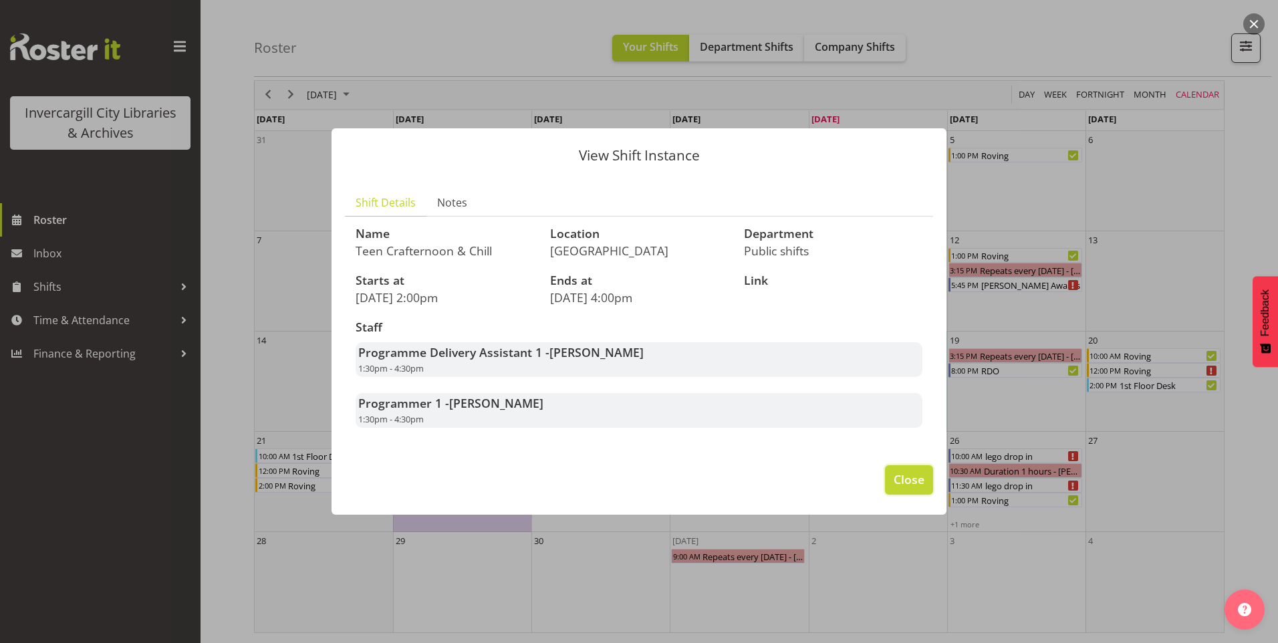
click at [902, 478] on span "Close" at bounding box center [908, 478] width 31 height 17
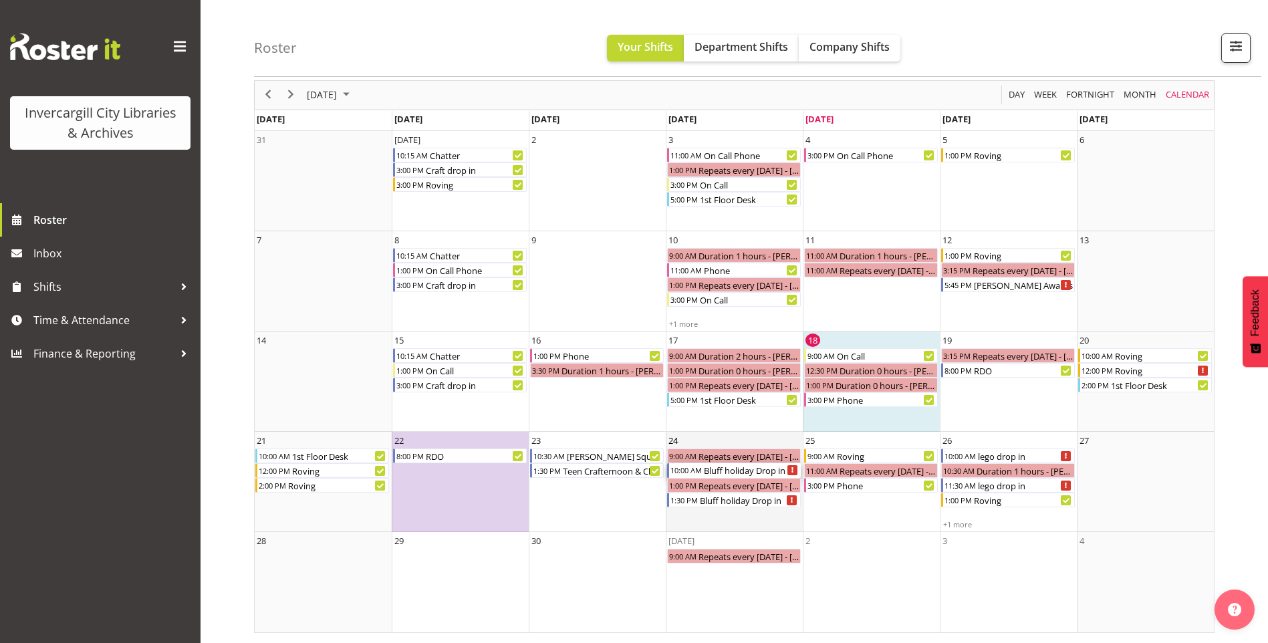
click at [733, 472] on div "Bluff holiday Drop in" at bounding box center [751, 470] width 98 height 15
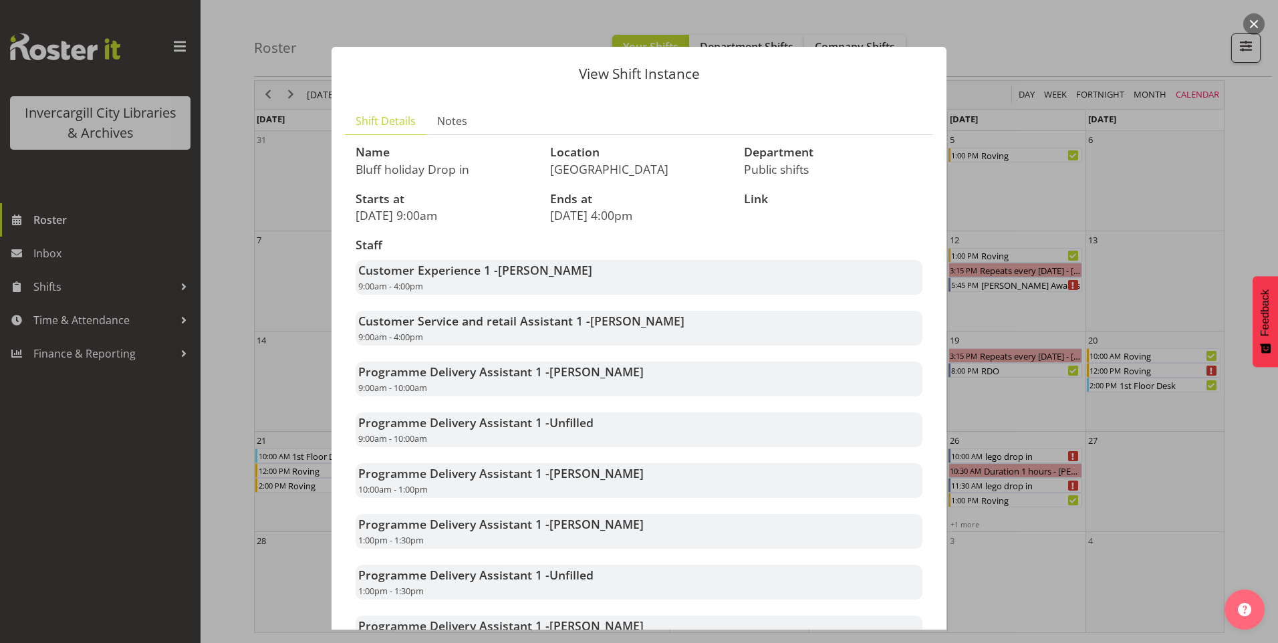
drag, startPoint x: 1008, startPoint y: 46, endPoint x: 1010, endPoint y: 55, distance: 8.8
click at [1010, 46] on div at bounding box center [639, 321] width 1278 height 643
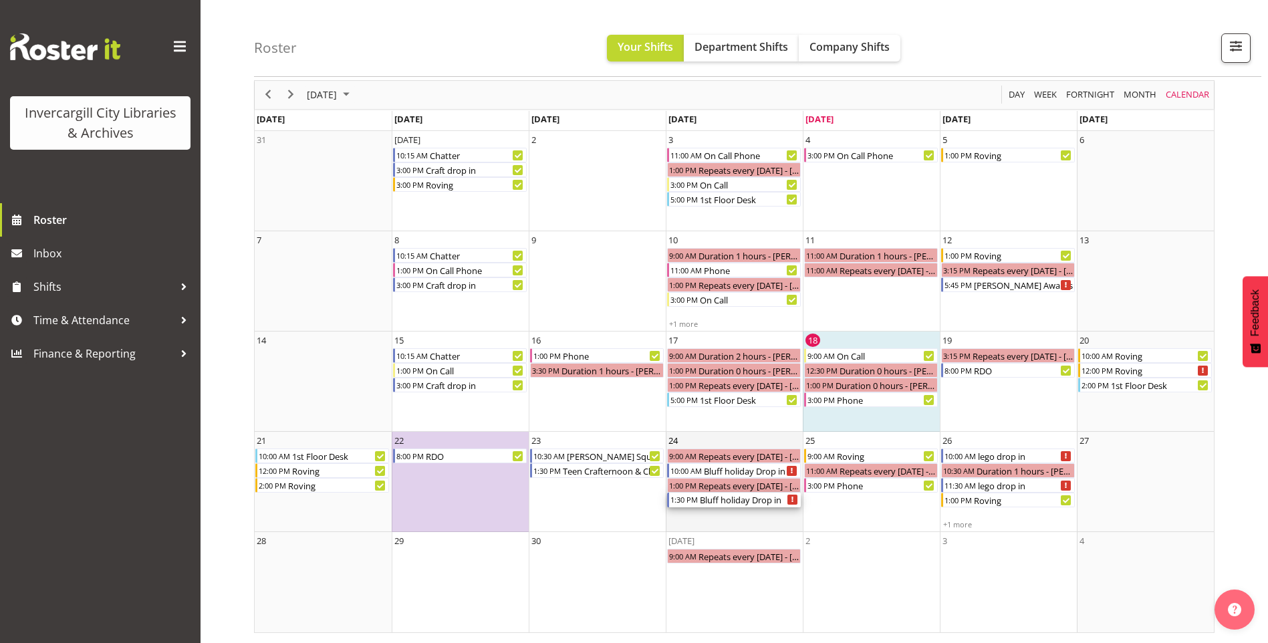
click at [763, 501] on div "Bluff holiday Drop in" at bounding box center [749, 499] width 102 height 15
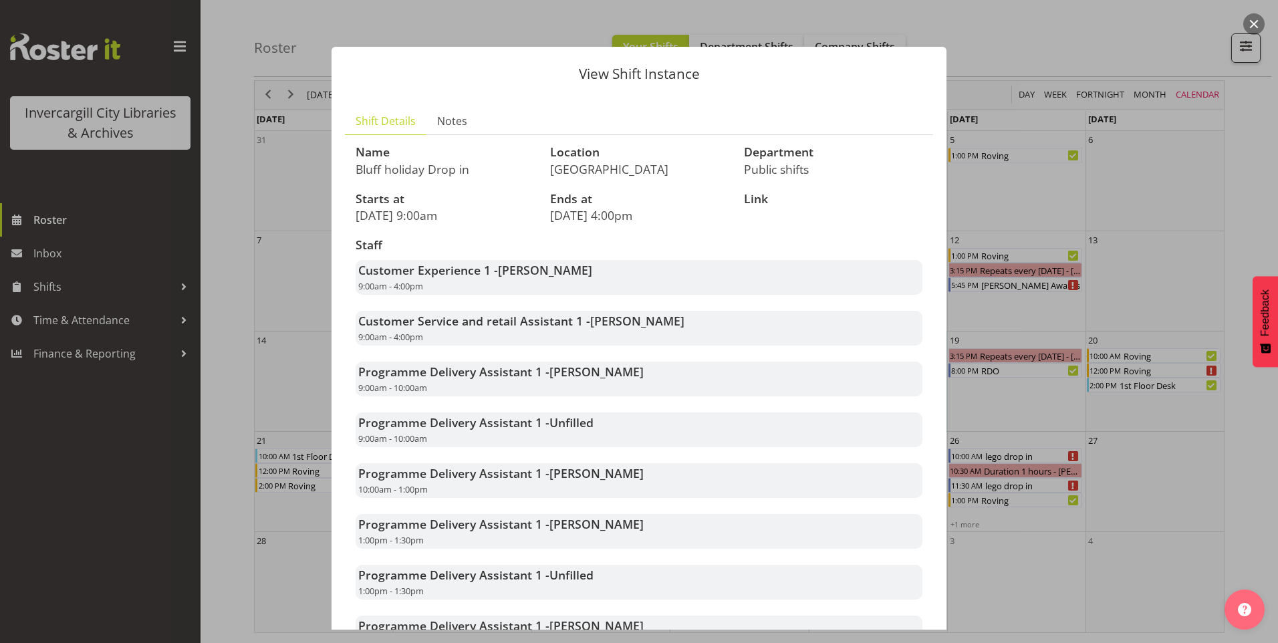
click at [1016, 43] on div at bounding box center [639, 321] width 1278 height 643
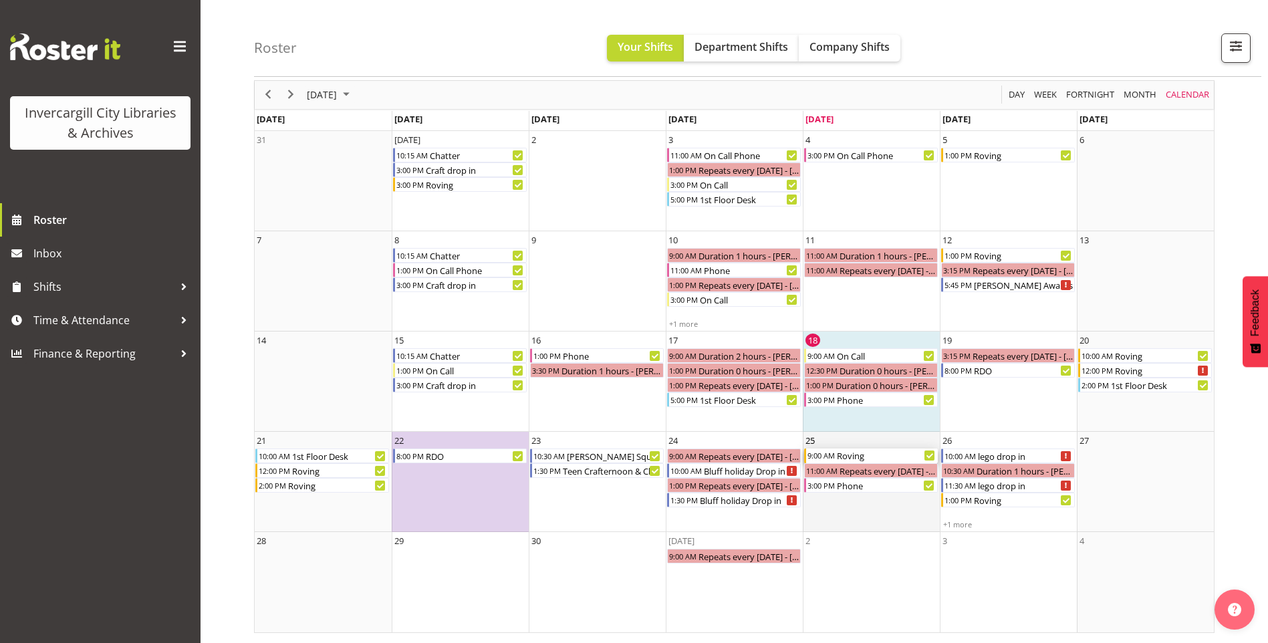
click at [891, 453] on div "Roving" at bounding box center [886, 455] width 102 height 15
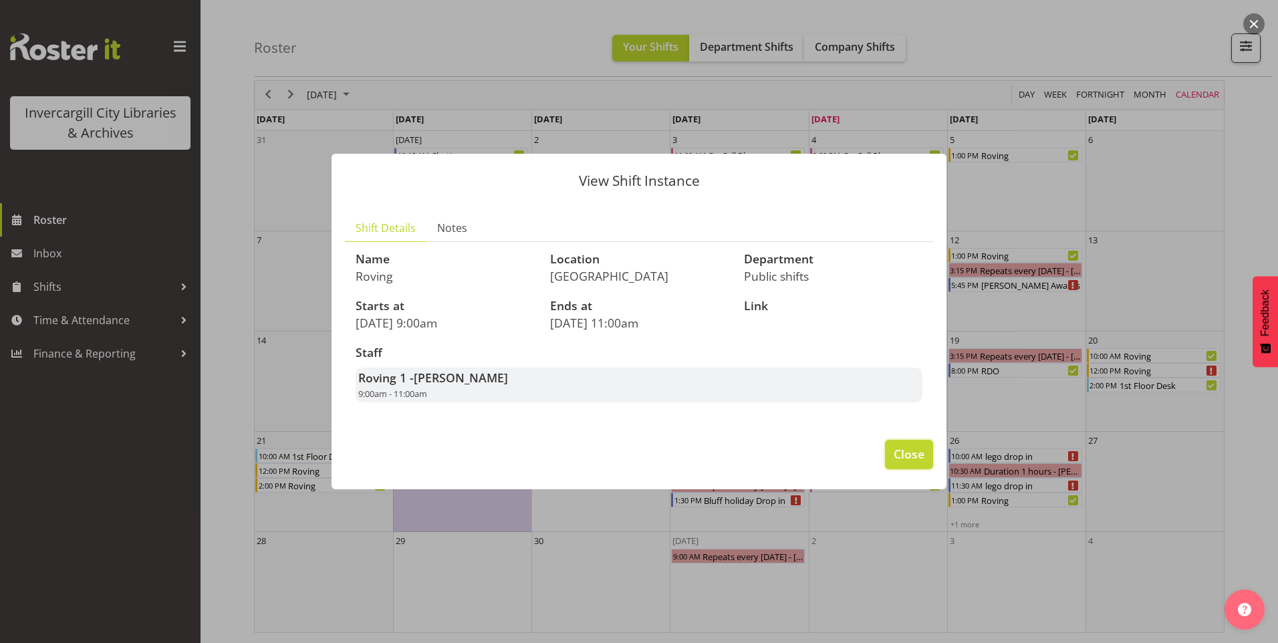
click at [903, 440] on button "Close" at bounding box center [909, 454] width 48 height 29
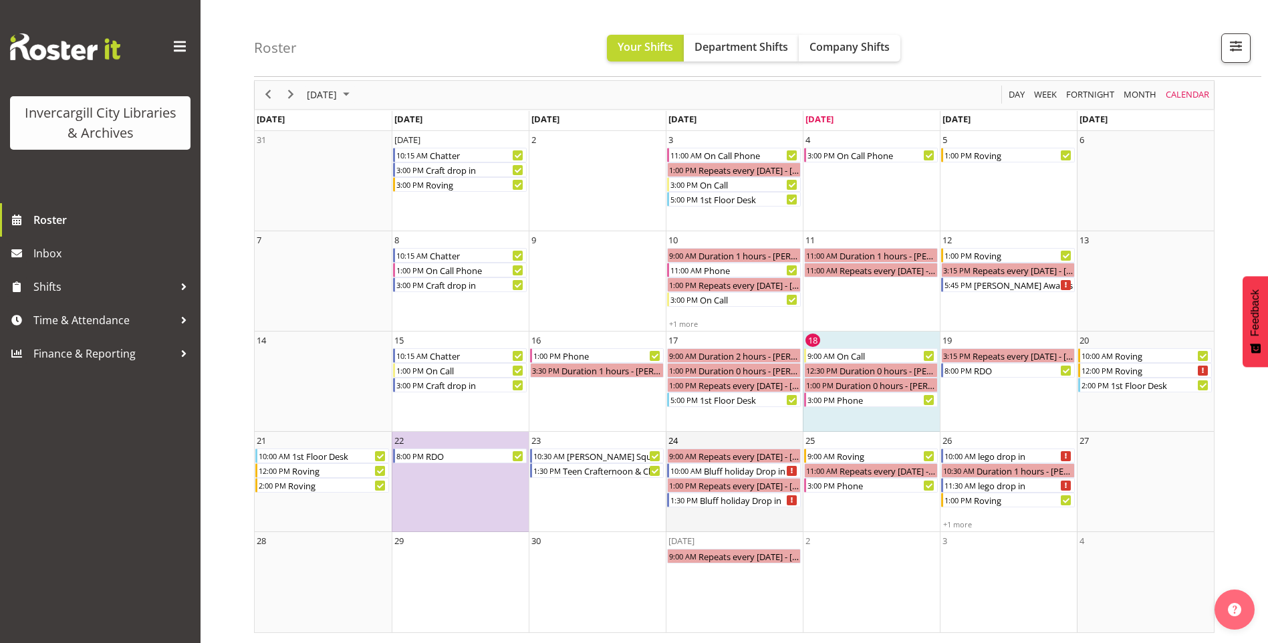
click at [718, 442] on td "24 9:00 AM Repeats every wednesday - Keyu Chen 10:00 AM Bluff holiday Drop in 1…" at bounding box center [734, 482] width 137 height 100
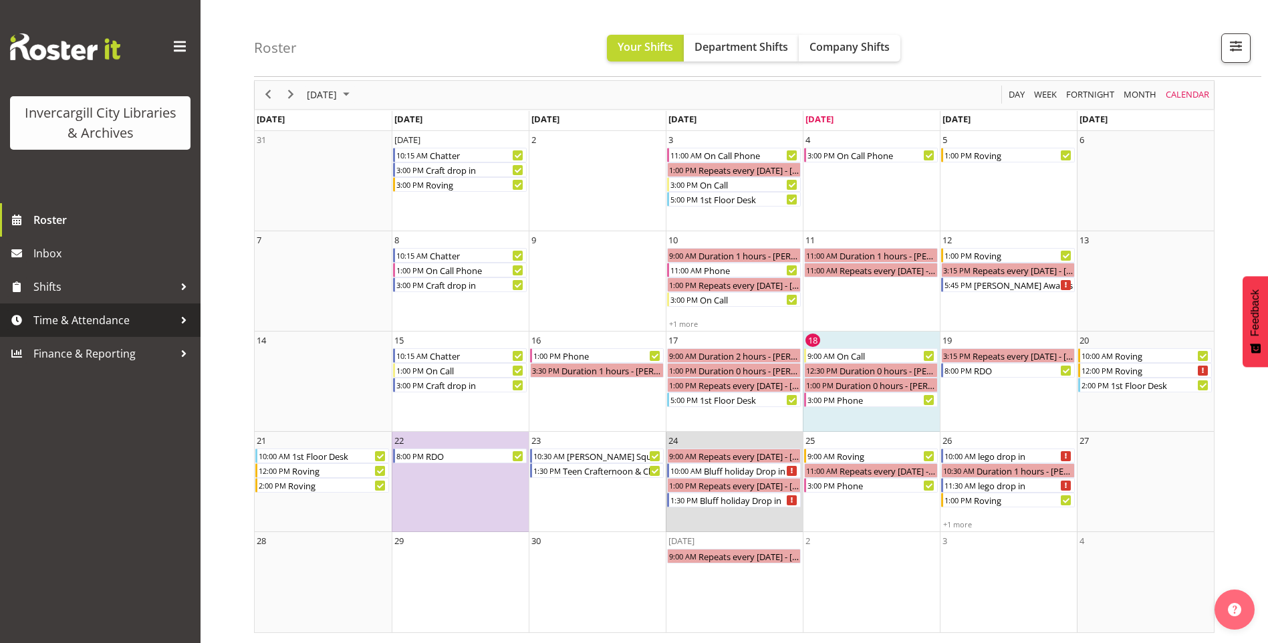
click at [149, 321] on span "Time & Attendance" at bounding box center [103, 320] width 140 height 20
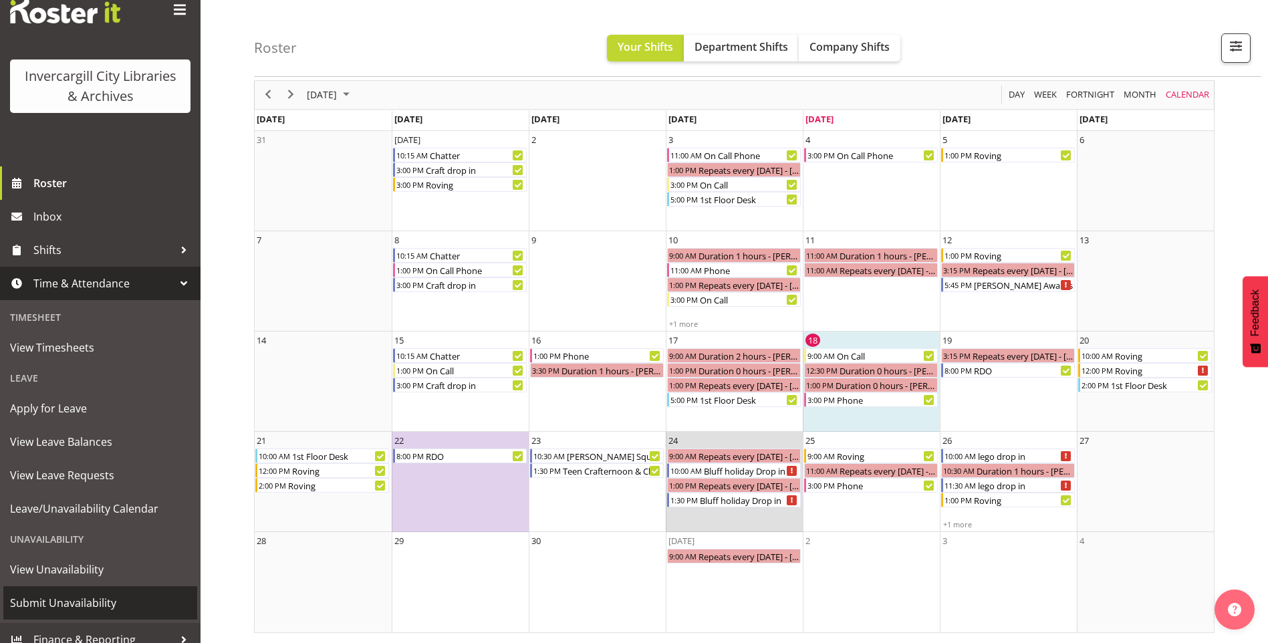
scroll to position [50, 0]
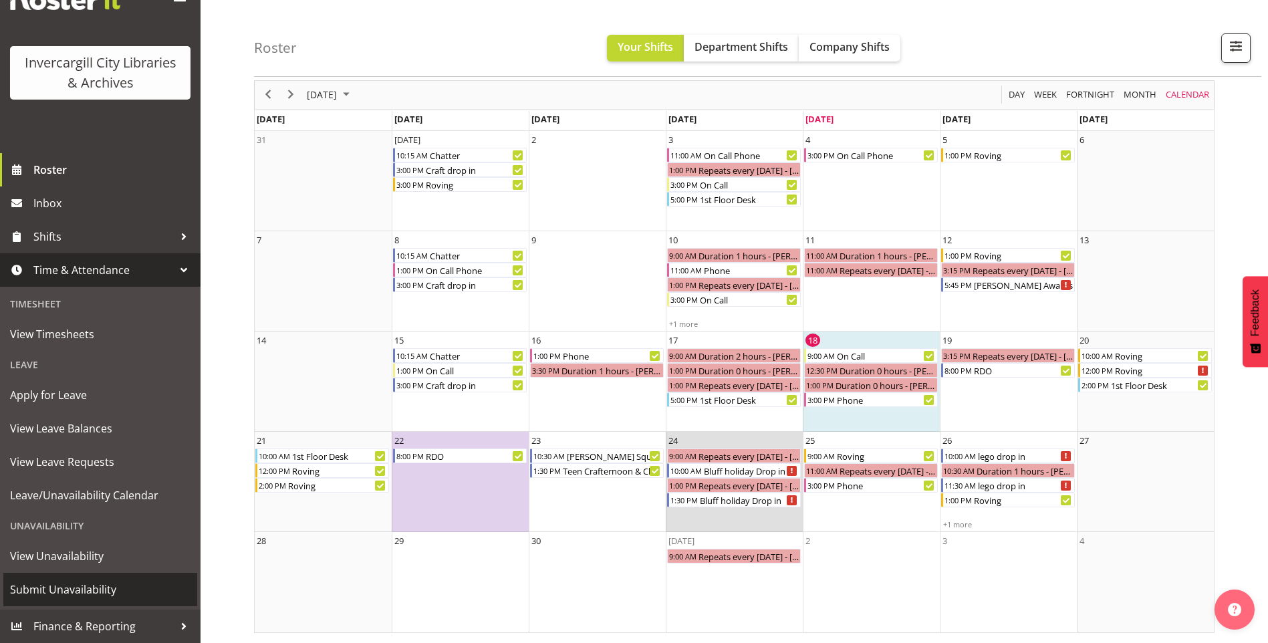
click at [112, 581] on span "Submit Unavailability" at bounding box center [100, 589] width 180 height 20
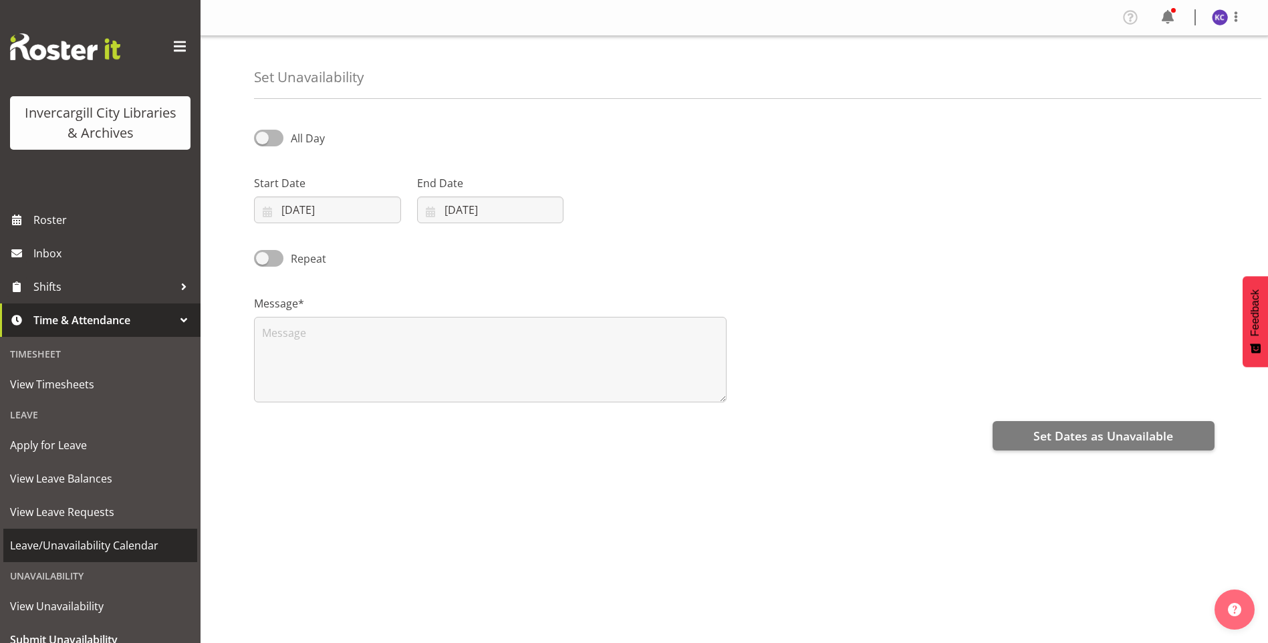
select select "8"
select select "2025"
click at [263, 132] on span at bounding box center [268, 138] width 29 height 17
click at [263, 134] on input "All Day" at bounding box center [258, 138] width 9 height 9
checkbox input "true"
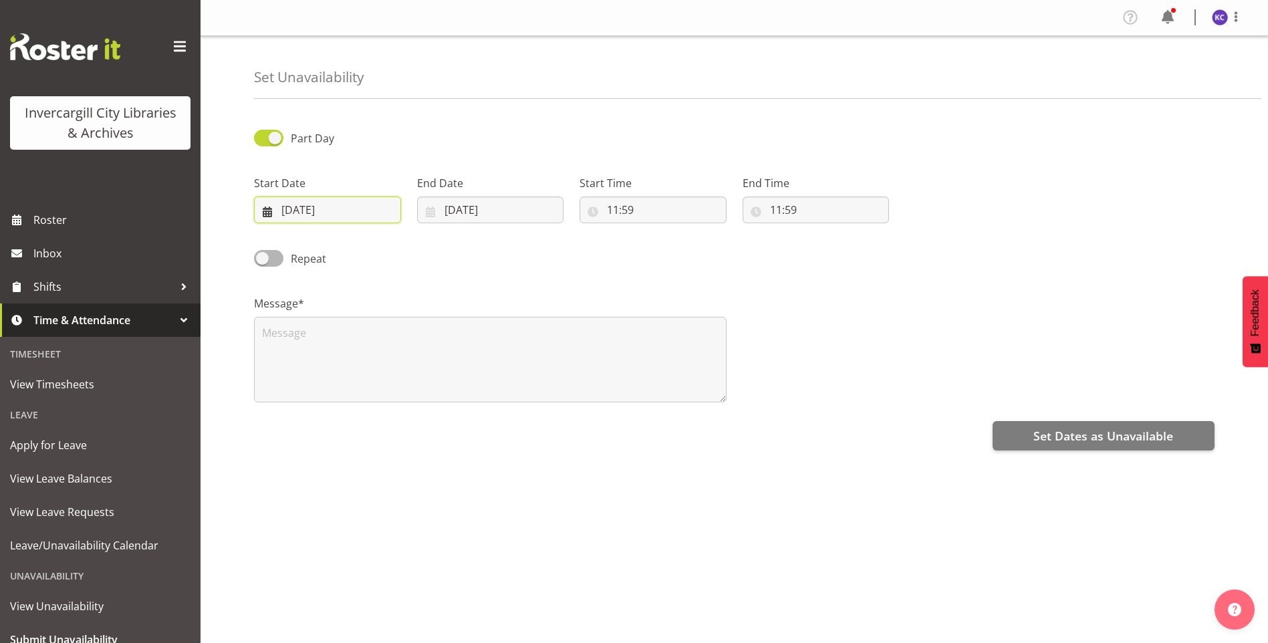
click at [320, 200] on input "[DATE]" at bounding box center [327, 209] width 147 height 27
click at [387, 421] on span "2" at bounding box center [387, 418] width 5 height 13
click at [447, 244] on span at bounding box center [441, 249] width 13 height 16
select select "9"
click at [391, 318] on link "2" at bounding box center [387, 318] width 27 height 25
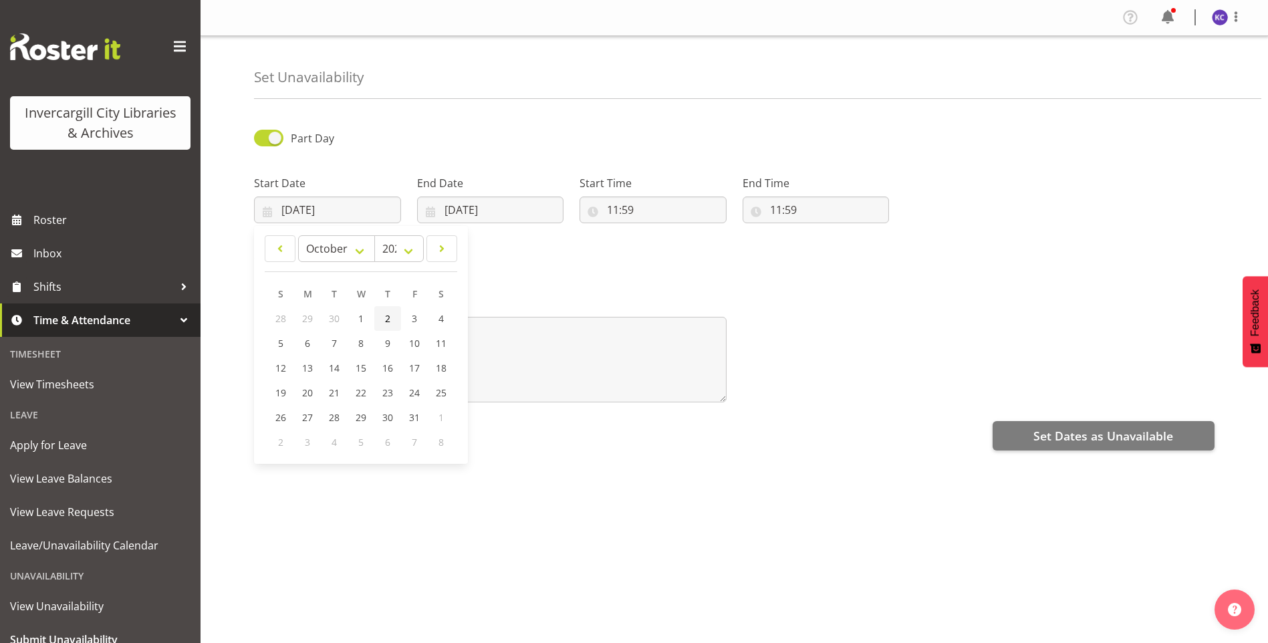
type input "02/10/2025"
click at [474, 208] on input "18/09/2025" at bounding box center [490, 209] width 147 height 27
click at [606, 251] on span at bounding box center [603, 249] width 16 height 16
select select "9"
click at [551, 323] on span "2" at bounding box center [550, 318] width 5 height 13
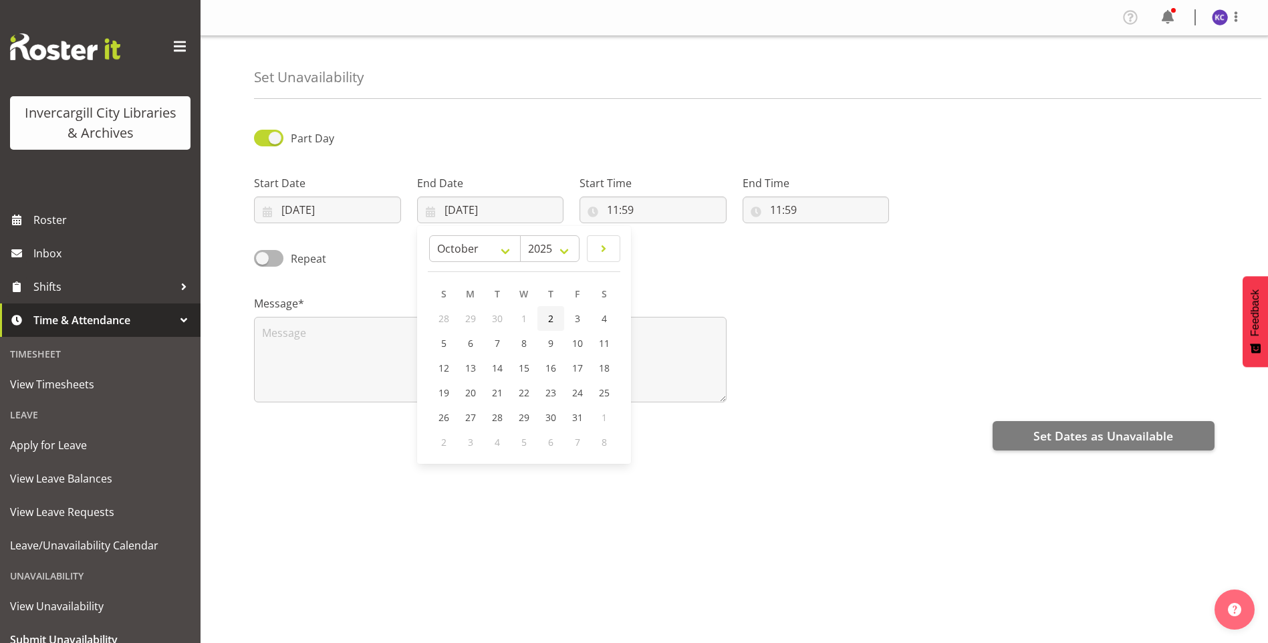
type input "02/10/2025"
click at [647, 210] on input "11:59" at bounding box center [652, 209] width 147 height 27
click at [664, 243] on select "00 01 02 03 04 05 06 07 08 09 10 11 12 13 14 15 16 17 18 19 20 21 22 23" at bounding box center [671, 244] width 30 height 27
select select "10"
click at [656, 231] on select "00 01 02 03 04 05 06 07 08 09 10 11 12 13 14 15 16 17 18 19 20 21 22 23" at bounding box center [671, 244] width 30 height 27
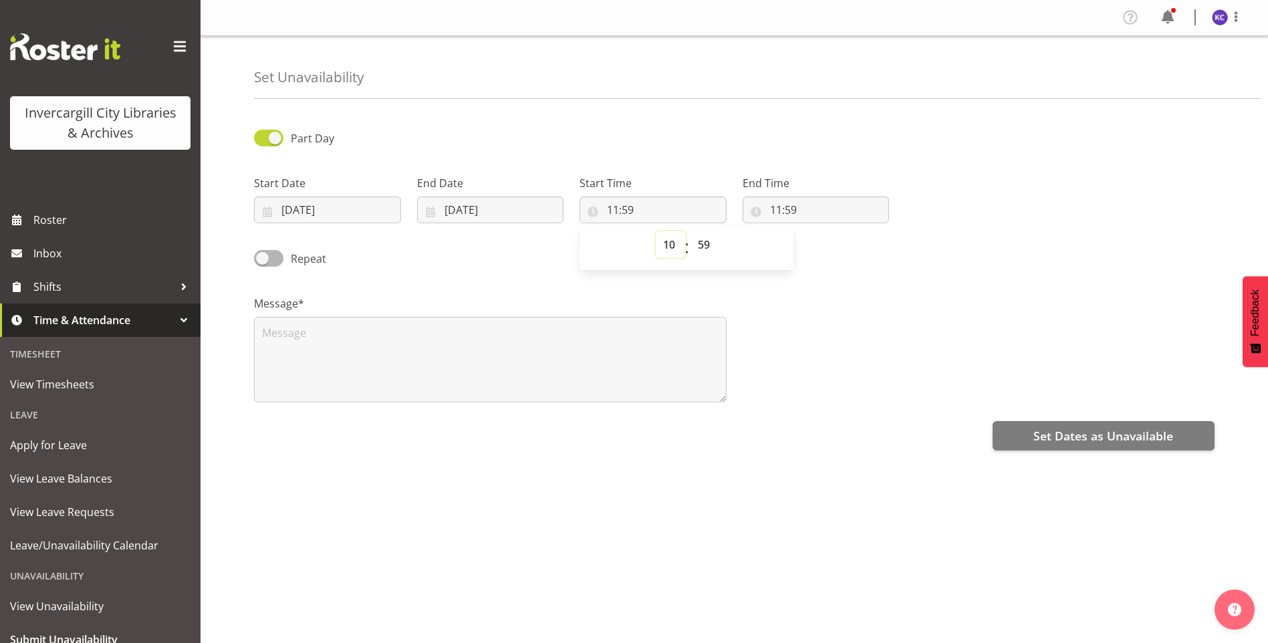
type input "10:59"
click at [678, 248] on select "00 01 02 03 04 05 06 07 08 09 10 11 12 13 14 15 16 17 18 19 20 21 22 23" at bounding box center [671, 244] width 30 height 27
select select "11"
click at [656, 231] on select "00 01 02 03 04 05 06 07 08 09 10 11 12 13 14 15 16 17 18 19 20 21 22 23" at bounding box center [671, 244] width 30 height 27
type input "11:59"
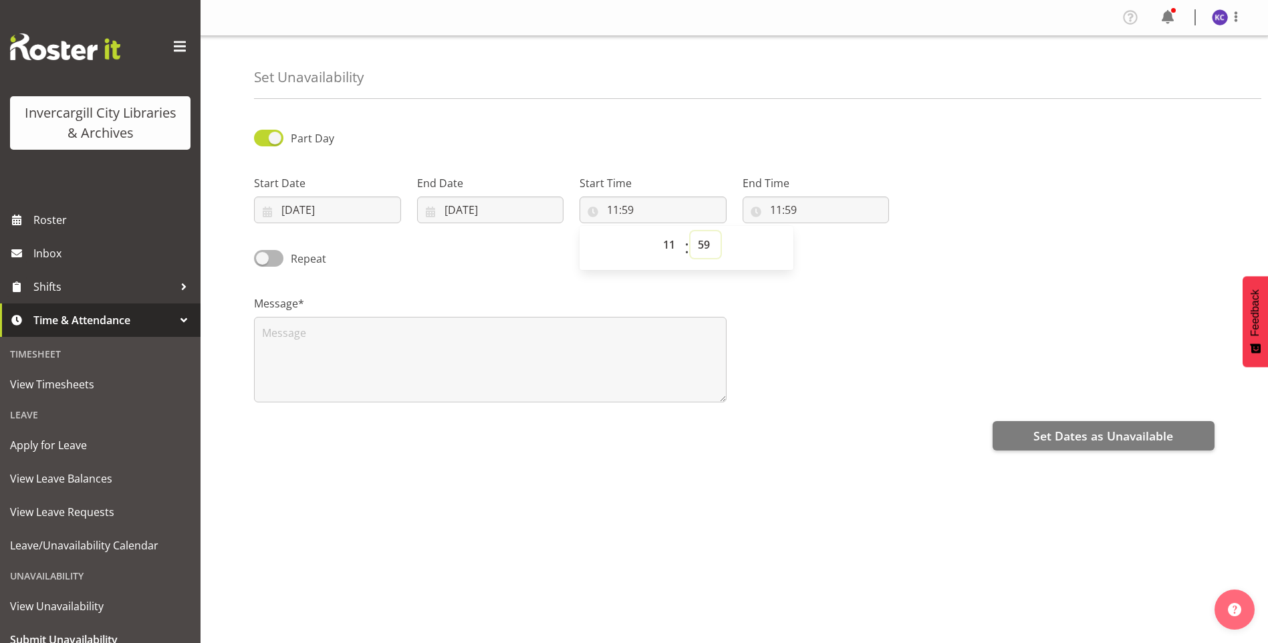
click at [702, 249] on select "00 01 02 03 04 05 06 07 08 09 10 11 12 13 14 15 16 17 18 19 20 21 22 23 24 25 2…" at bounding box center [705, 244] width 30 height 27
select select "0"
click at [690, 231] on select "00 01 02 03 04 05 06 07 08 09 10 11 12 13 14 15 16 17 18 19 20 21 22 23 24 25 2…" at bounding box center [705, 244] width 30 height 27
type input "11:00"
click at [786, 204] on input "11:59" at bounding box center [815, 209] width 147 height 27
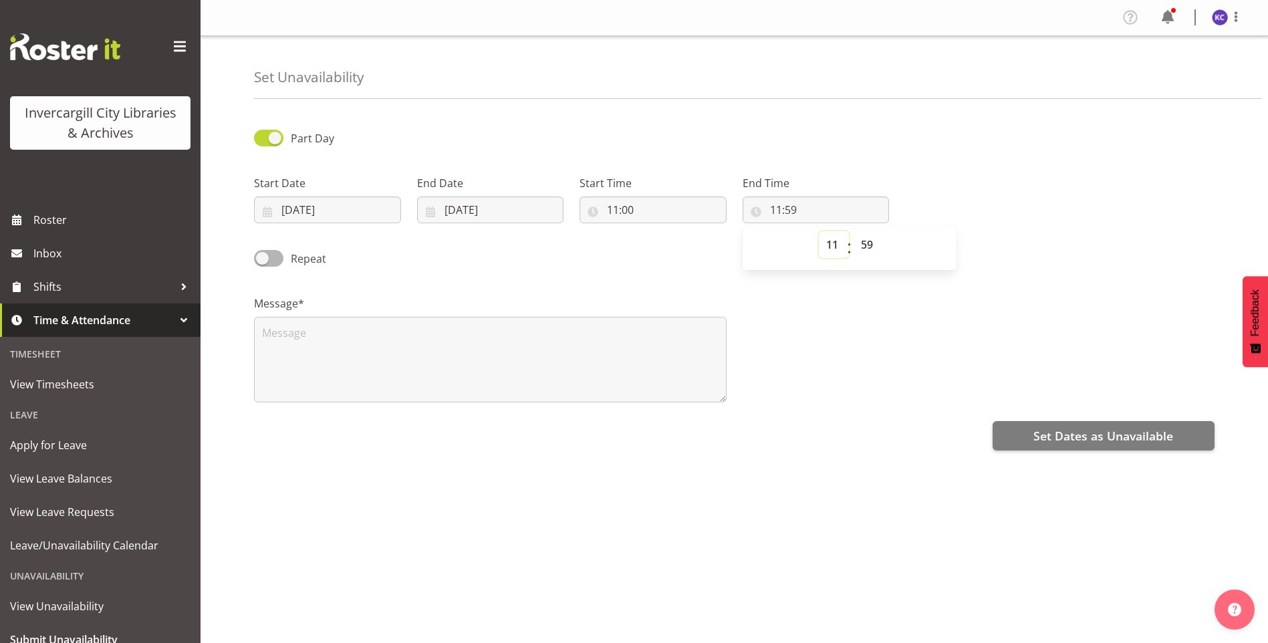
click at [834, 239] on select "00 01 02 03 04 05 06 07 08 09 10 11 12 13 14 15 16 17 18 19 20 21 22 23" at bounding box center [834, 244] width 30 height 27
select select "12"
click at [819, 231] on select "00 01 02 03 04 05 06 07 08 09 10 11 12 13 14 15 16 17 18 19 20 21 22 23" at bounding box center [834, 244] width 30 height 27
type input "12:59"
drag, startPoint x: 859, startPoint y: 240, endPoint x: 866, endPoint y: 235, distance: 8.7
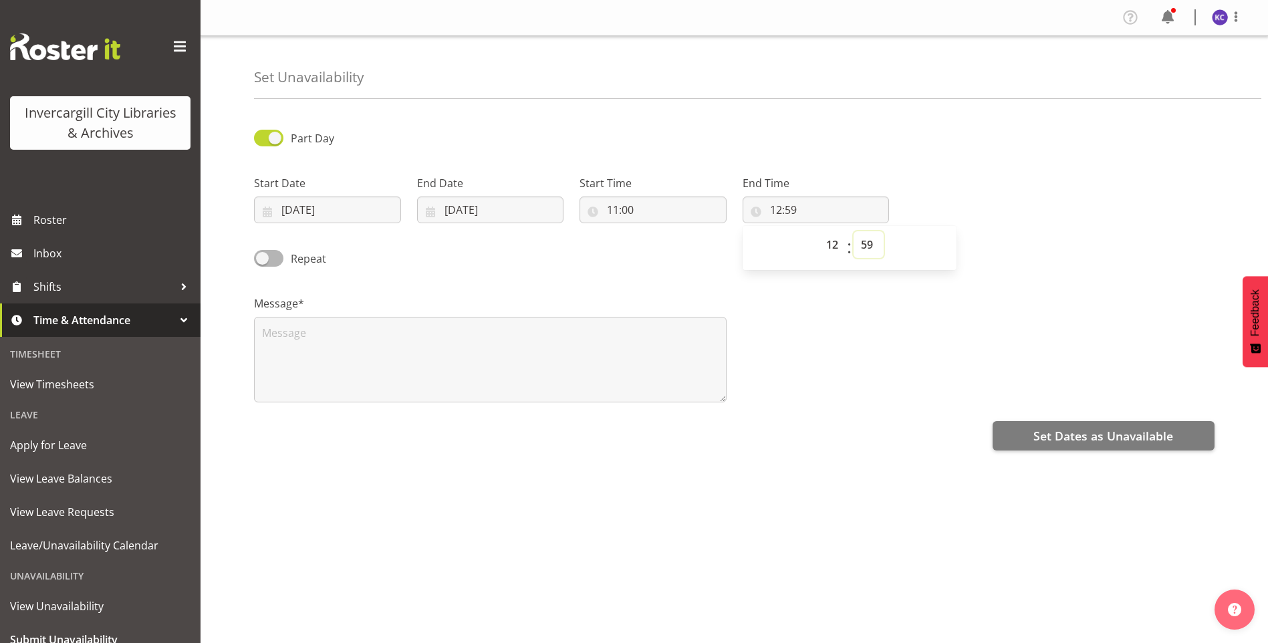
click at [865, 235] on select "00 01 02 03 04 05 06 07 08 09 10 11 12 13 14 15 16 17 18 19 20 21 22 23 24 25 2…" at bounding box center [868, 244] width 30 height 27
select select "0"
click at [853, 231] on select "00 01 02 03 04 05 06 07 08 09 10 11 12 13 14 15 16 17 18 19 20 21 22 23 24 25 2…" at bounding box center [868, 244] width 30 height 27
type input "12:00"
click at [486, 370] on textarea at bounding box center [490, 360] width 472 height 86
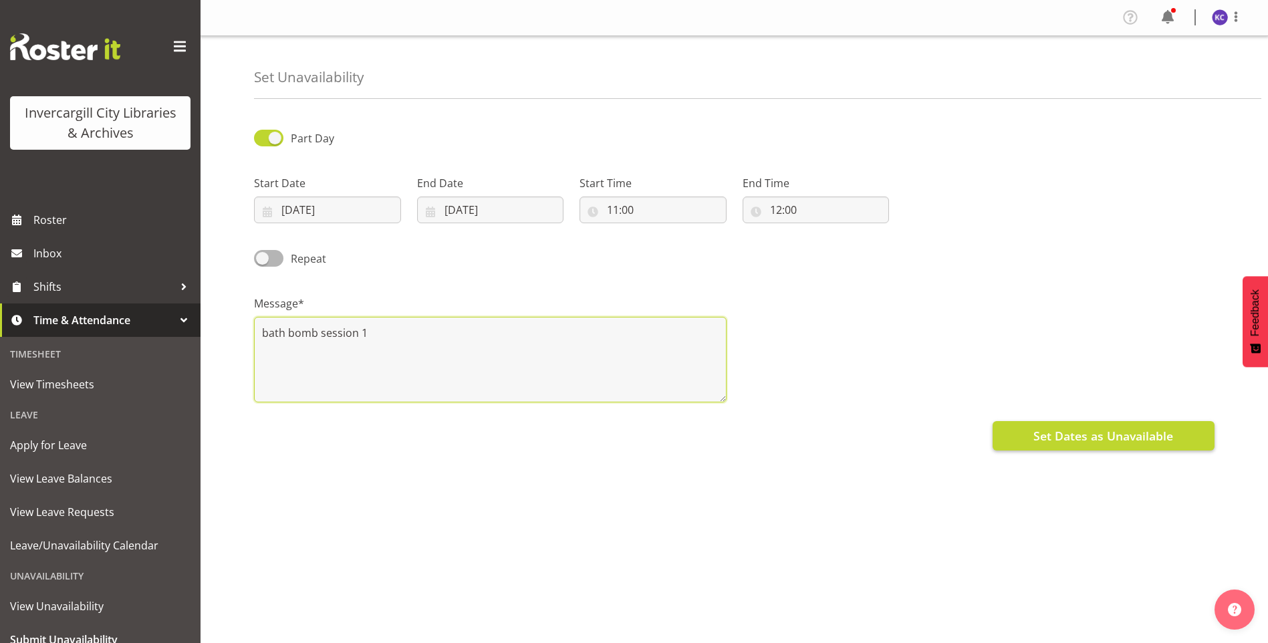
type textarea "bath bomb session 1"
click at [1041, 431] on span "Set Dates as Unavailable" at bounding box center [1103, 435] width 140 height 17
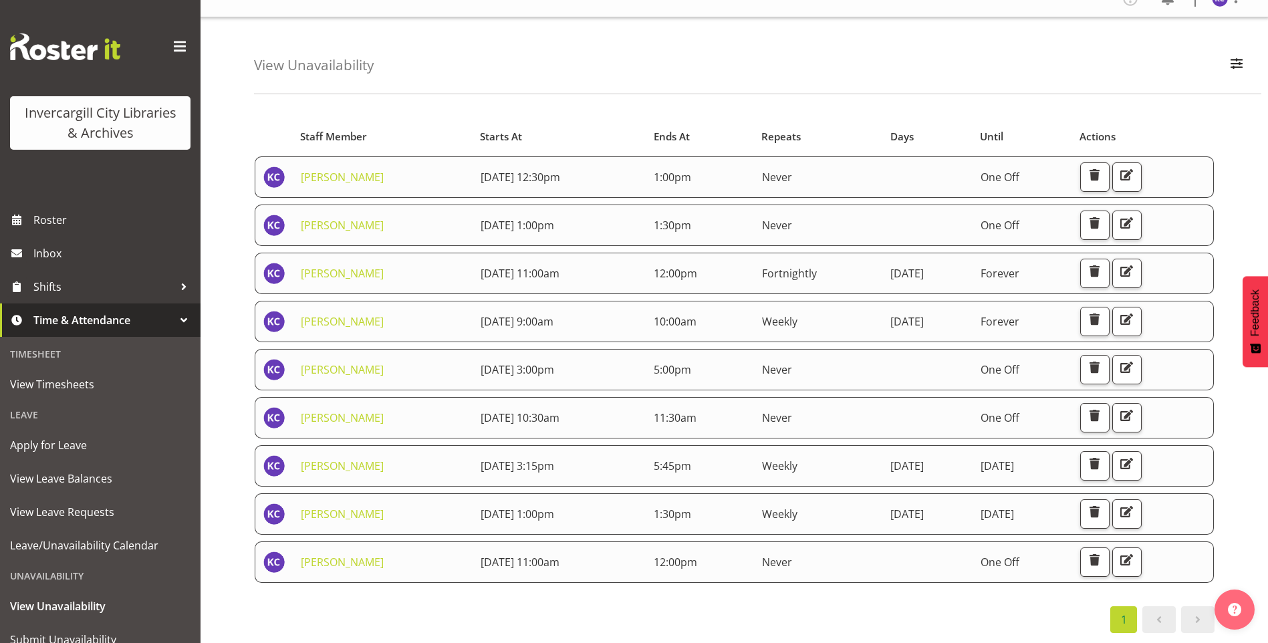
scroll to position [29, 0]
click at [1135, 551] on span "button" at bounding box center [1125, 559] width 17 height 17
click at [107, 626] on link "Submit Unavailability" at bounding box center [100, 639] width 194 height 33
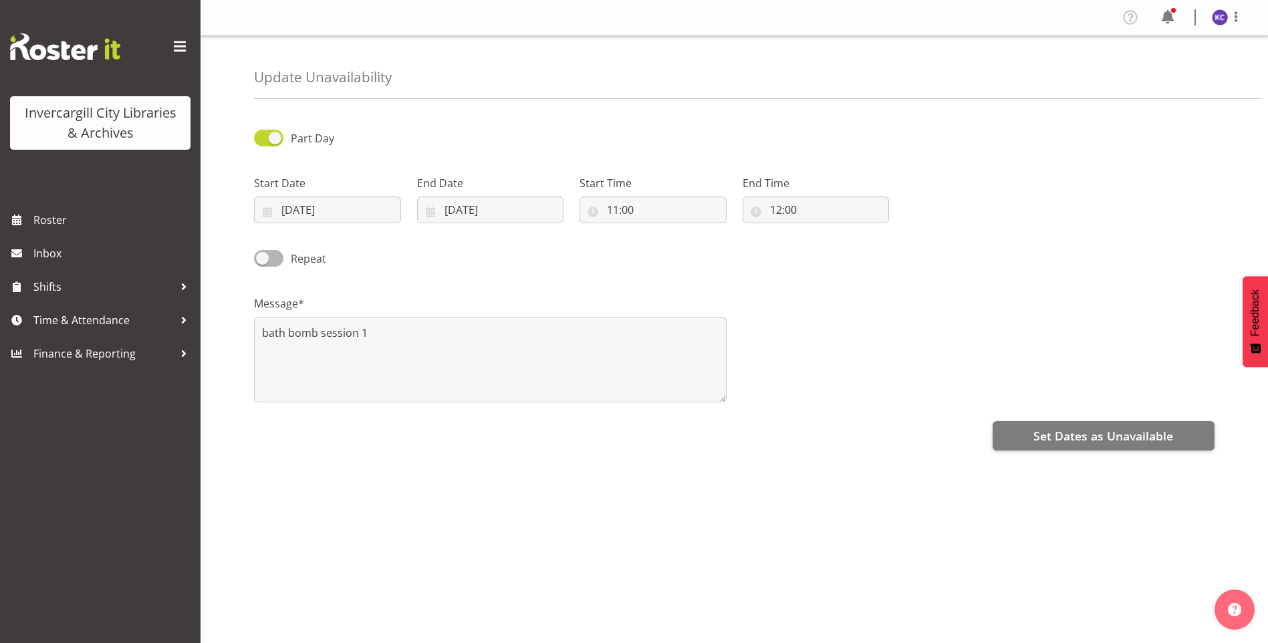
scroll to position [11, 0]
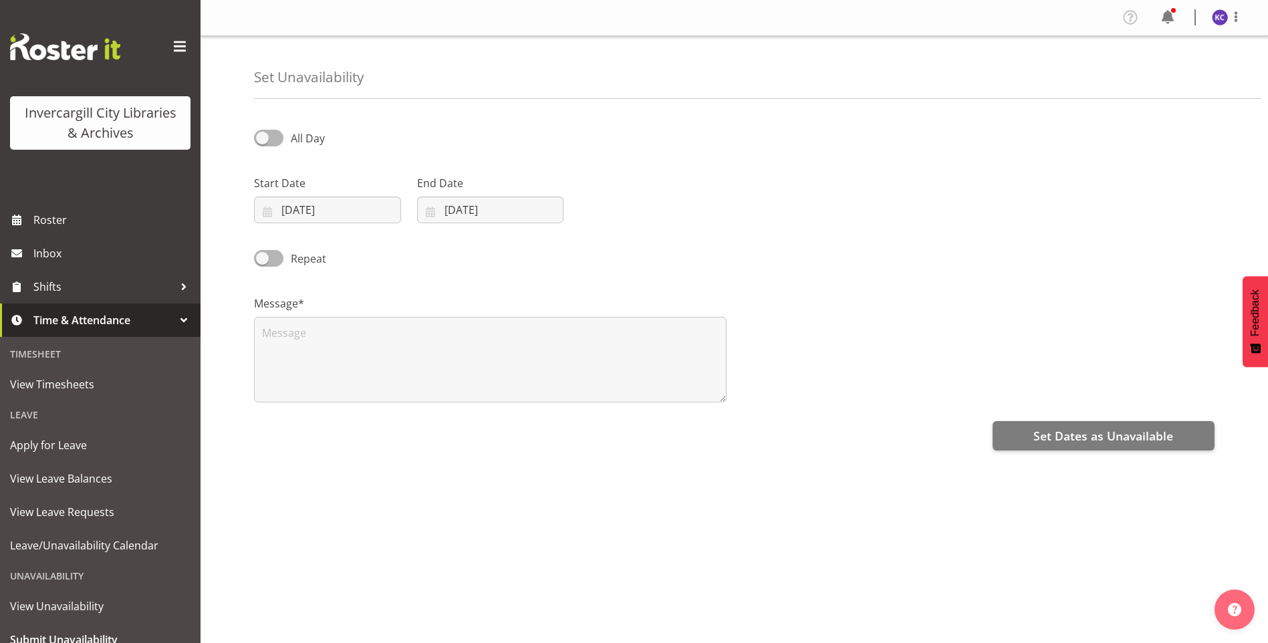
select select "8"
select select "2025"
click at [303, 204] on input "[DATE]" at bounding box center [327, 209] width 147 height 27
click at [437, 251] on span at bounding box center [441, 249] width 13 height 16
select select "9"
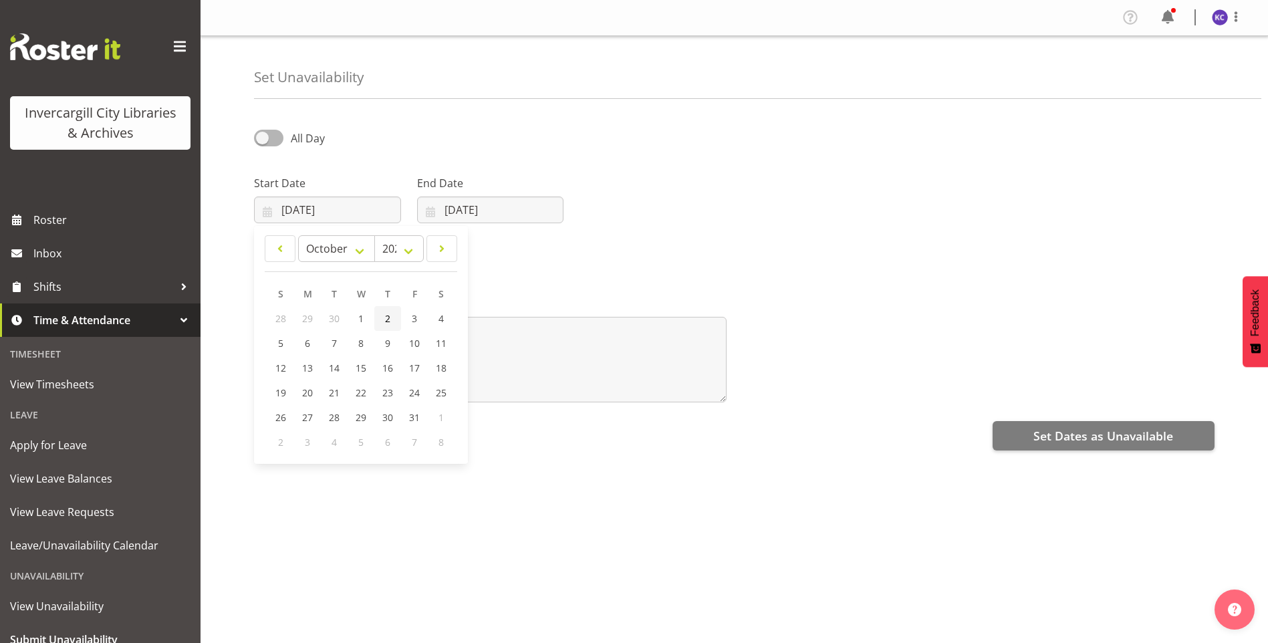
drag, startPoint x: 380, startPoint y: 321, endPoint x: 404, endPoint y: 282, distance: 46.5
click at [380, 321] on link "2" at bounding box center [387, 318] width 27 height 25
type input "[DATE]"
click at [472, 212] on input "[DATE]" at bounding box center [490, 209] width 147 height 27
click at [615, 239] on link at bounding box center [603, 248] width 33 height 27
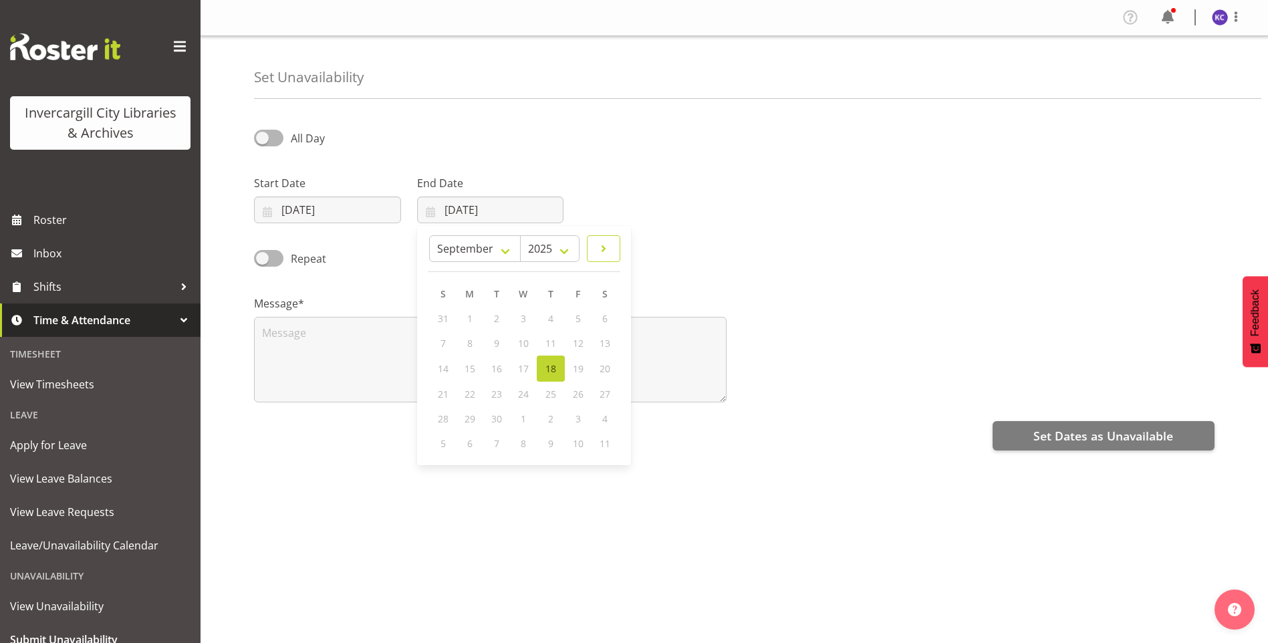
select select "9"
click at [551, 319] on span "2" at bounding box center [550, 318] width 5 height 13
type input "[DATE]"
click at [264, 144] on span at bounding box center [268, 138] width 29 height 17
click at [263, 142] on input "All Day" at bounding box center [258, 138] width 9 height 9
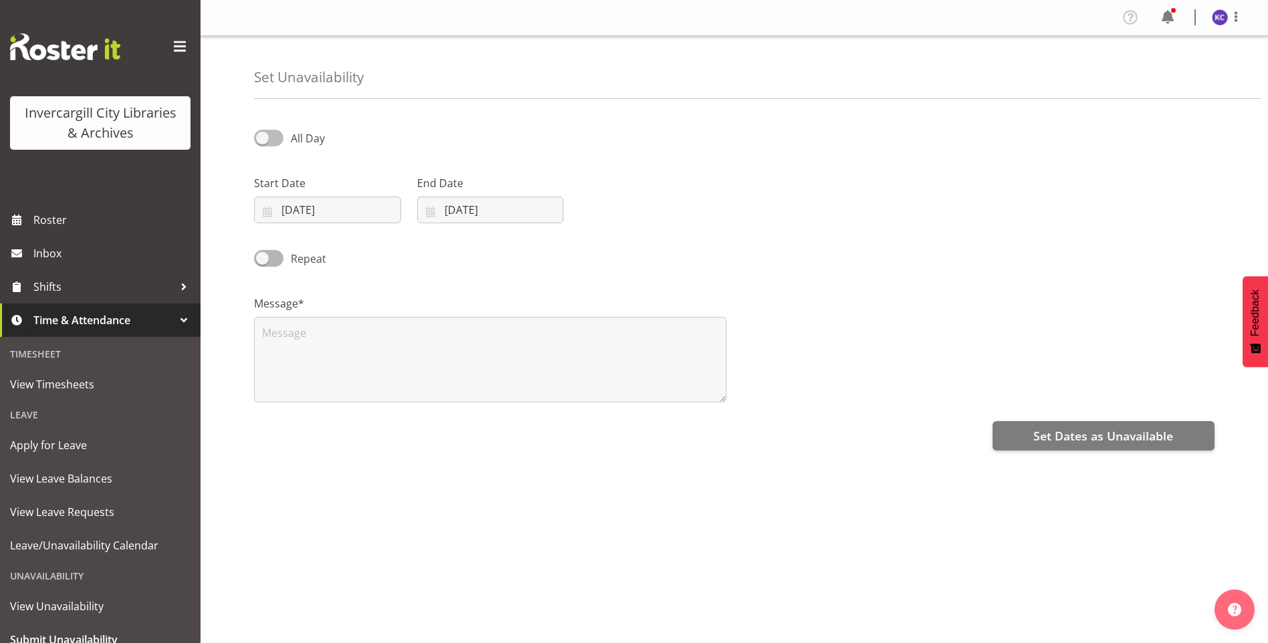
checkbox input "true"
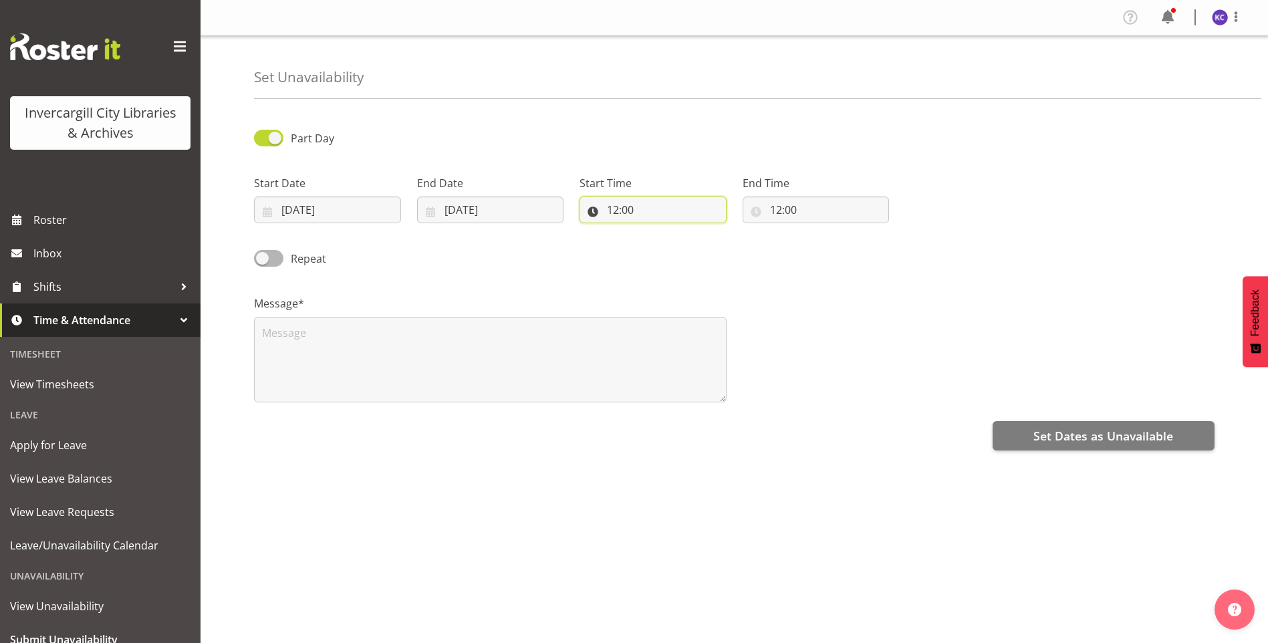
click at [674, 202] on input "12:00" at bounding box center [652, 209] width 147 height 27
click at [672, 249] on select "00 01 02 03 04 05 06 07 08 09 10 11 12 13 14 15 16 17 18 19 20 21 22 23" at bounding box center [671, 244] width 30 height 27
select select "14"
click at [656, 231] on select "00 01 02 03 04 05 06 07 08 09 10 11 12 13 14 15 16 17 18 19 20 21 22 23" at bounding box center [671, 244] width 30 height 27
type input "14:00"
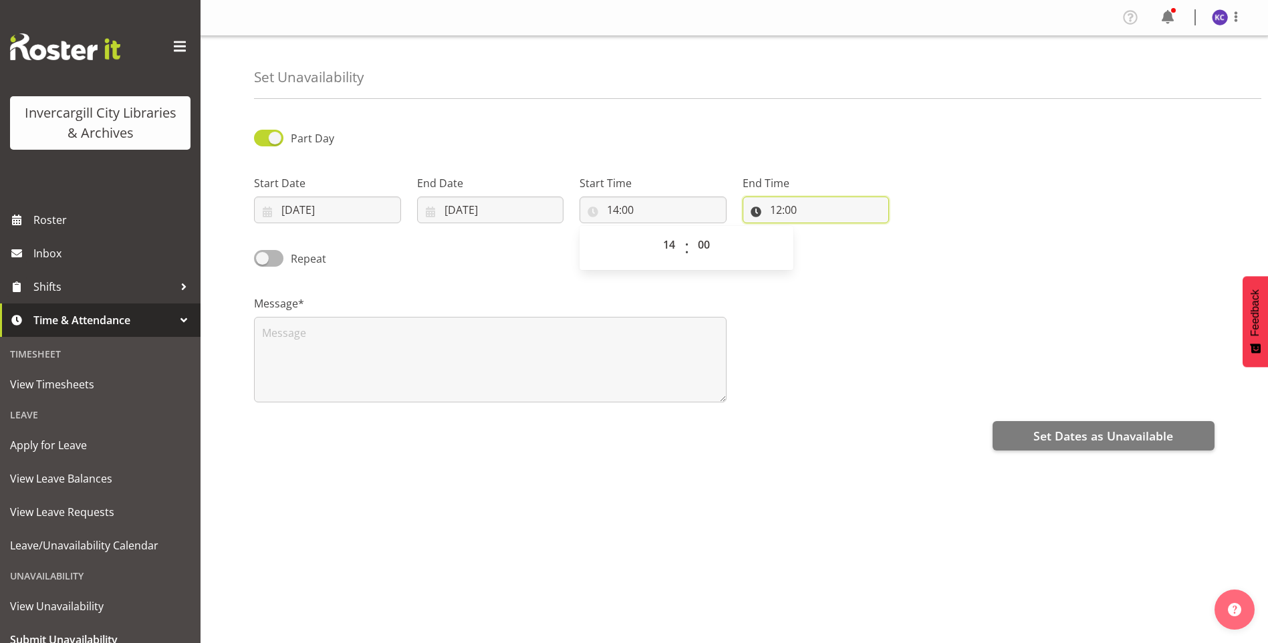
click at [784, 196] on input "12:00" at bounding box center [815, 209] width 147 height 27
click at [819, 231] on select "00 01 02 03 04 05 06 07 08 09 10 11 12 13 14 15 16 17 18 19 20 21 22 23" at bounding box center [834, 244] width 30 height 27
select select "15"
click at [819, 231] on select "00 01 02 03 04 05 06 07 08 09 10 11 12 13 14 15 16 17 18 19 20 21 22 23" at bounding box center [834, 244] width 30 height 27
type input "15:00"
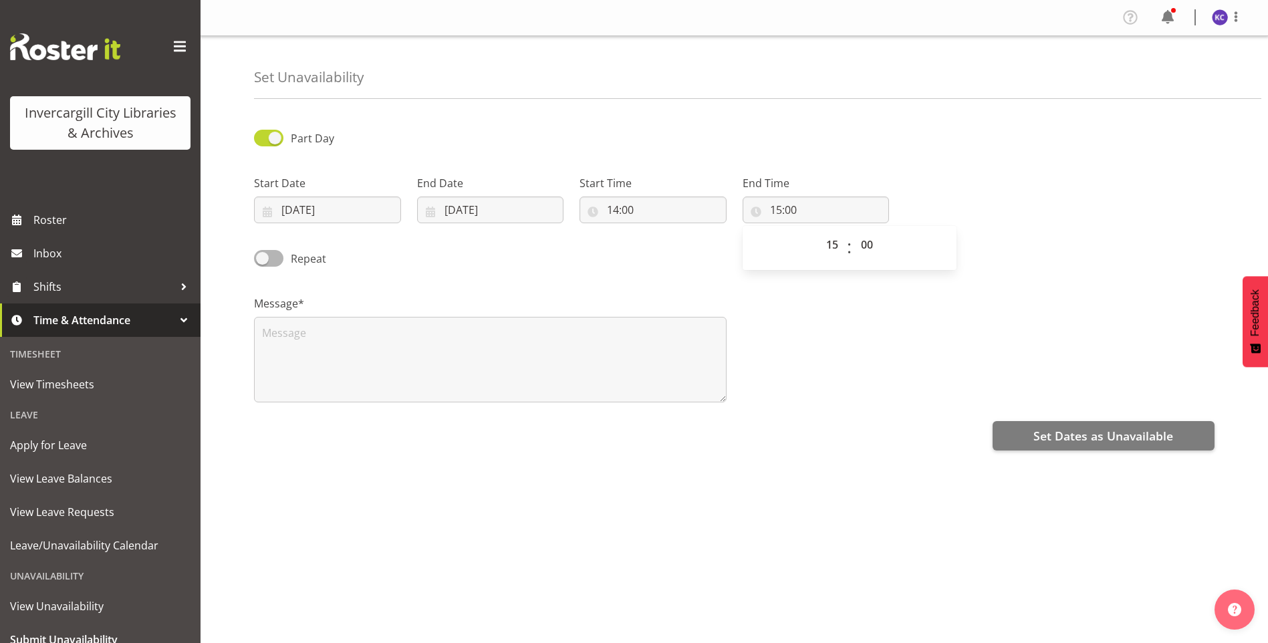
click at [614, 437] on div "Set Dates as Unavailable" at bounding box center [734, 434] width 960 height 32
click at [500, 337] on textarea at bounding box center [490, 360] width 472 height 86
type textarea "bath bomb session 2"
click at [764, 270] on div "Repeat" at bounding box center [734, 253] width 976 height 45
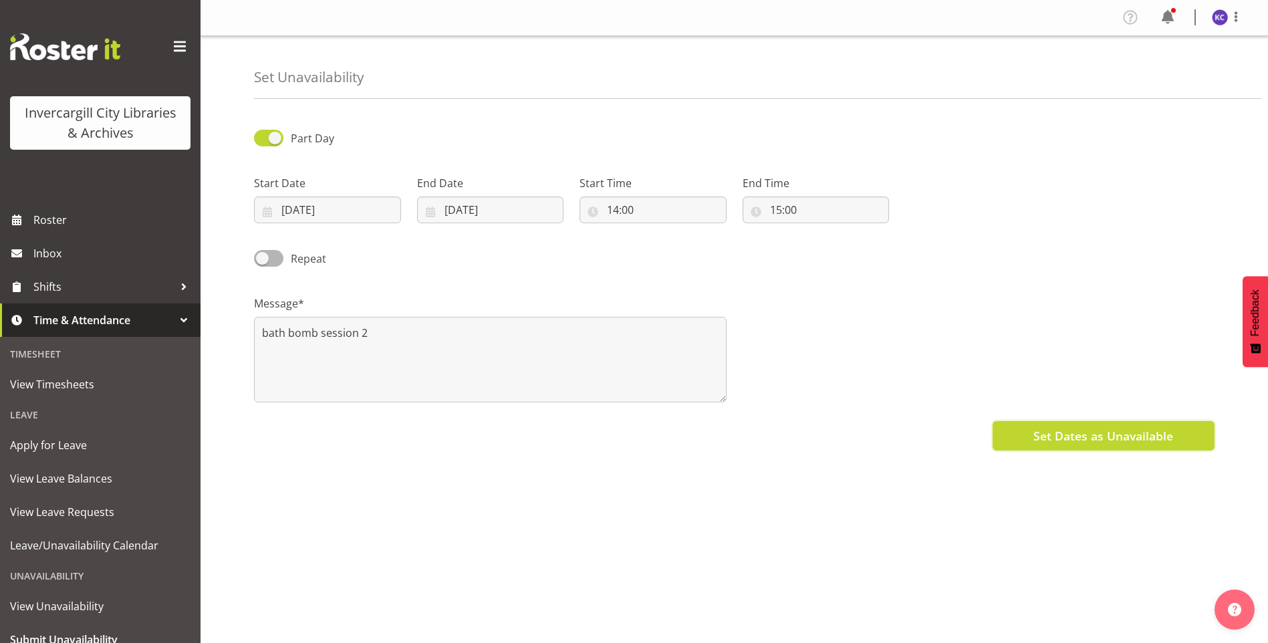
click at [1065, 433] on span "Set Dates as Unavailable" at bounding box center [1103, 435] width 140 height 17
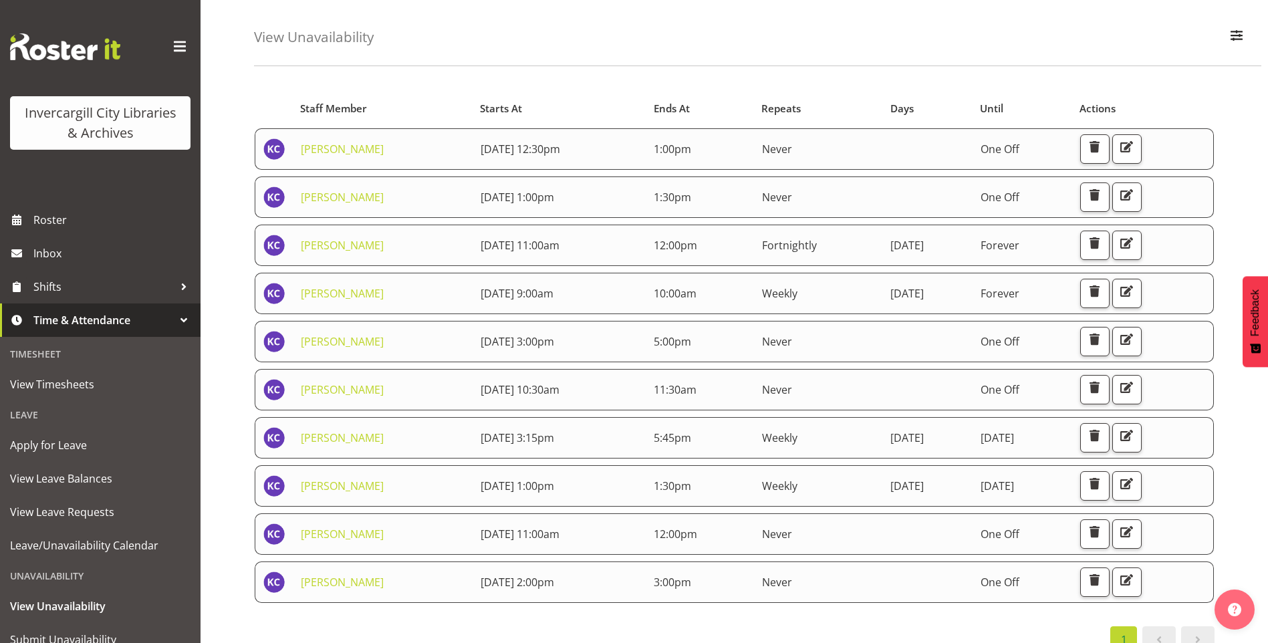
scroll to position [77, 0]
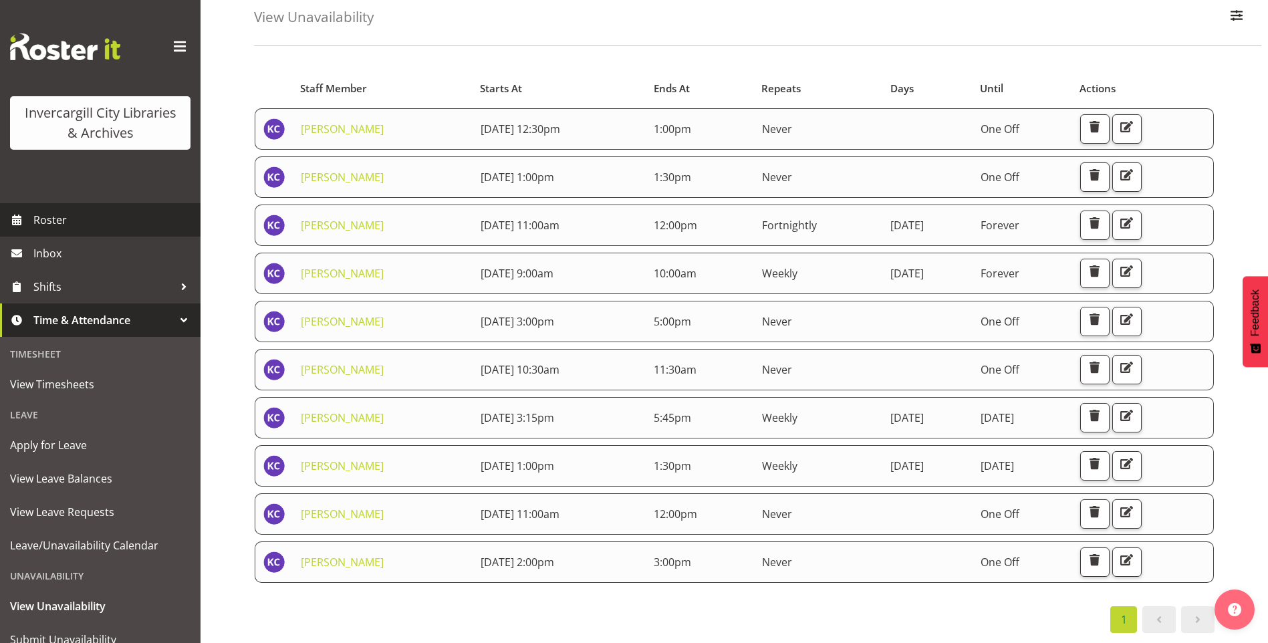
click at [128, 212] on span "Roster" at bounding box center [113, 220] width 160 height 20
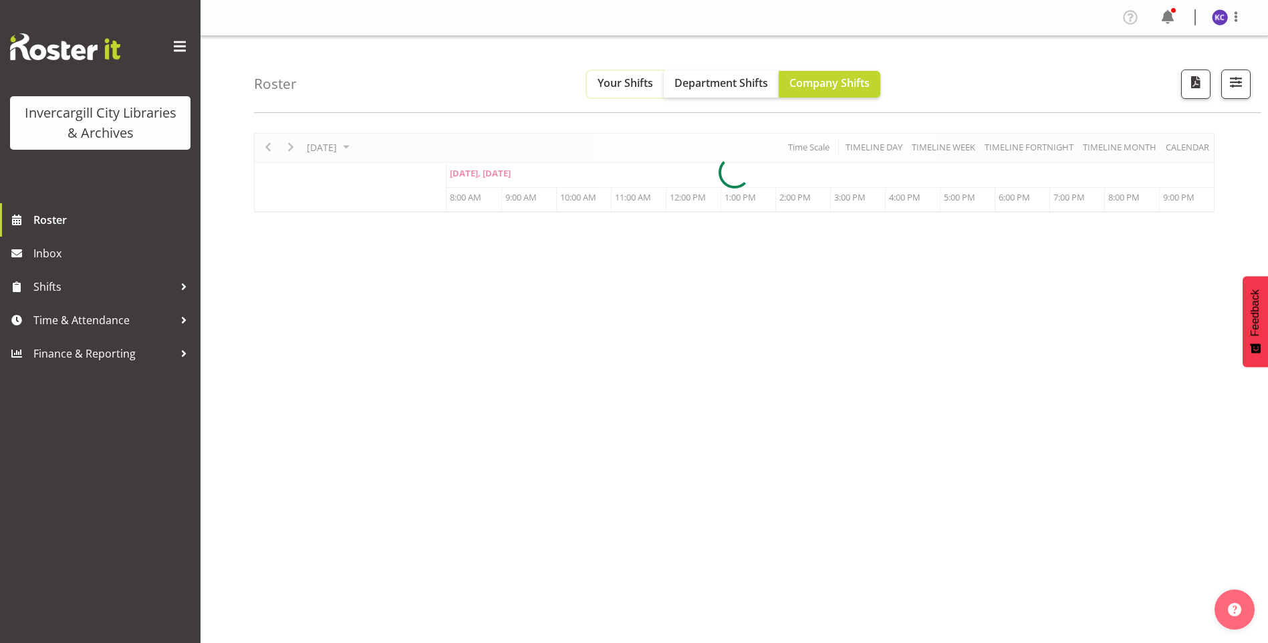
click at [631, 87] on span "Your Shifts" at bounding box center [624, 83] width 55 height 15
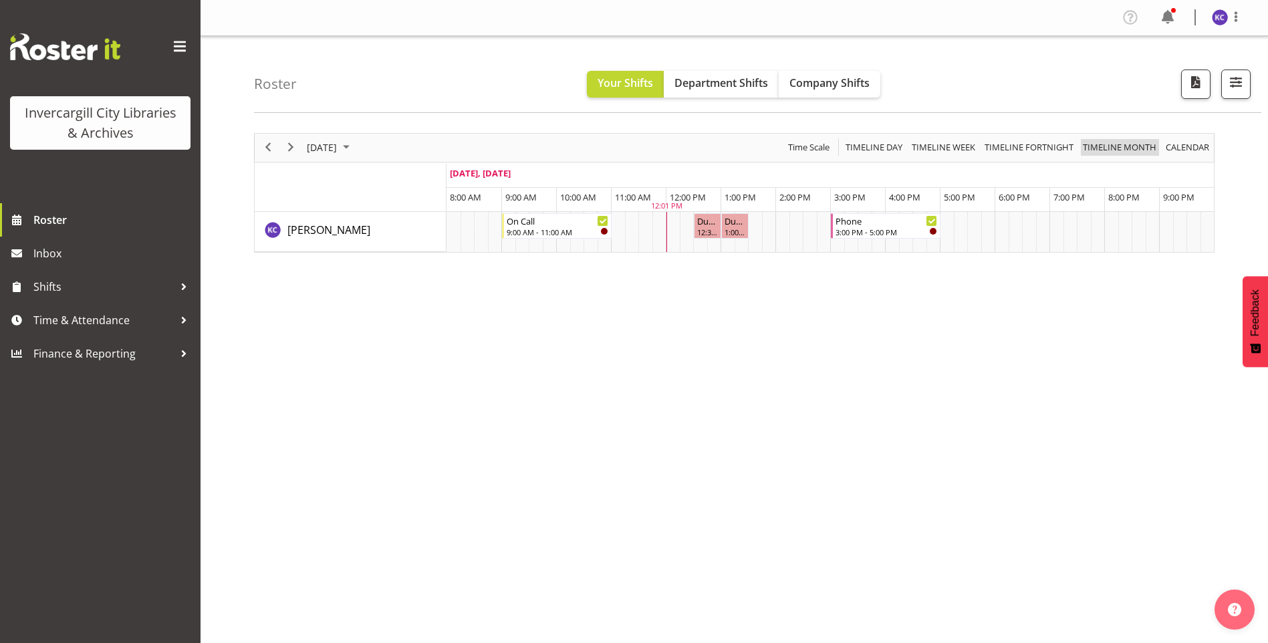
click at [1134, 148] on span "Timeline Month" at bounding box center [1119, 147] width 76 height 17
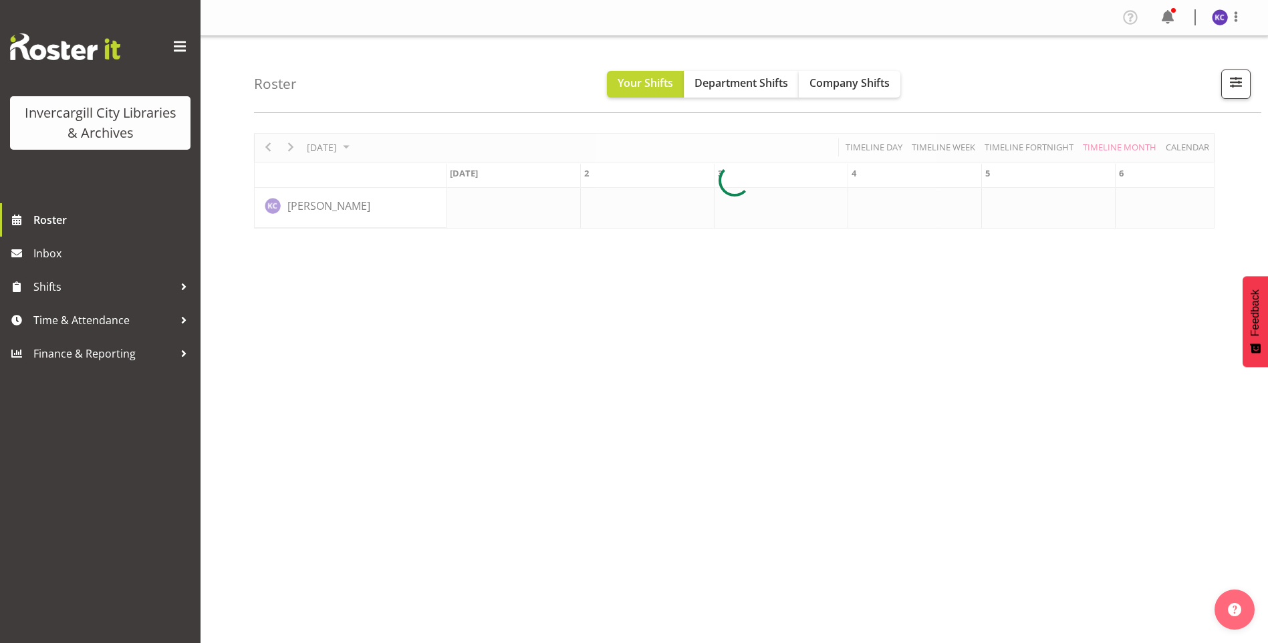
click at [942, 148] on div at bounding box center [734, 181] width 960 height 96
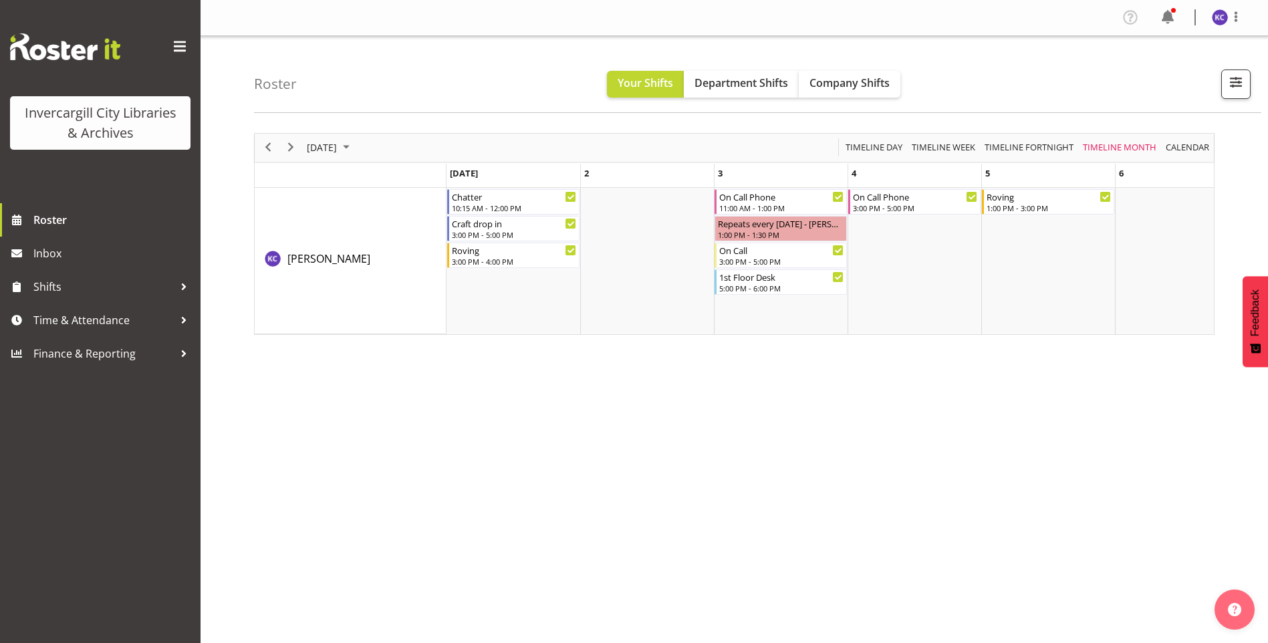
click at [941, 148] on div "September 2025 Today Timeline Day Timeline Week Timeline Fortnight Timeline Mon…" at bounding box center [734, 234] width 960 height 202
click at [941, 148] on span "Timeline Week" at bounding box center [943, 147] width 66 height 17
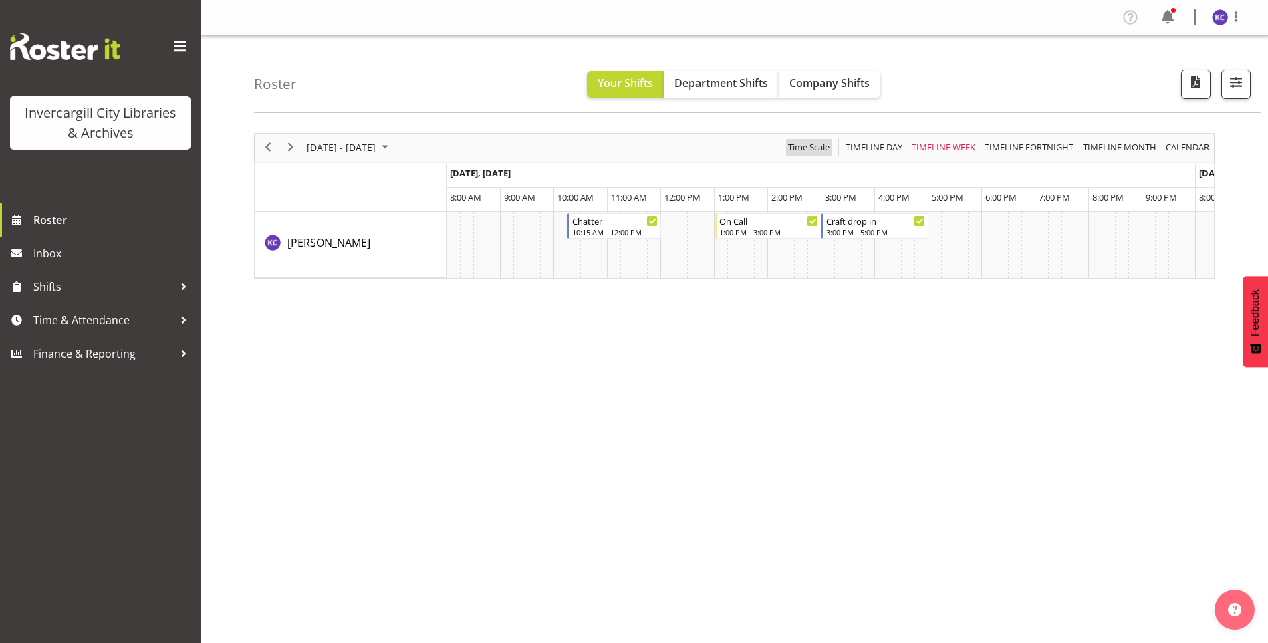
click at [827, 149] on span "Time Scale" at bounding box center [809, 147] width 44 height 17
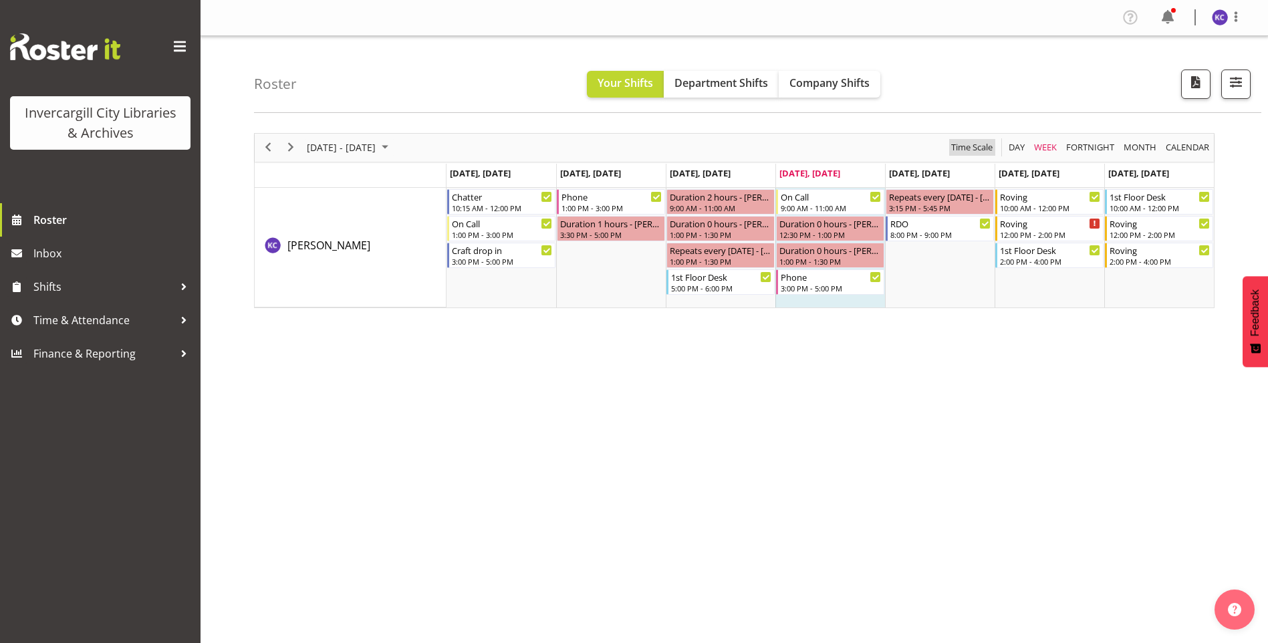
click at [968, 145] on span "Time Scale" at bounding box center [972, 147] width 44 height 17
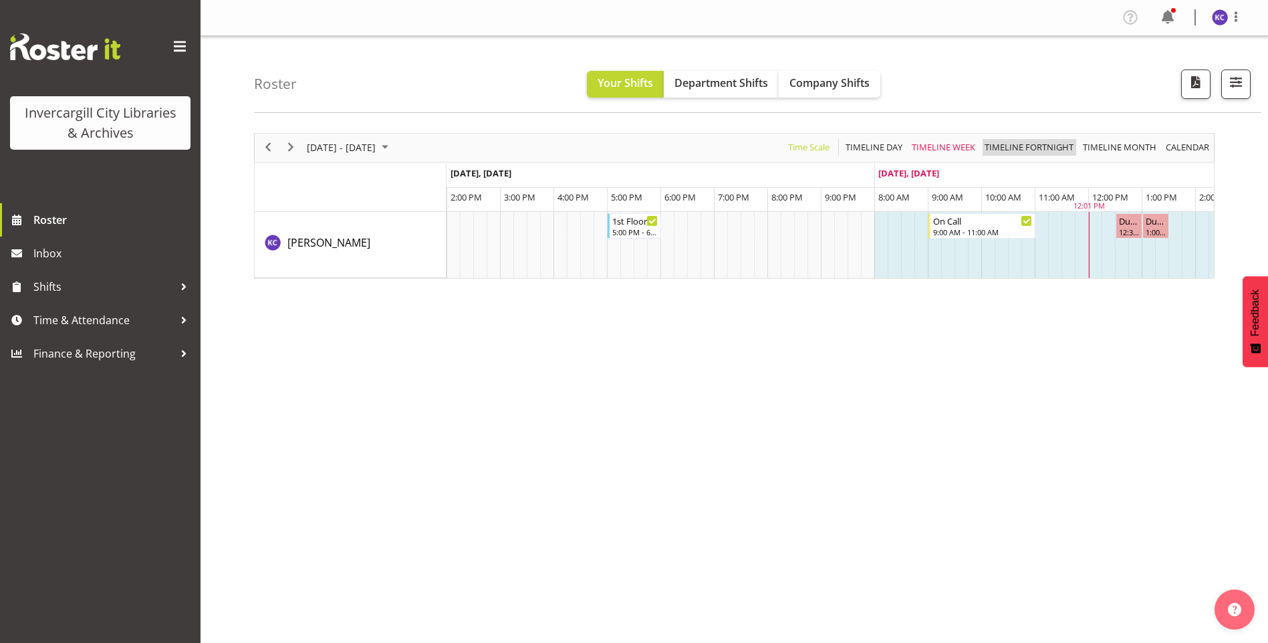
click at [1032, 145] on span "Timeline Fortnight" at bounding box center [1029, 147] width 92 height 17
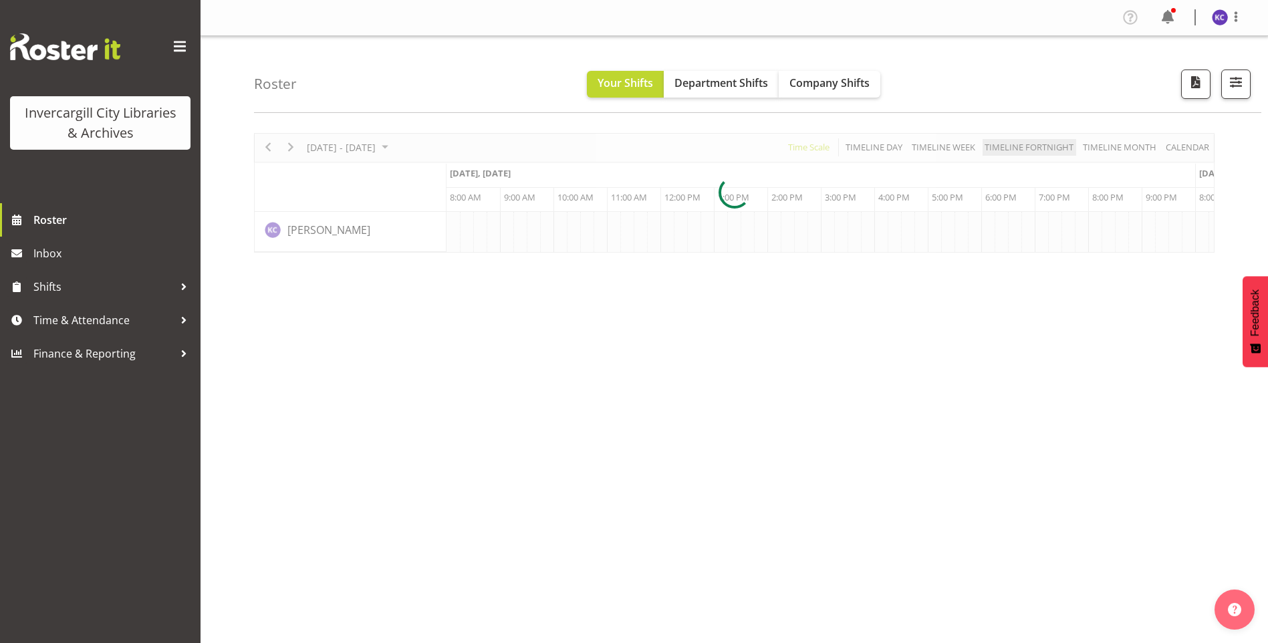
scroll to position [0, 1818]
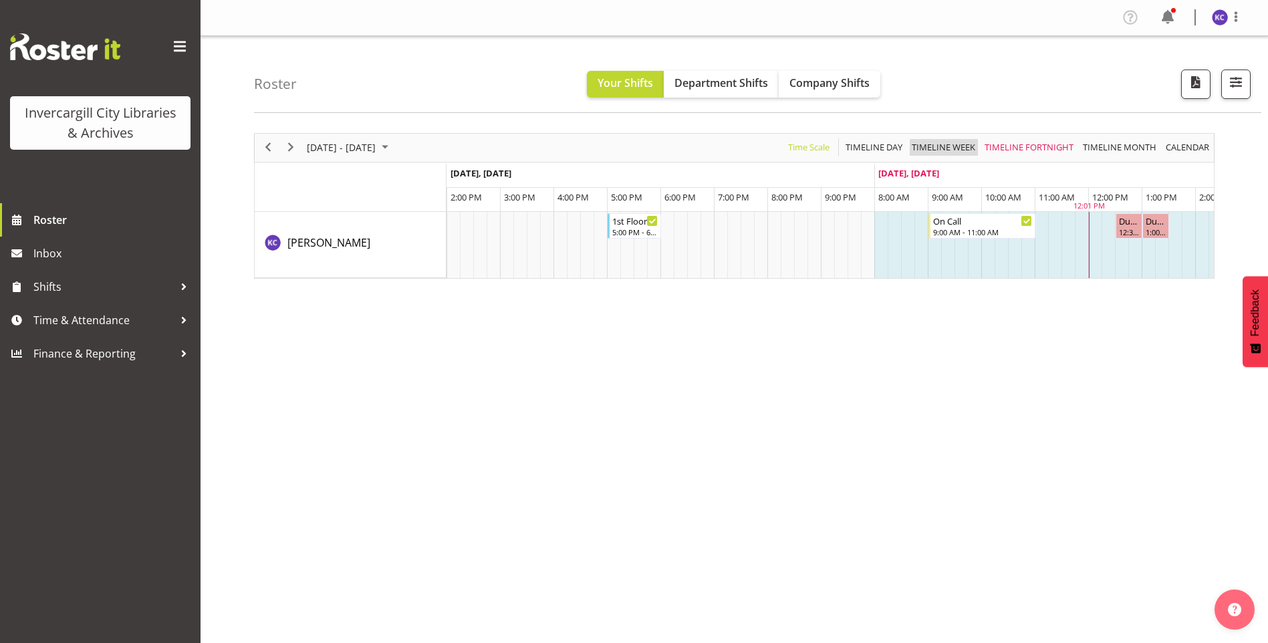
click at [944, 147] on span "Timeline Week" at bounding box center [943, 147] width 66 height 17
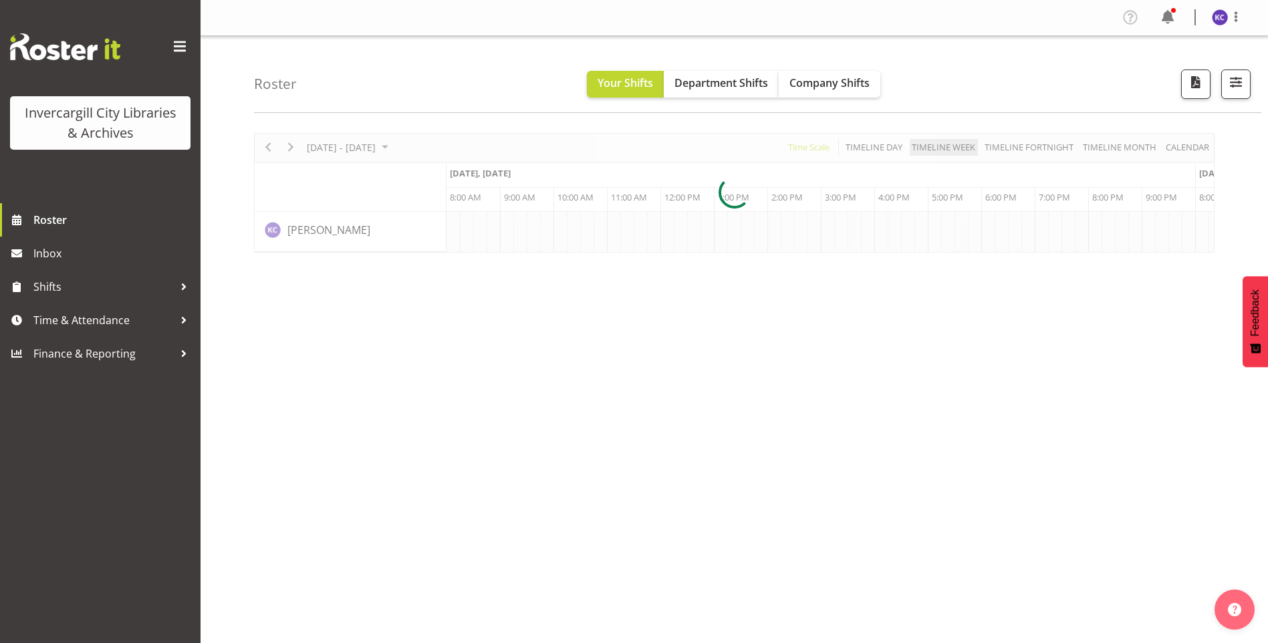
scroll to position [0, 1818]
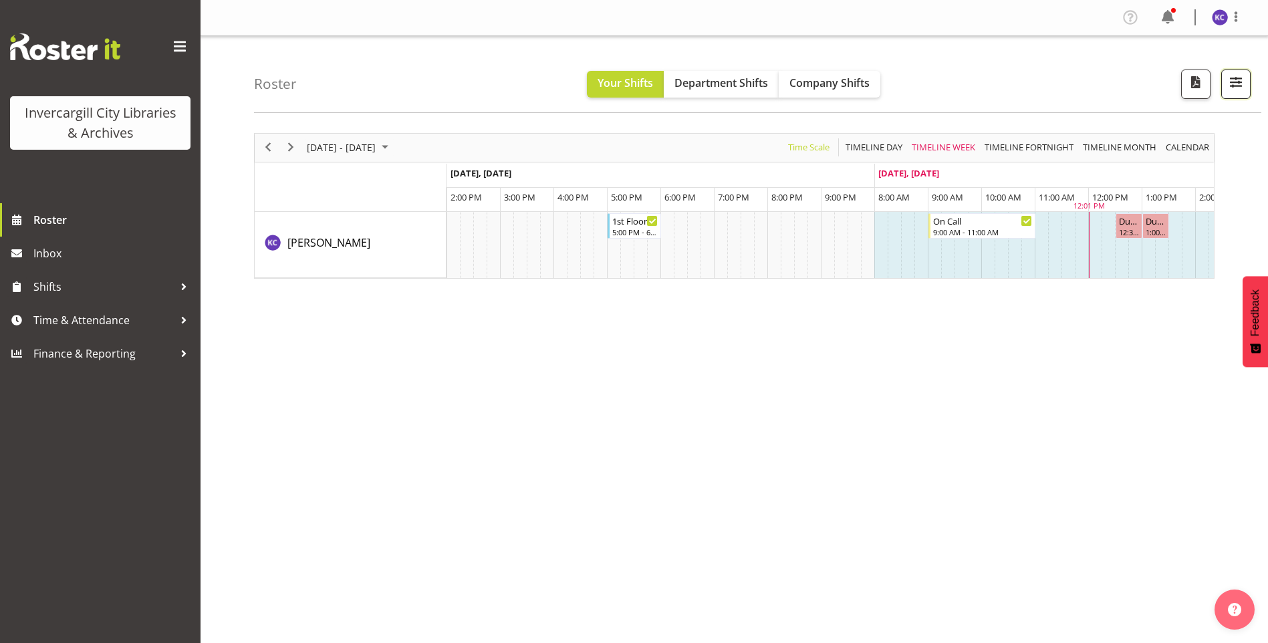
click at [1248, 87] on button "button" at bounding box center [1235, 83] width 29 height 29
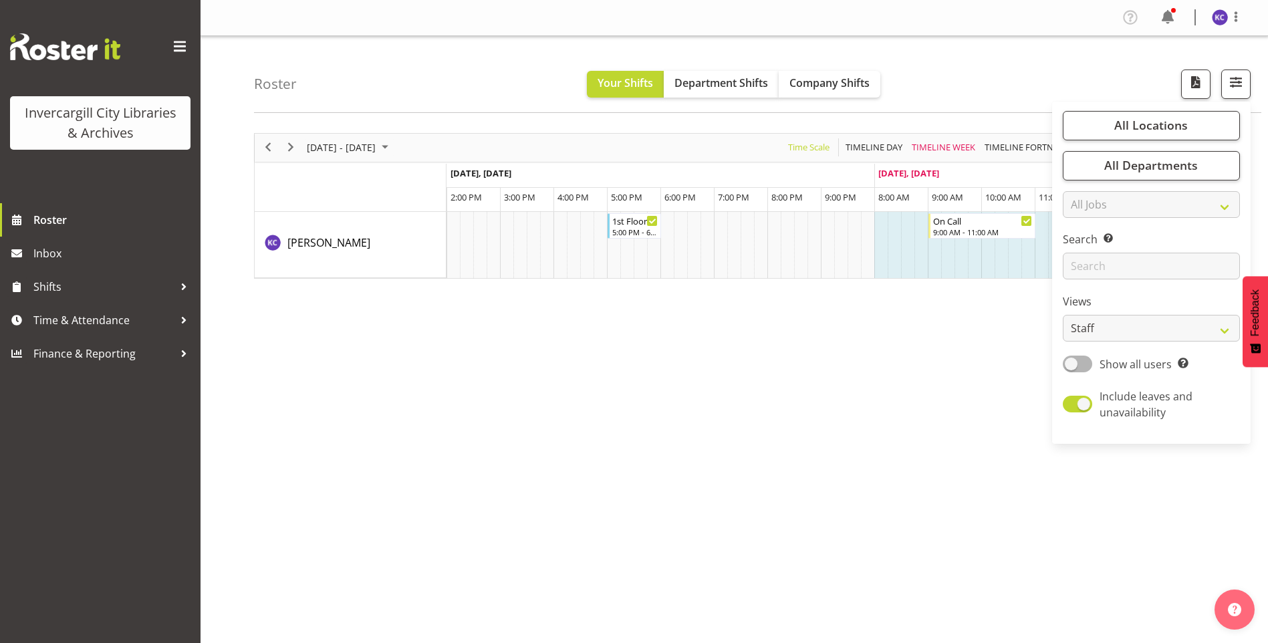
click at [1127, 481] on div "September 15 - 21, 2025 Today Timeline Day Timeline Week Timeline Fortnight Tim…" at bounding box center [761, 390] width 1014 height 535
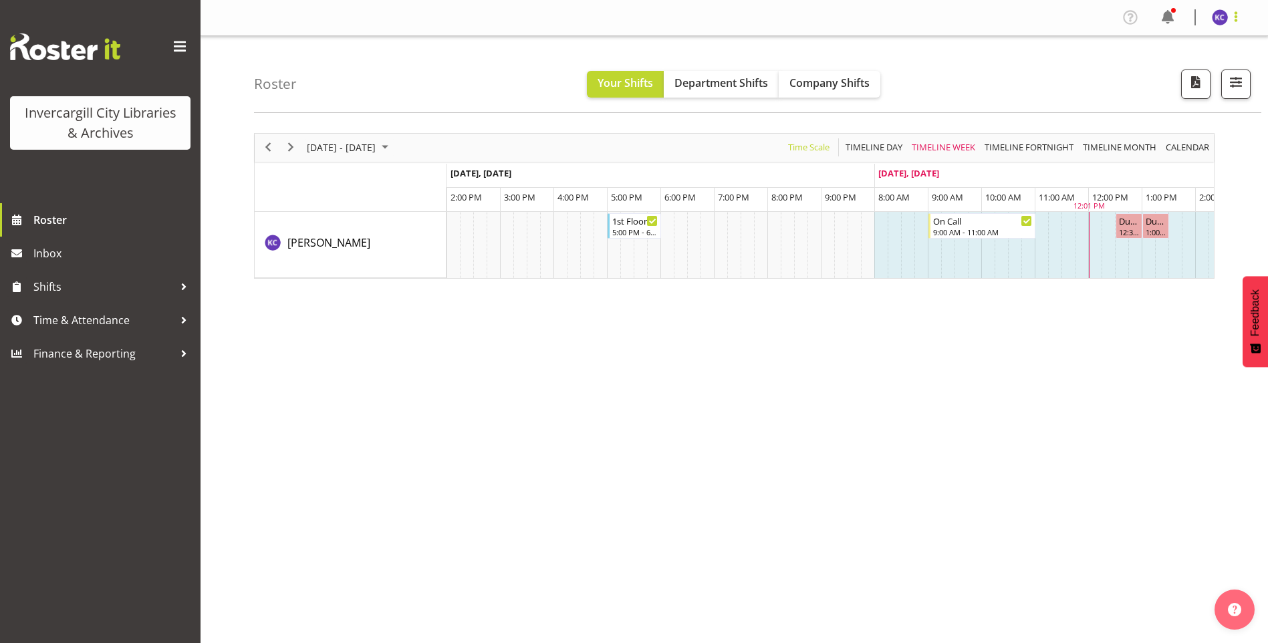
click at [1234, 15] on span at bounding box center [1236, 17] width 16 height 16
click at [1183, 22] on div "Profile Log Out" at bounding box center [1186, 18] width 135 height 22
click at [180, 37] on span at bounding box center [179, 46] width 21 height 21
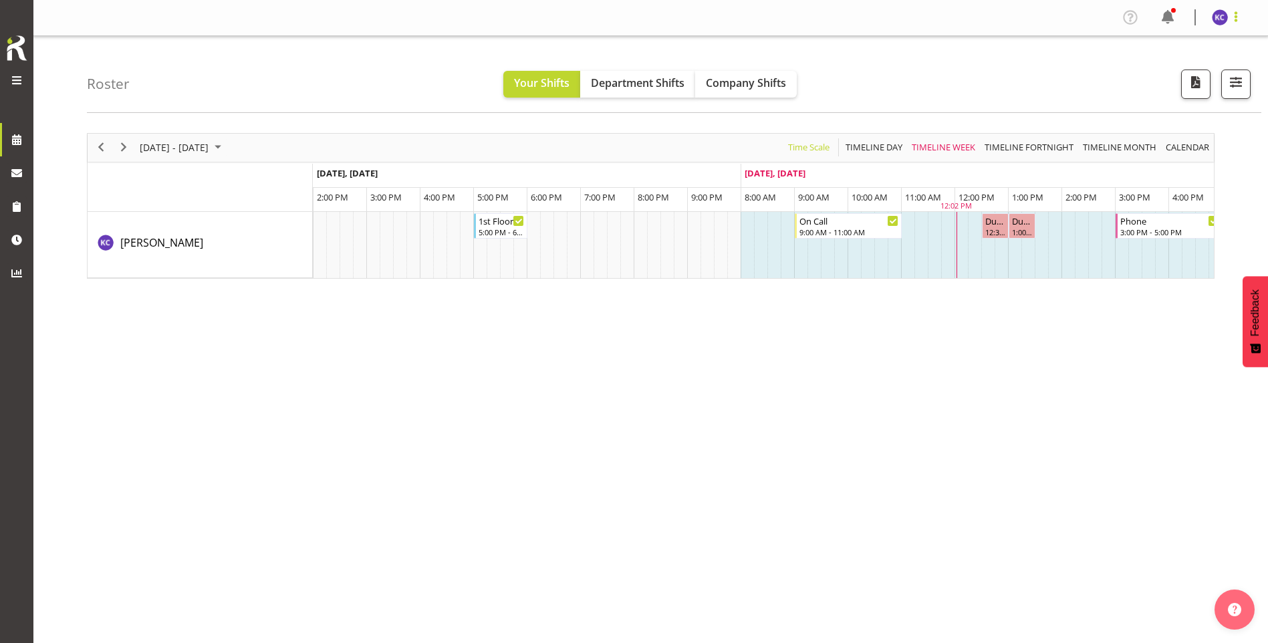
click at [1240, 24] on span at bounding box center [1236, 17] width 16 height 16
click at [1203, 51] on link "Profile" at bounding box center [1179, 46] width 128 height 24
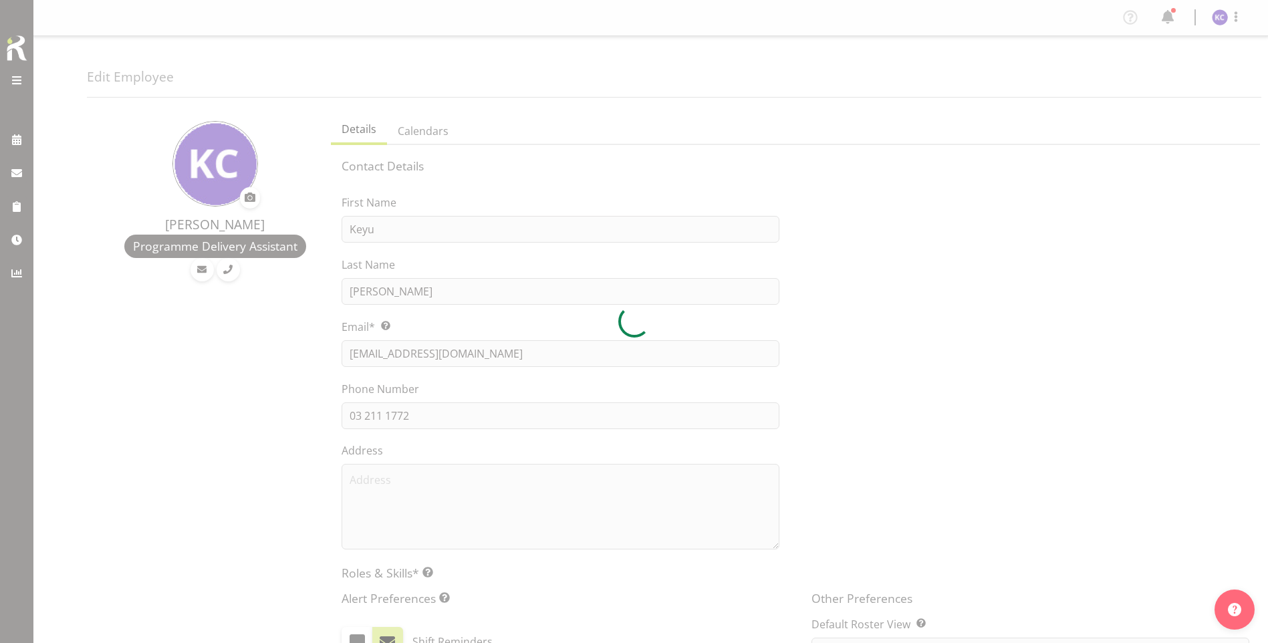
select select "TimelineDay"
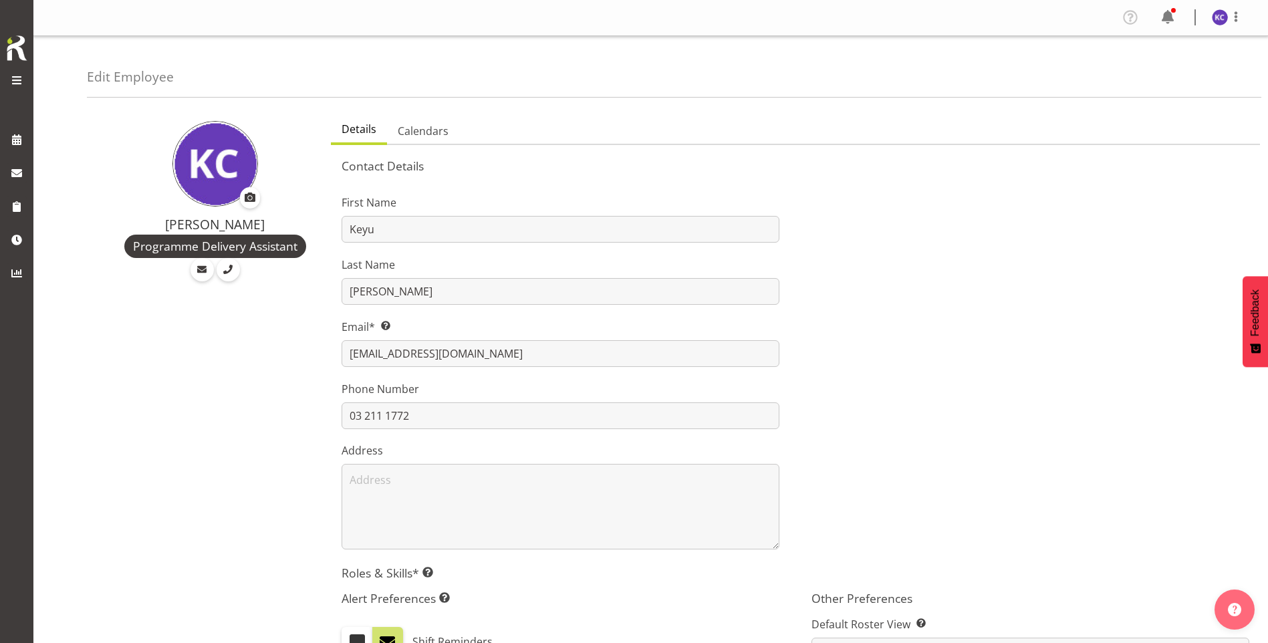
click at [206, 140] on img at bounding box center [215, 164] width 86 height 86
click at [255, 186] on figure at bounding box center [215, 164] width 86 height 86
click at [253, 190] on span at bounding box center [250, 197] width 16 height 16
click at [253, 190] on input "file" at bounding box center [250, 197] width 16 height 17
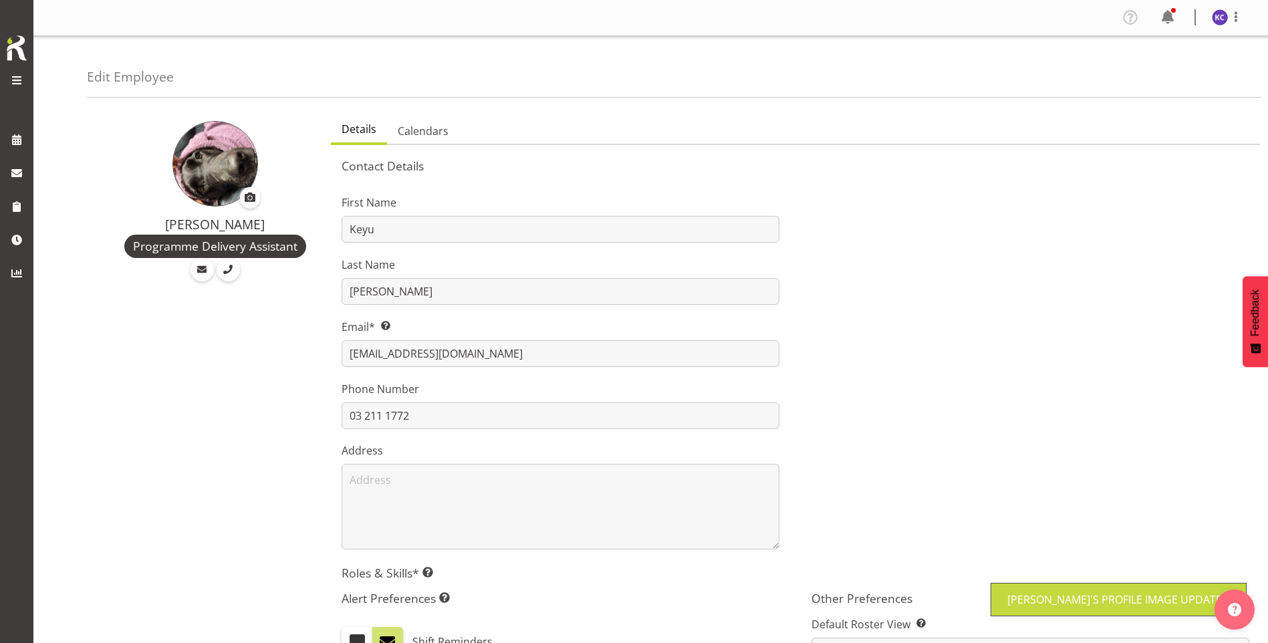
click at [253, 197] on span at bounding box center [250, 197] width 16 height 16
click at [253, 197] on input "file" at bounding box center [250, 197] width 16 height 17
click at [231, 167] on img at bounding box center [215, 164] width 86 height 86
click at [244, 190] on span at bounding box center [250, 197] width 16 height 16
click at [244, 190] on input "file" at bounding box center [250, 197] width 16 height 17
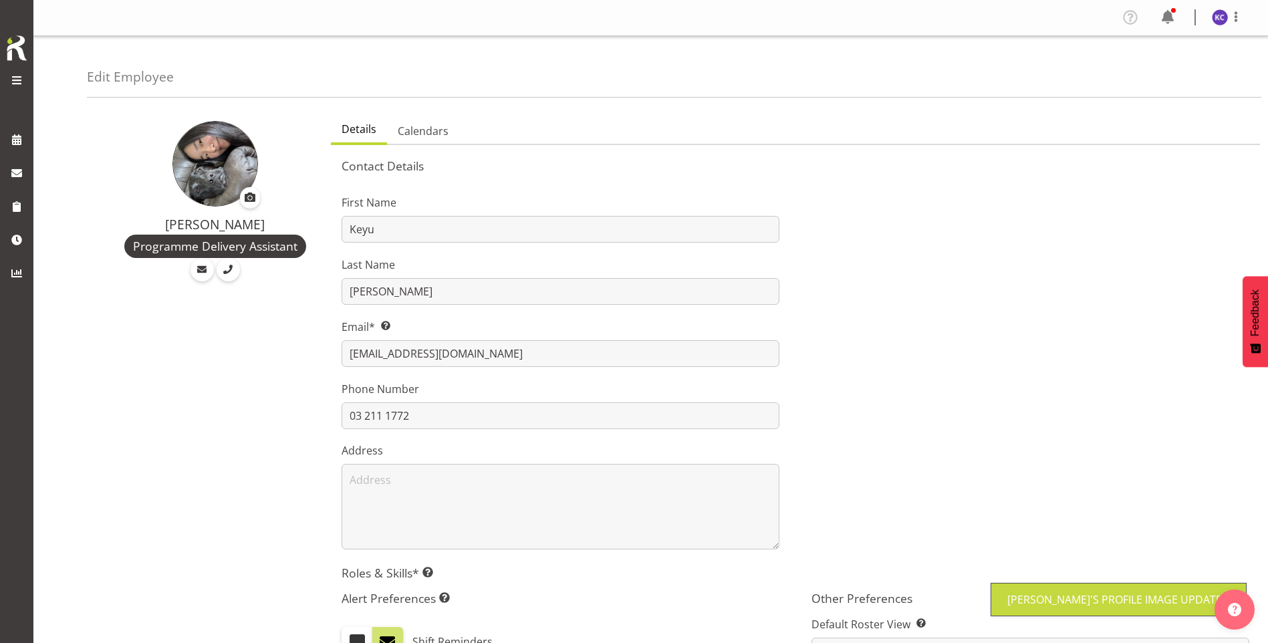
click at [251, 198] on span at bounding box center [250, 197] width 16 height 16
click at [251, 198] on input "file" at bounding box center [250, 197] width 16 height 17
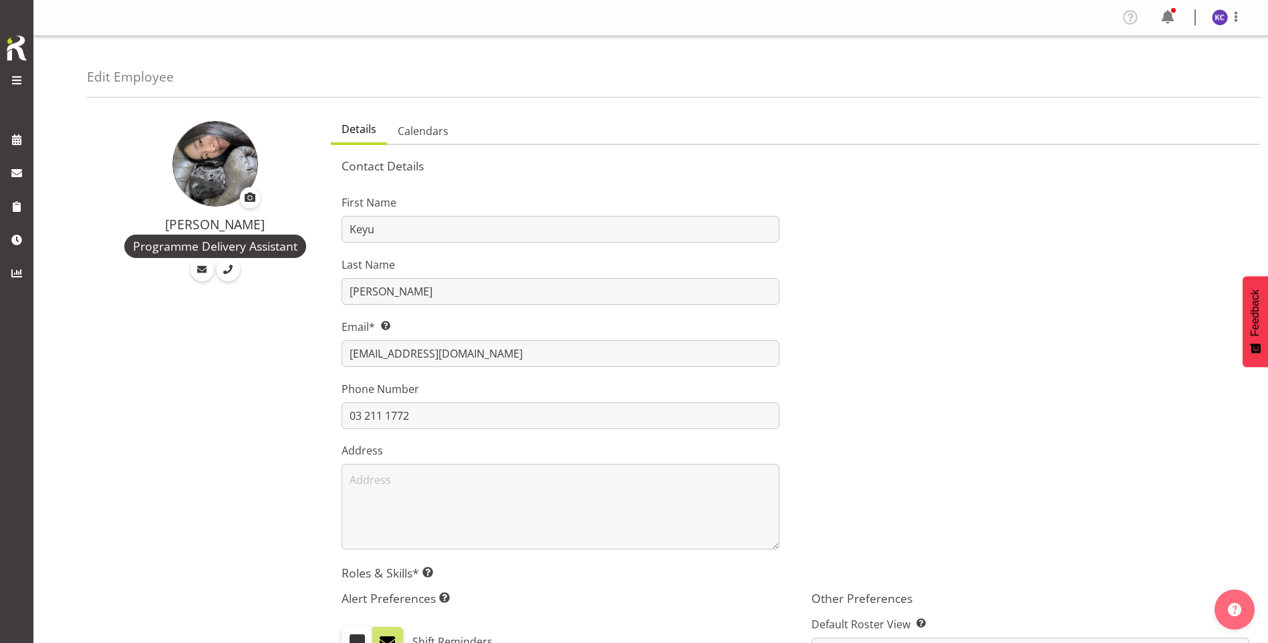
type input "C:\fakepath\IMG_4686.jpeg"
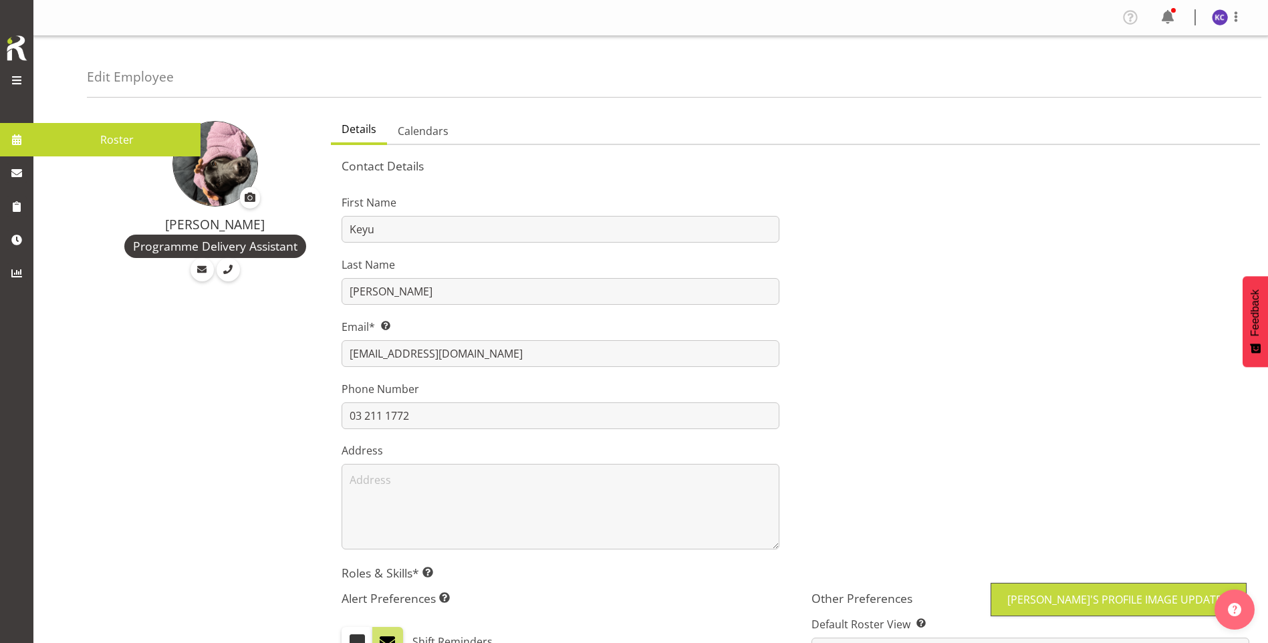
click at [19, 135] on span at bounding box center [17, 140] width 20 height 20
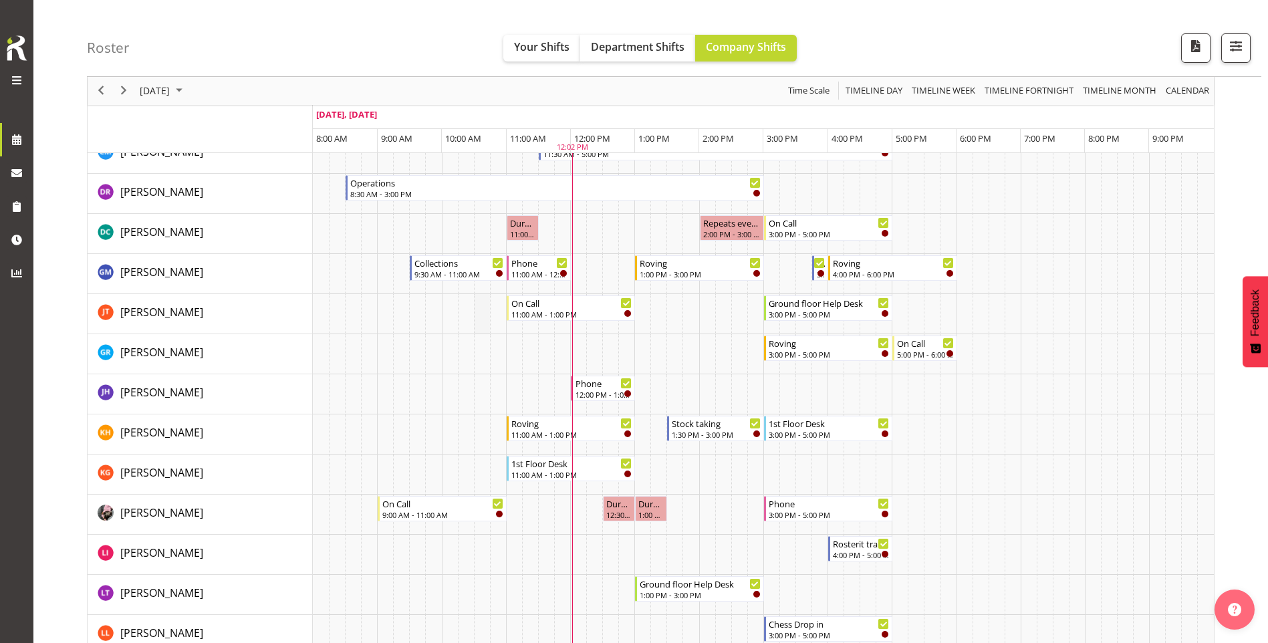
scroll to position [267, 0]
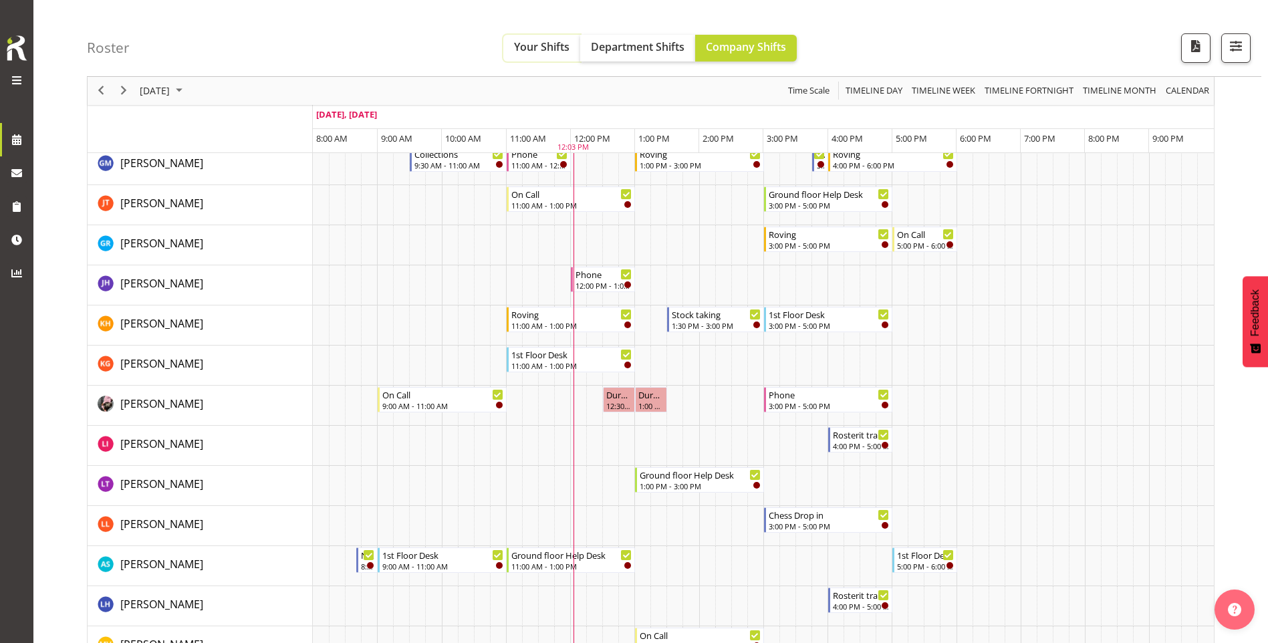
click at [530, 39] on span "Your Shifts" at bounding box center [541, 46] width 55 height 15
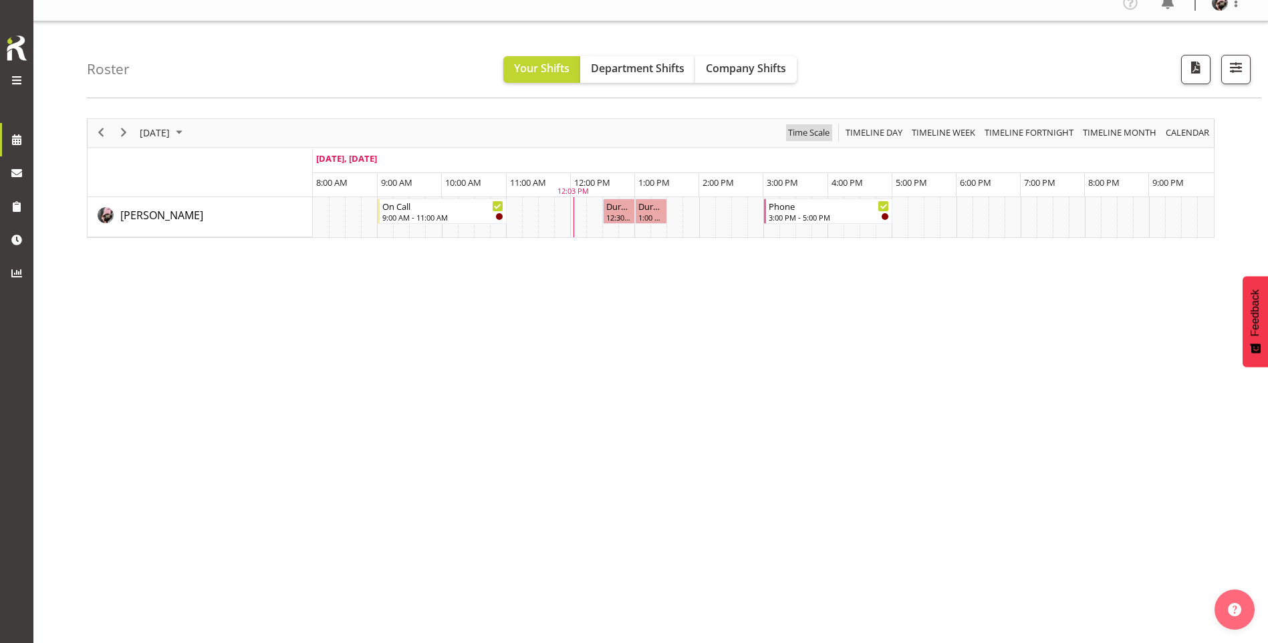
click at [821, 135] on span "Time Scale" at bounding box center [809, 132] width 44 height 17
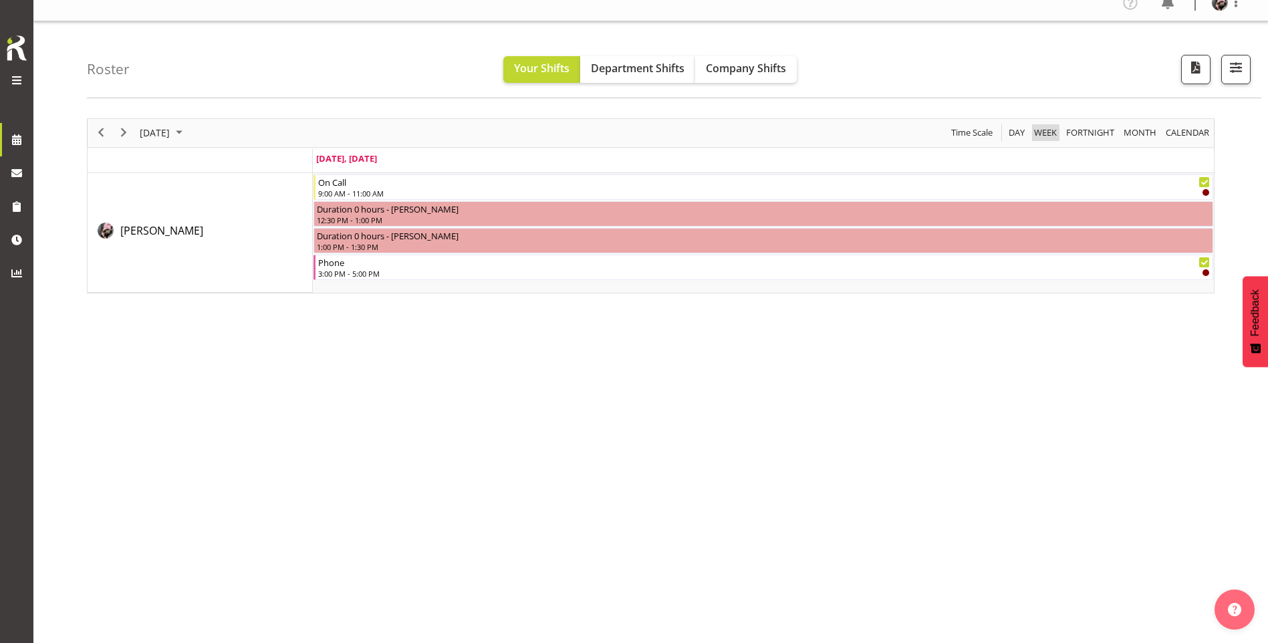
click at [1060, 126] on div "Week" at bounding box center [1045, 133] width 32 height 28
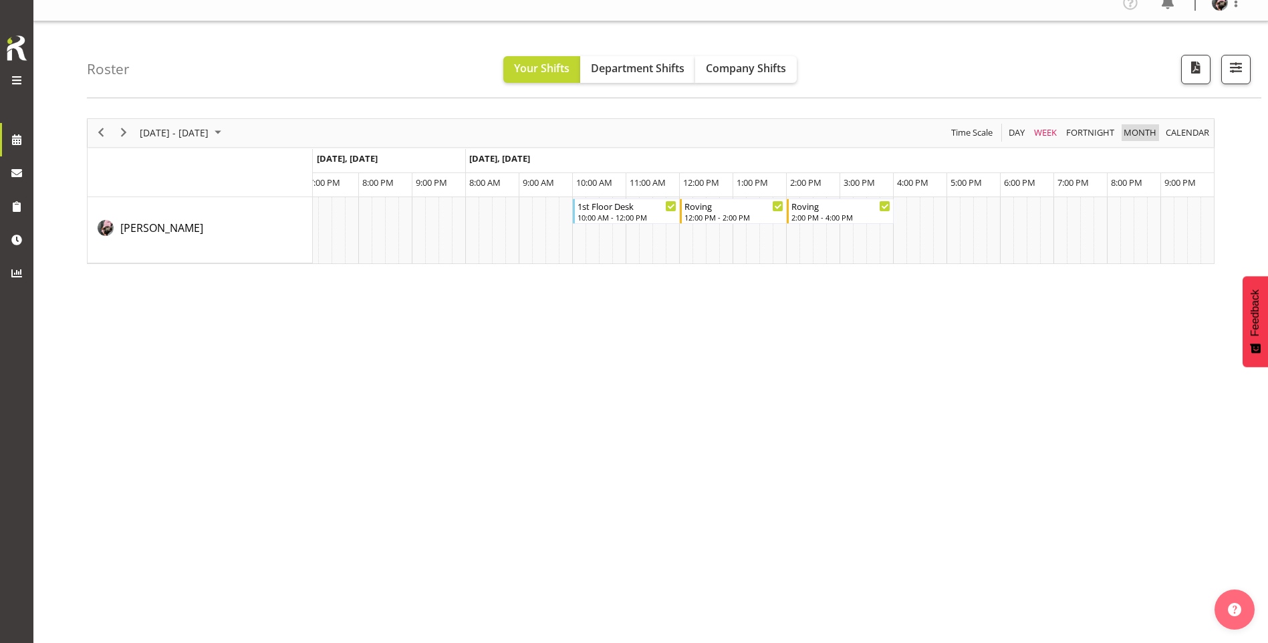
click at [1139, 128] on span "Month" at bounding box center [1139, 132] width 35 height 17
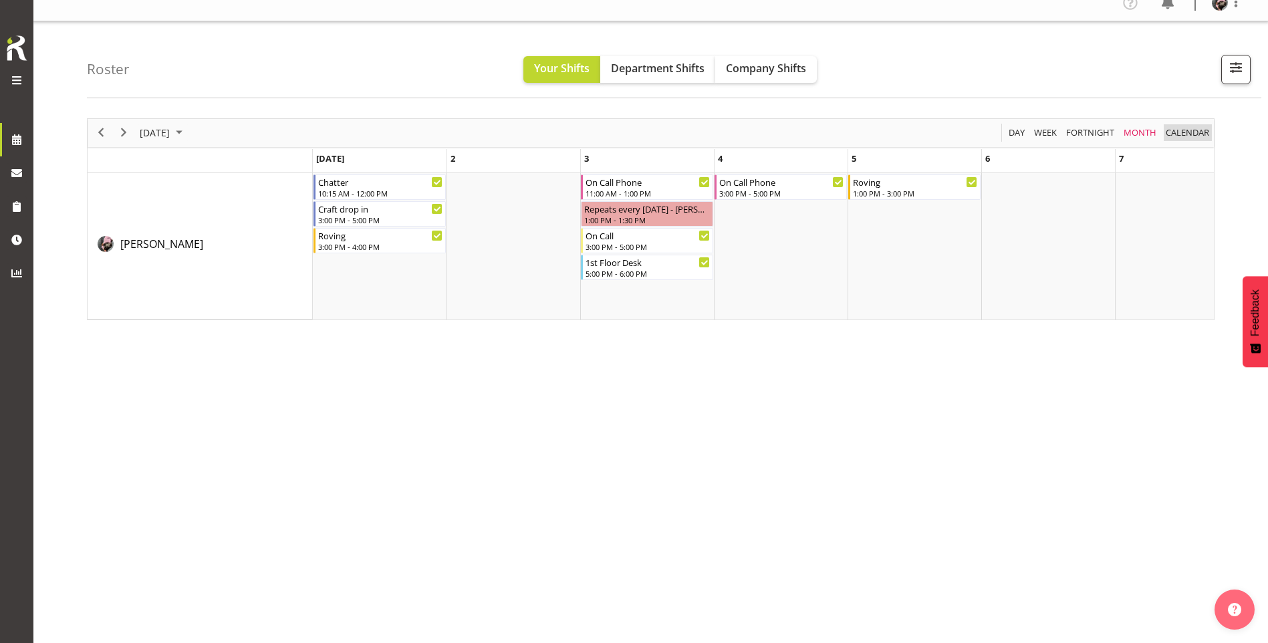
click at [1187, 133] on span "calendar" at bounding box center [1187, 132] width 46 height 17
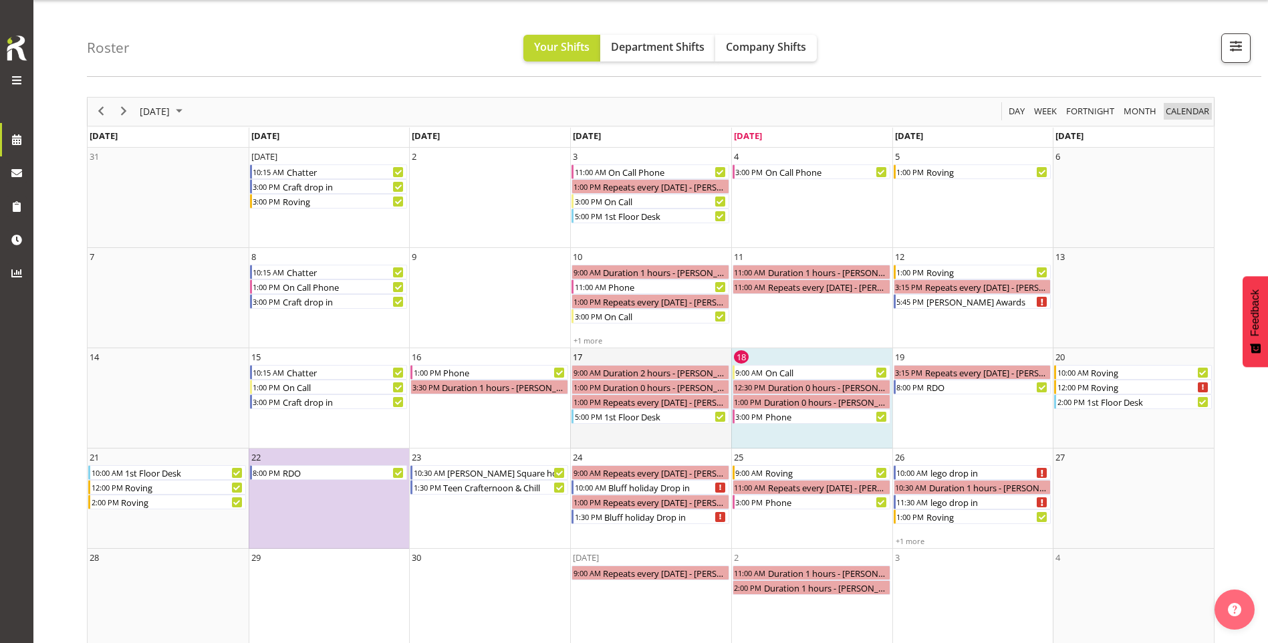
scroll to position [53, 0]
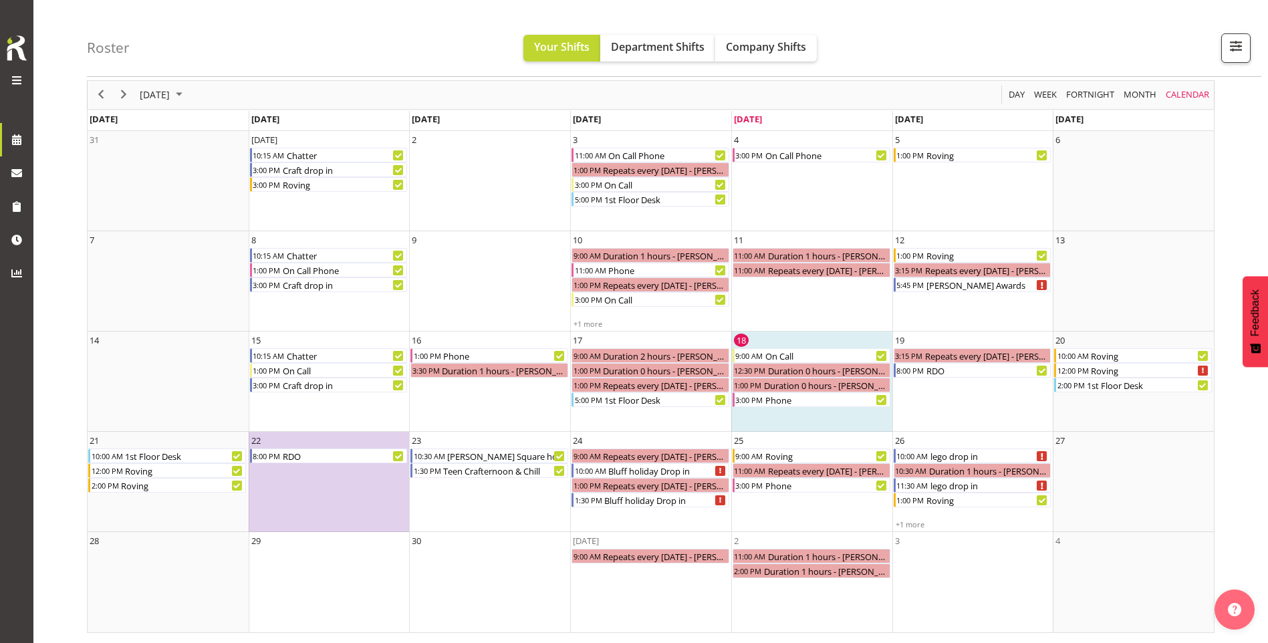
drag, startPoint x: 1230, startPoint y: 100, endPoint x: 1228, endPoint y: 111, distance: 10.8
click at [1231, 101] on div "[DATE] [DATE] Day Week Fortnight Month calendar Month Agenda Time Scale [DATE] …" at bounding box center [677, 356] width 1181 height 573
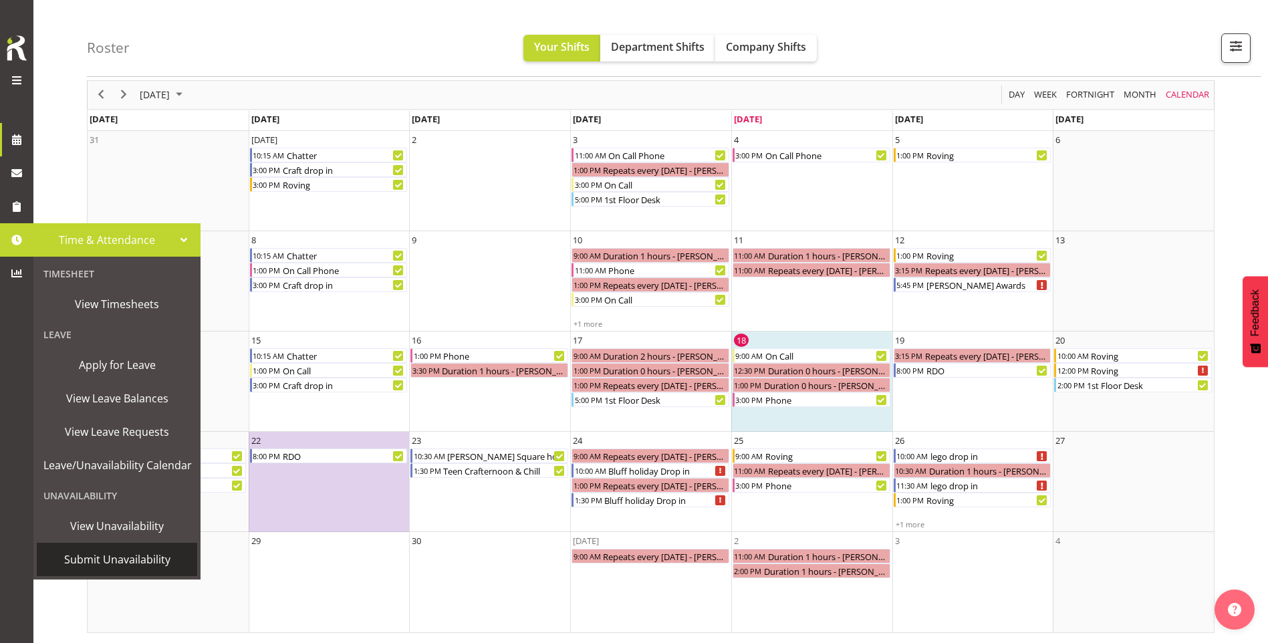
click at [116, 557] on span "Submit Unavailability" at bounding box center [116, 559] width 147 height 20
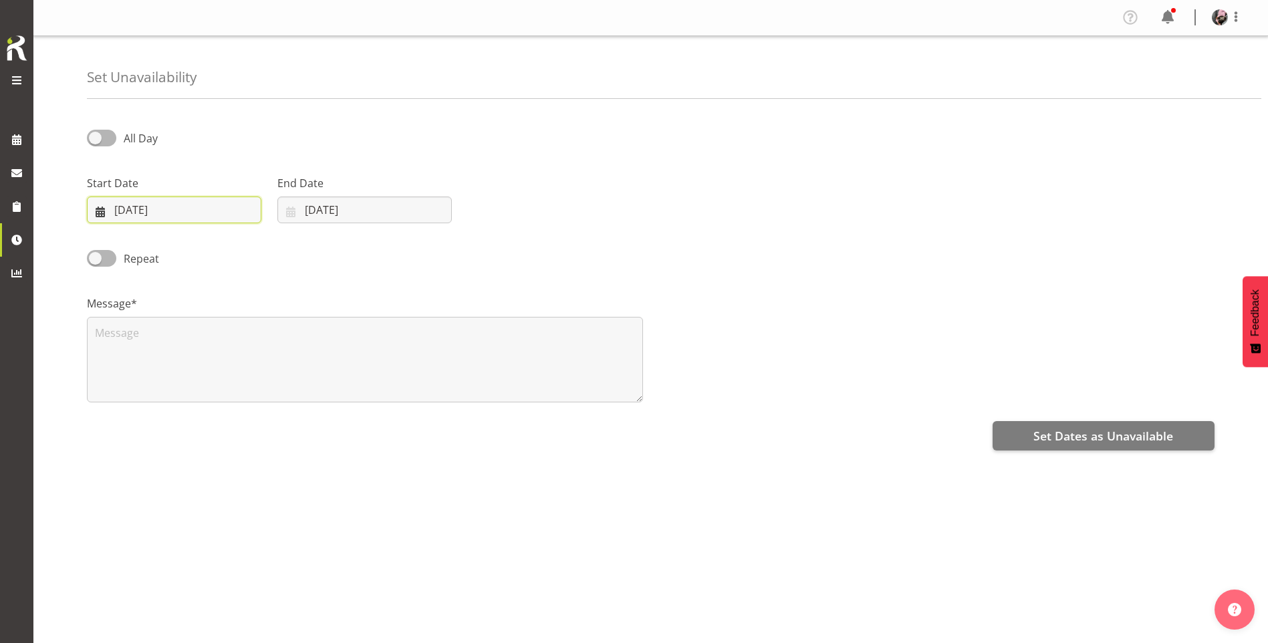
click at [216, 210] on input "[DATE]" at bounding box center [174, 209] width 174 height 27
click at [171, 416] on span "30" at bounding box center [166, 418] width 11 height 13
type input "[DATE]"
click at [333, 199] on input "[DATE]" at bounding box center [364, 209] width 174 height 27
click at [354, 411] on link "30" at bounding box center [356, 418] width 27 height 25
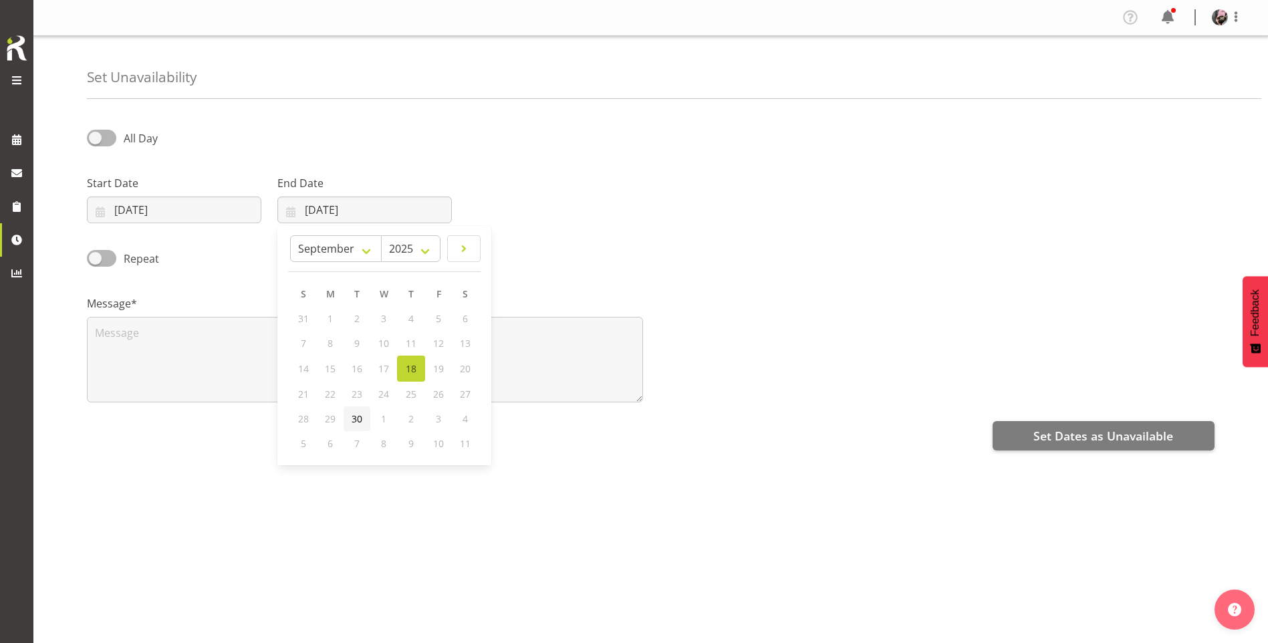
type input "[DATE]"
click at [100, 127] on div "All Day" at bounding box center [222, 133] width 286 height 45
click at [100, 133] on span at bounding box center [101, 138] width 29 height 17
click at [96, 134] on input "All Day" at bounding box center [91, 138] width 9 height 9
checkbox input "true"
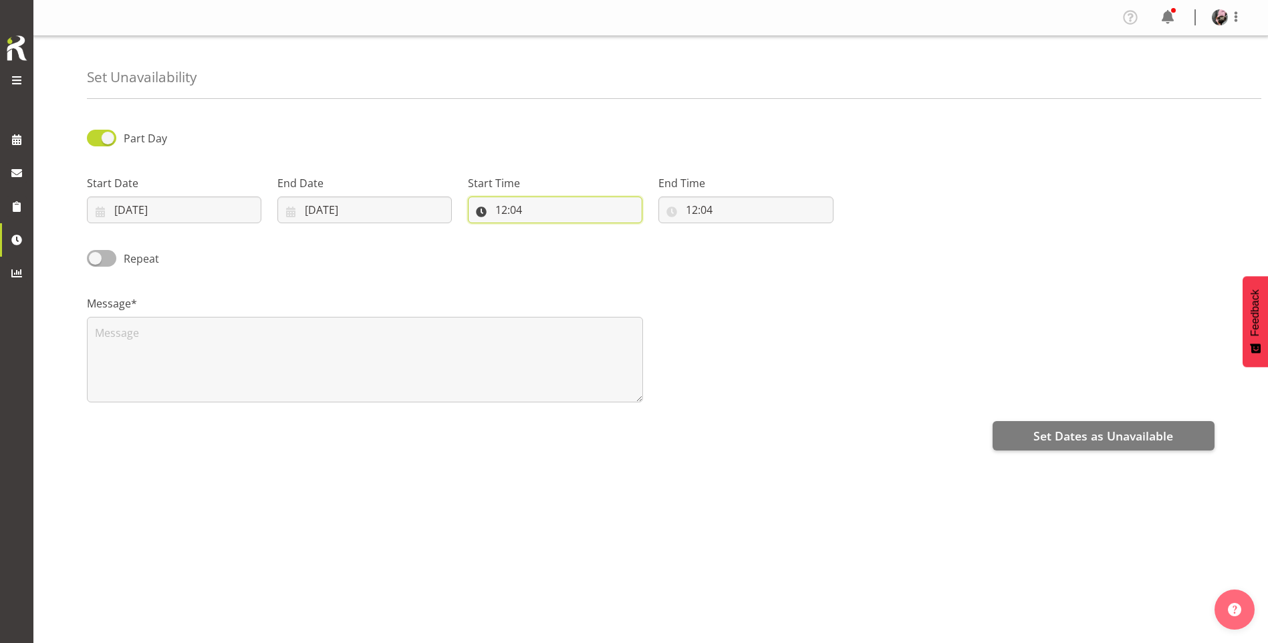
drag, startPoint x: 576, startPoint y: 216, endPoint x: 555, endPoint y: 217, distance: 21.4
click at [575, 216] on input "12:04" at bounding box center [555, 209] width 174 height 27
click at [560, 253] on select "00 01 02 03 04 05 06 07 08 09 10 11 12 13 14 15 16 17 18 19 20 21 22 23" at bounding box center [559, 244] width 30 height 27
select select "14"
click at [544, 231] on select "00 01 02 03 04 05 06 07 08 09 10 11 12 13 14 15 16 17 18 19 20 21 22 23" at bounding box center [559, 244] width 30 height 27
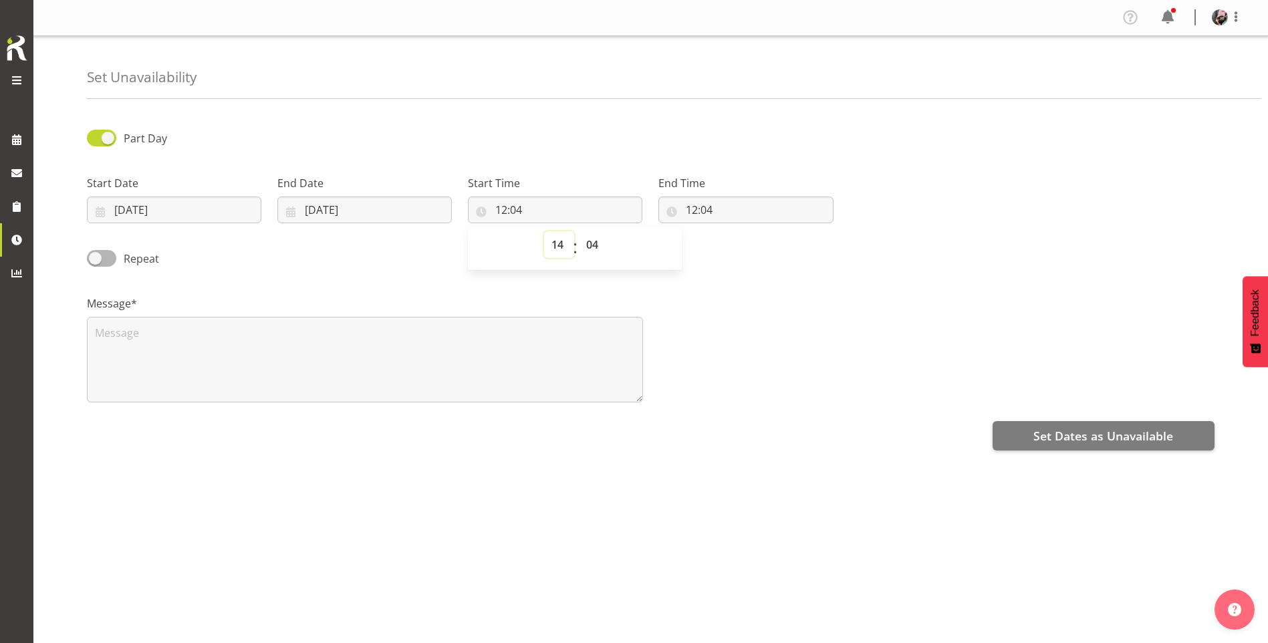
type input "14:04"
click at [597, 252] on select "00 01 02 03 04 05 06 07 08 09 10 11 12 13 14 15 16 17 18 19 20 21 22 23 24 25 2…" at bounding box center [594, 244] width 30 height 27
select select "0"
click at [579, 231] on select "00 01 02 03 04 05 06 07 08 09 10 11 12 13 14 15 16 17 18 19 20 21 22 23 24 25 2…" at bounding box center [594, 244] width 30 height 27
type input "14:00"
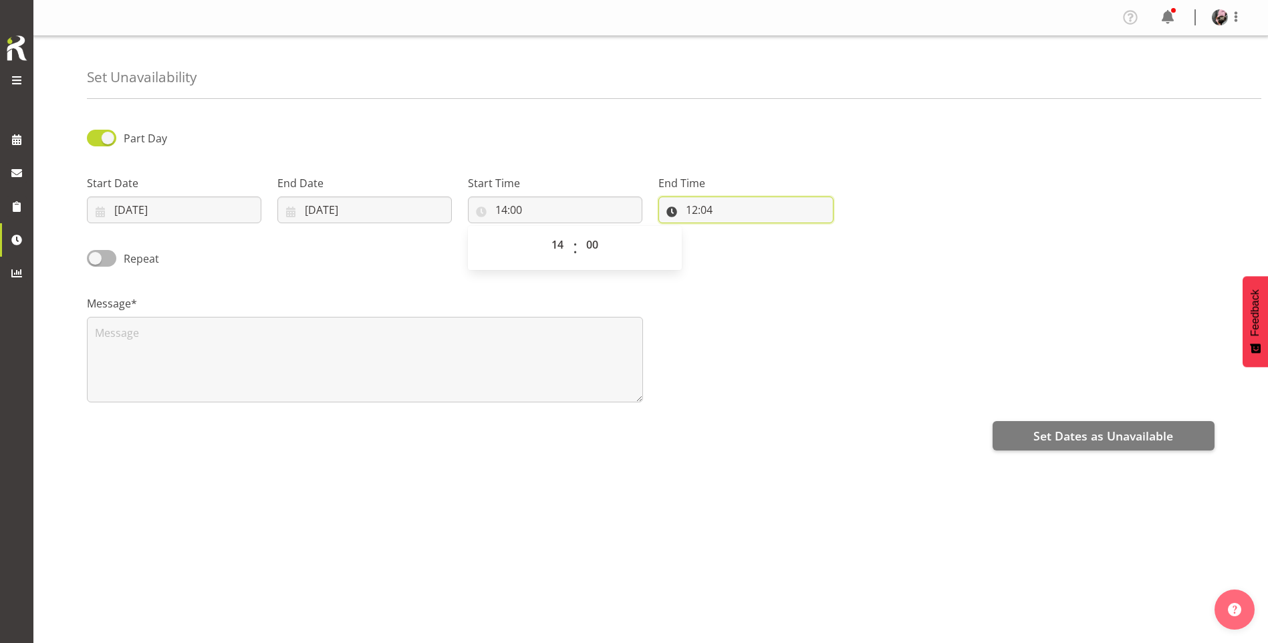
click at [691, 206] on input "12:04" at bounding box center [745, 209] width 174 height 27
click at [746, 241] on select "00 01 02 03 04 05 06 07 08 09 10 11 12 13 14 15 16 17 18 19 20 21 22 23" at bounding box center [749, 244] width 30 height 27
select select "16"
click at [734, 231] on select "00 01 02 03 04 05 06 07 08 09 10 11 12 13 14 15 16 17 18 19 20 21 22 23" at bounding box center [749, 244] width 30 height 27
type input "16:04"
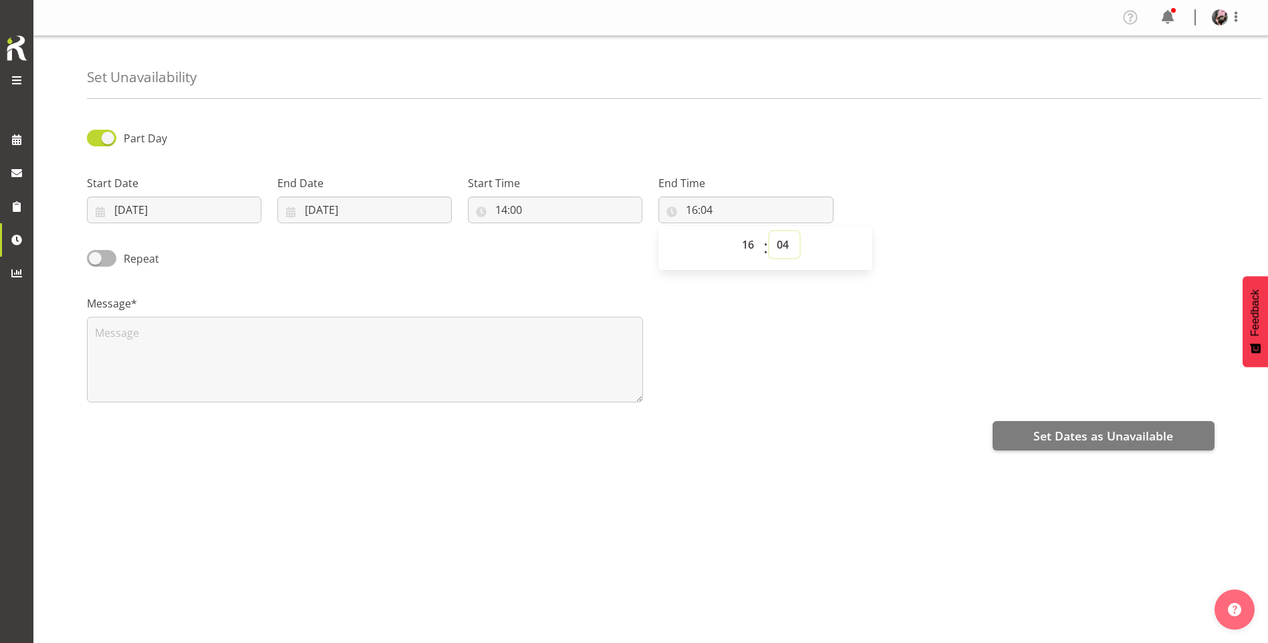
click at [797, 246] on select "00 01 02 03 04 05 06 07 08 09 10 11 12 13 14 15 16 17 18 19 20 21 22 23 24 25 2…" at bounding box center [784, 244] width 30 height 27
select select "0"
click at [769, 231] on select "00 01 02 03 04 05 06 07 08 09 10 11 12 13 14 15 16 17 18 19 20 21 22 23 24 25 2…" at bounding box center [784, 244] width 30 height 27
type input "16:00"
click at [368, 347] on textarea at bounding box center [365, 360] width 556 height 86
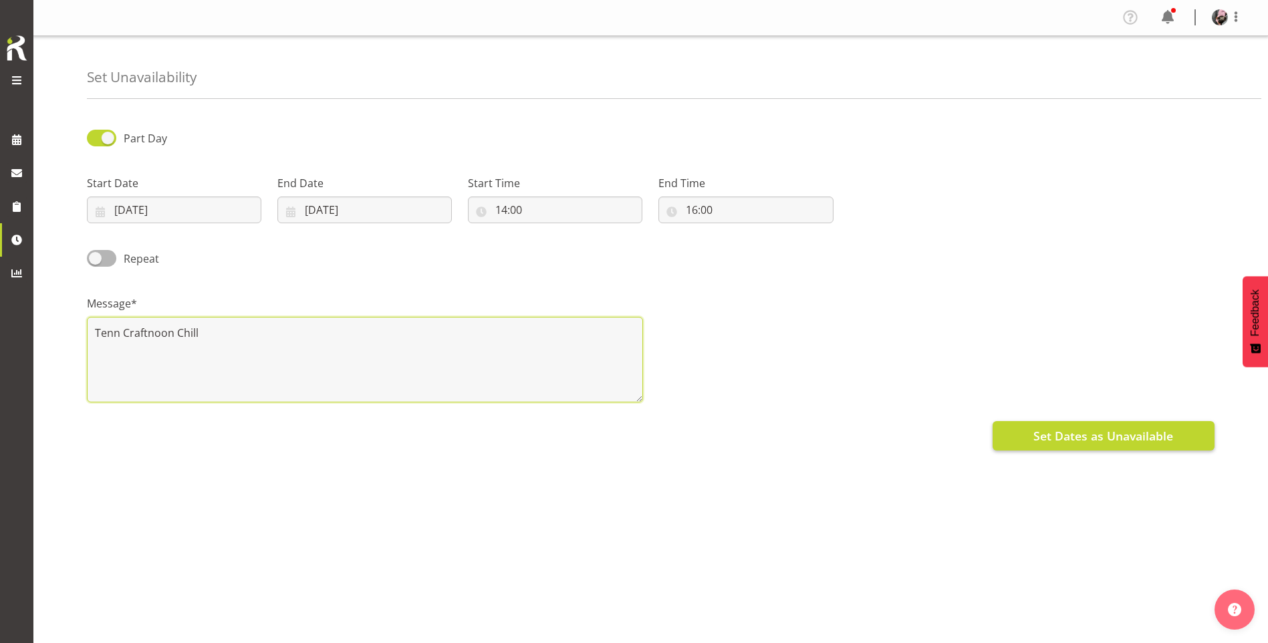
type textarea "Tenn Craftnoon Chill"
click at [1031, 432] on button "Set Dates as Unavailable" at bounding box center [1103, 435] width 222 height 29
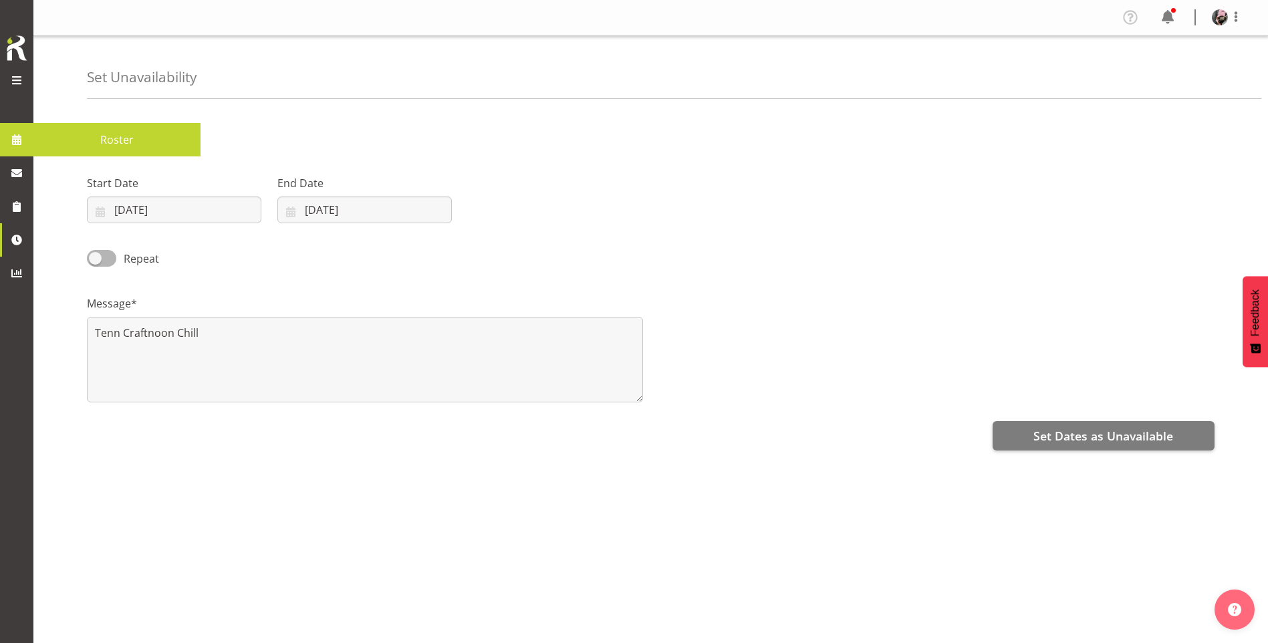
click at [24, 154] on link at bounding box center [16, 139] width 33 height 33
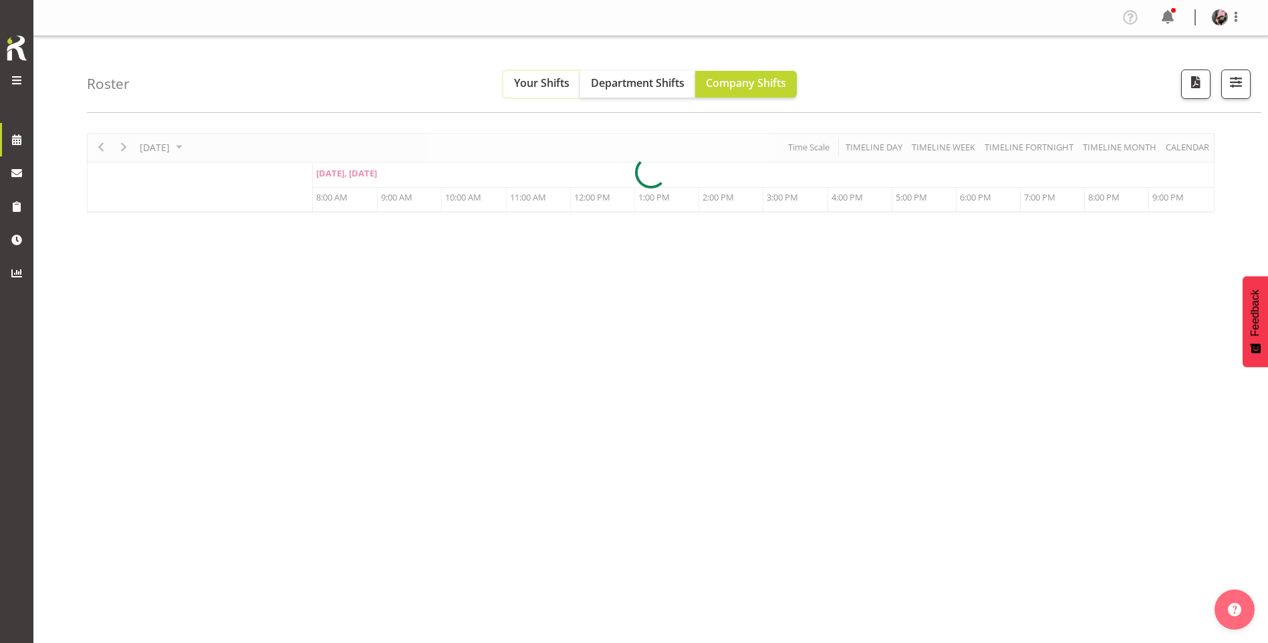
click at [532, 84] on span "Your Shifts" at bounding box center [541, 83] width 55 height 15
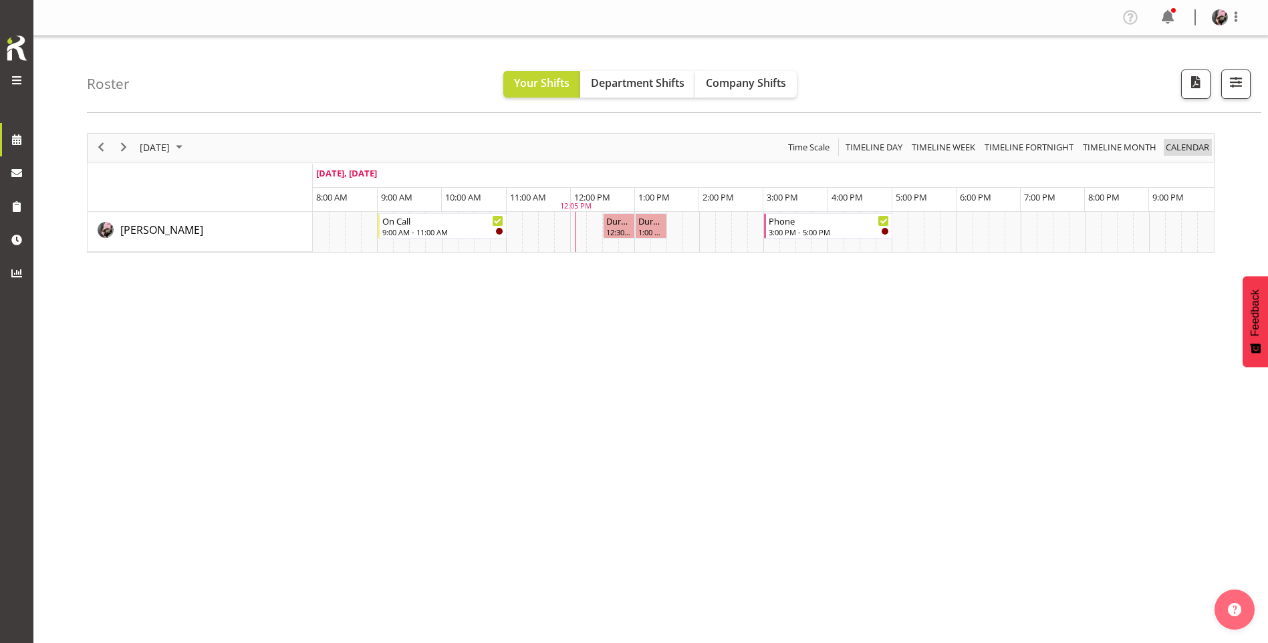
click at [1198, 143] on span "calendar" at bounding box center [1187, 147] width 46 height 17
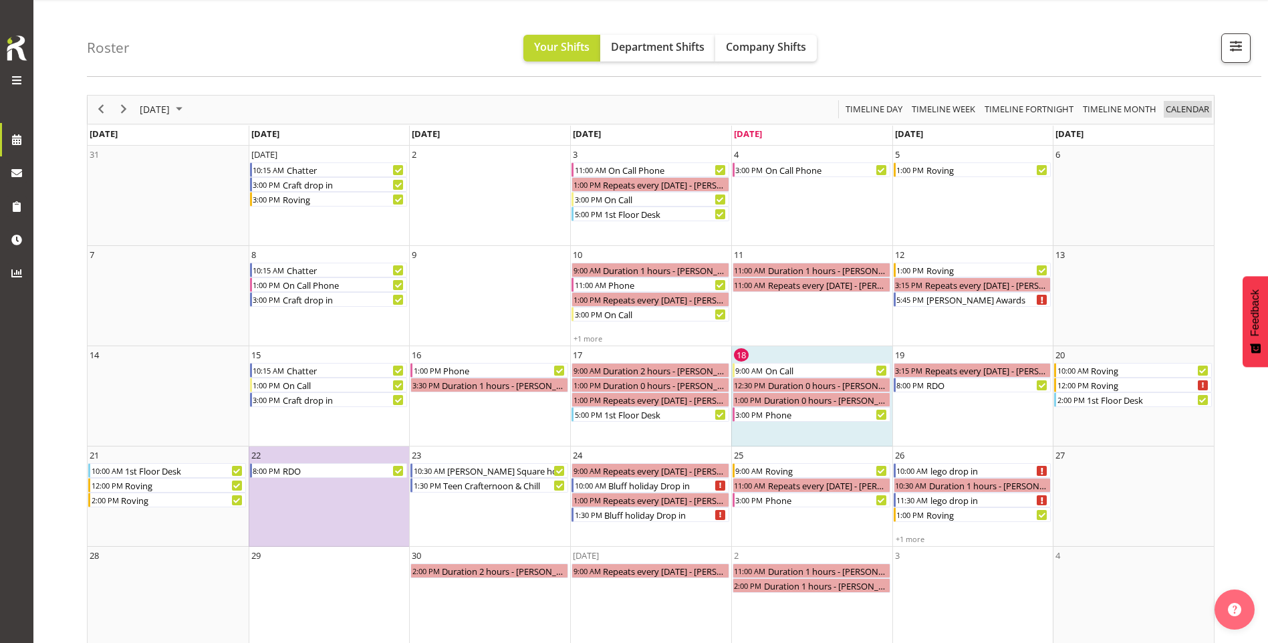
scroll to position [53, 0]
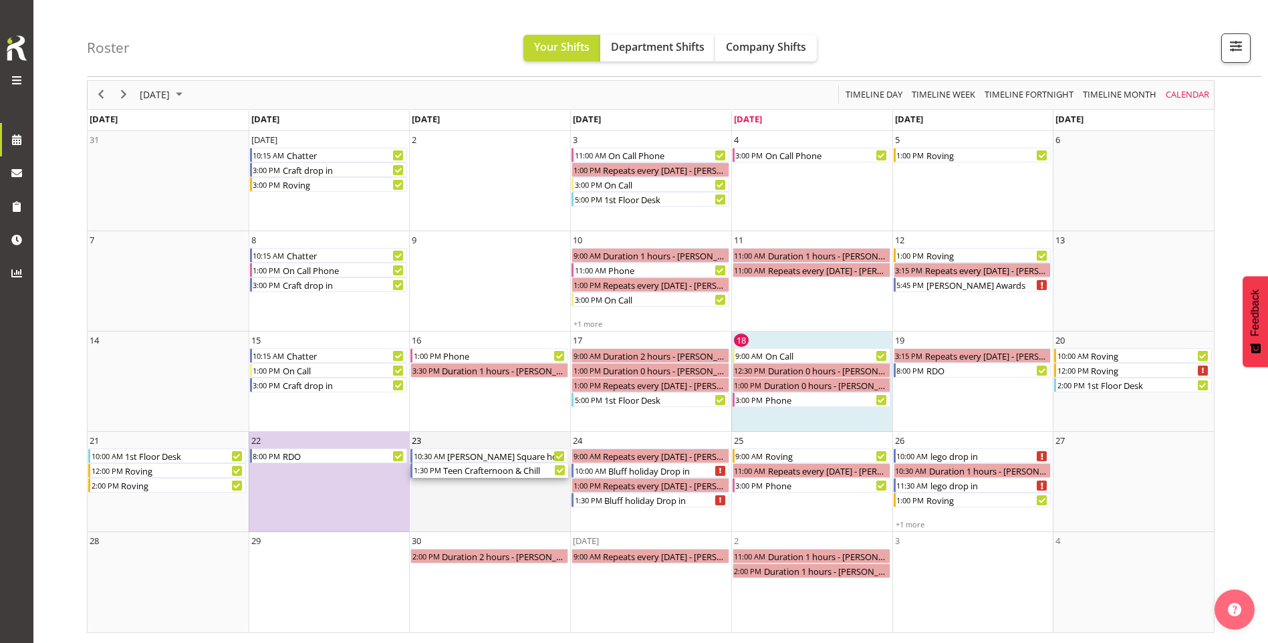
click at [495, 476] on div "Teen Crafternoon & Chill" at bounding box center [505, 470] width 126 height 15
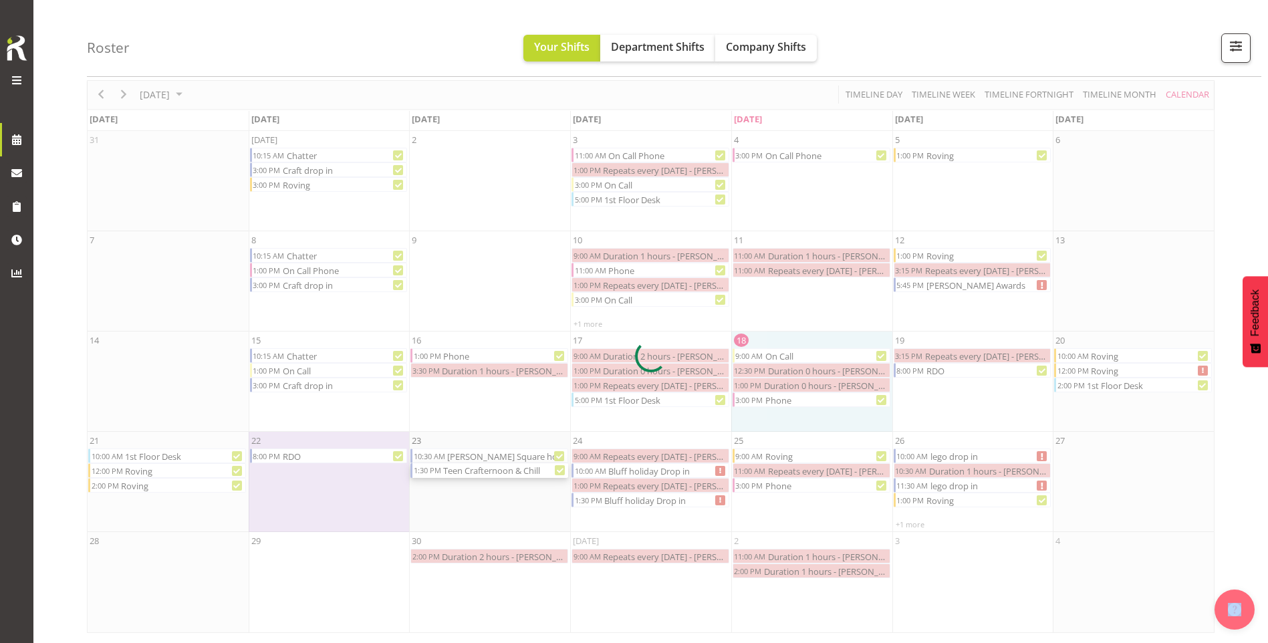
click at [495, 476] on div at bounding box center [650, 356] width 1127 height 553
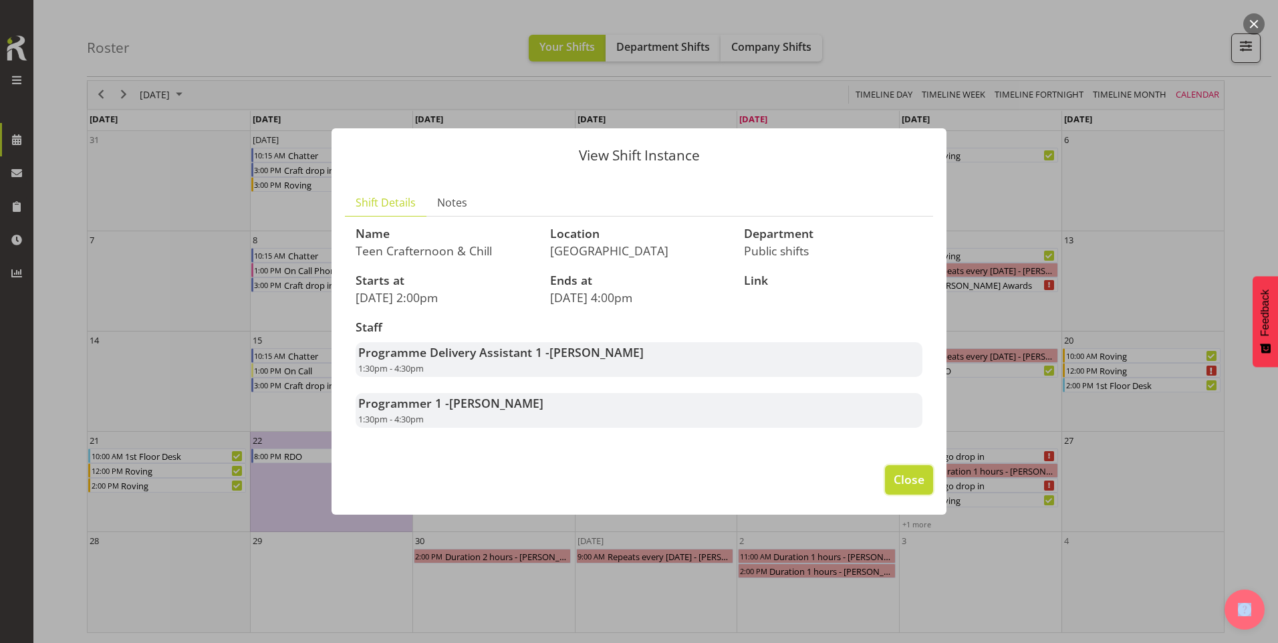
click at [903, 478] on span "Close" at bounding box center [908, 478] width 31 height 17
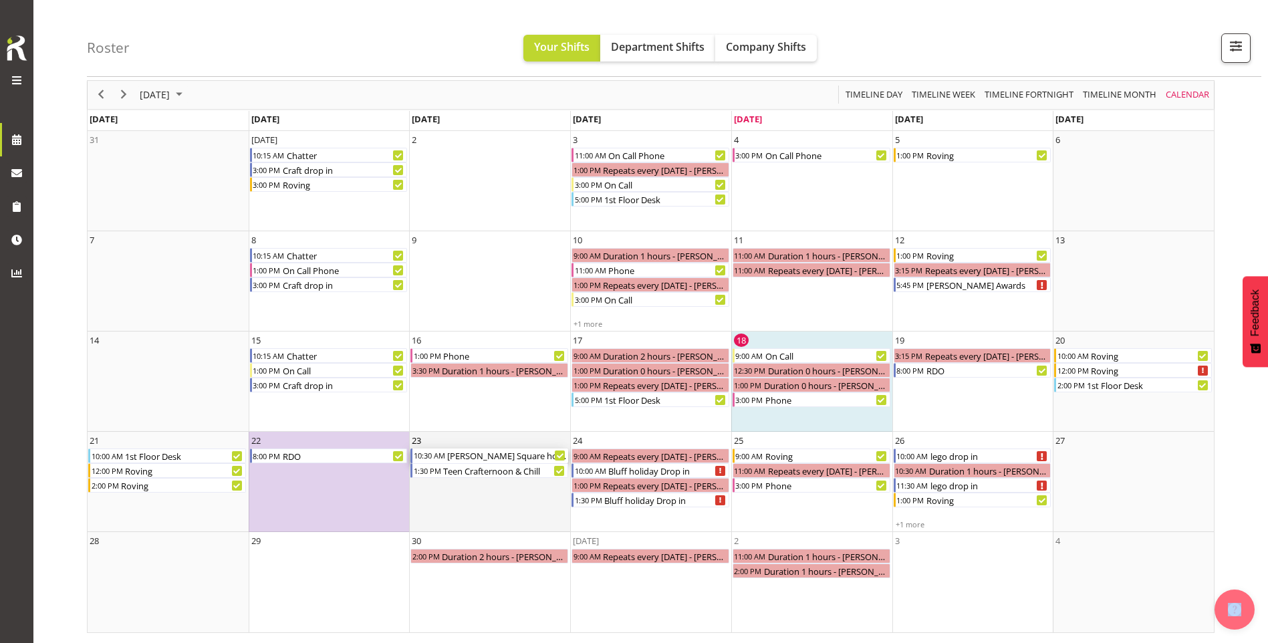
click at [492, 457] on div "[PERSON_NAME] Square holiday Outreach" at bounding box center [507, 455] width 122 height 15
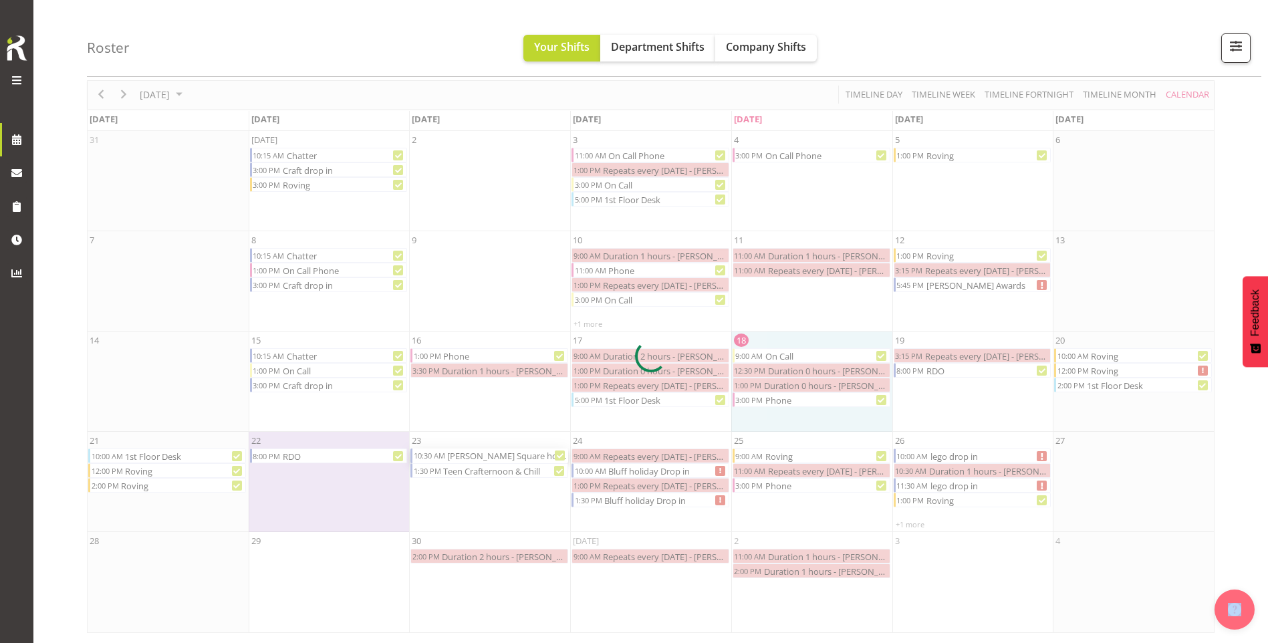
click at [492, 458] on div at bounding box center [650, 356] width 1127 height 553
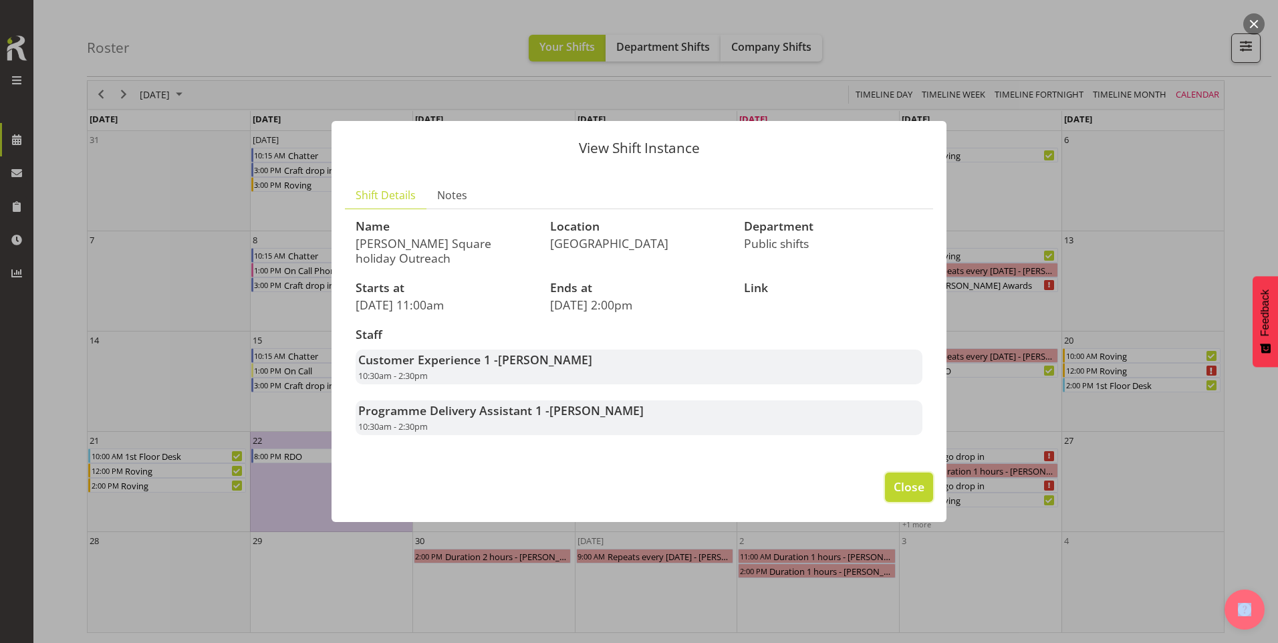
click at [917, 486] on span "Close" at bounding box center [908, 486] width 31 height 17
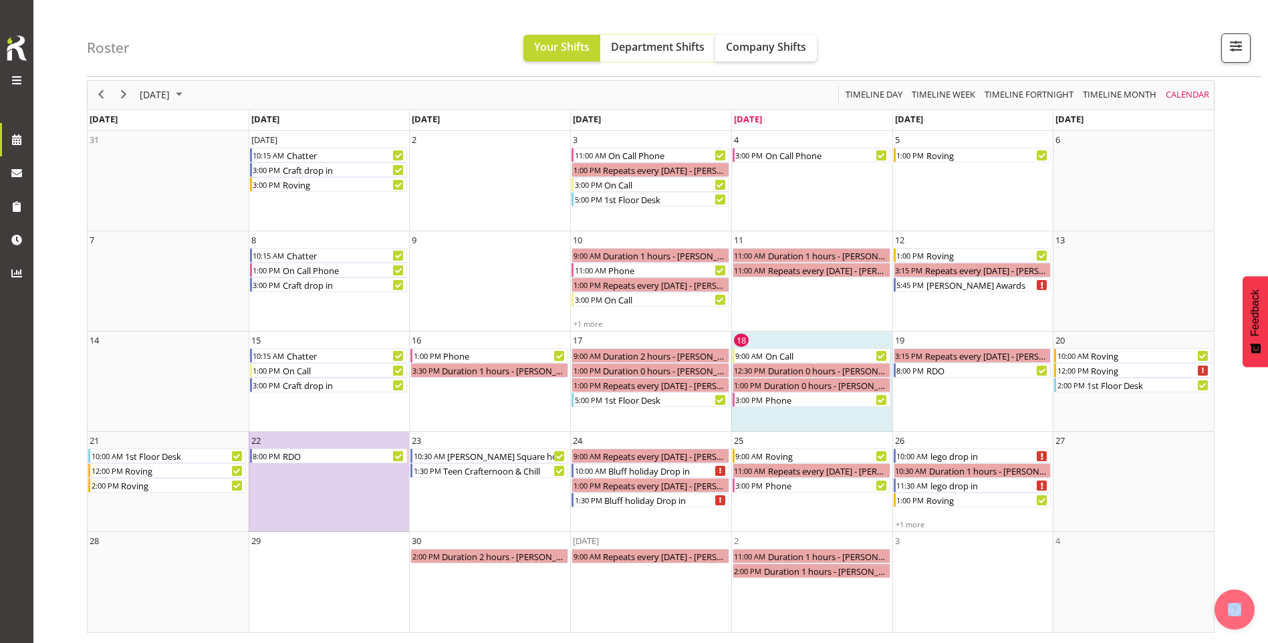
click at [642, 47] on span "Department Shifts" at bounding box center [658, 46] width 94 height 15
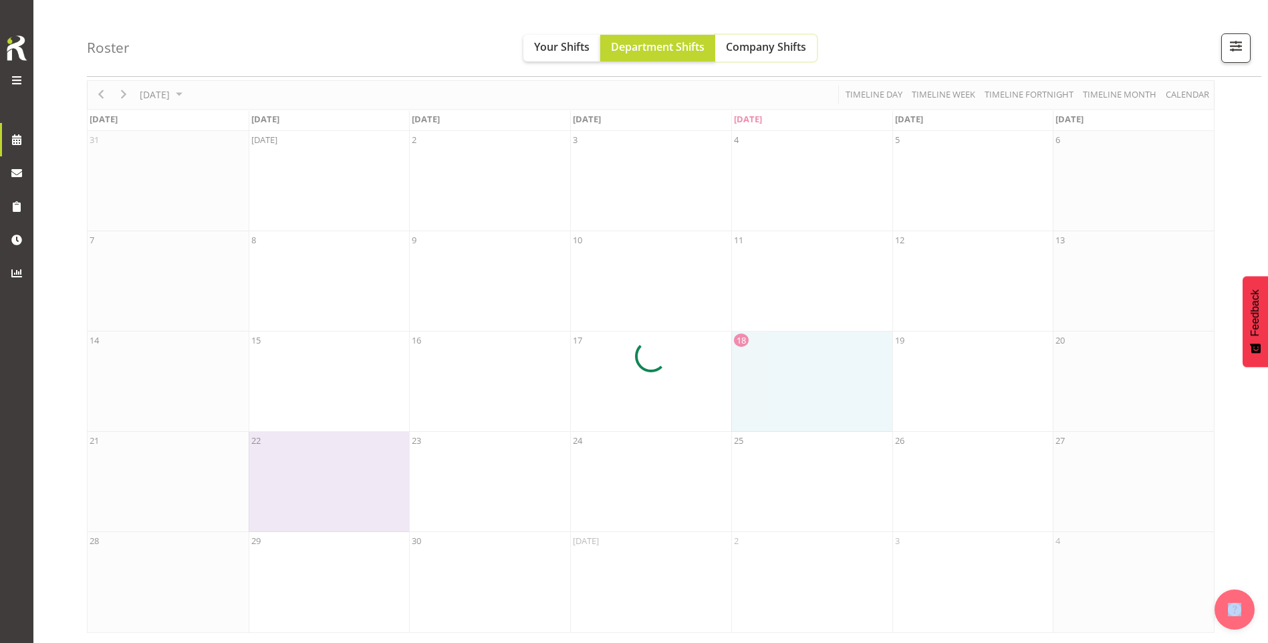
click at [770, 45] on span "Company Shifts" at bounding box center [766, 46] width 80 height 15
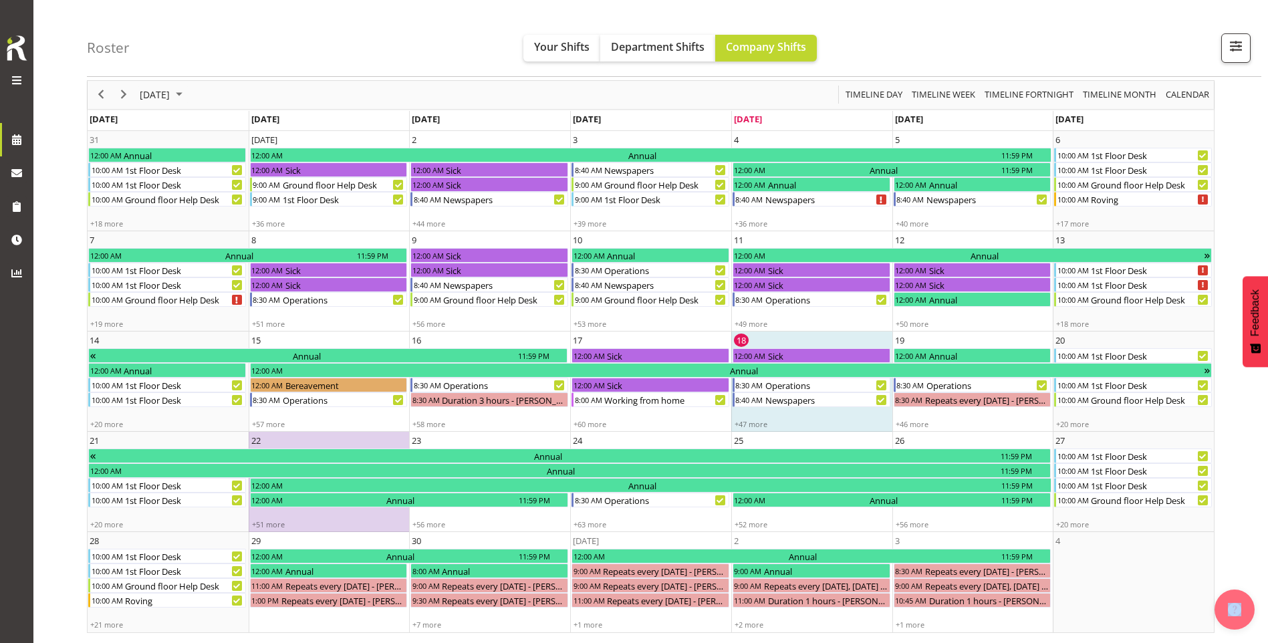
click at [942, 93] on div "[DATE] [DATE] Timeline Day Timeline Week Timeline Fortnight Timeline Month cale…" at bounding box center [650, 356] width 1127 height 553
click at [877, 94] on span "Timeline Day" at bounding box center [873, 94] width 59 height 17
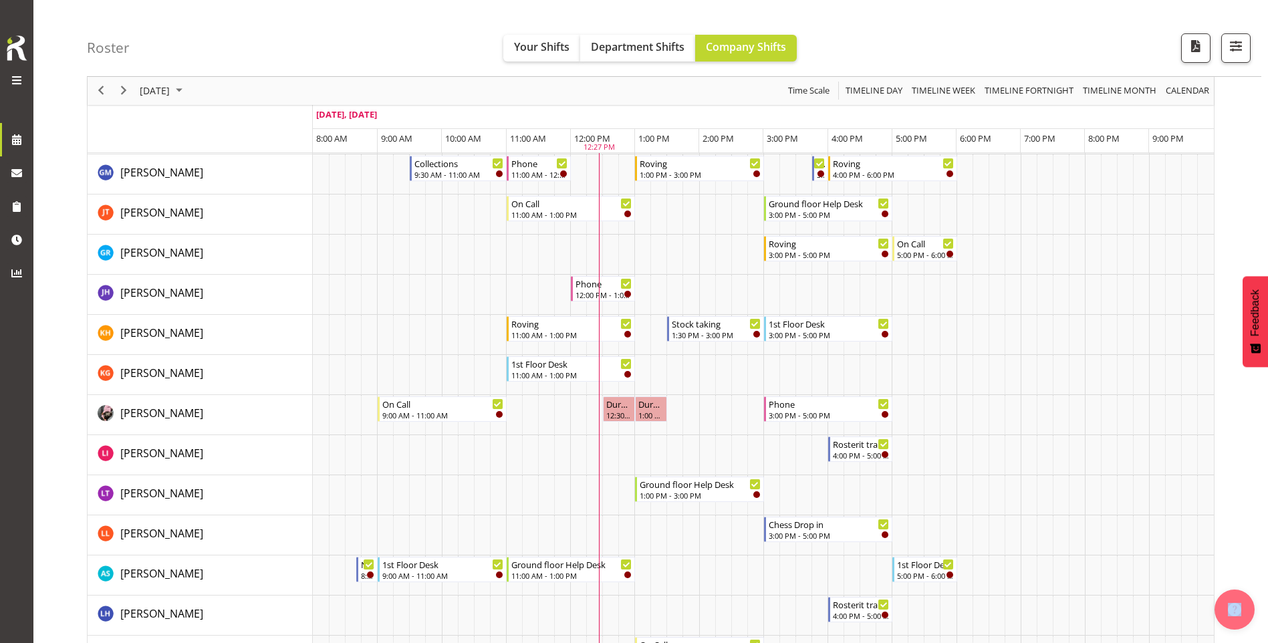
scroll to position [267, 0]
